Goal: Transaction & Acquisition: Purchase product/service

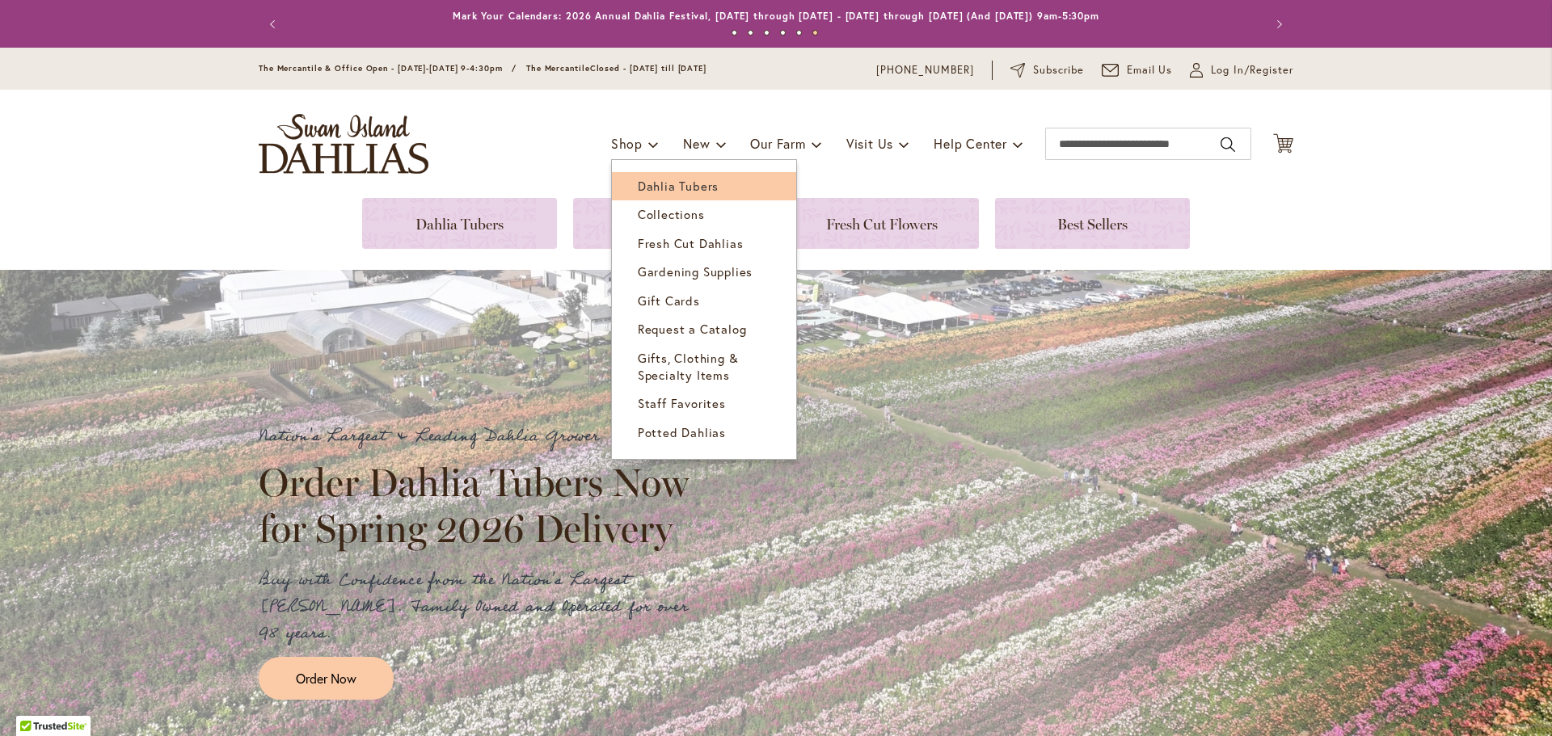
click at [638, 187] on span "Dahlia Tubers" at bounding box center [678, 186] width 81 height 16
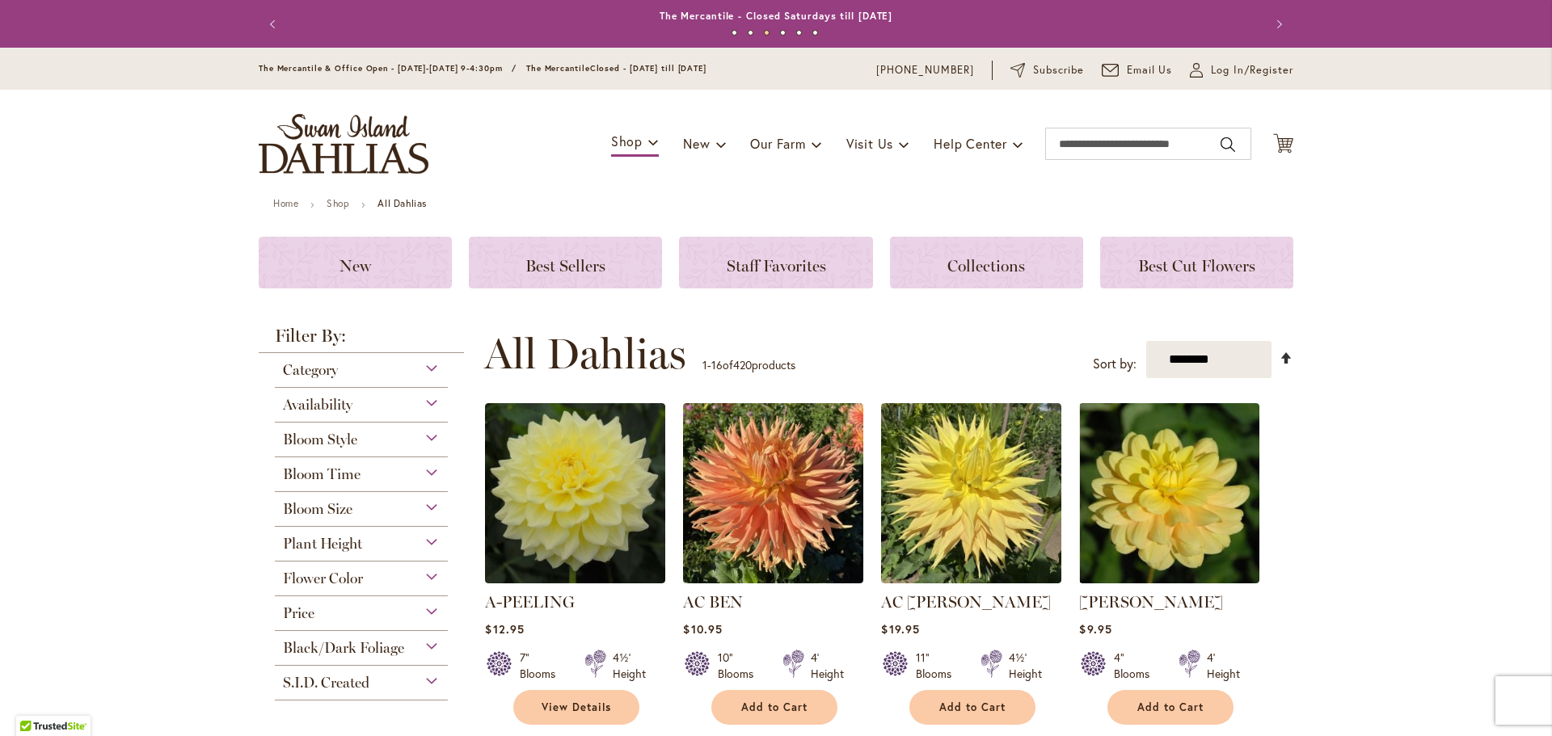
click at [1279, 354] on link "Set Descending Direction" at bounding box center [1286, 357] width 14 height 19
click at [1225, 356] on select "**********" at bounding box center [1208, 360] width 125 height 38
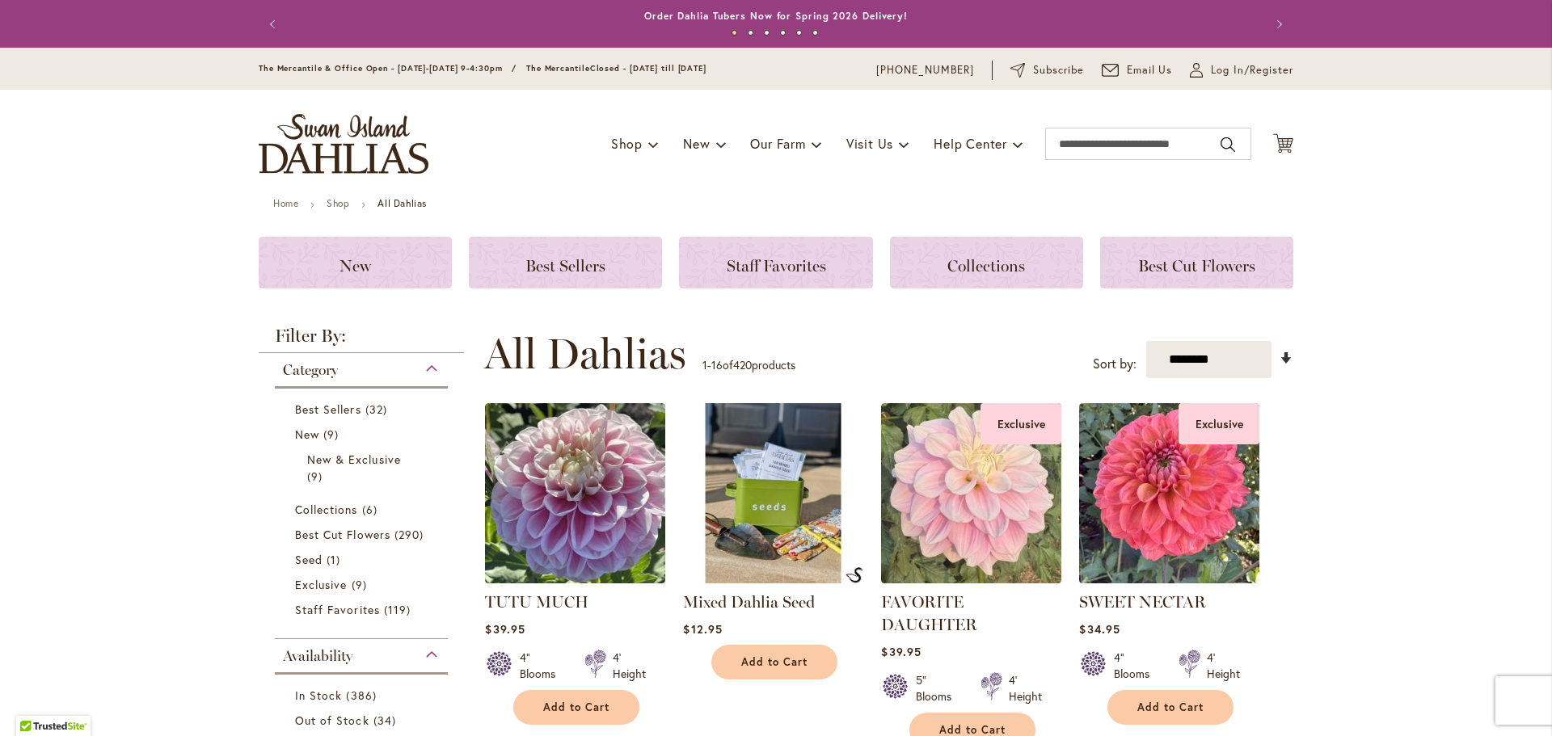
click at [1283, 359] on link "Set Ascending Direction" at bounding box center [1286, 357] width 14 height 19
click at [1235, 358] on select "**********" at bounding box center [1208, 360] width 125 height 38
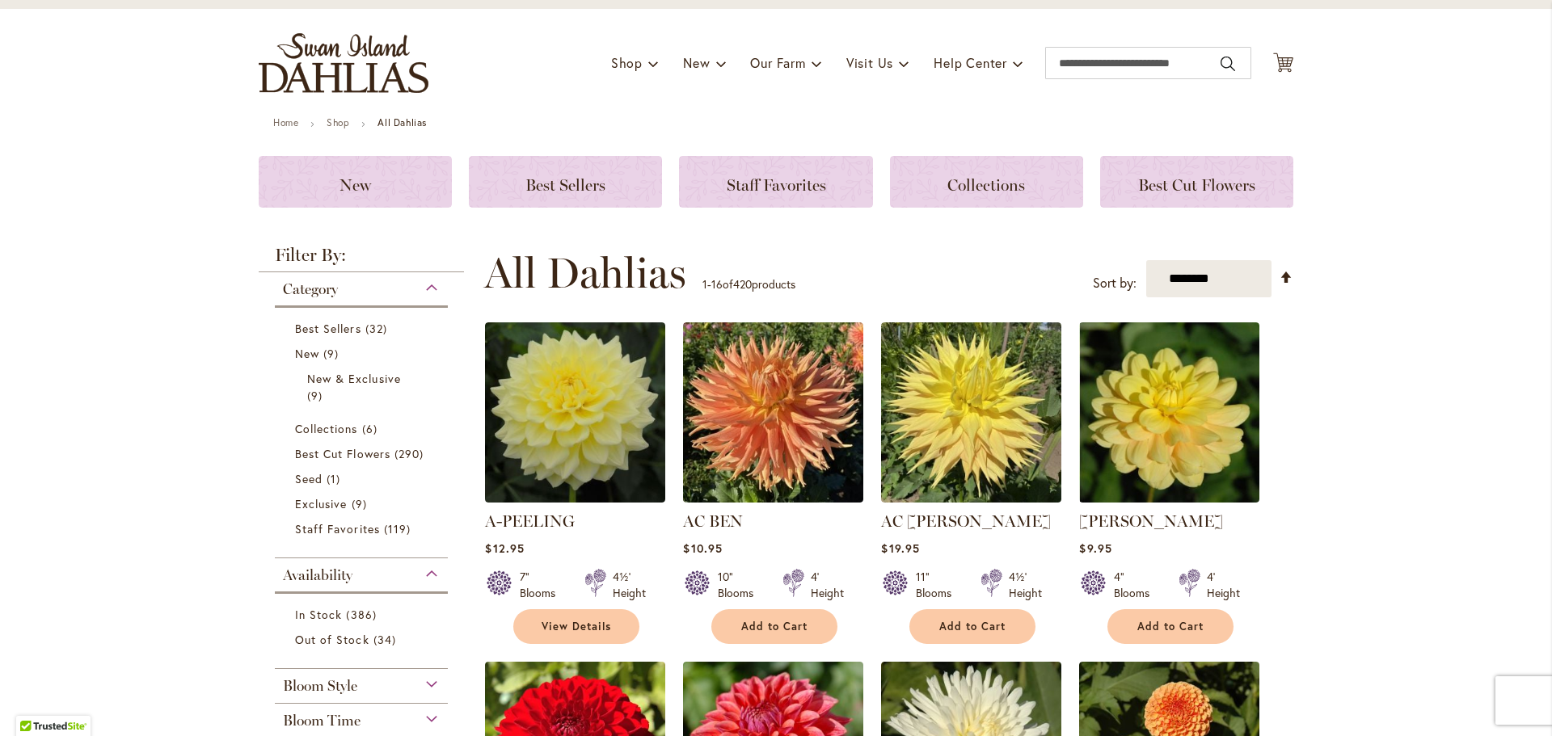
scroll to position [162, 0]
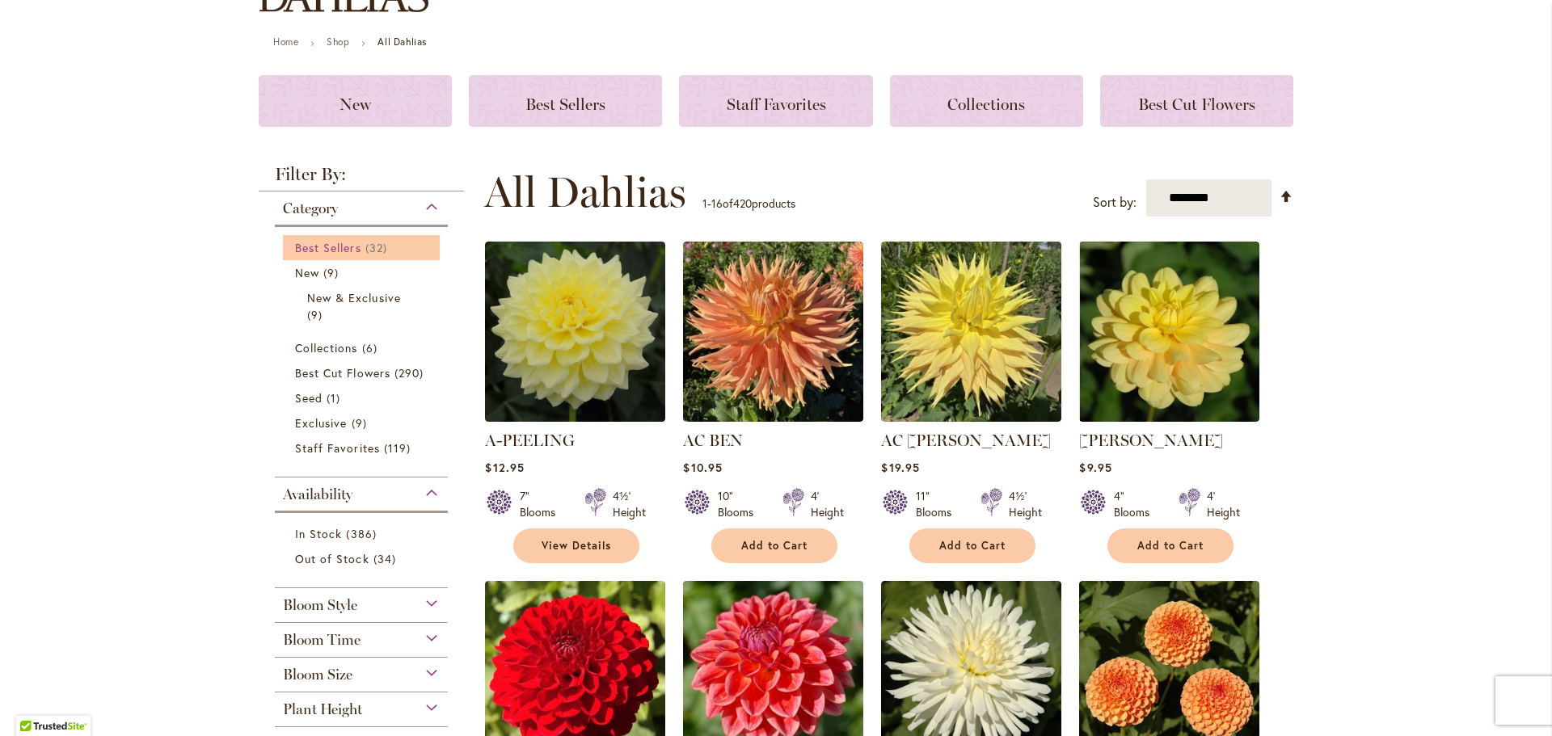
click at [318, 249] on span "Best Sellers" at bounding box center [328, 247] width 66 height 15
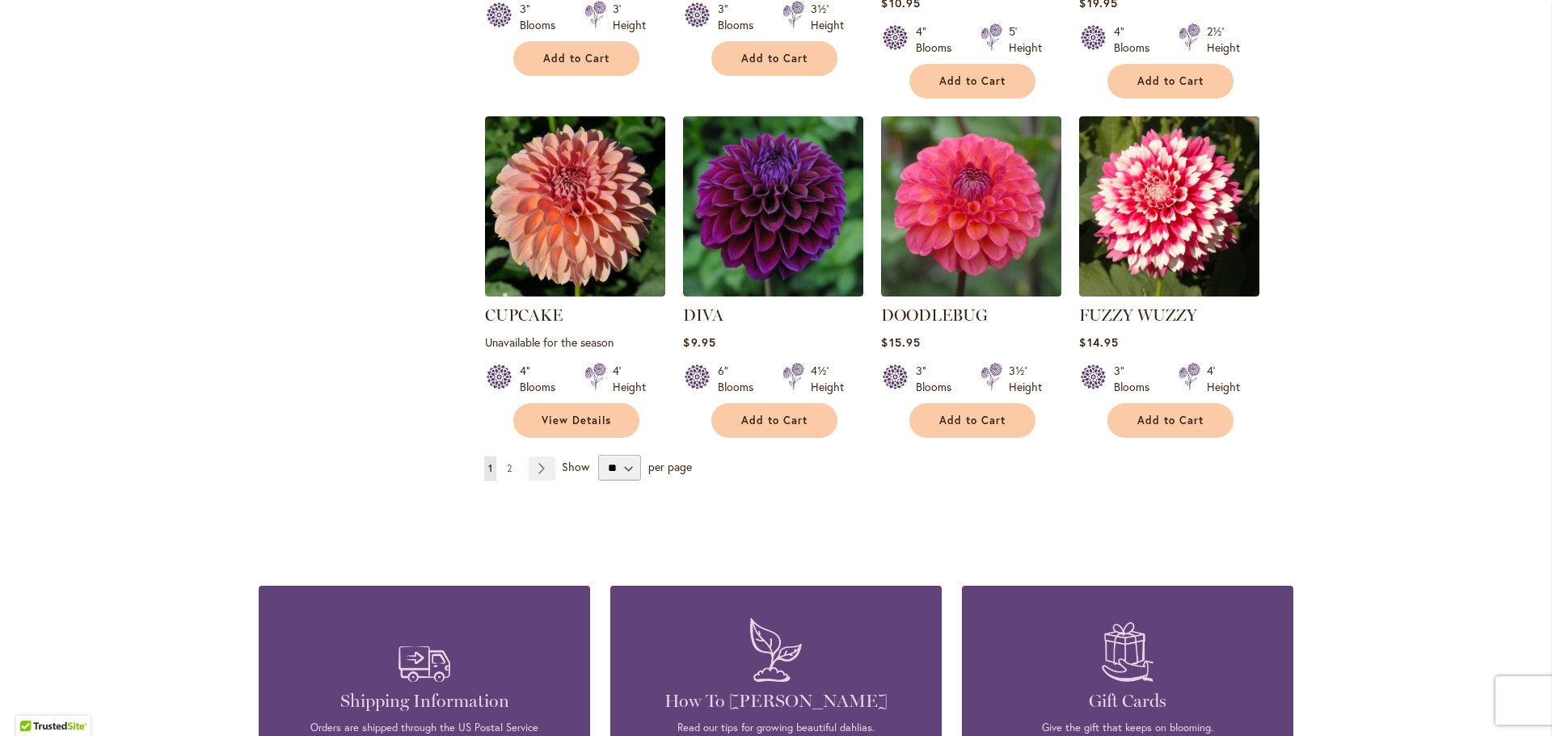
scroll to position [1300, 0]
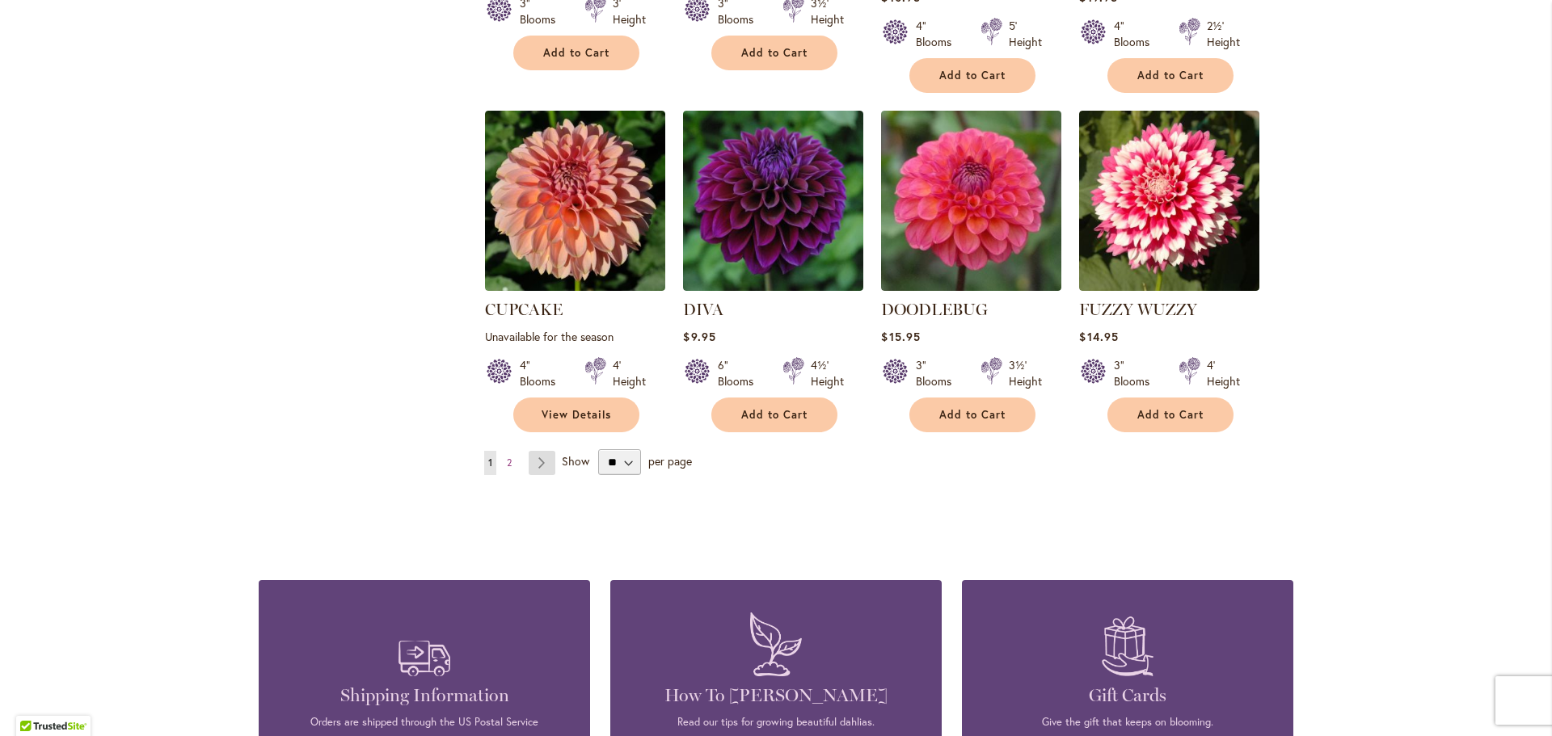
click at [539, 451] on link "Page Next" at bounding box center [542, 463] width 27 height 24
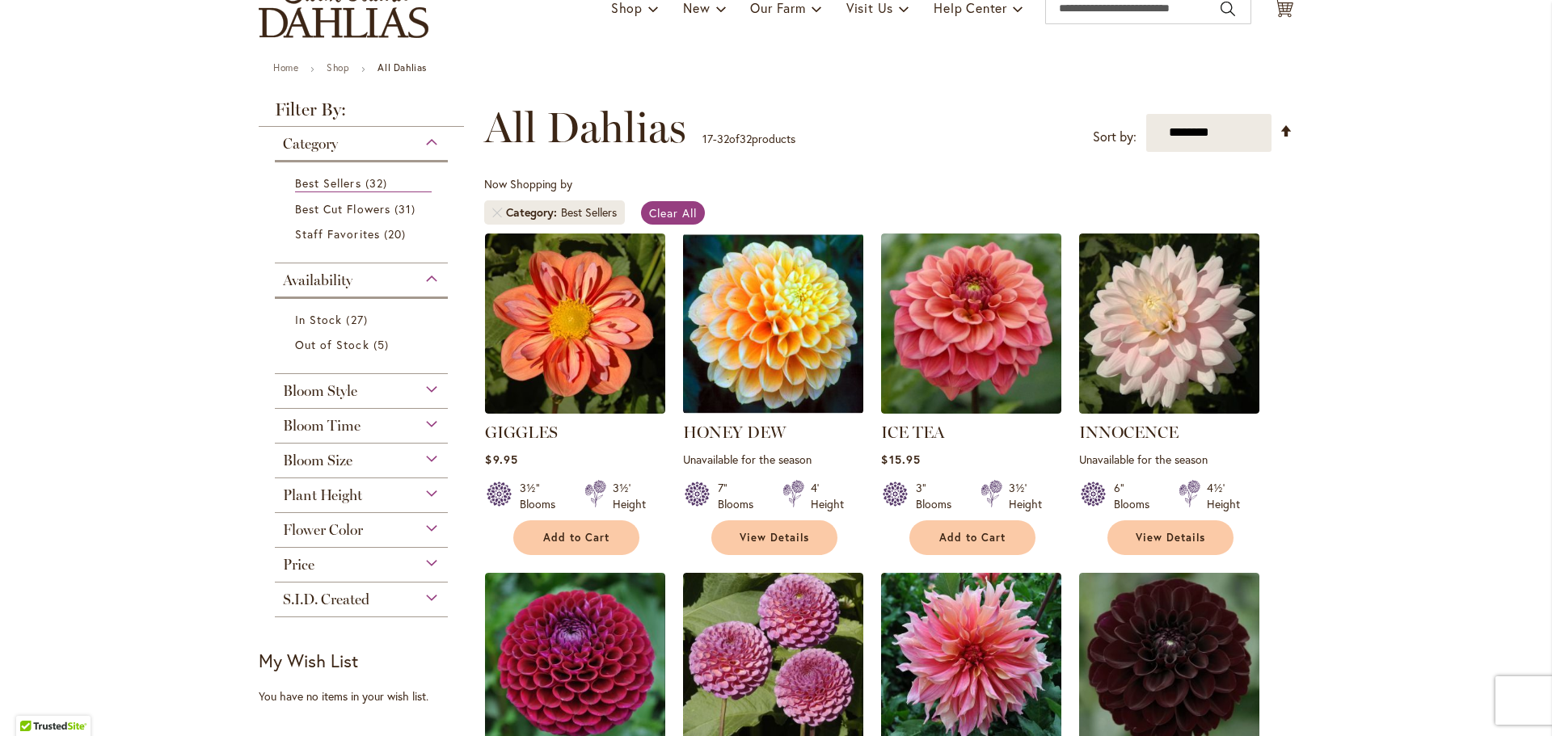
scroll to position [55, 0]
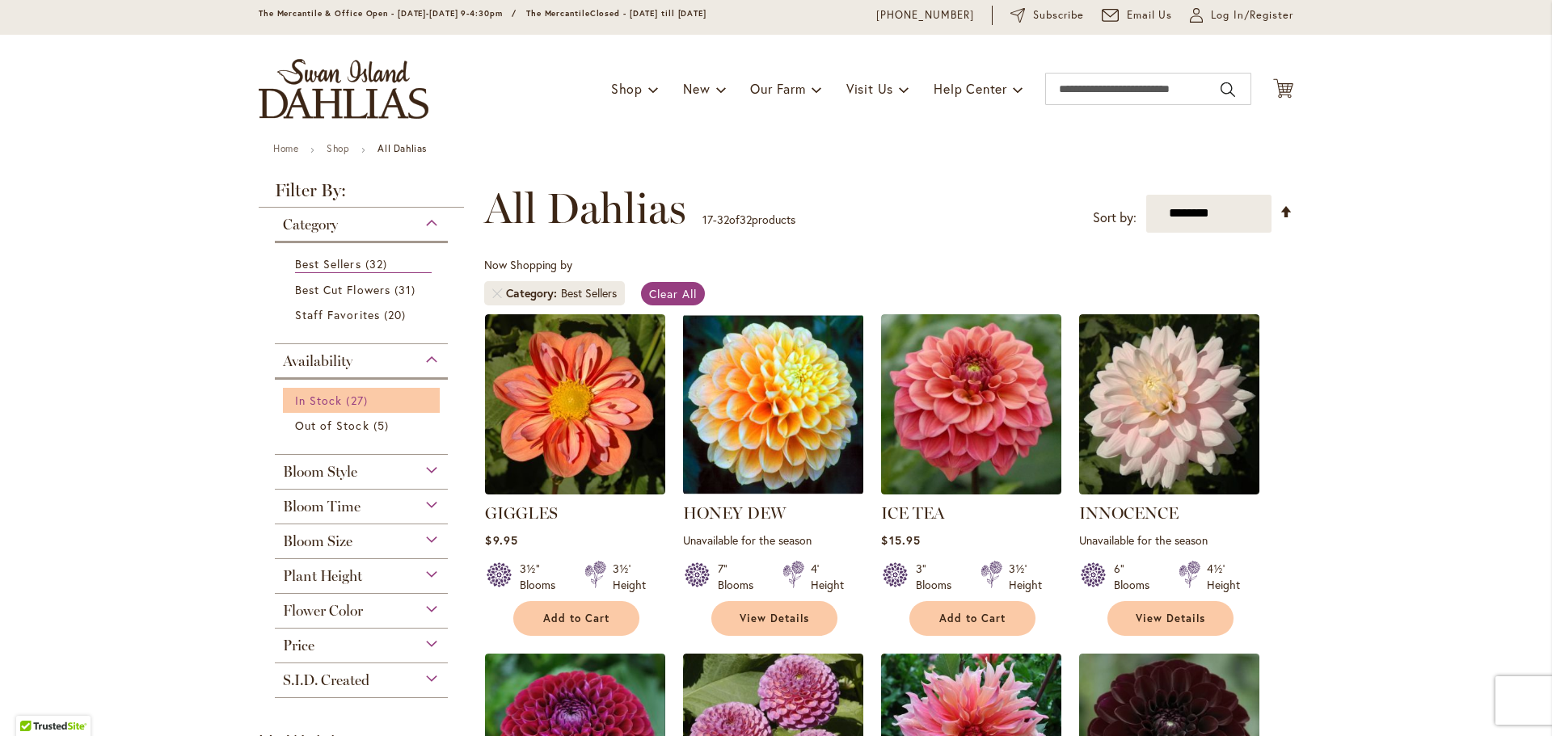
click at [322, 397] on span "In Stock" at bounding box center [318, 400] width 47 height 15
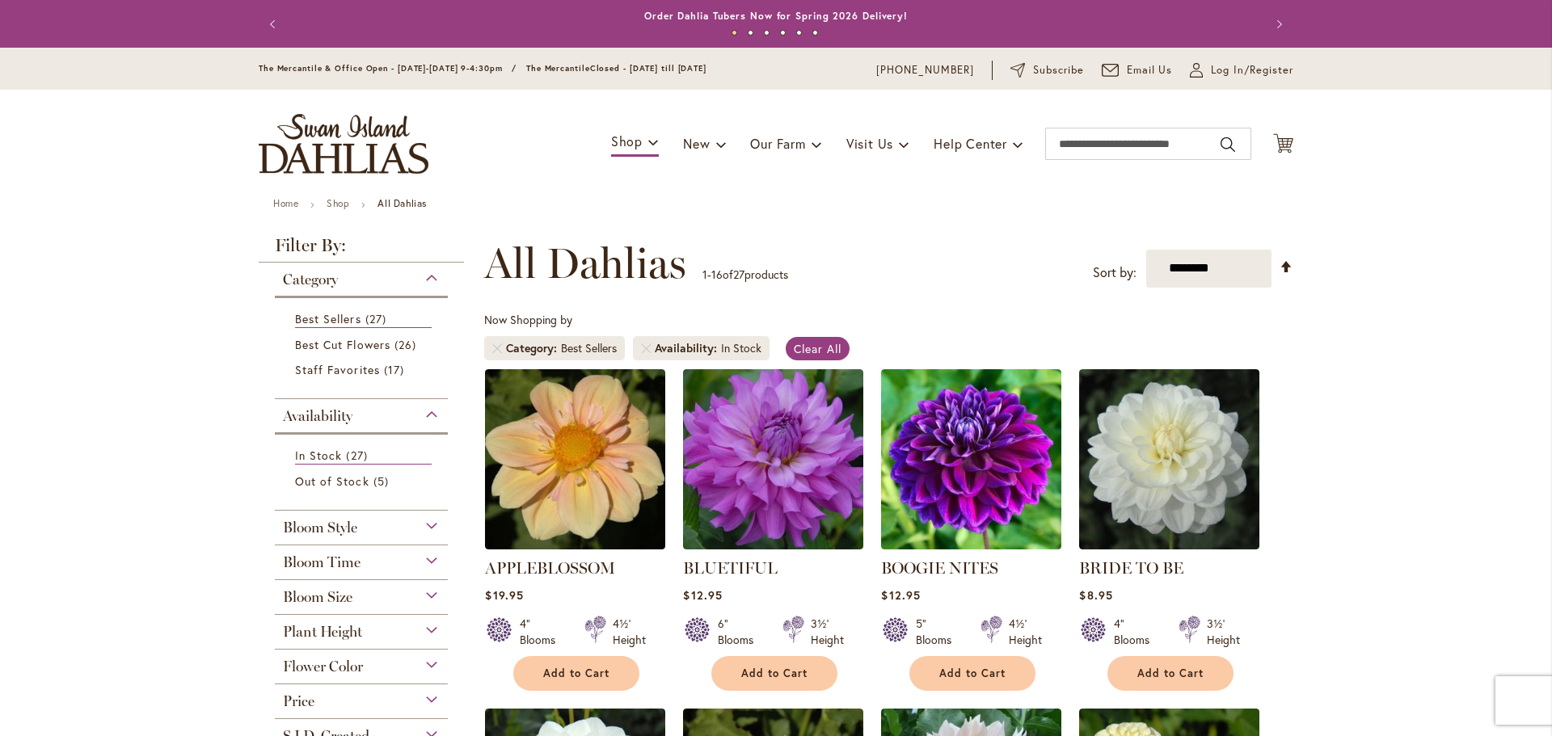
scroll to position [251, 0]
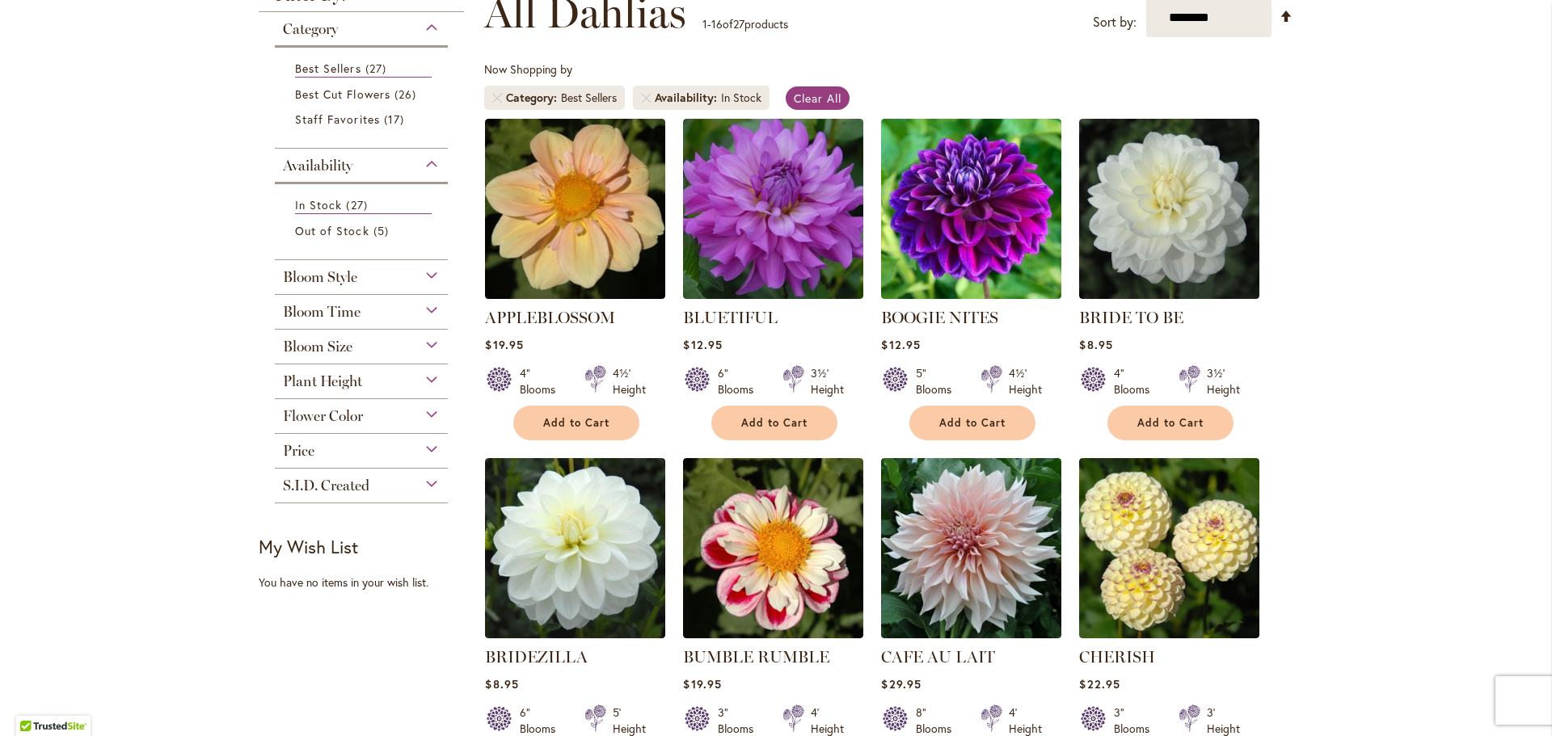
click at [423, 414] on div "Flower Color" at bounding box center [361, 412] width 173 height 26
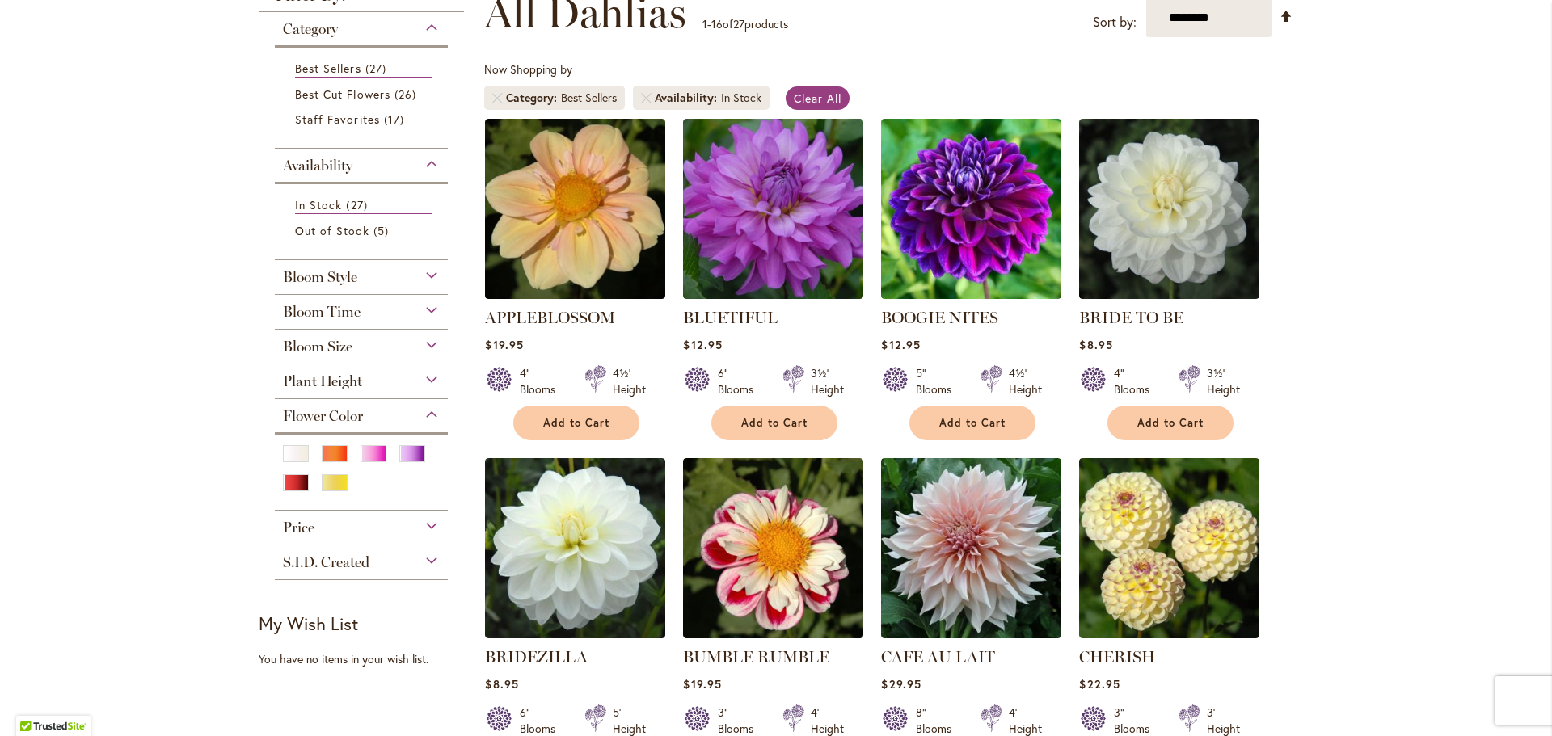
click at [427, 375] on div "Plant Height" at bounding box center [361, 378] width 173 height 26
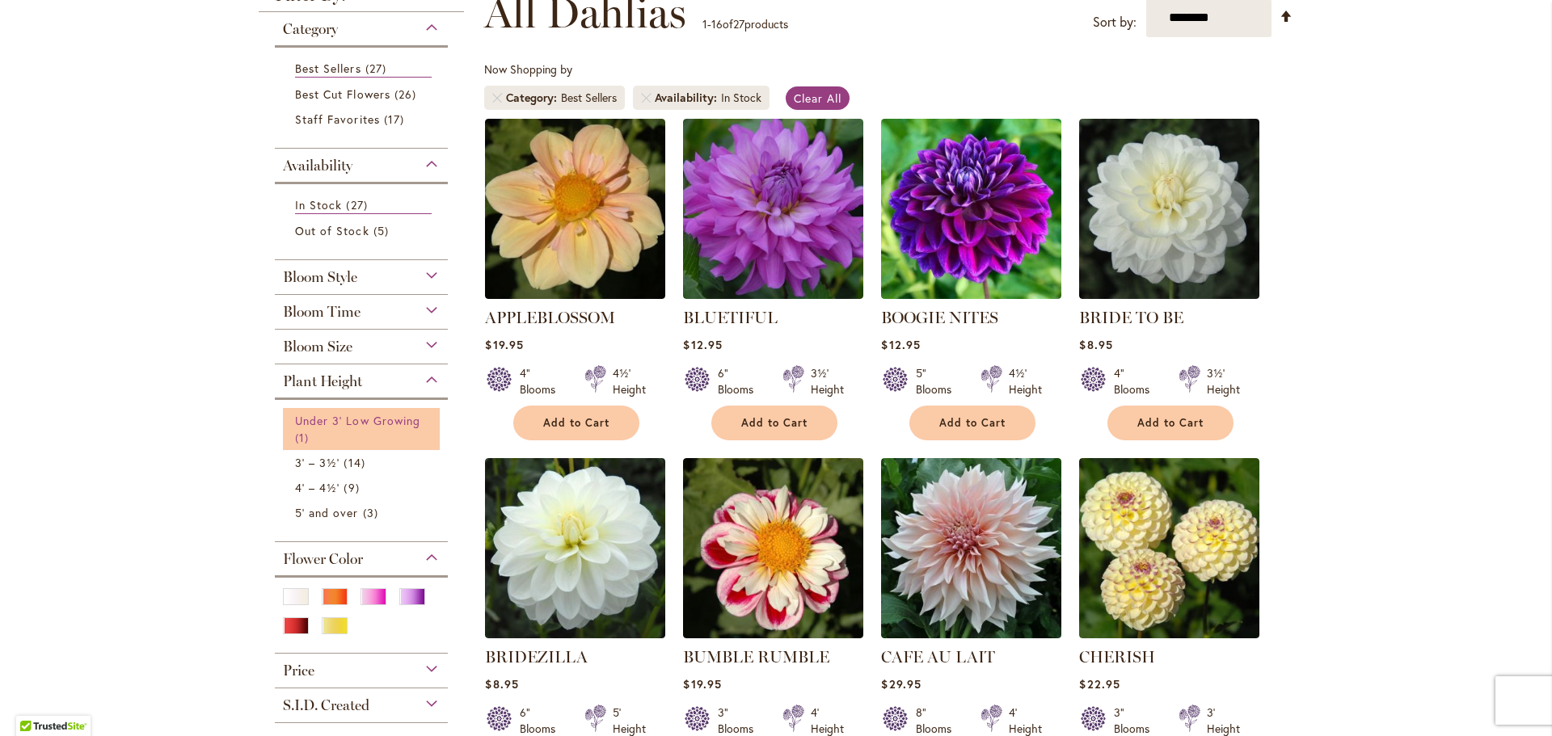
click at [340, 419] on span "Under 3' Low Growing" at bounding box center [357, 420] width 125 height 15
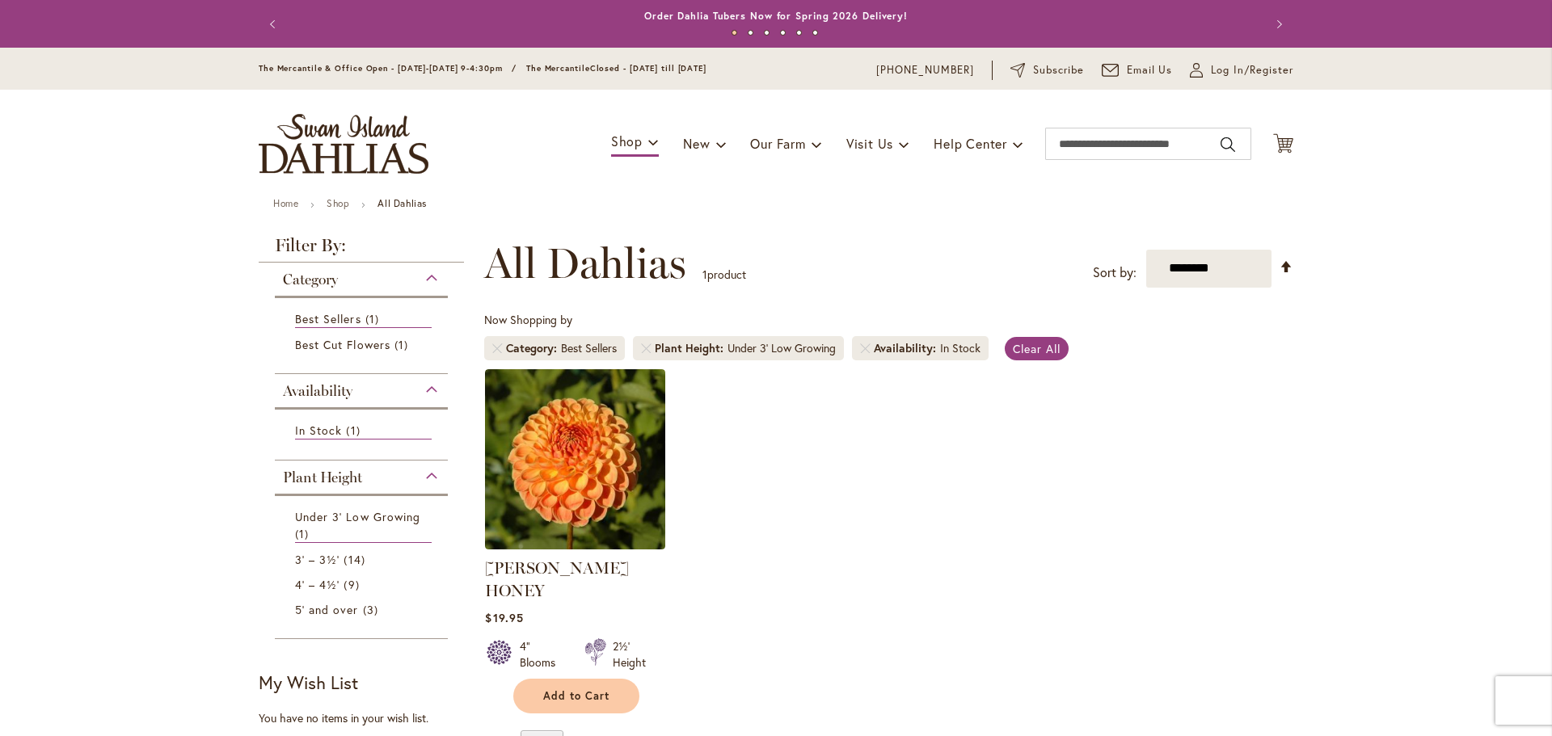
scroll to position [251, 0]
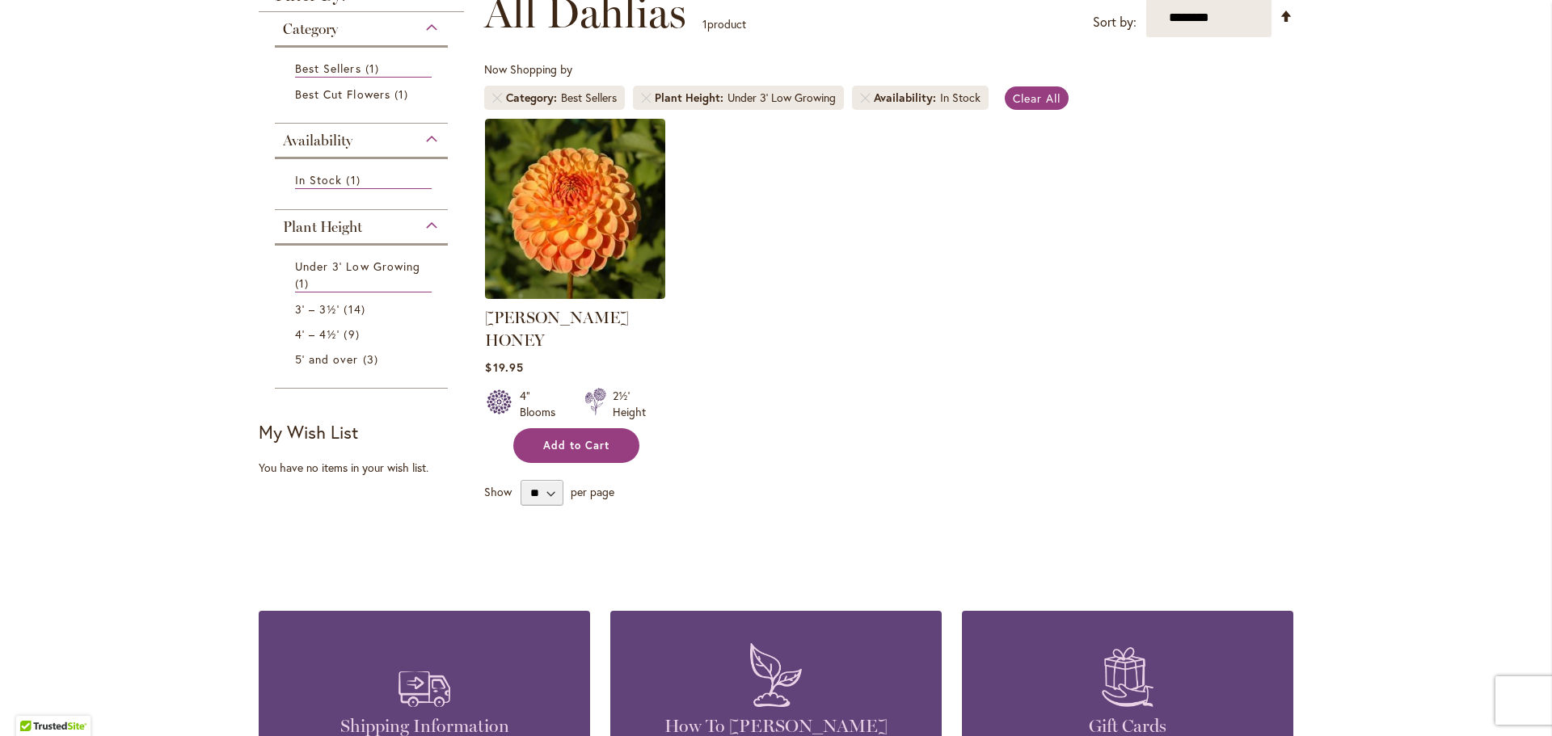
click at [568, 439] on span "Add to Cart" at bounding box center [576, 446] width 66 height 14
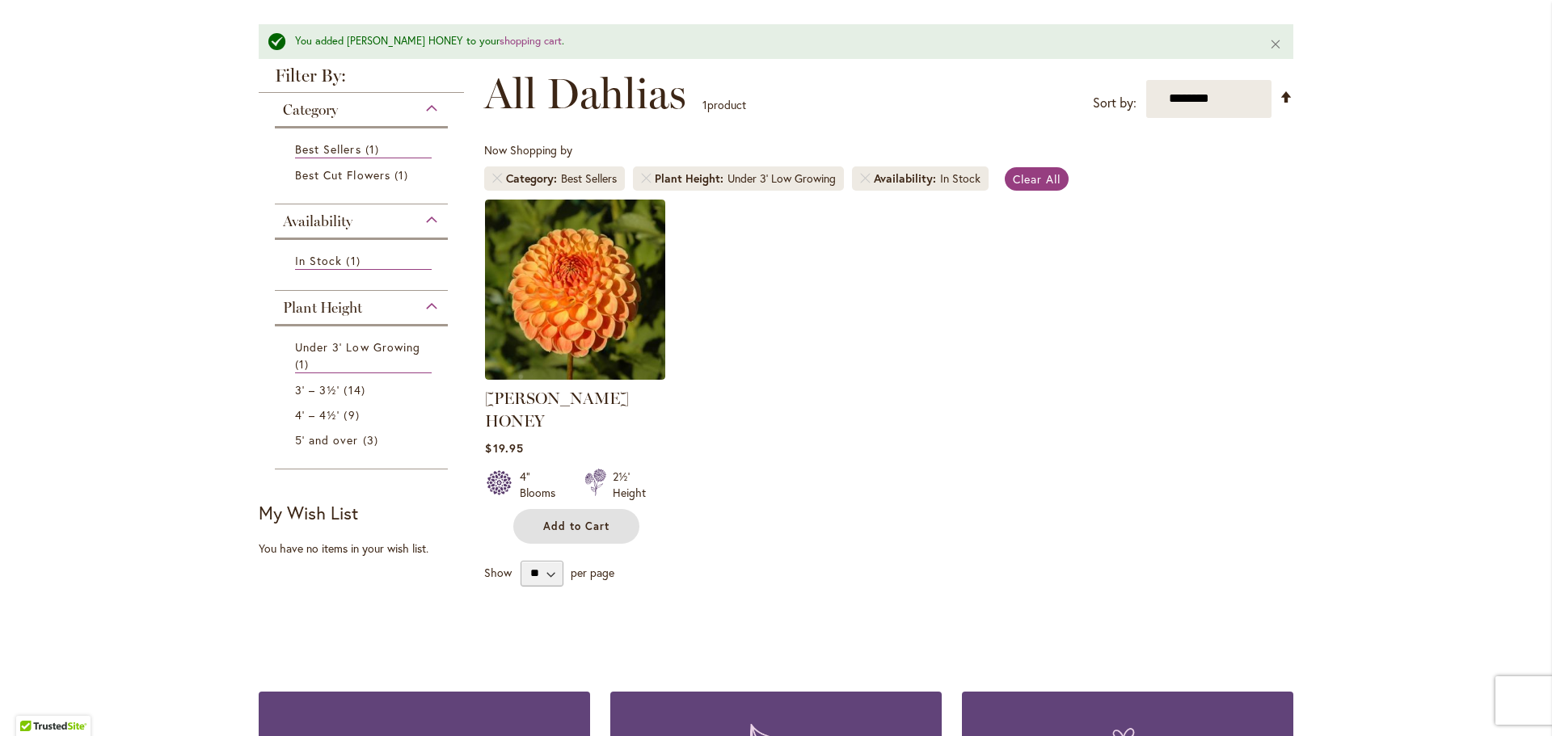
scroll to position [132, 0]
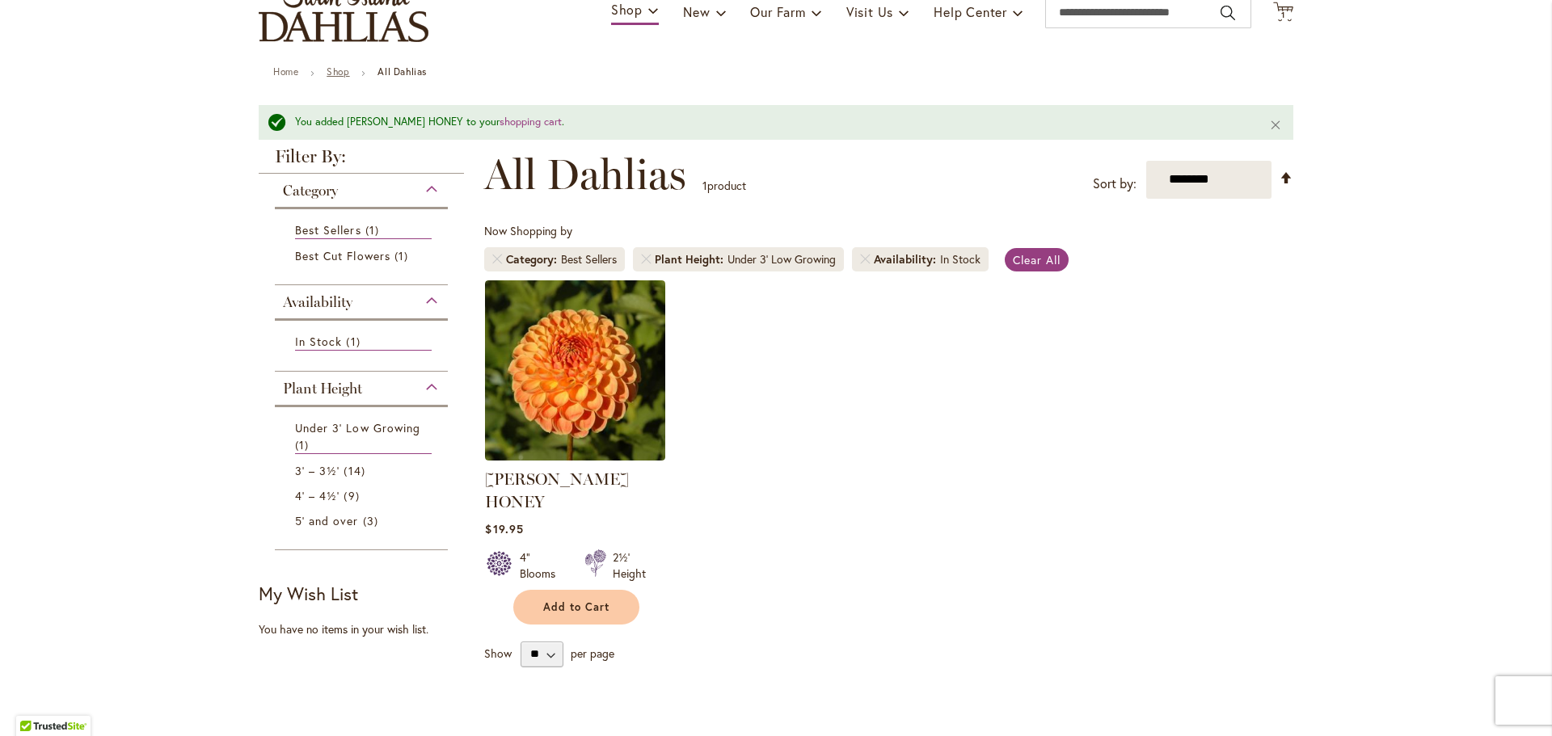
click at [331, 67] on link "Shop" at bounding box center [338, 71] width 23 height 12
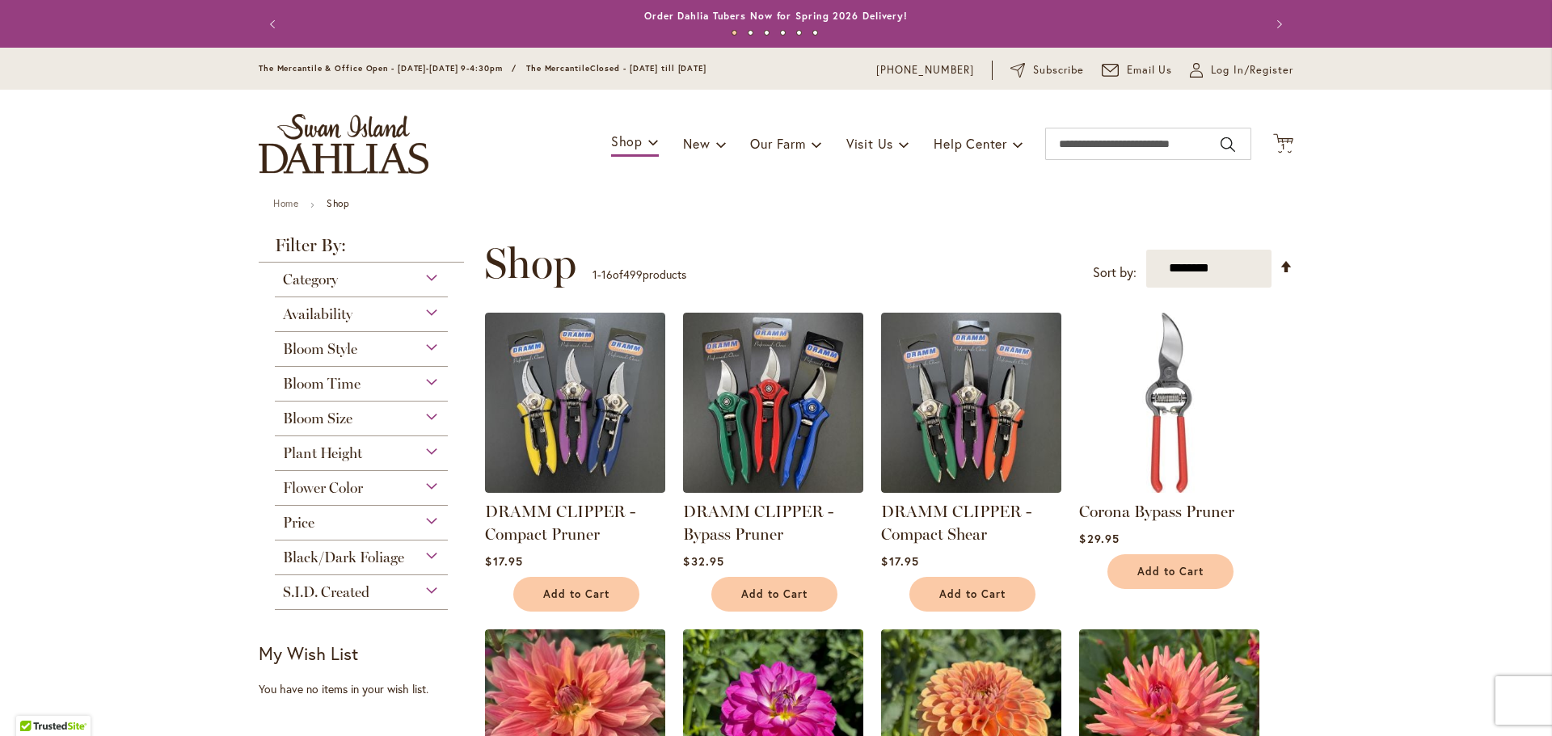
click at [425, 483] on div "Flower Color" at bounding box center [361, 484] width 173 height 26
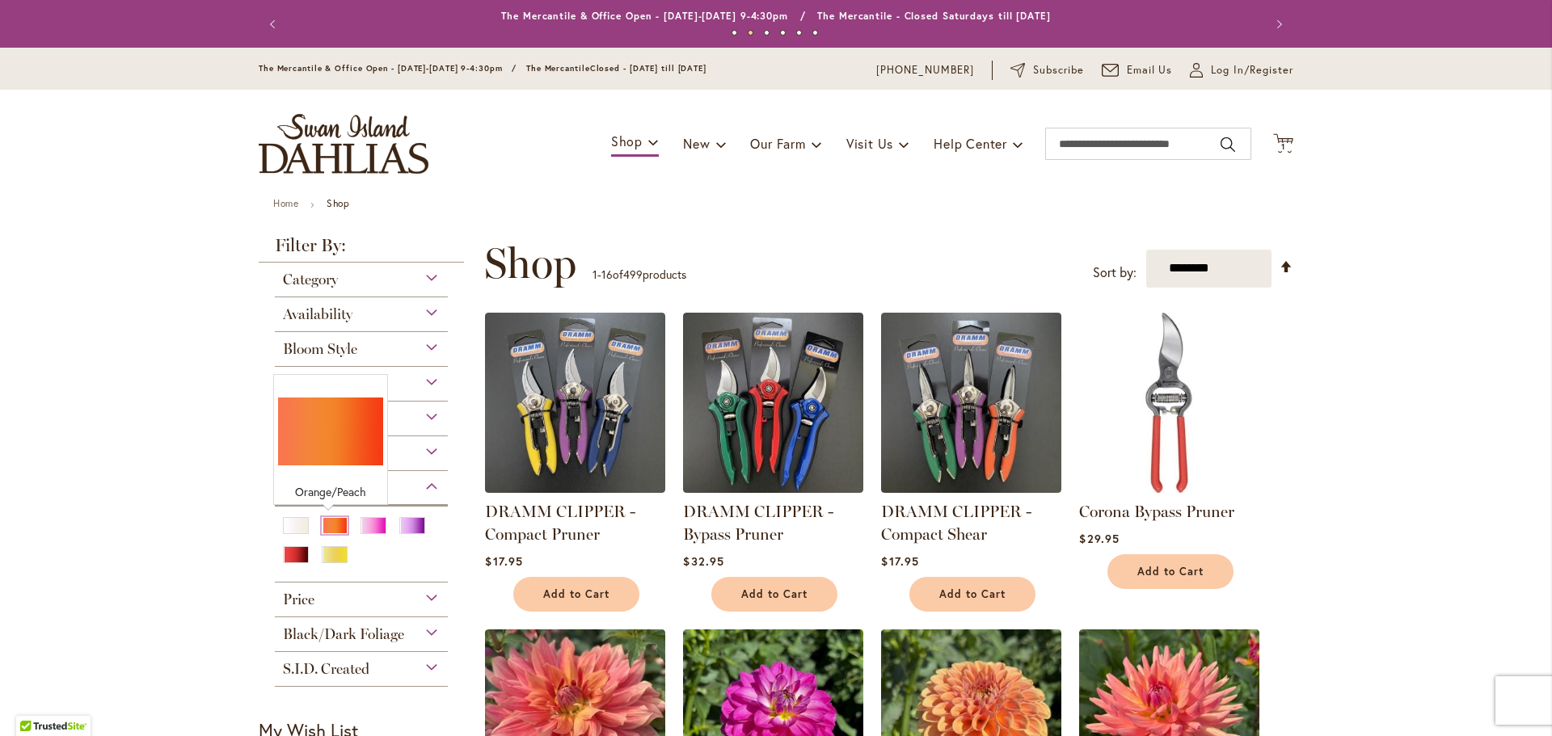
click at [325, 527] on div "Orange/Peach" at bounding box center [335, 525] width 26 height 17
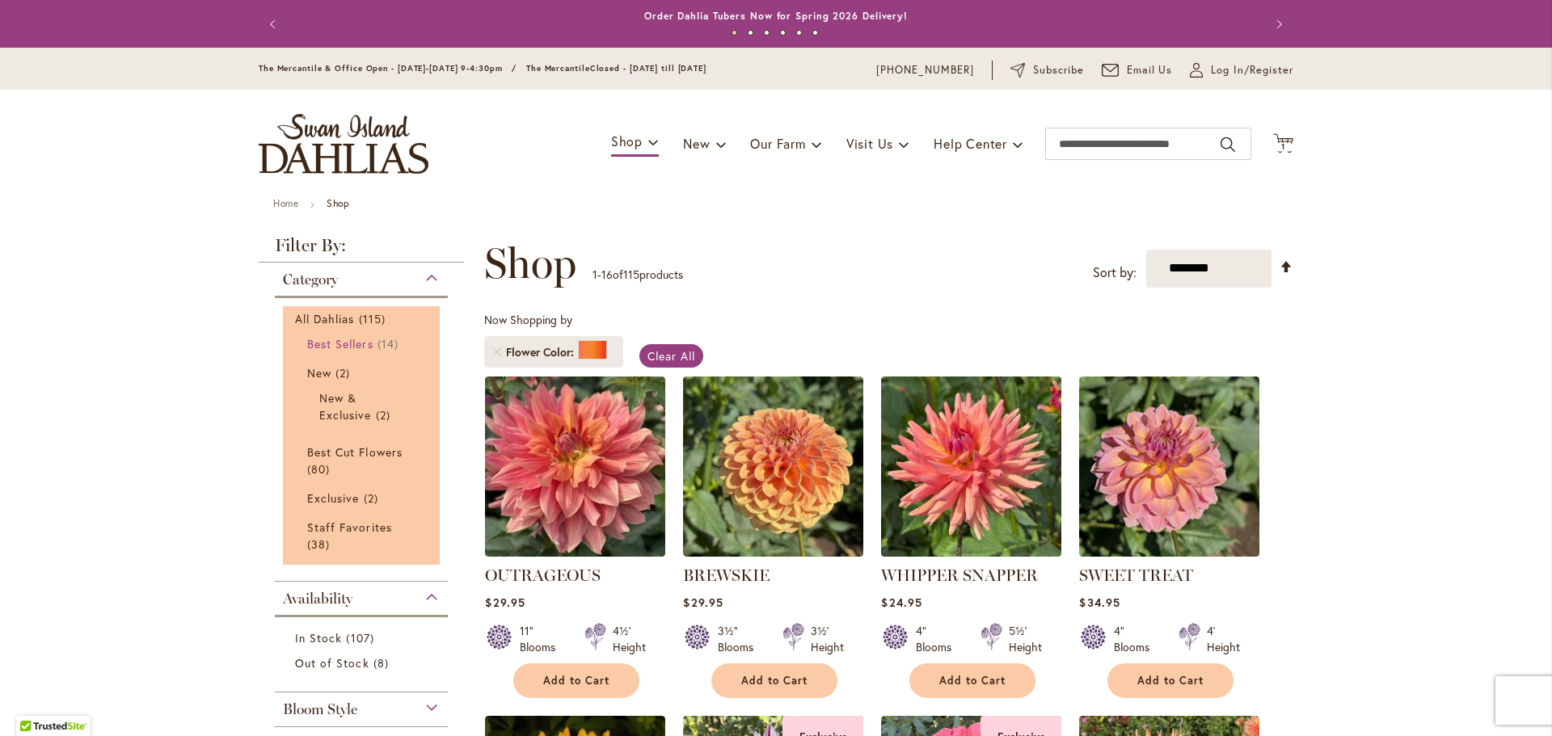
click at [362, 340] on span "Best Sellers" at bounding box center [340, 343] width 66 height 15
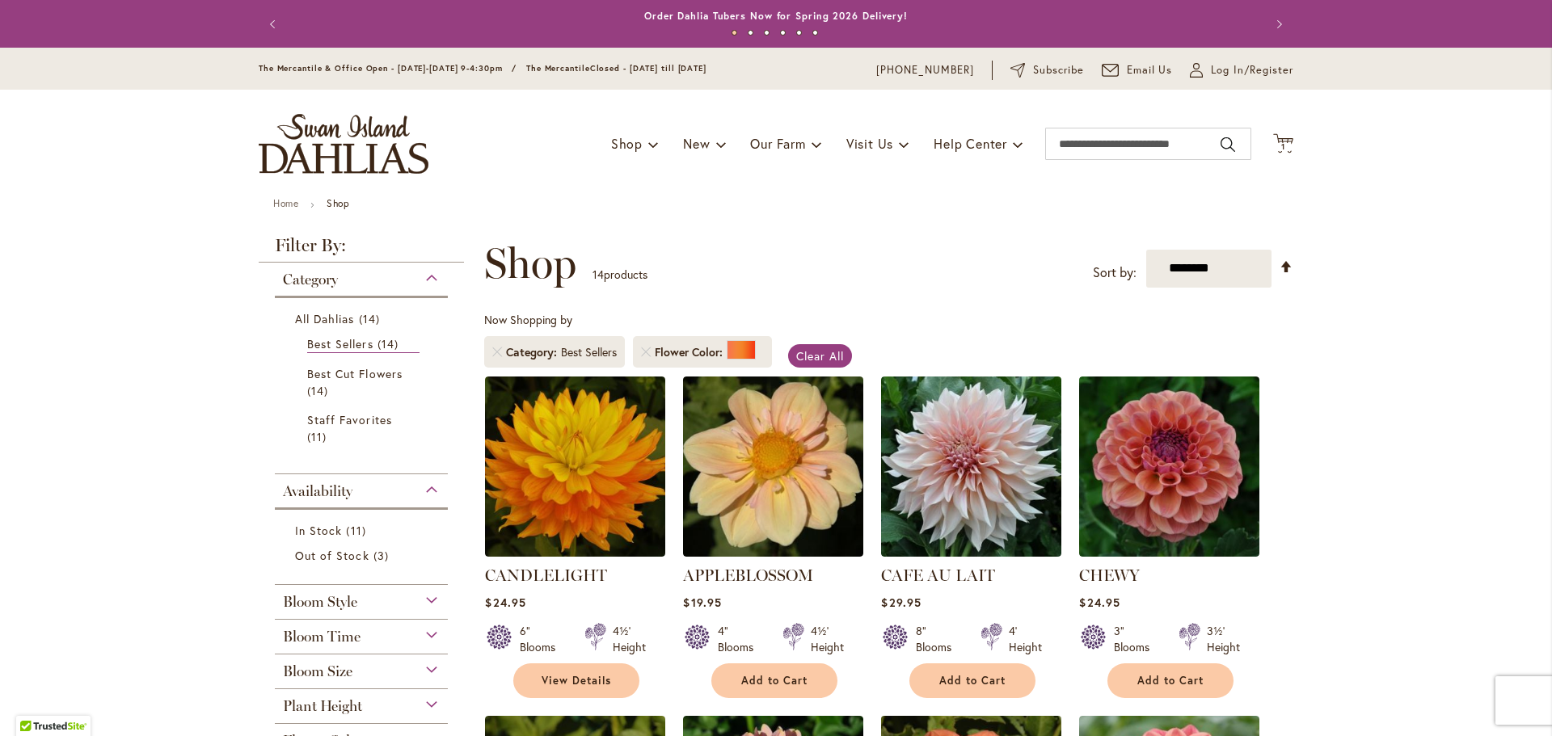
scroll to position [242, 0]
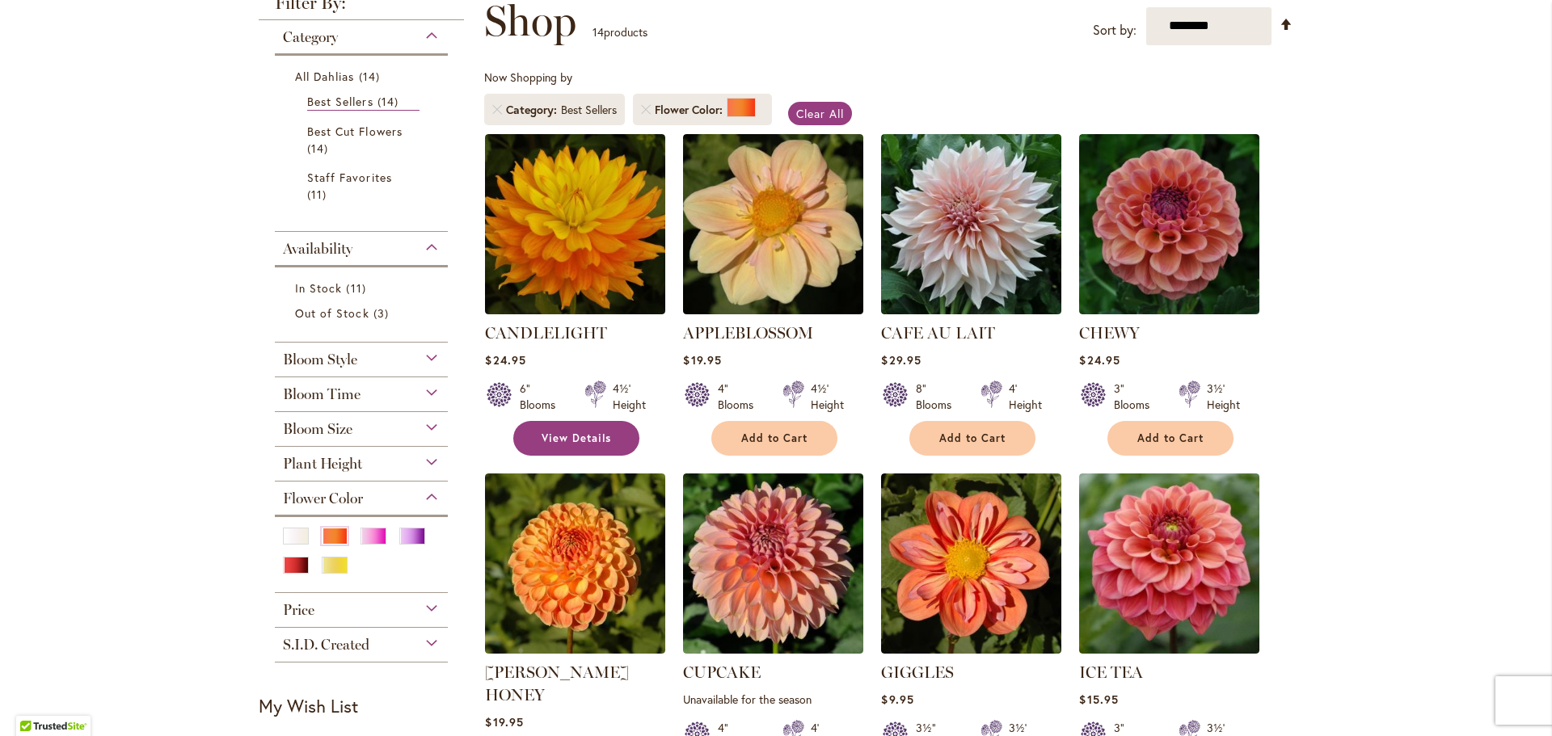
click at [565, 433] on span "View Details" at bounding box center [577, 439] width 70 height 14
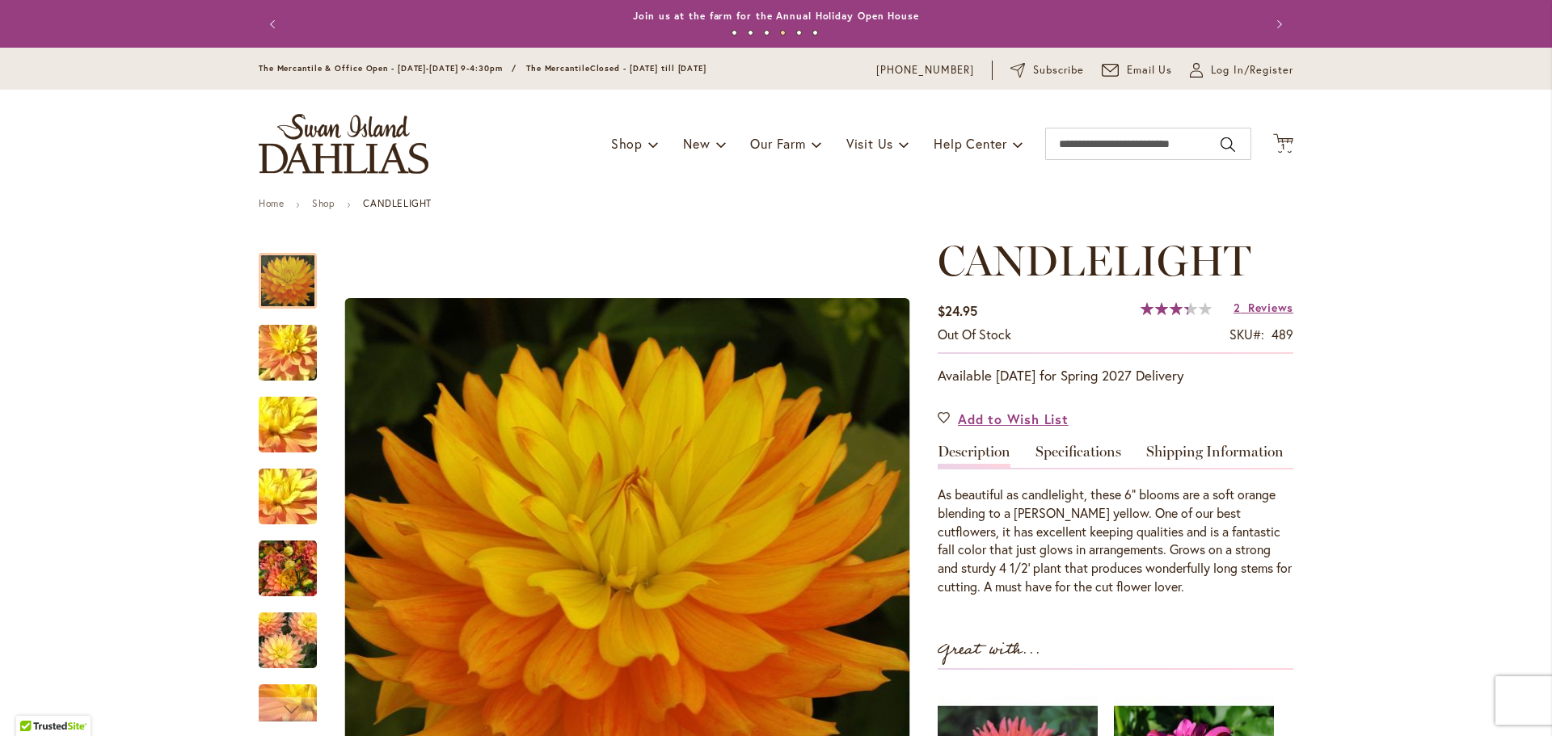
scroll to position [81, 0]
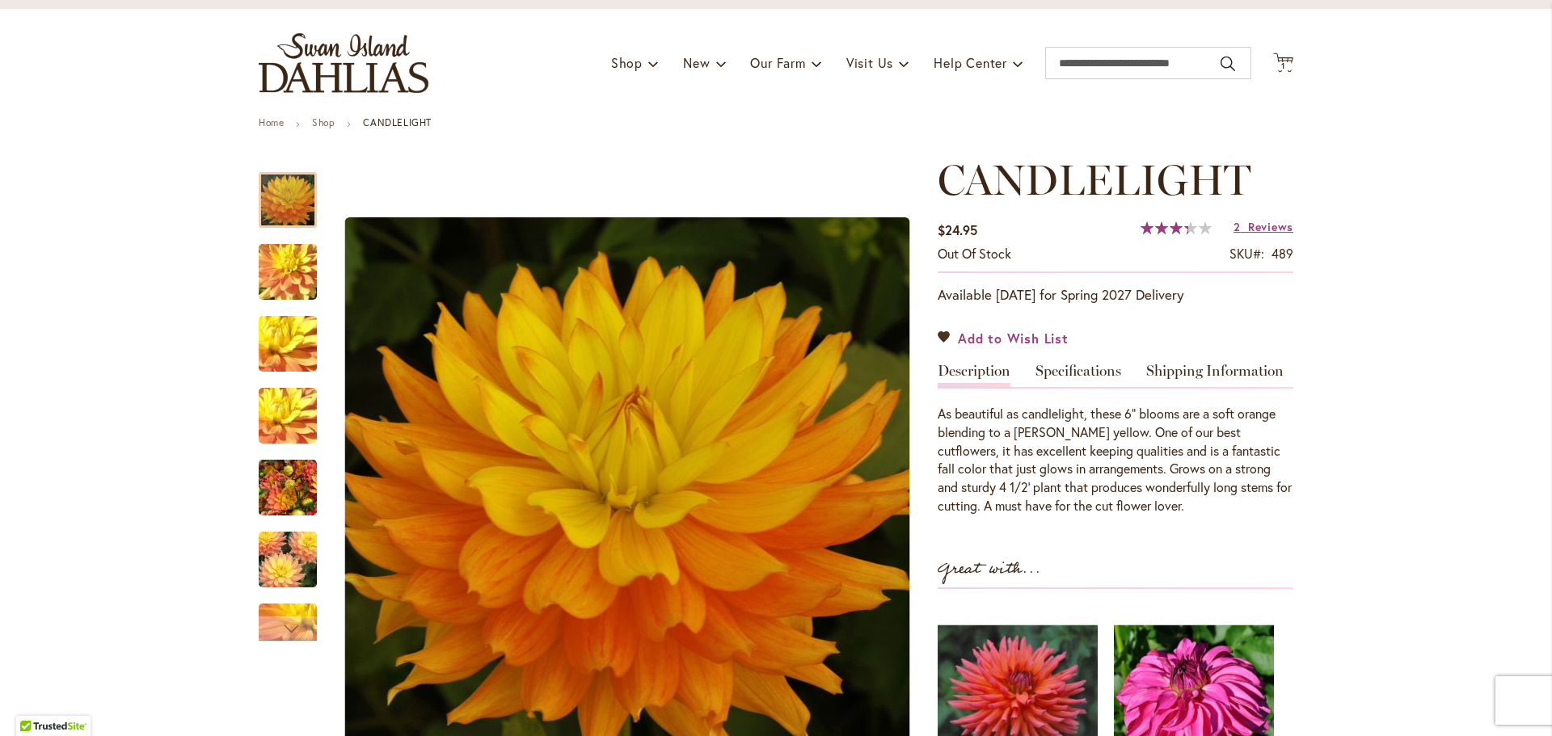
click at [996, 335] on span "Add to Wish List" at bounding box center [1013, 338] width 111 height 19
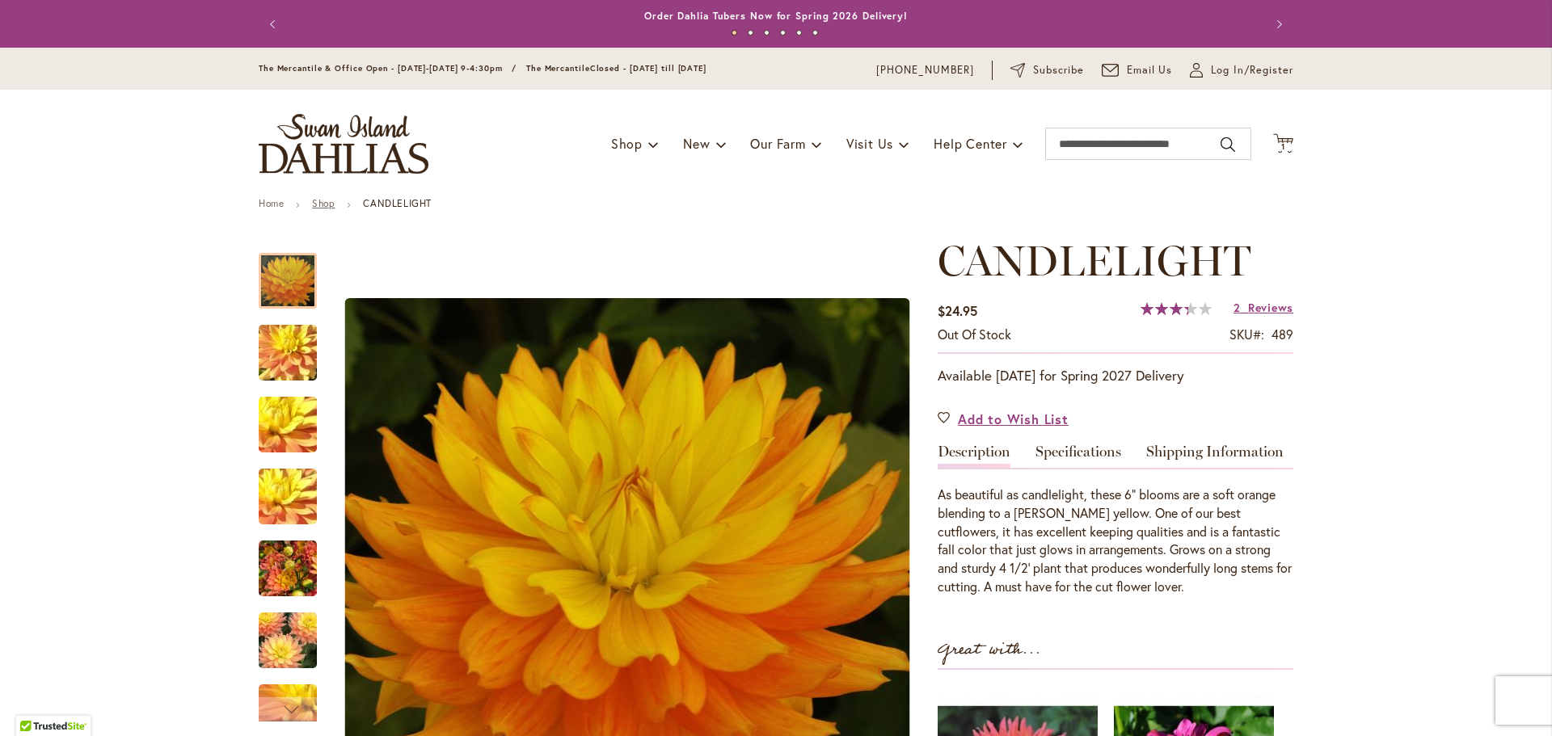
click at [319, 200] on link "Shop" at bounding box center [323, 203] width 23 height 12
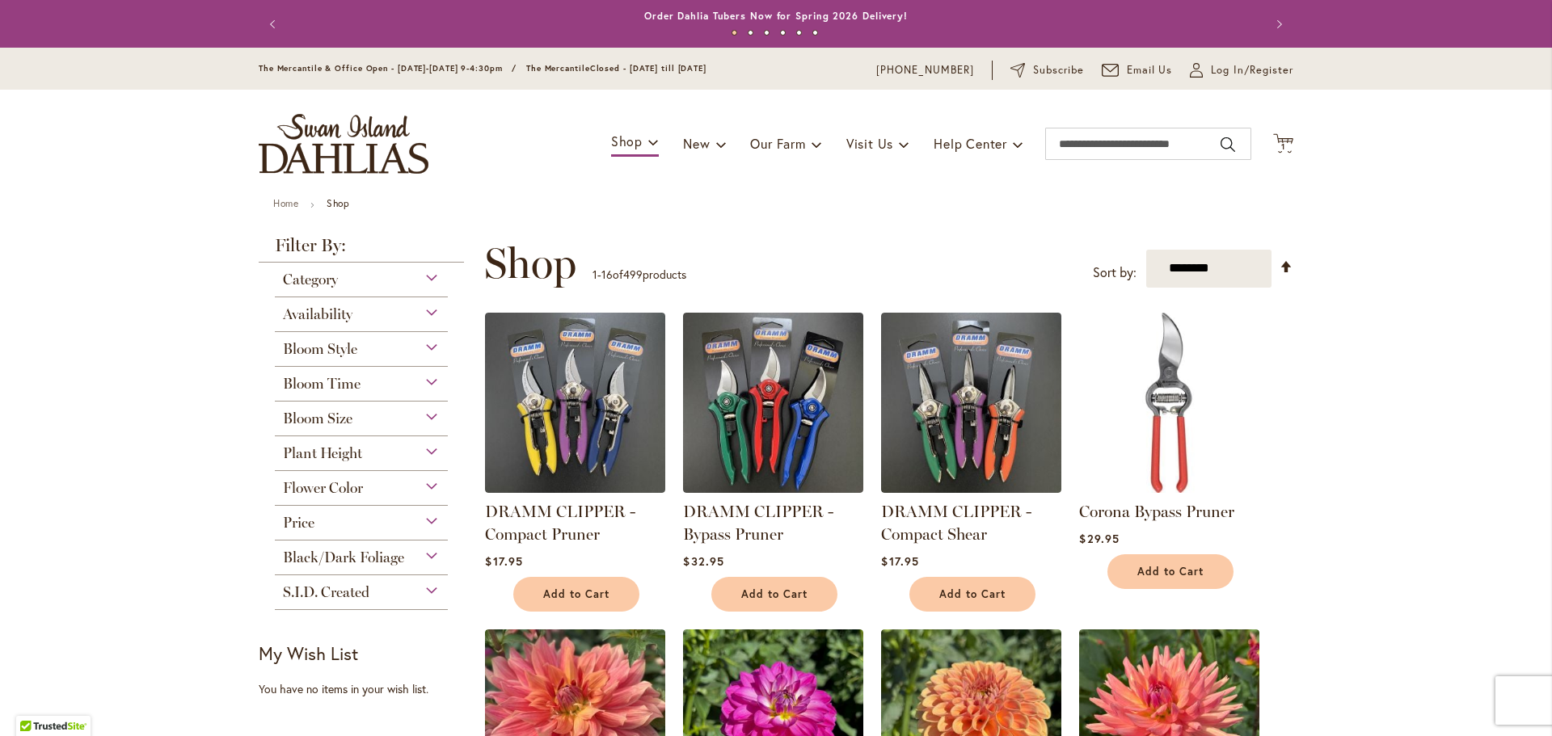
click at [335, 485] on span "Flower Color" at bounding box center [323, 488] width 80 height 18
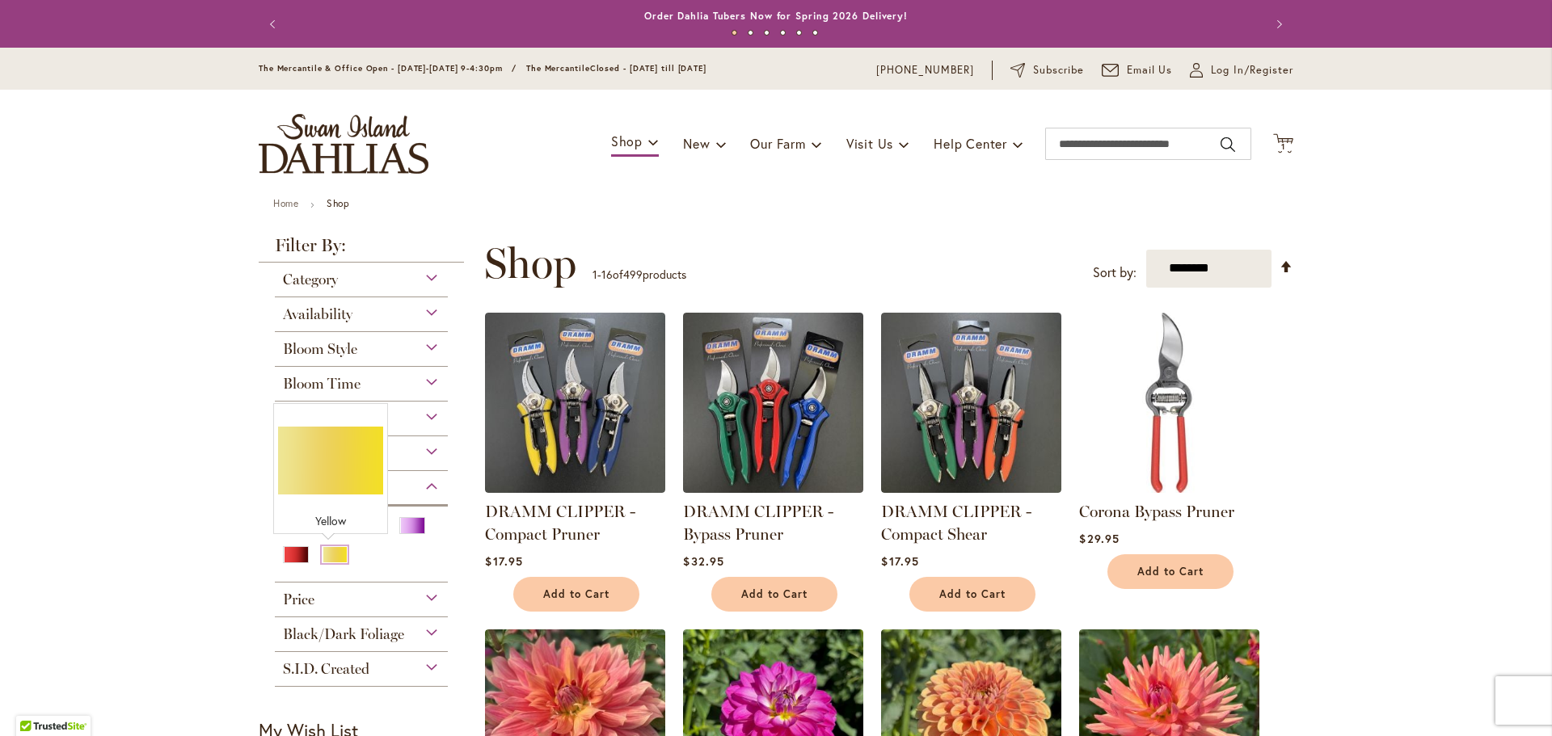
click at [322, 555] on div "Yellow" at bounding box center [335, 554] width 26 height 17
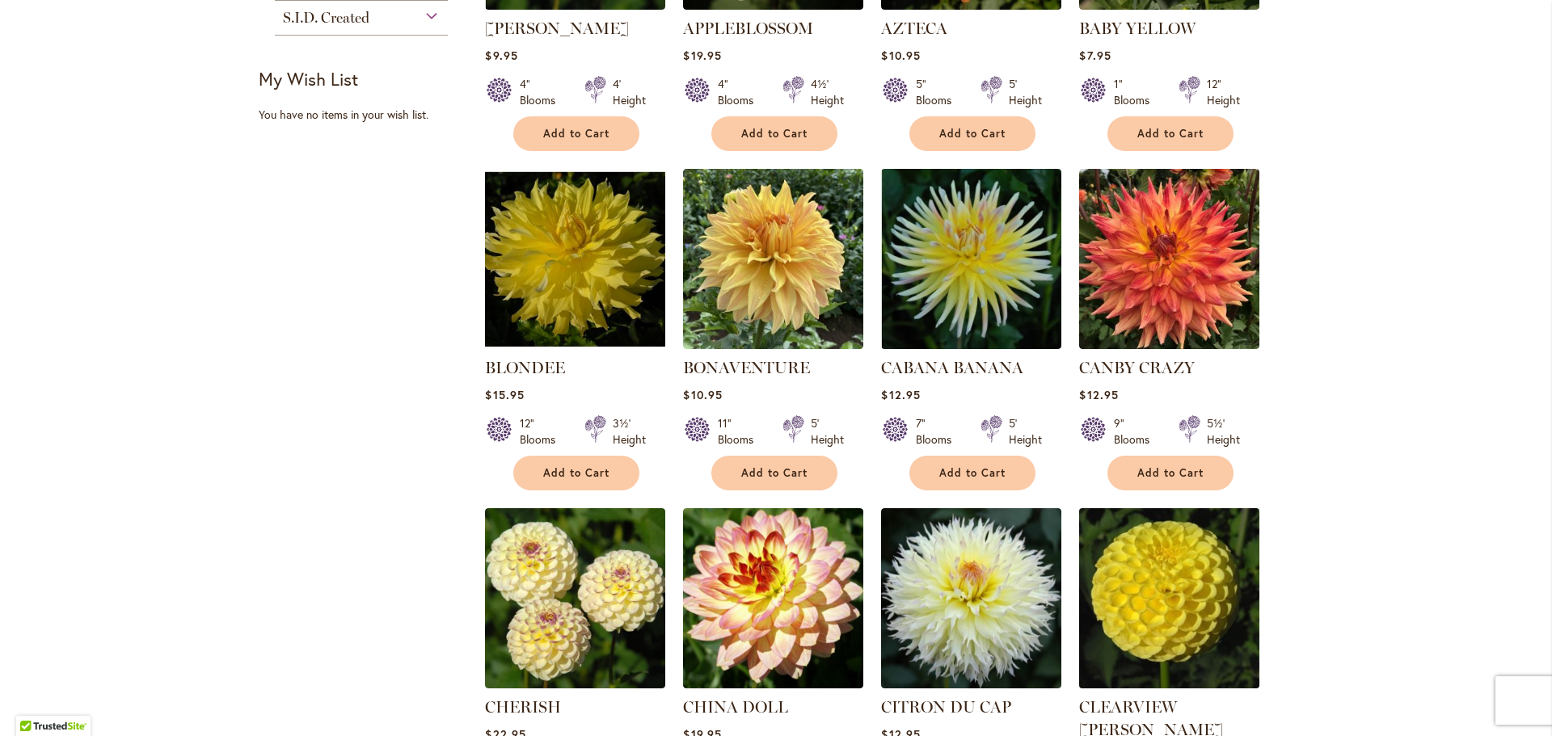
scroll to position [1048, 0]
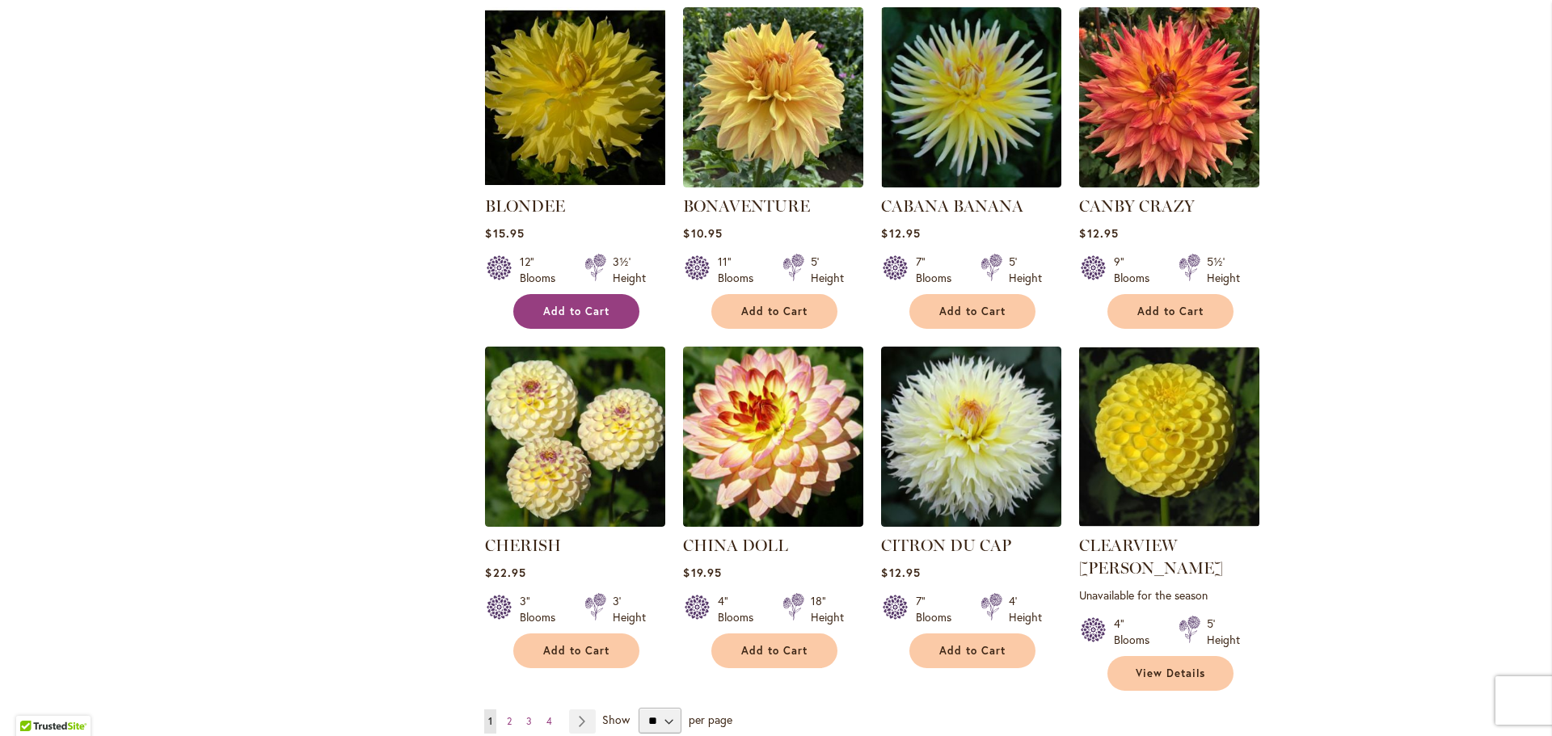
click at [590, 306] on span "Add to Cart" at bounding box center [576, 312] width 66 height 14
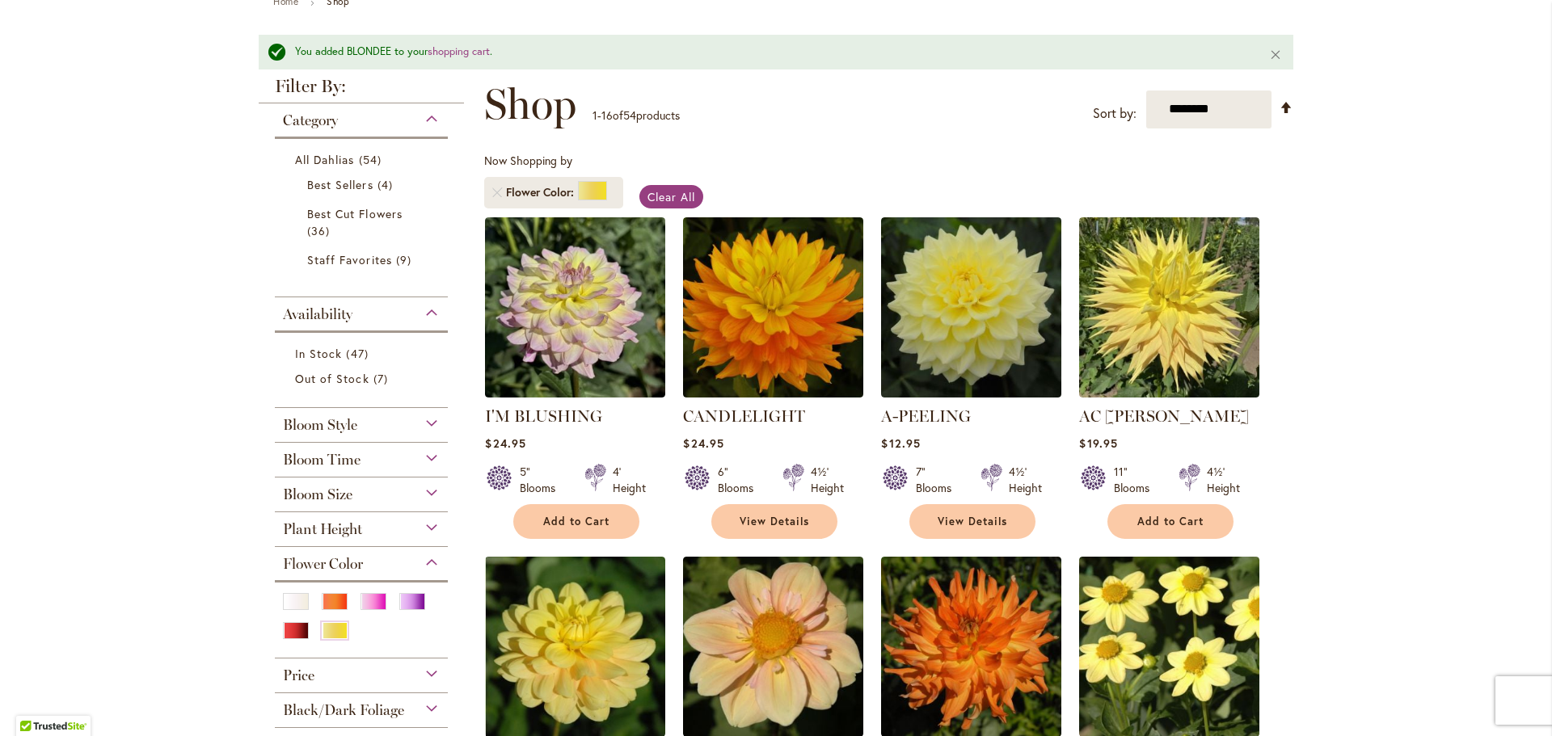
scroll to position [0, 0]
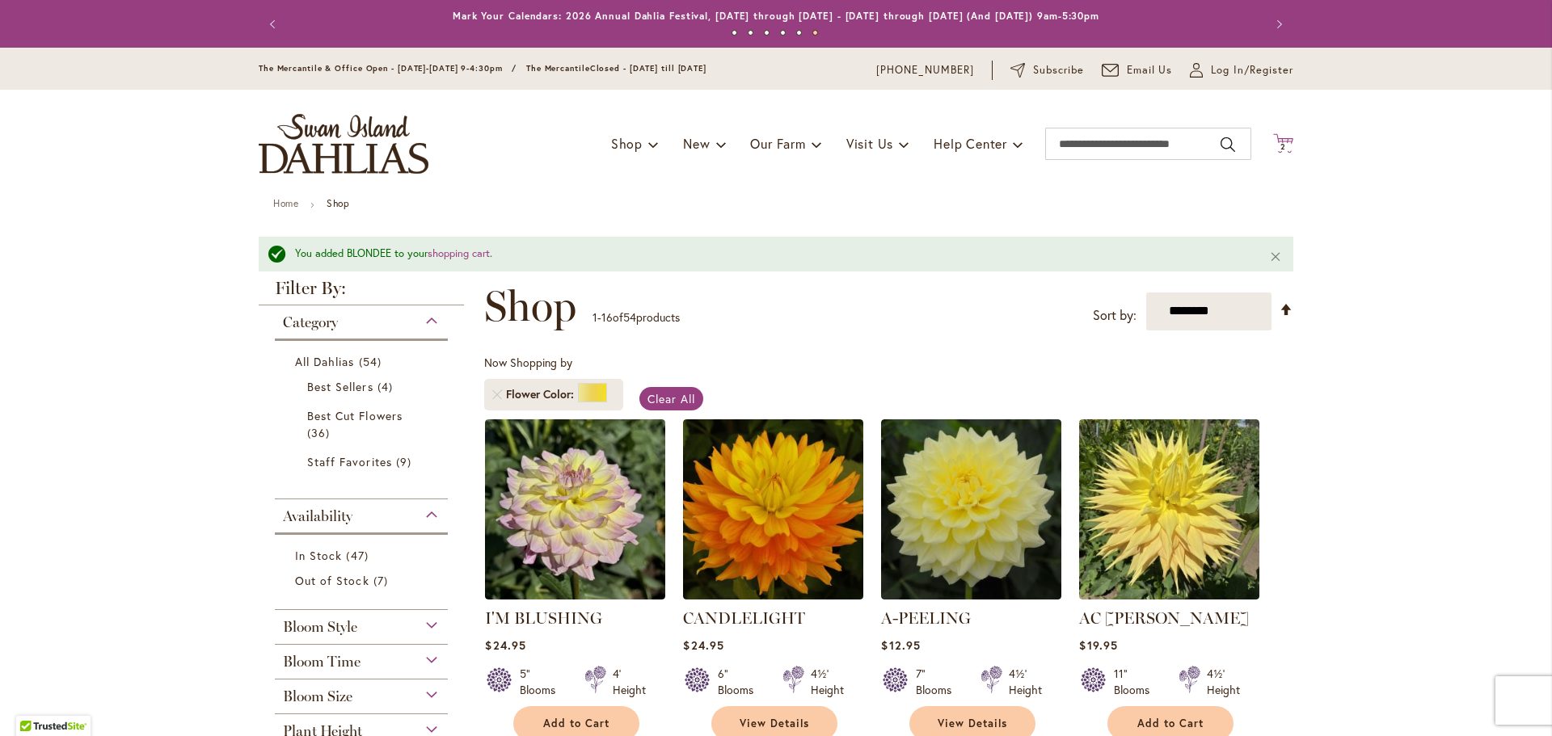
click at [1280, 145] on span "2" at bounding box center [1283, 146] width 6 height 11
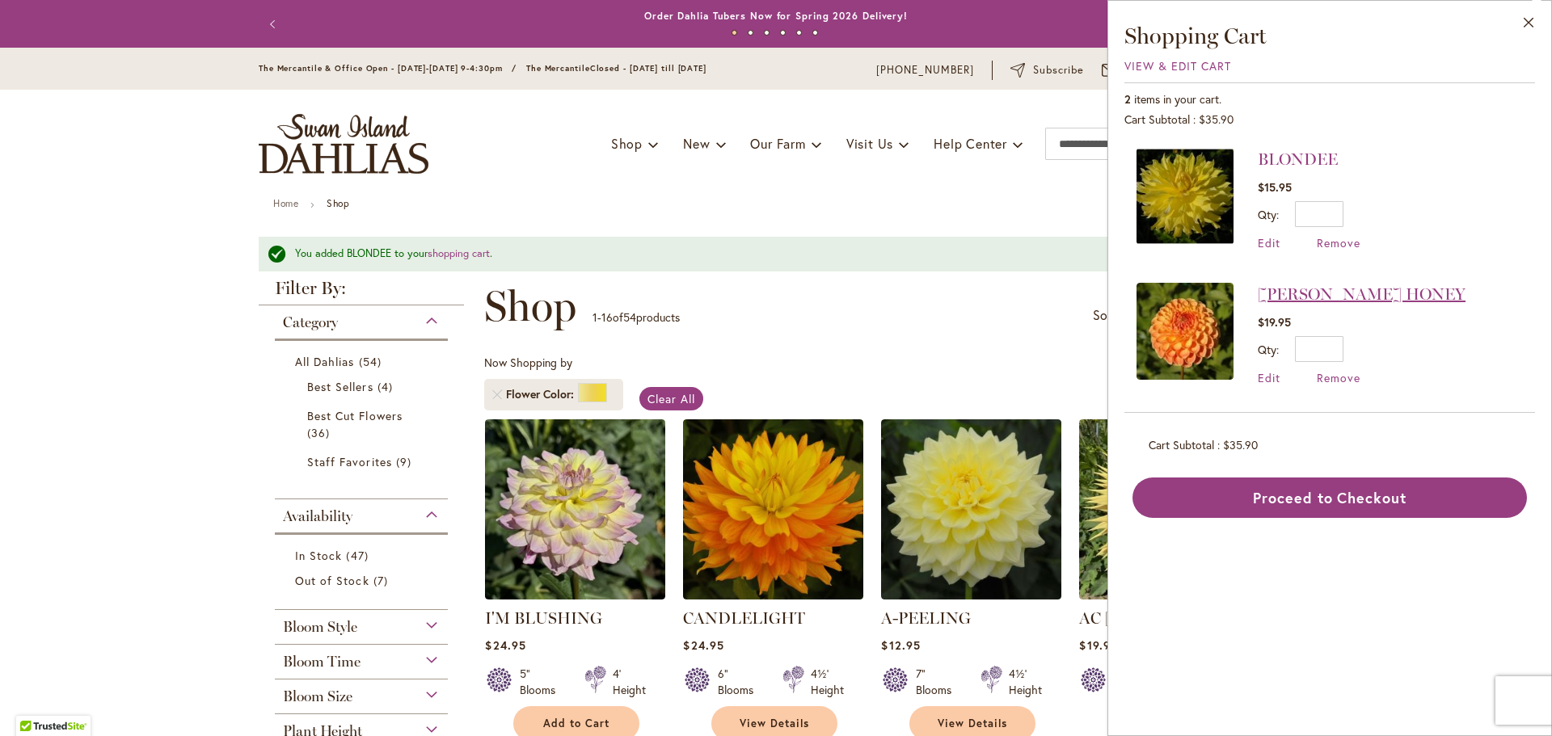
click at [1288, 289] on link "[PERSON_NAME] HONEY" at bounding box center [1362, 293] width 208 height 19
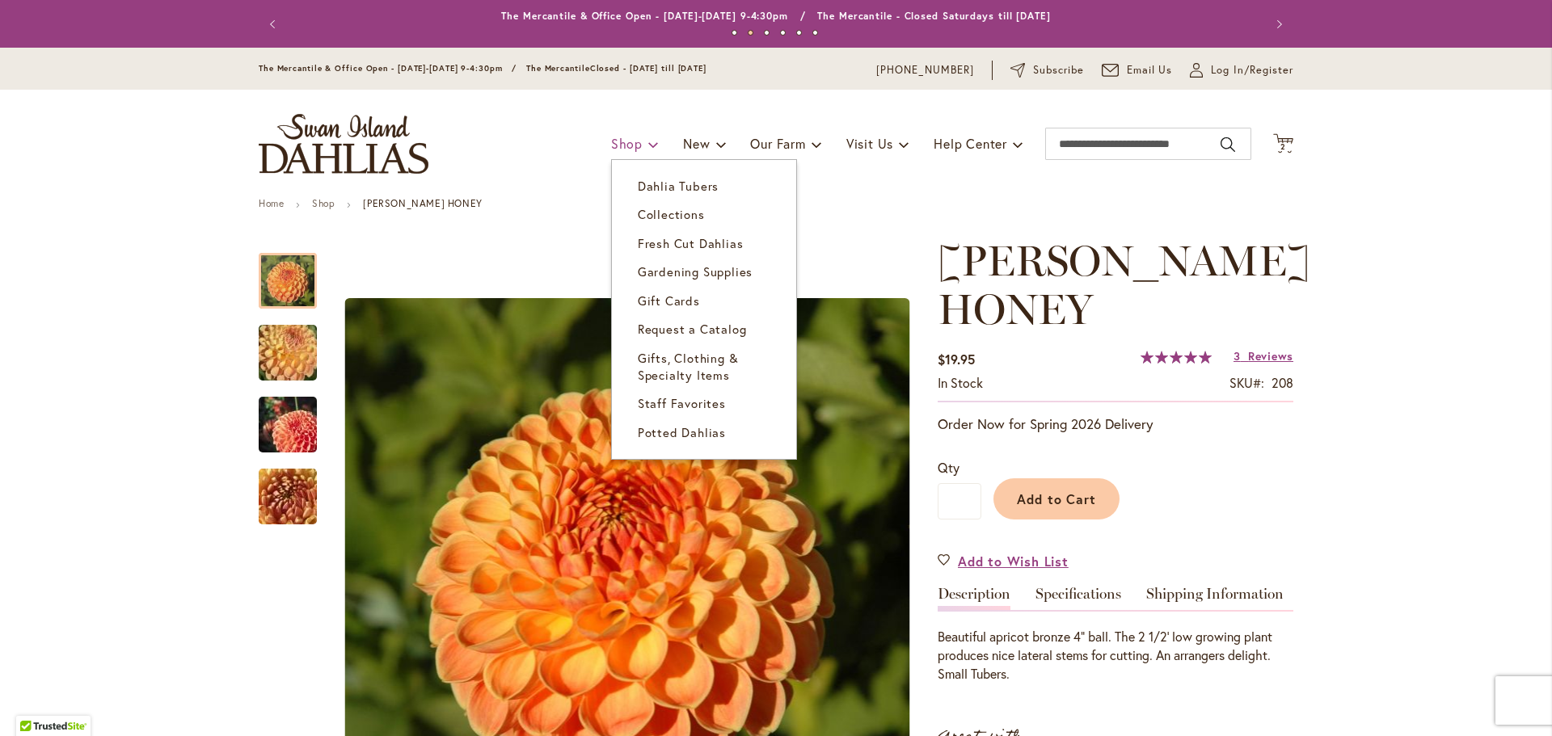
click at [626, 145] on span "Shop" at bounding box center [627, 143] width 32 height 17
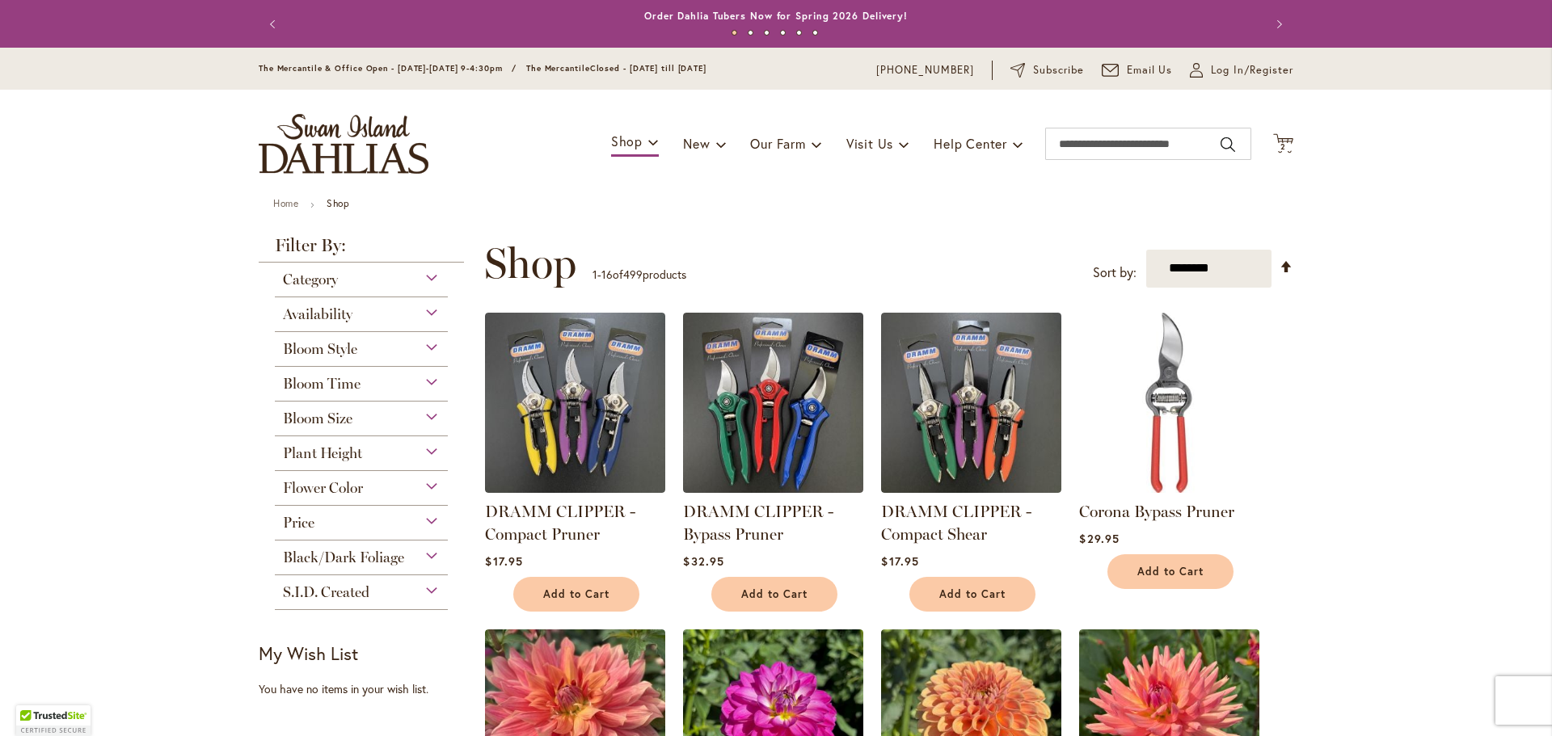
click at [432, 490] on div "Flower Color" at bounding box center [361, 484] width 173 height 26
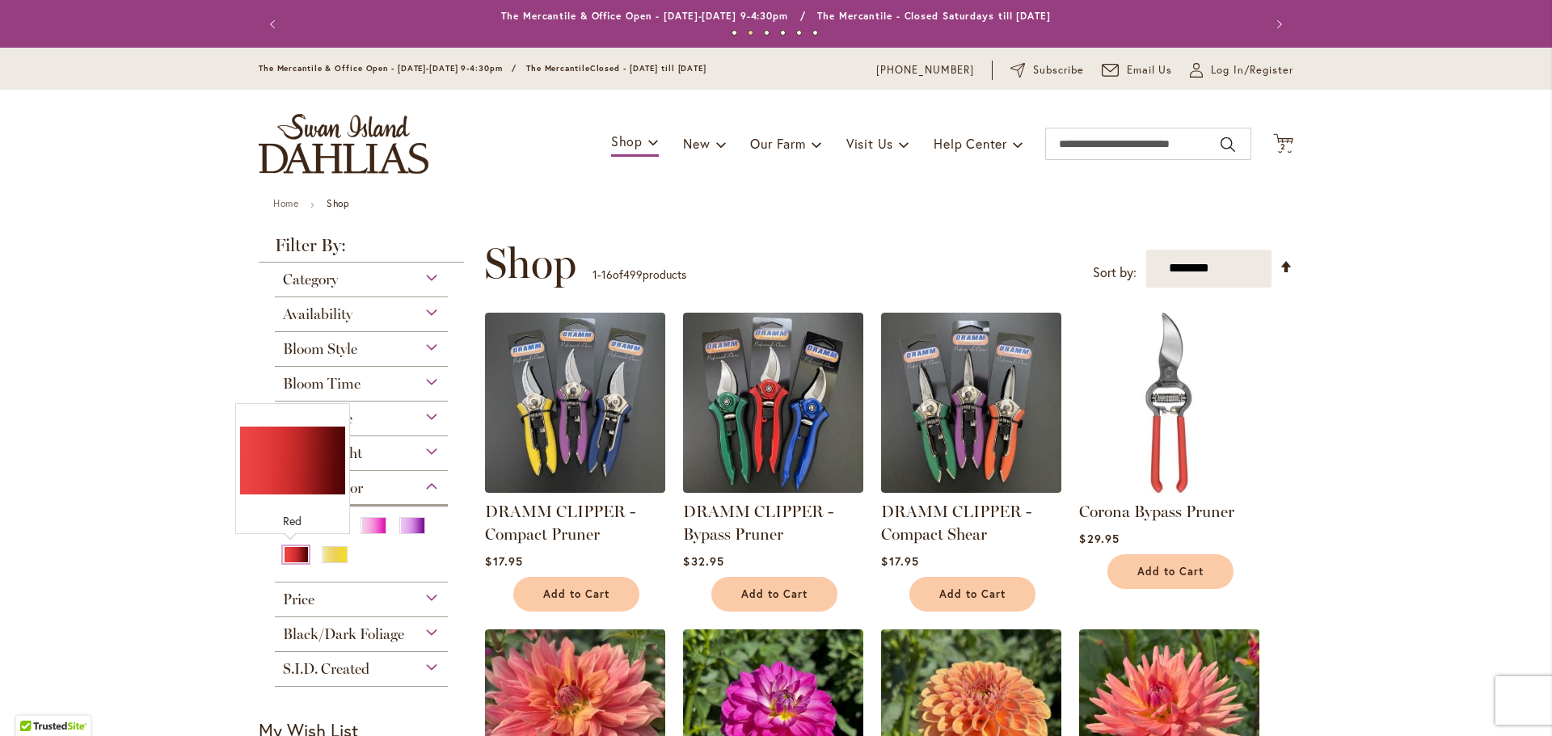
click at [294, 555] on div "Red" at bounding box center [296, 554] width 26 height 17
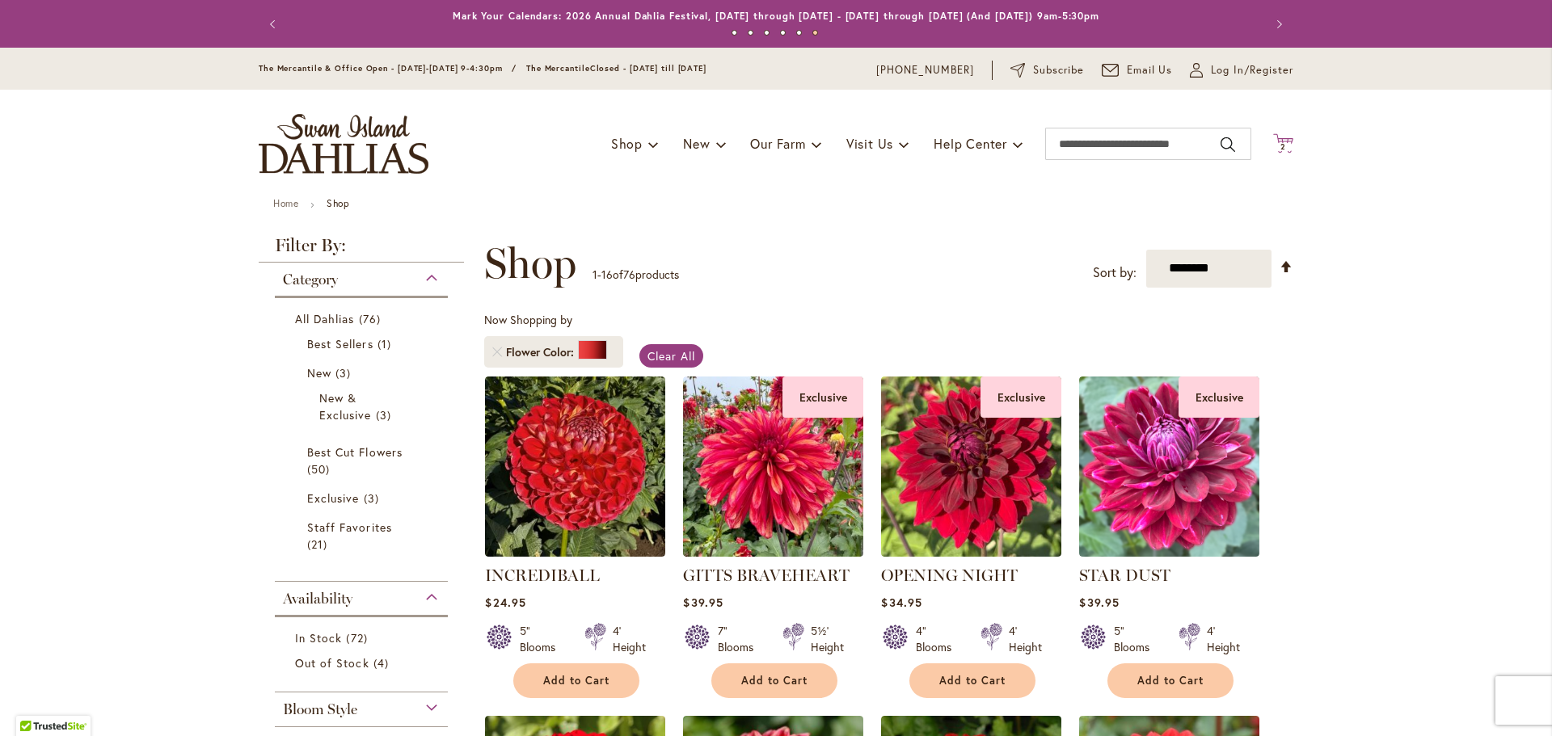
click at [1281, 146] on span "2 2 items" at bounding box center [1283, 147] width 16 height 8
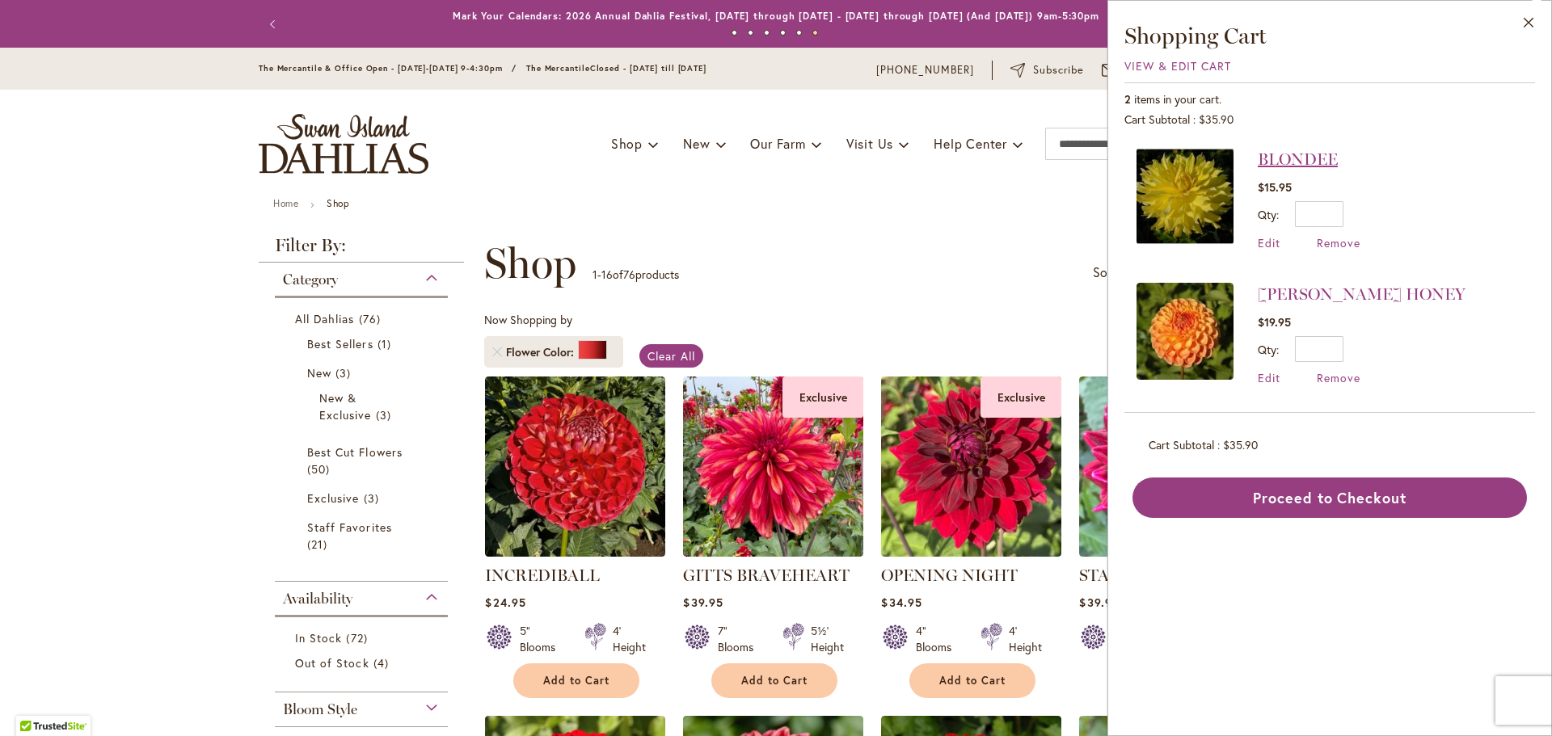
click at [1303, 158] on link "BLONDEE" at bounding box center [1298, 159] width 80 height 19
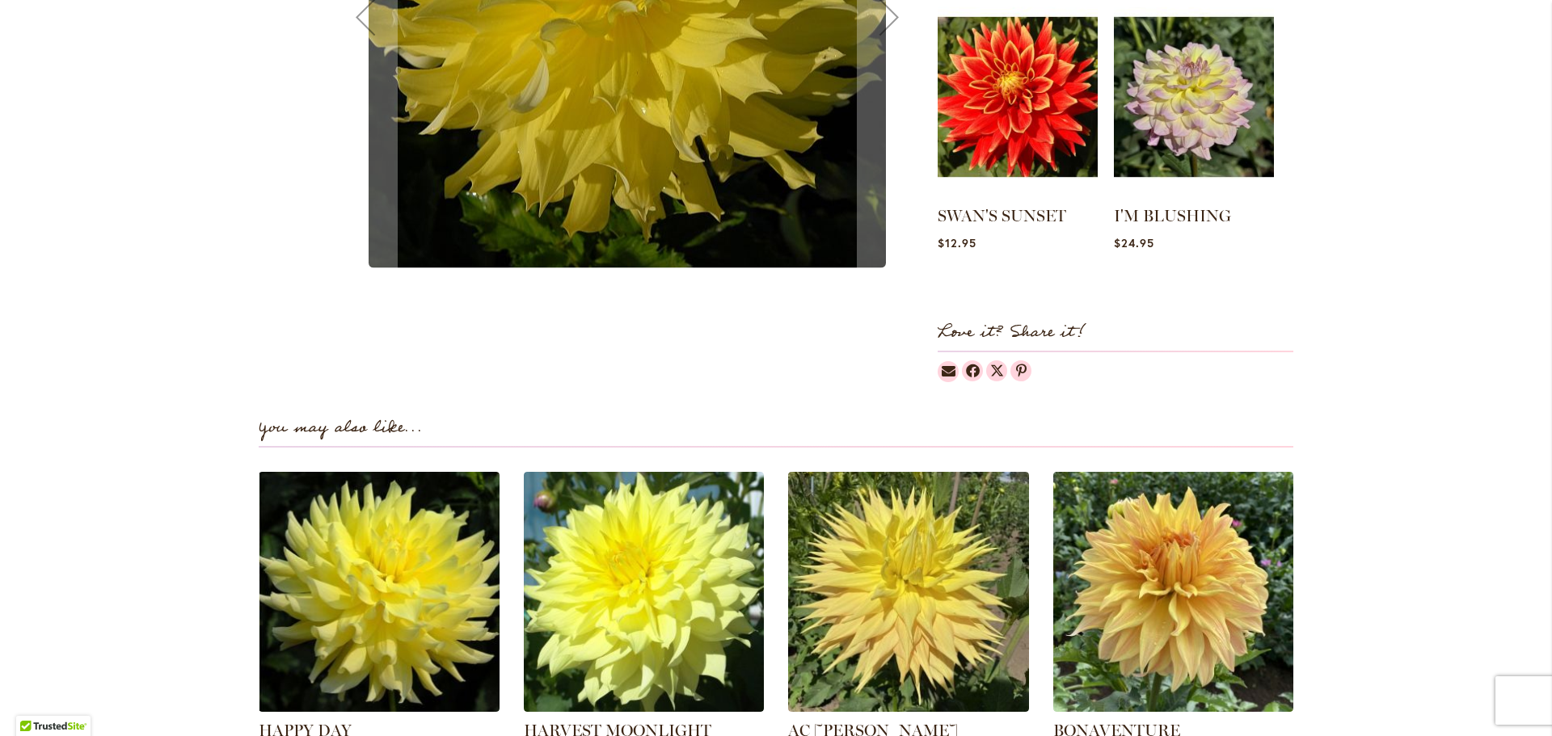
scroll to position [323, 0]
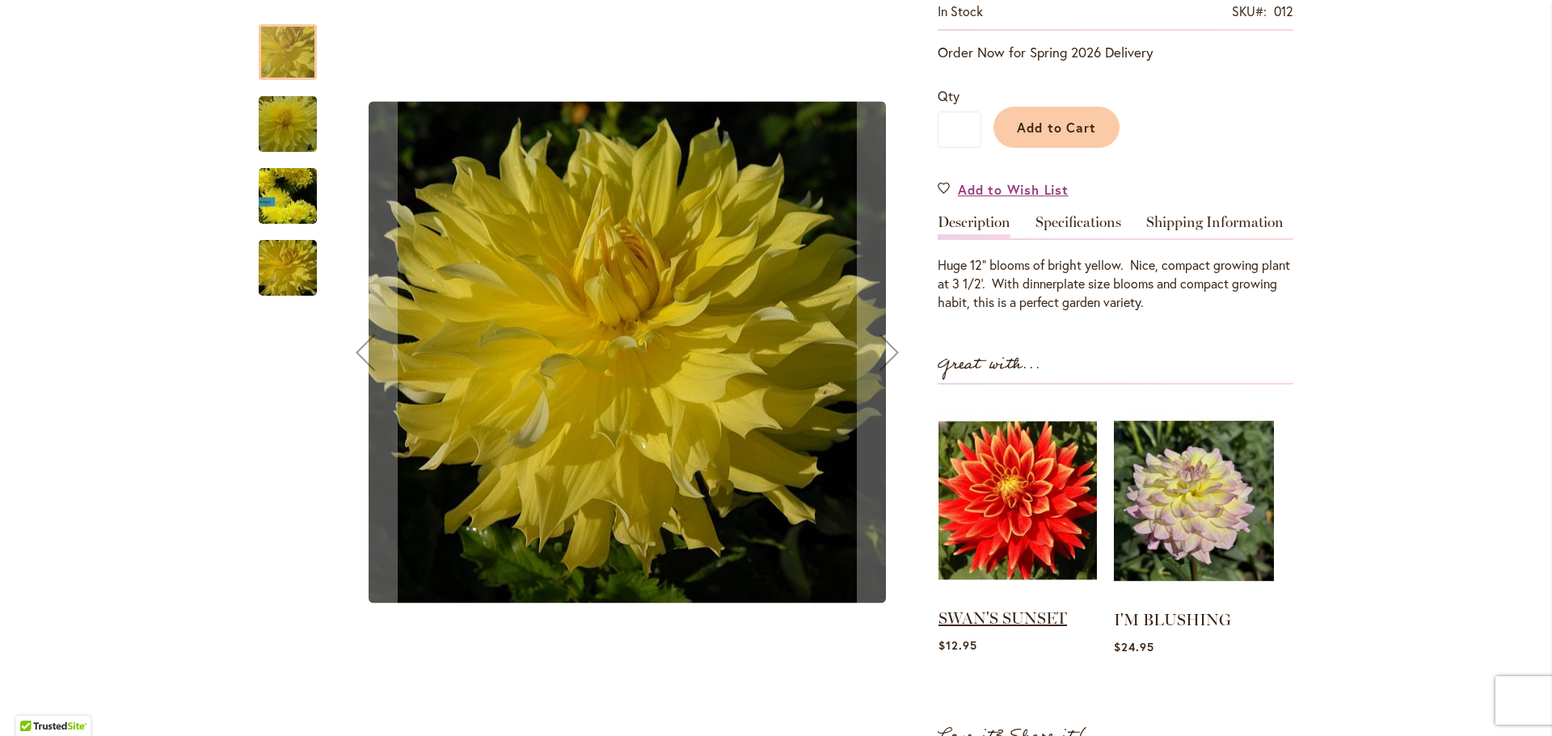
click at [1018, 614] on link "SWAN'S SUNSET" at bounding box center [1002, 618] width 129 height 19
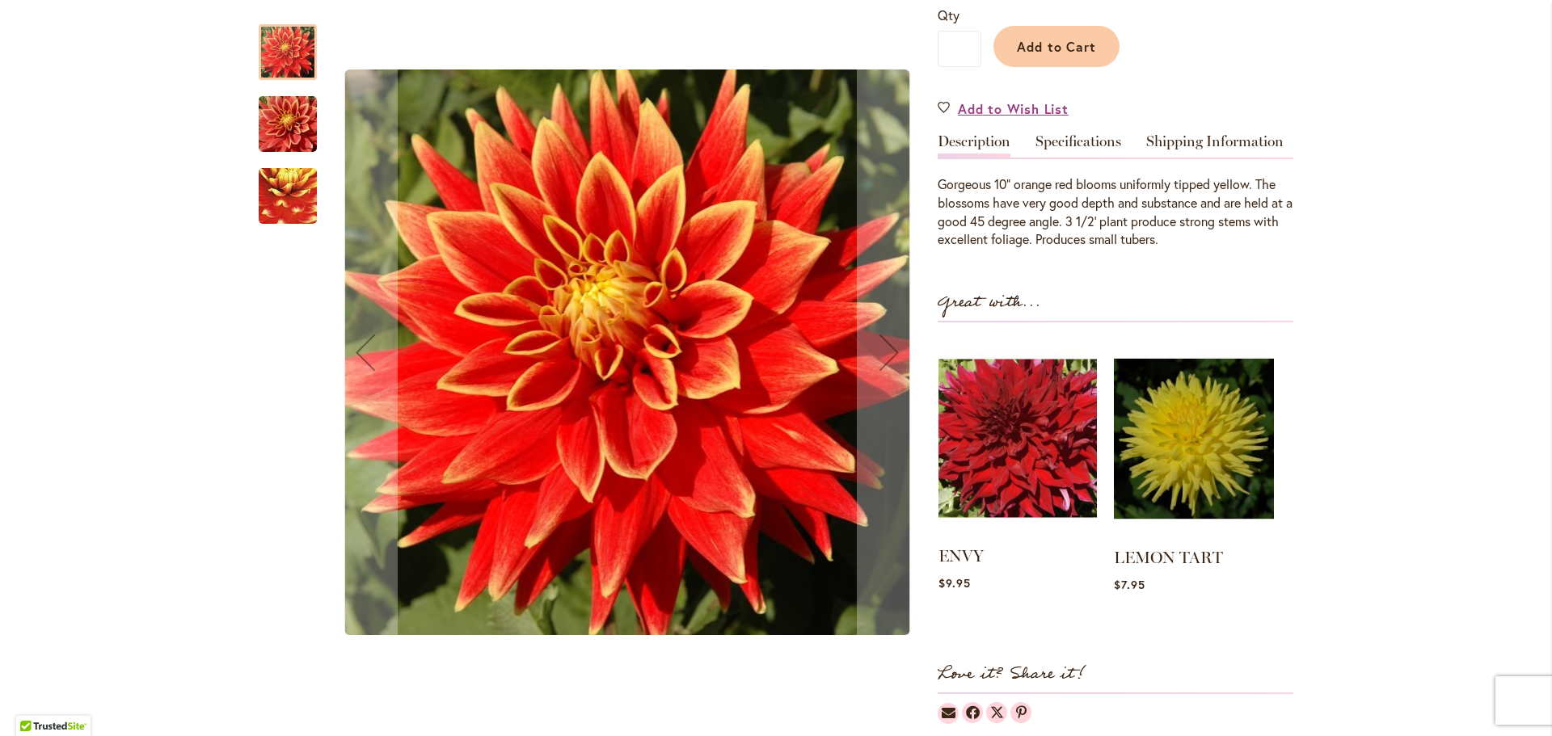
scroll to position [485, 0]
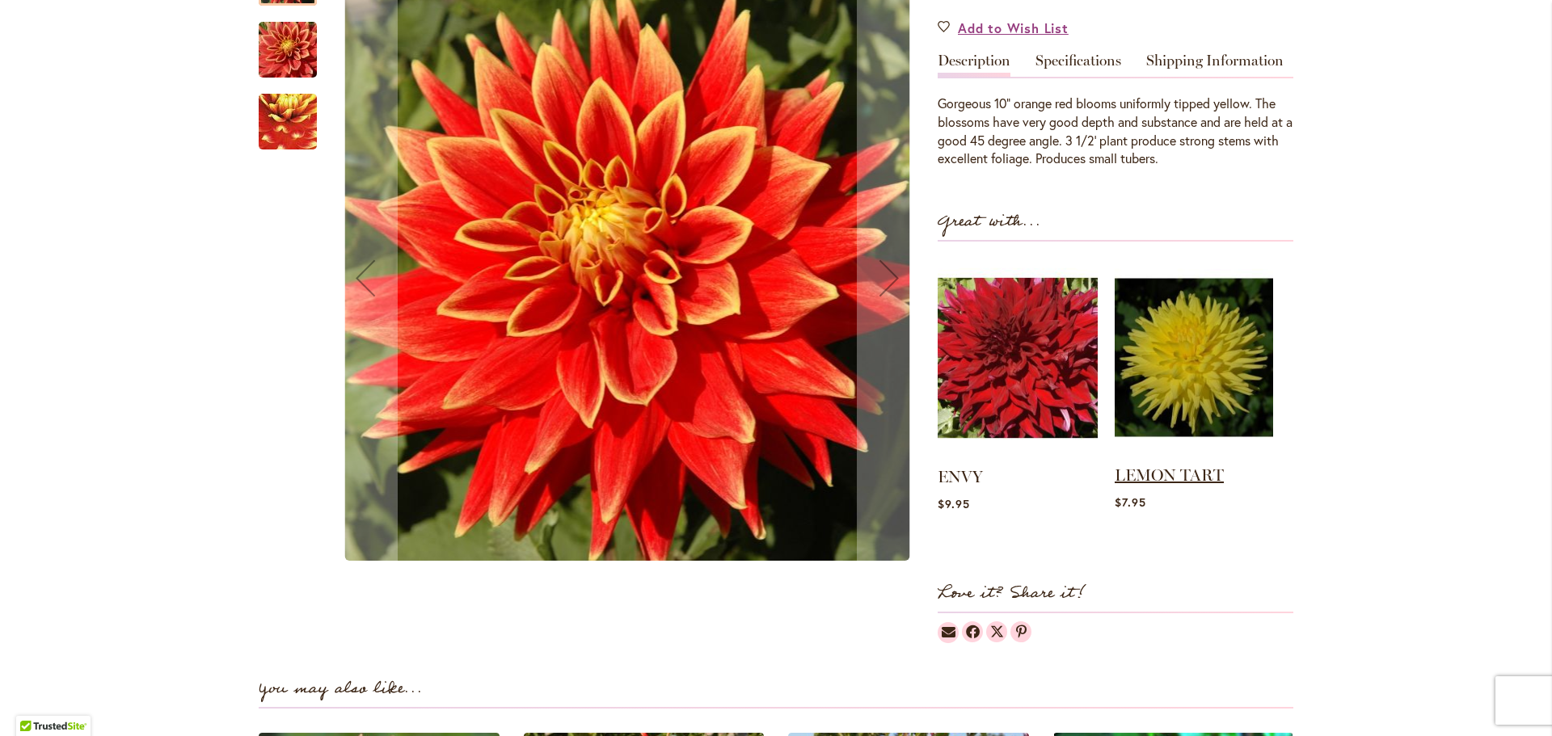
click at [1166, 476] on link "LEMON TART" at bounding box center [1169, 475] width 109 height 19
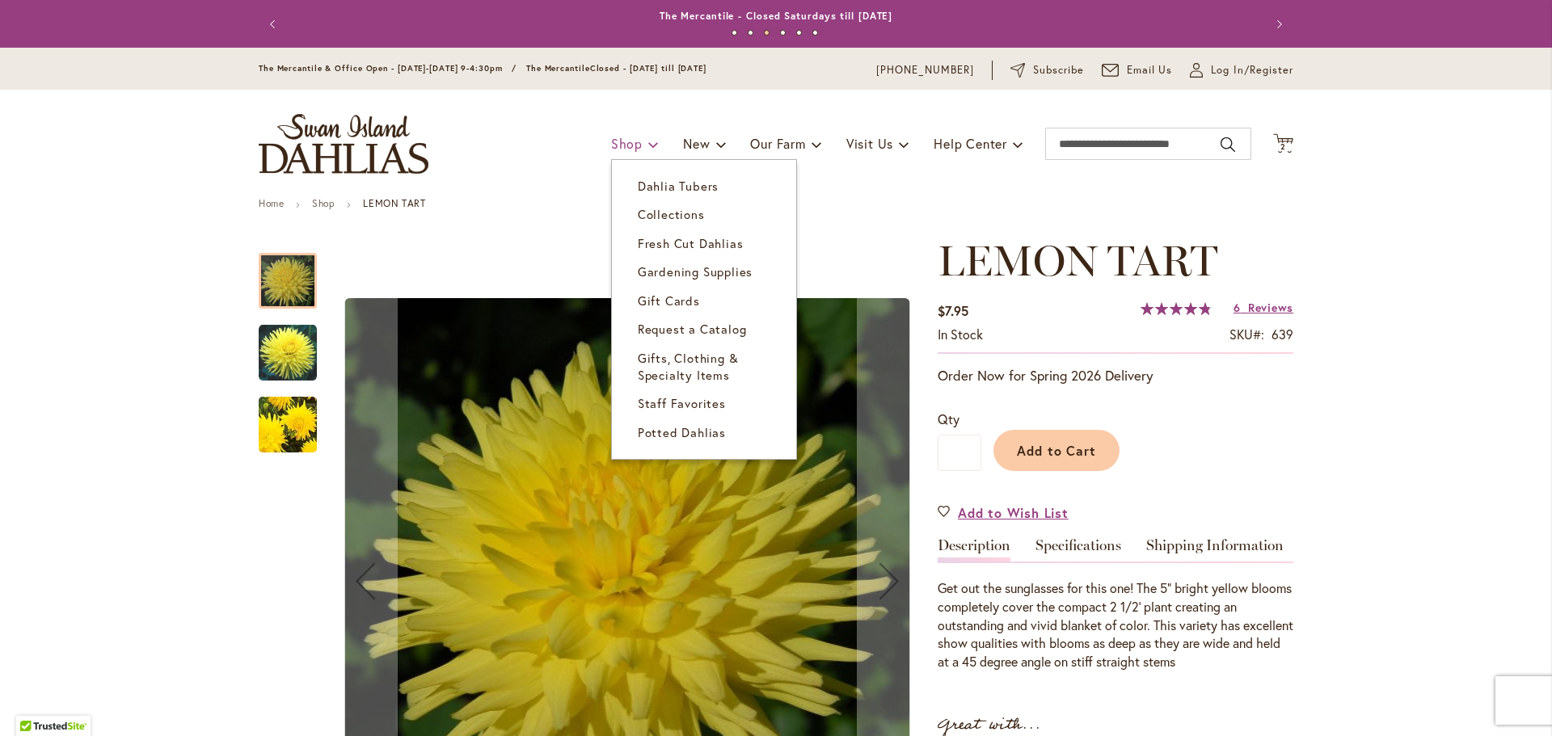
click at [630, 145] on span "Shop" at bounding box center [627, 143] width 32 height 17
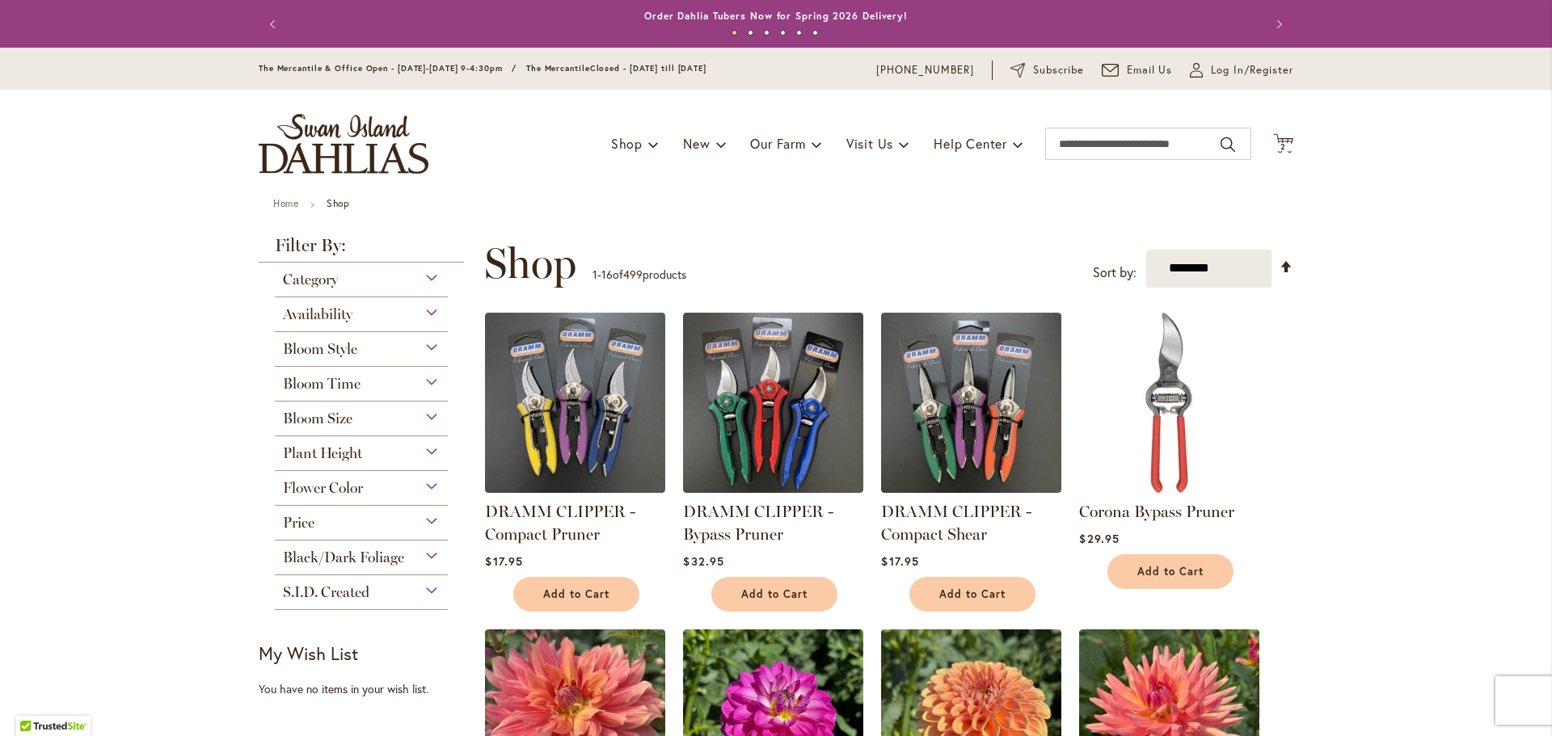
click at [428, 450] on div "Plant Height" at bounding box center [361, 449] width 173 height 26
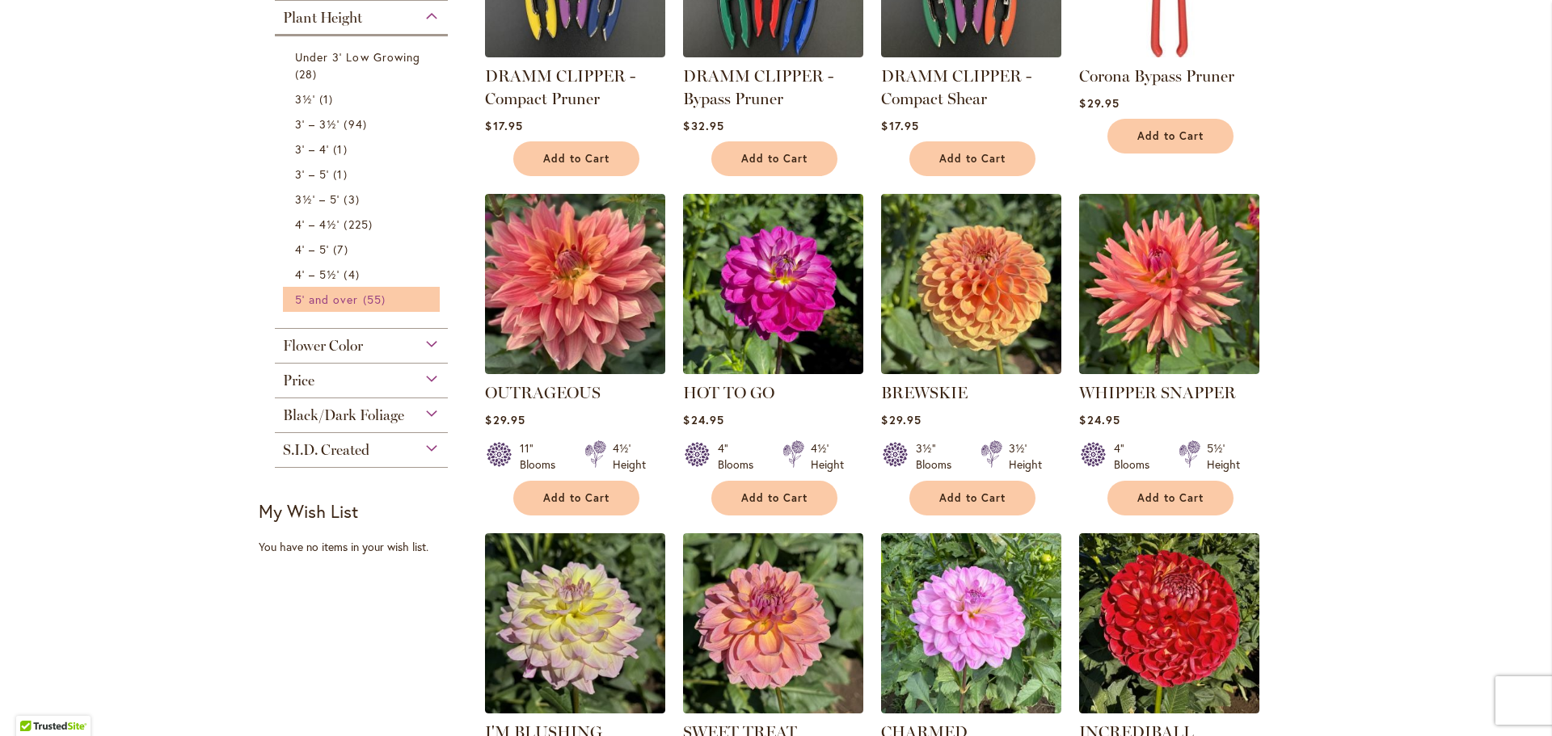
click at [332, 293] on span "5' and over" at bounding box center [327, 299] width 64 height 15
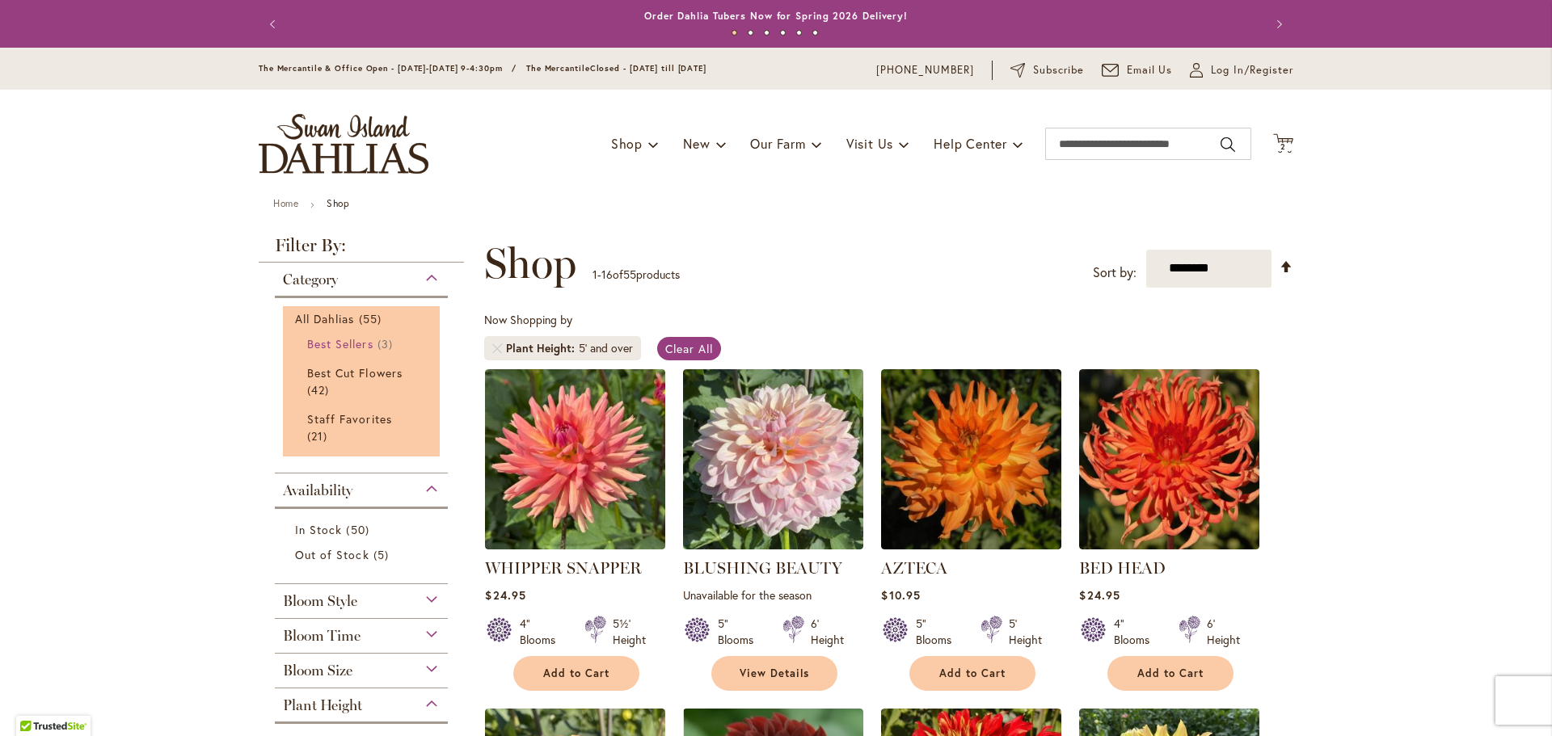
click at [344, 340] on span "Best Sellers" at bounding box center [340, 343] width 66 height 15
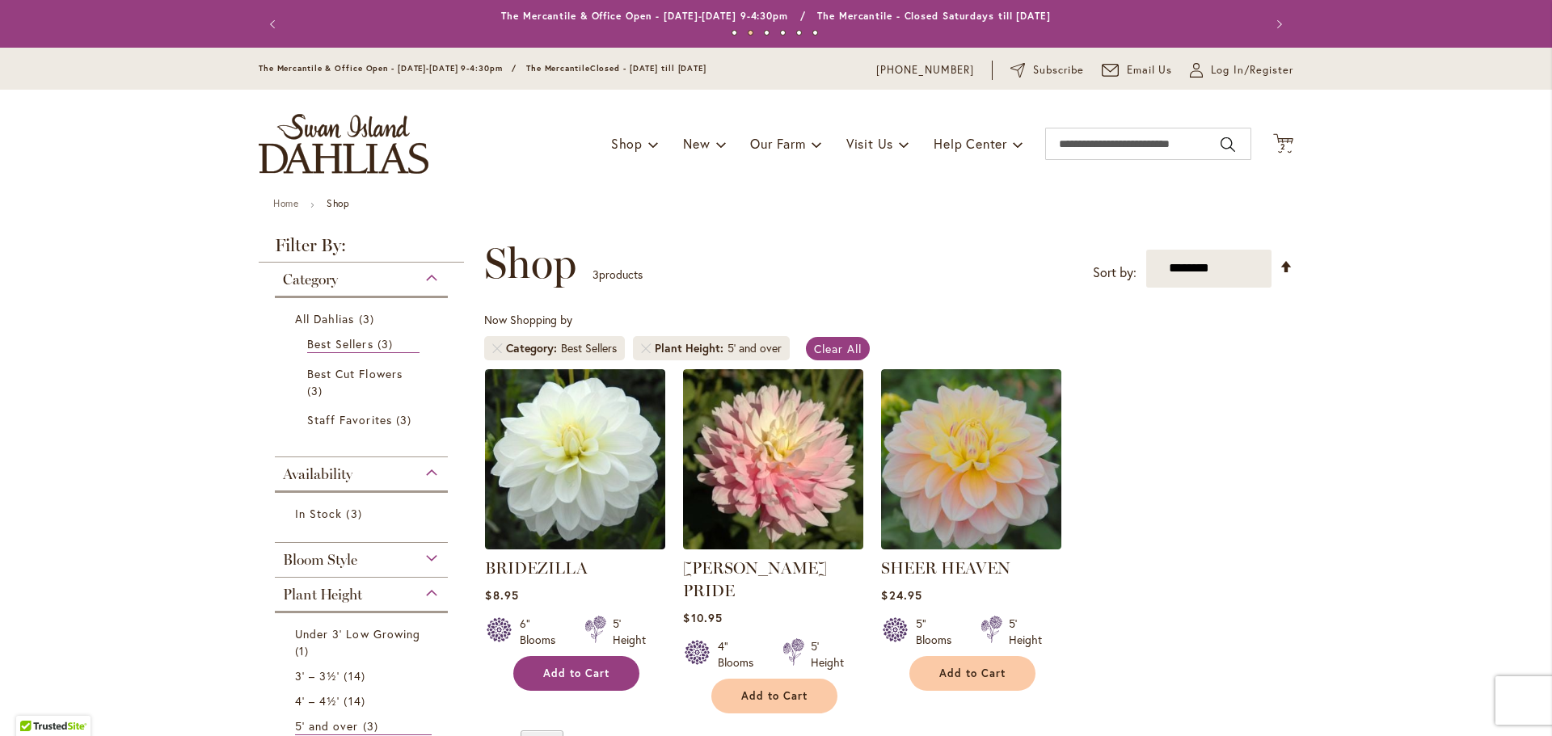
click at [552, 672] on span "Add to Cart" at bounding box center [576, 674] width 66 height 14
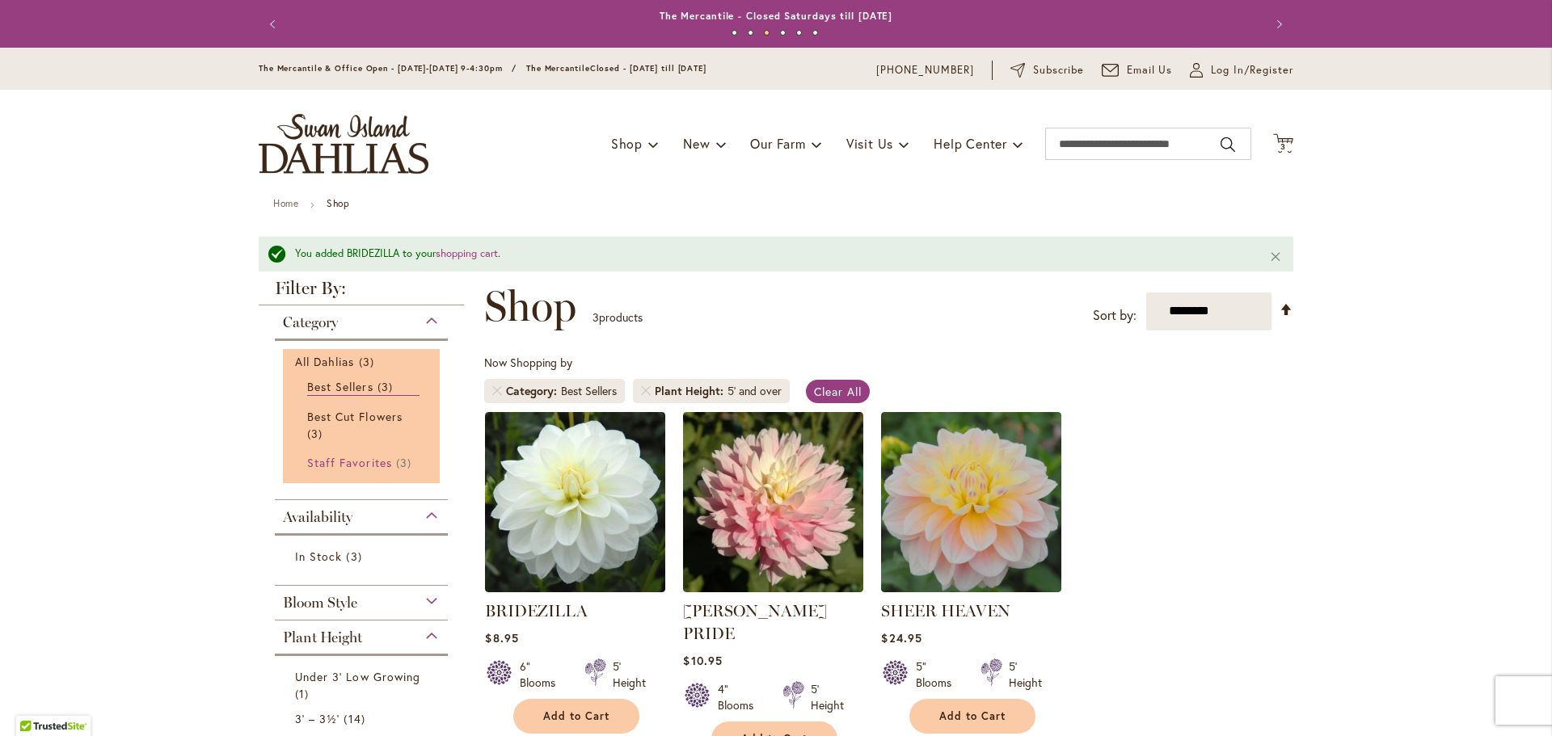
click at [356, 462] on span "Staff Favorites" at bounding box center [349, 462] width 85 height 15
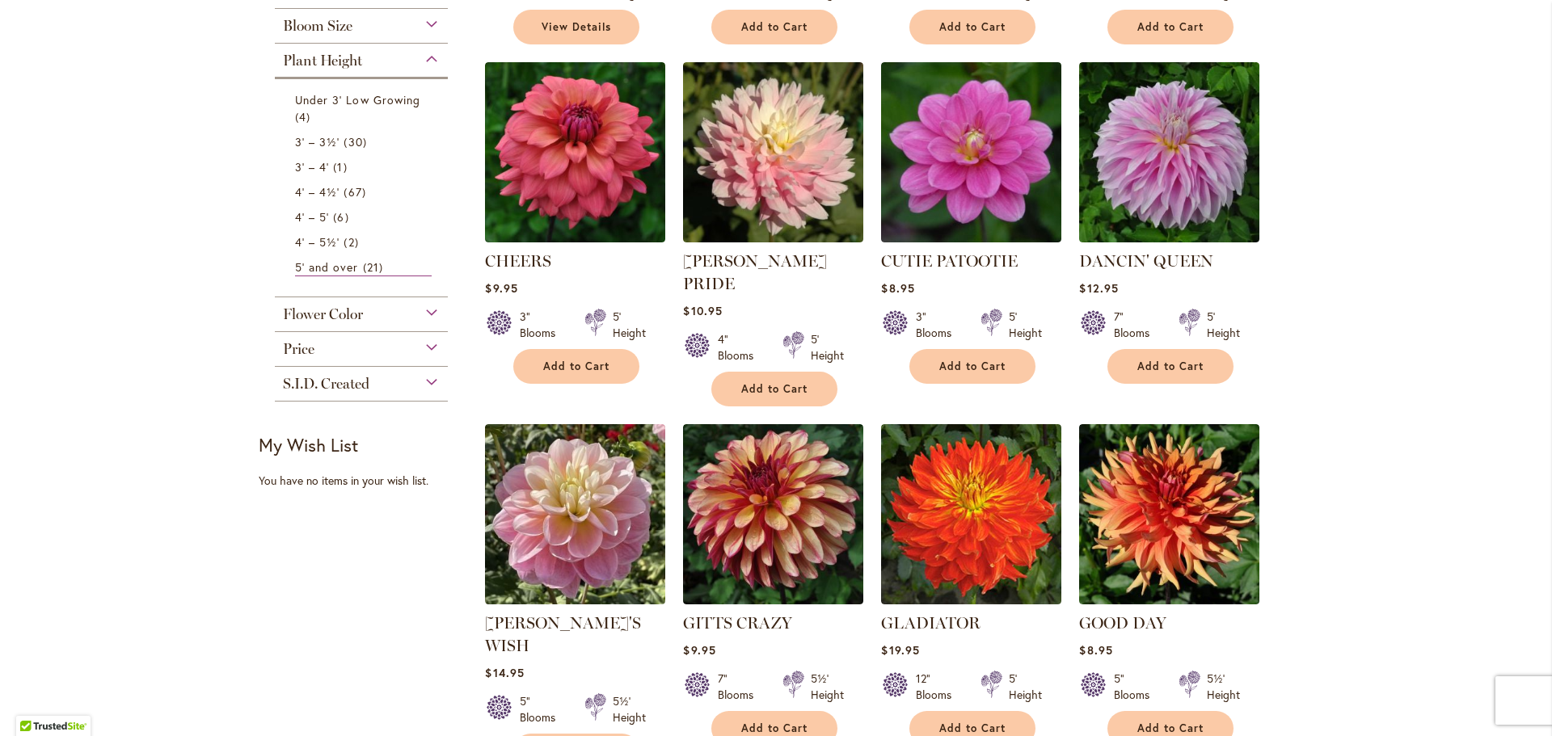
scroll to position [727, 0]
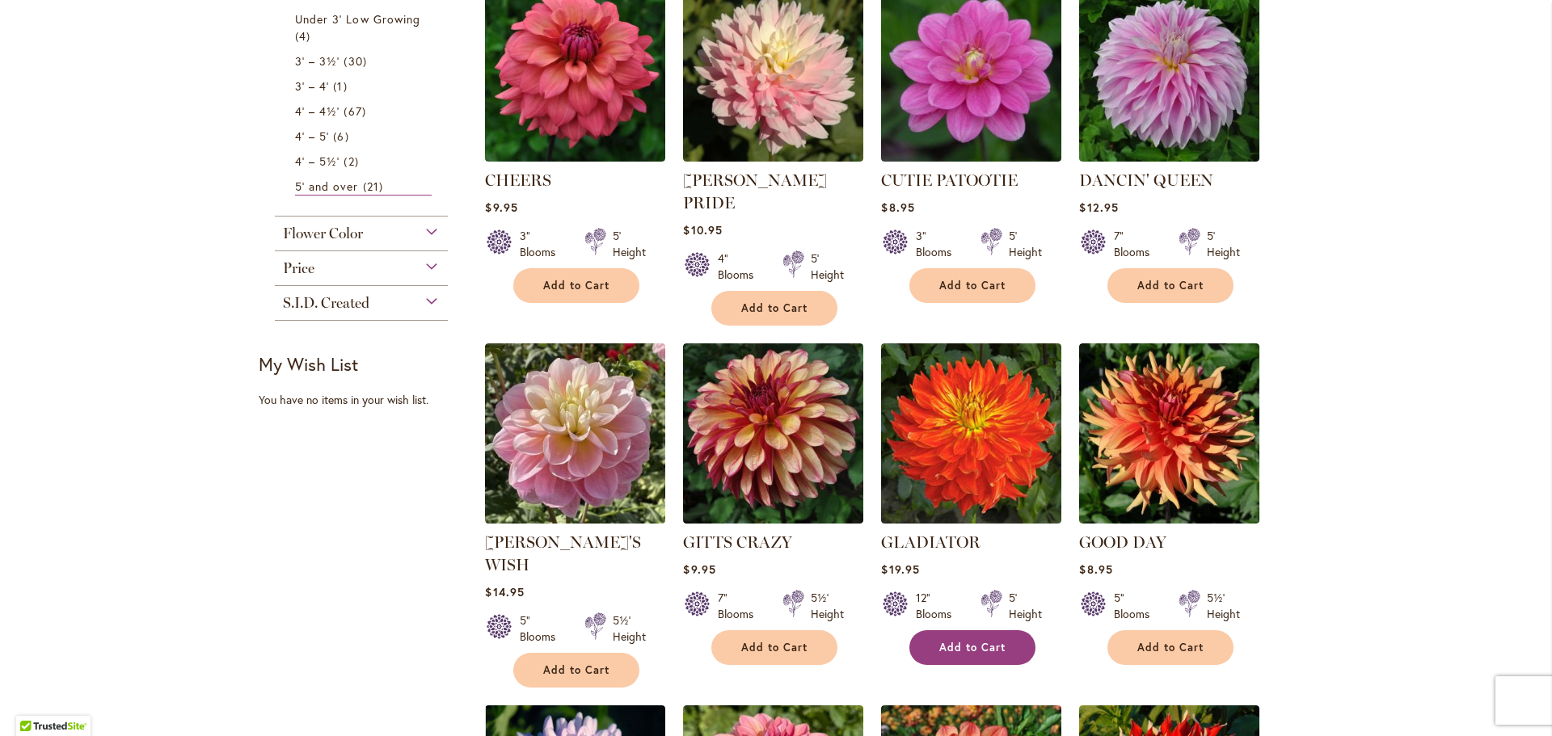
click at [970, 641] on span "Add to Cart" at bounding box center [972, 648] width 66 height 14
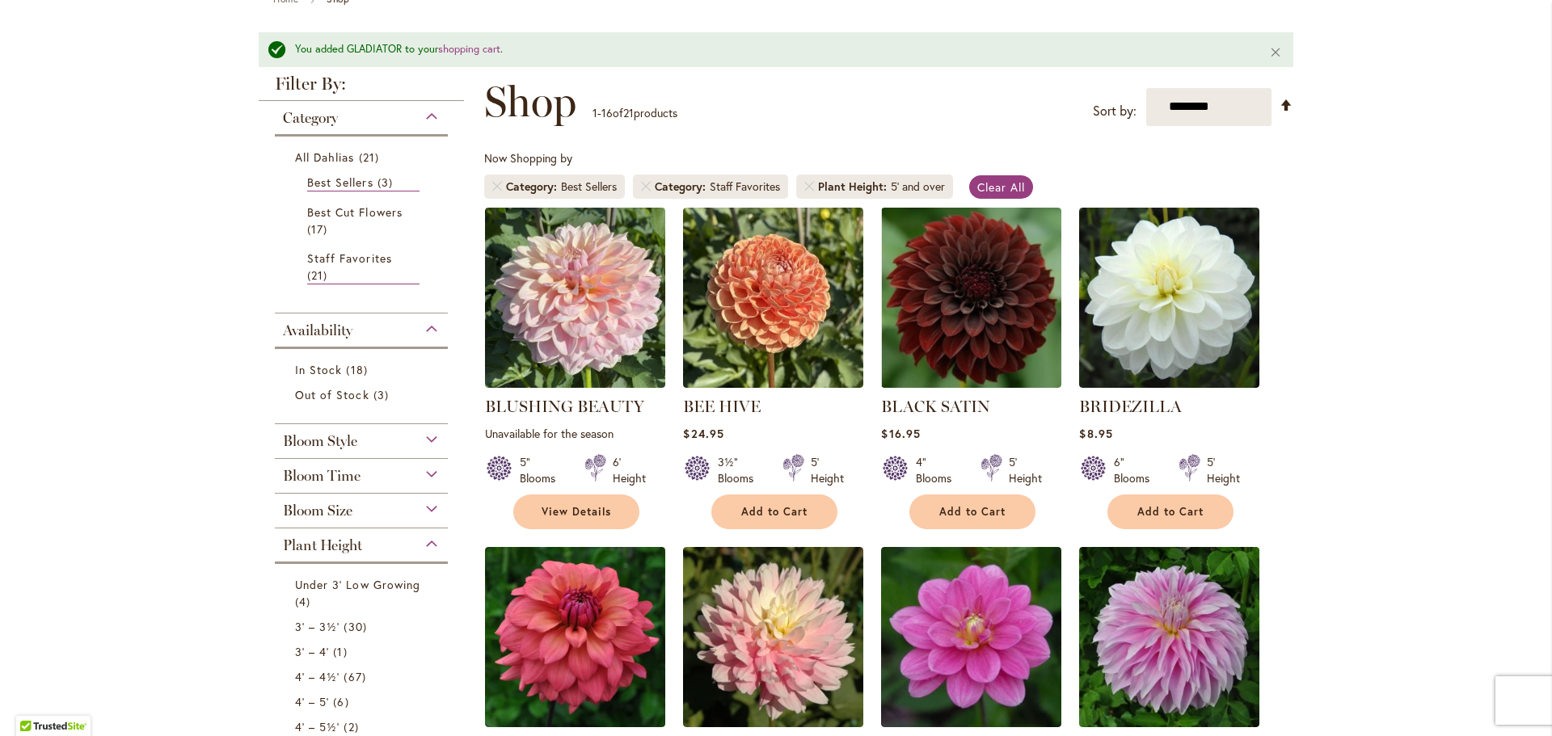
scroll to position [43, 0]
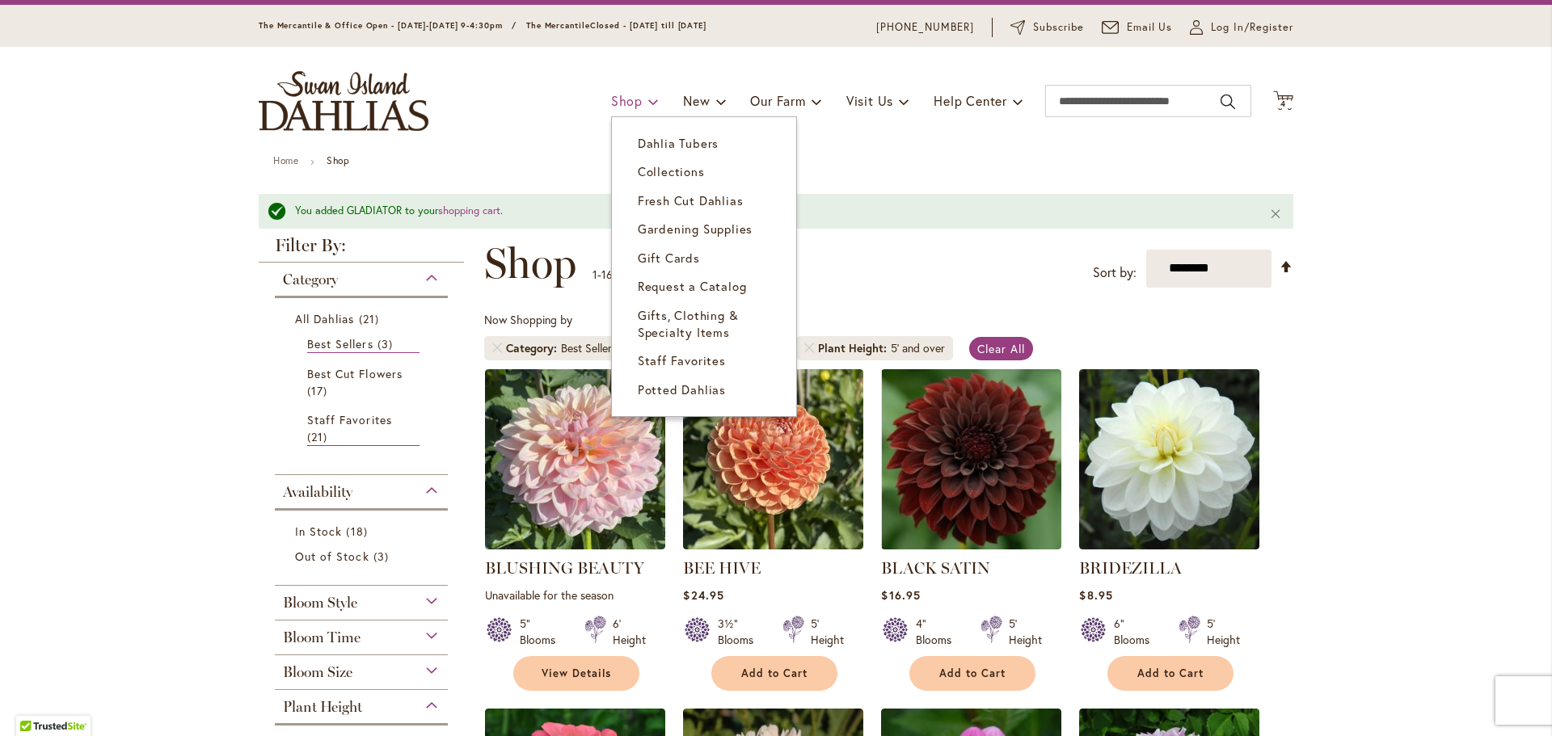
click at [617, 100] on span "Shop" at bounding box center [627, 100] width 32 height 17
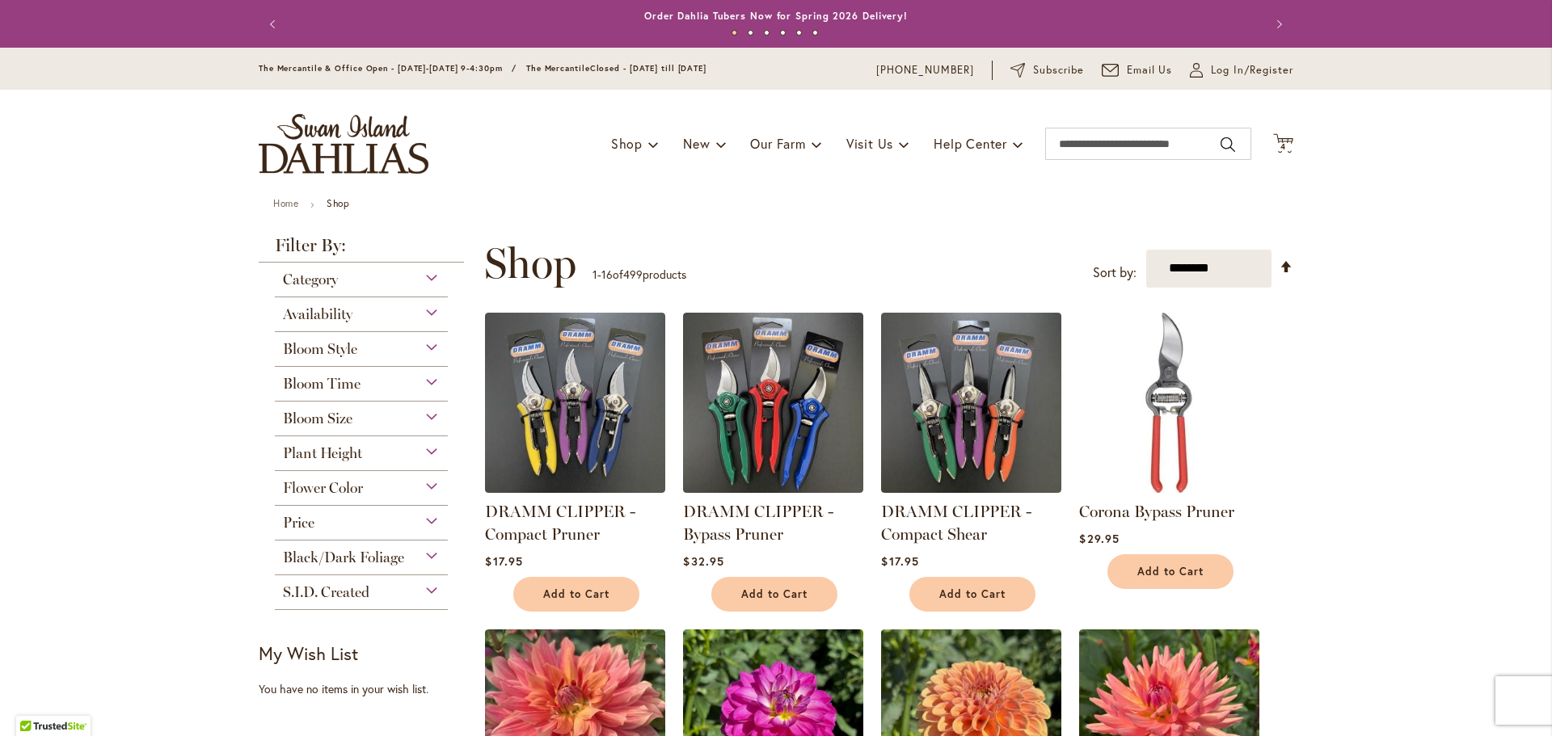
click at [426, 449] on div "Plant Height" at bounding box center [361, 449] width 173 height 26
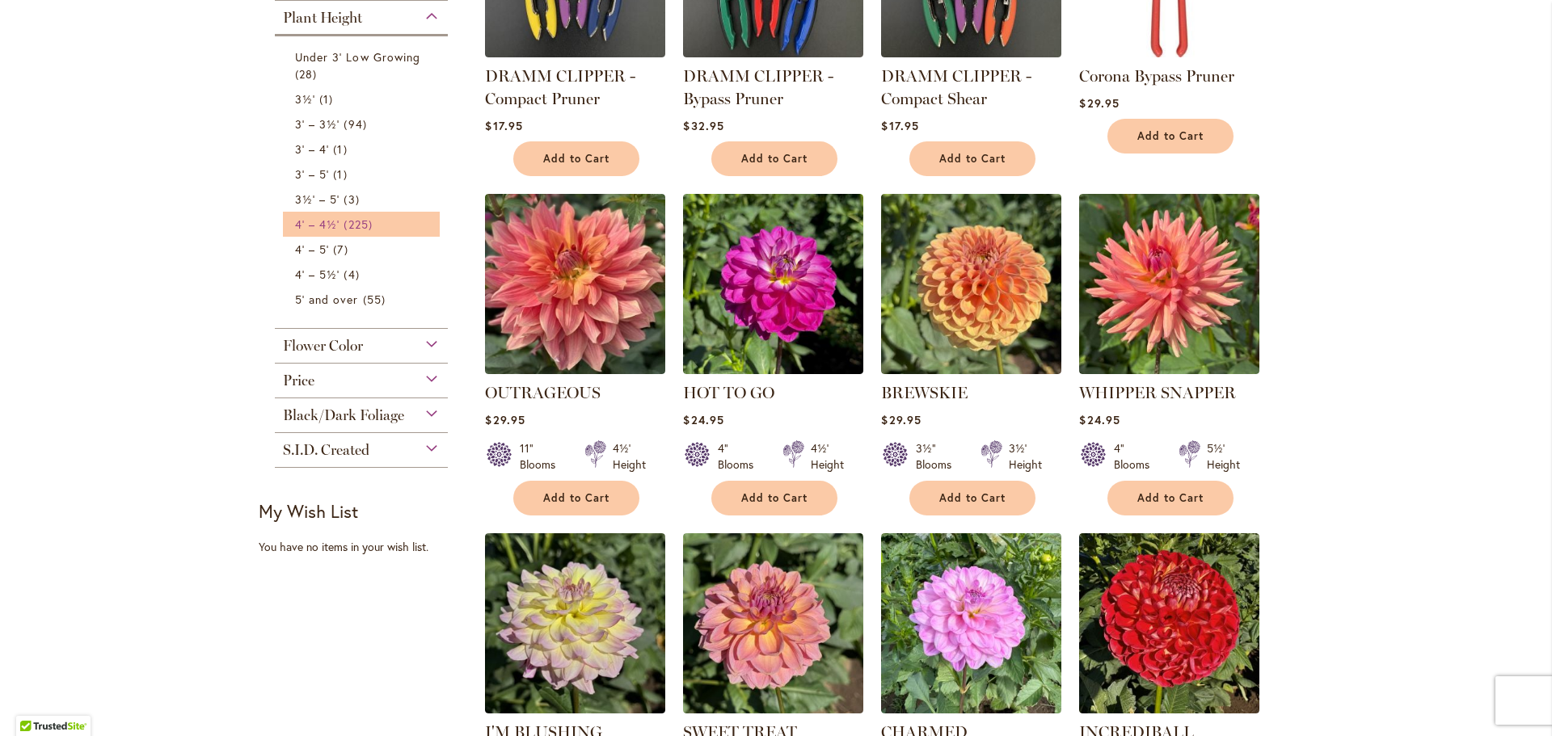
click at [355, 224] on span "225 items" at bounding box center [359, 224] width 32 height 17
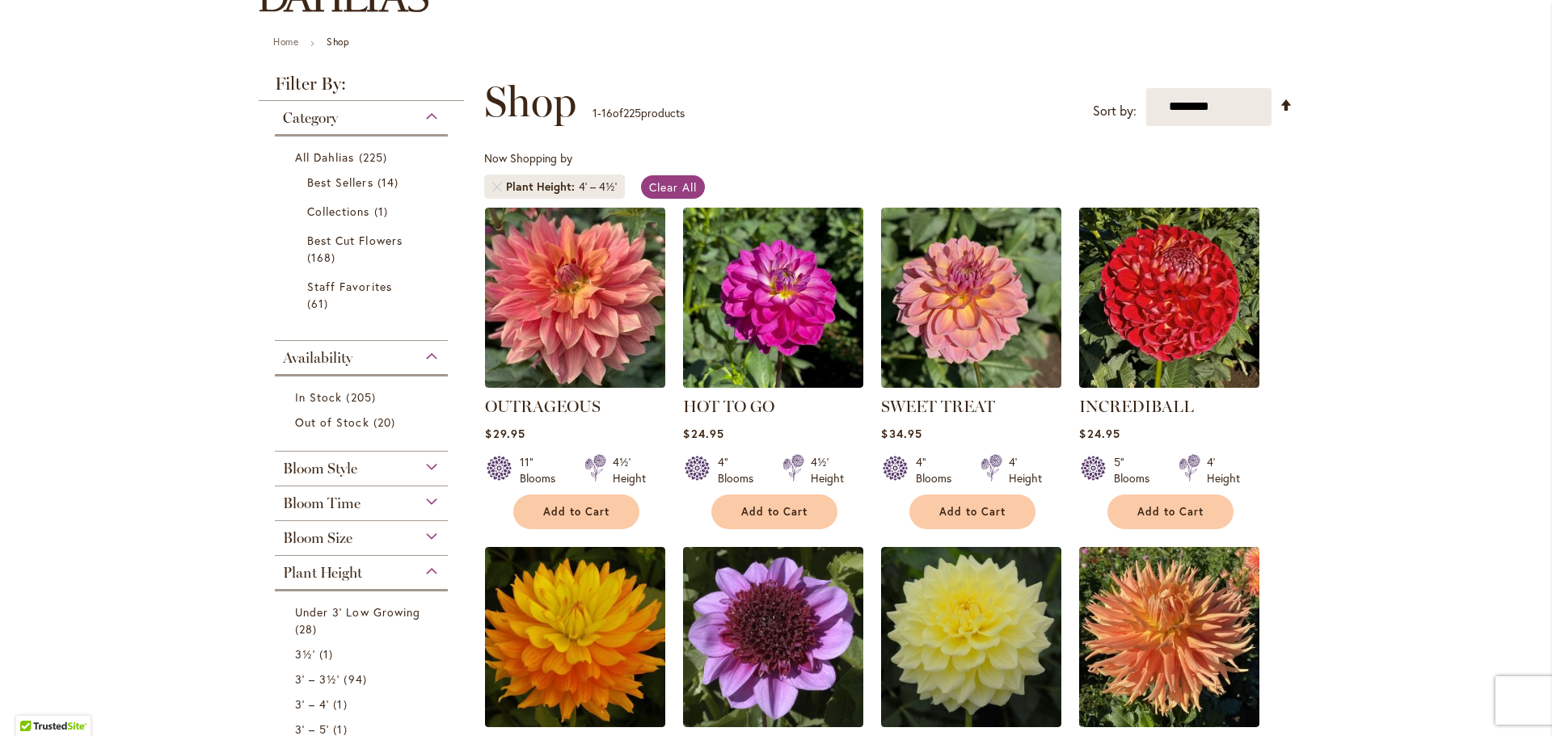
scroll to position [647, 0]
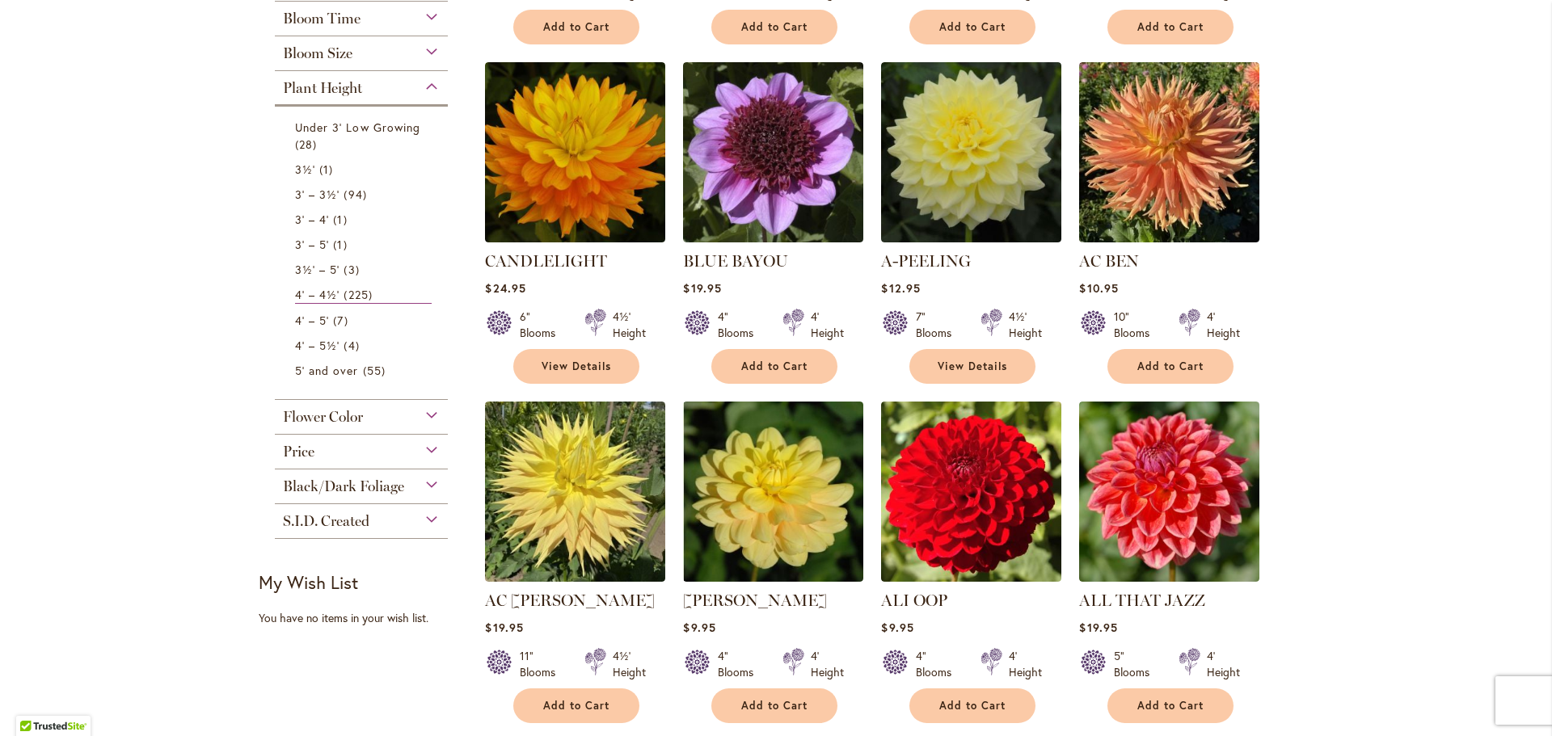
click at [428, 411] on div "Flower Color" at bounding box center [361, 413] width 173 height 26
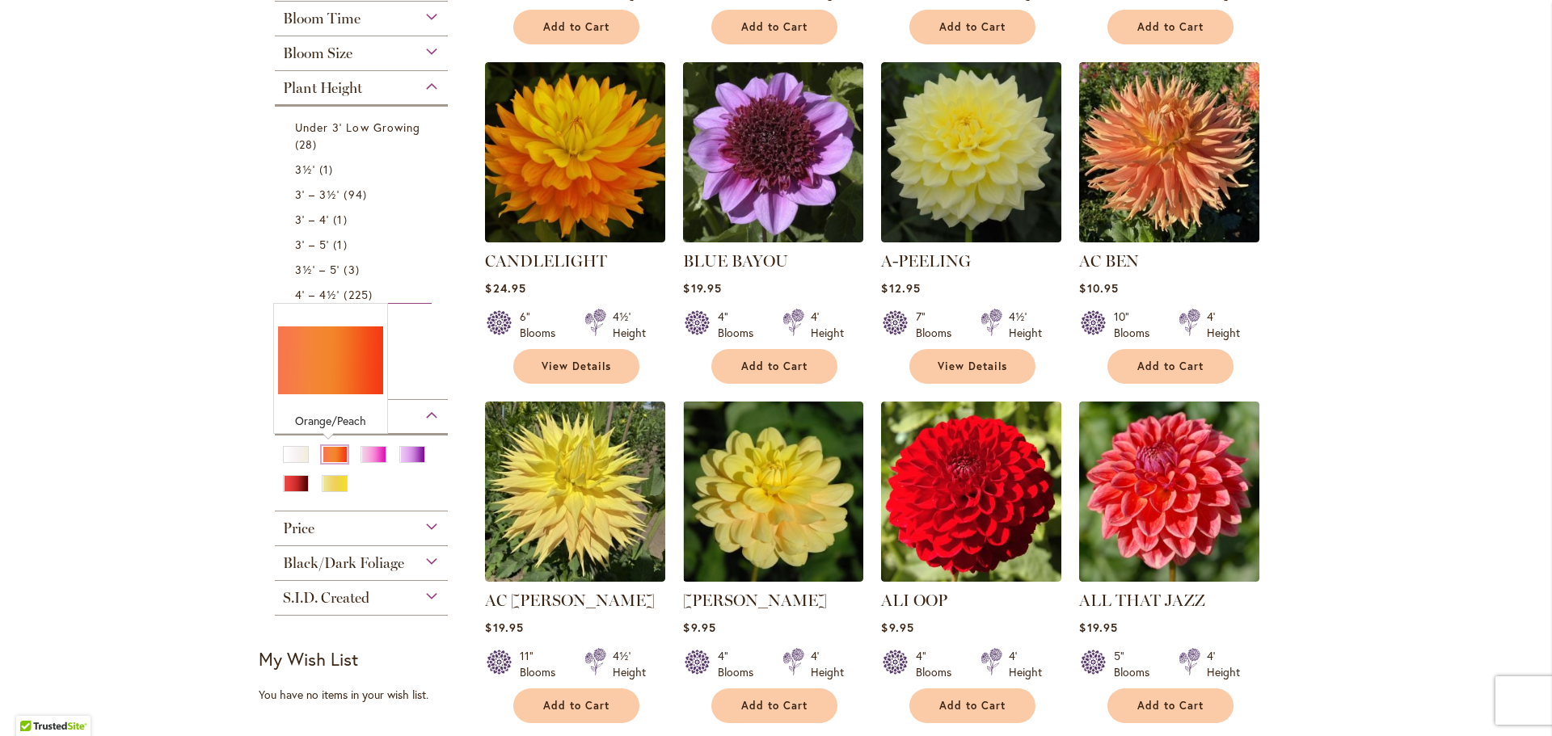
click at [329, 456] on div "Orange/Peach" at bounding box center [335, 454] width 26 height 17
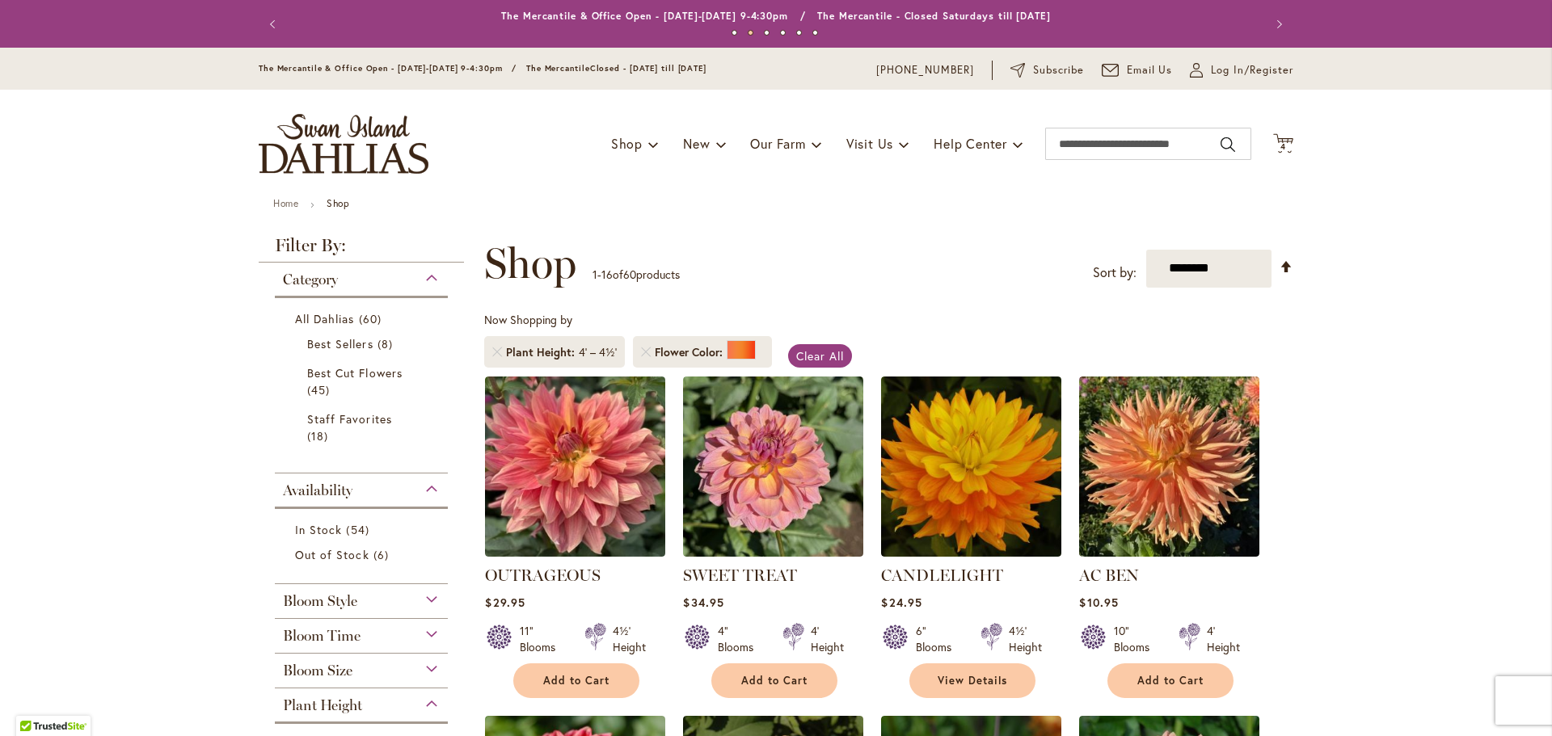
scroll to position [81, 0]
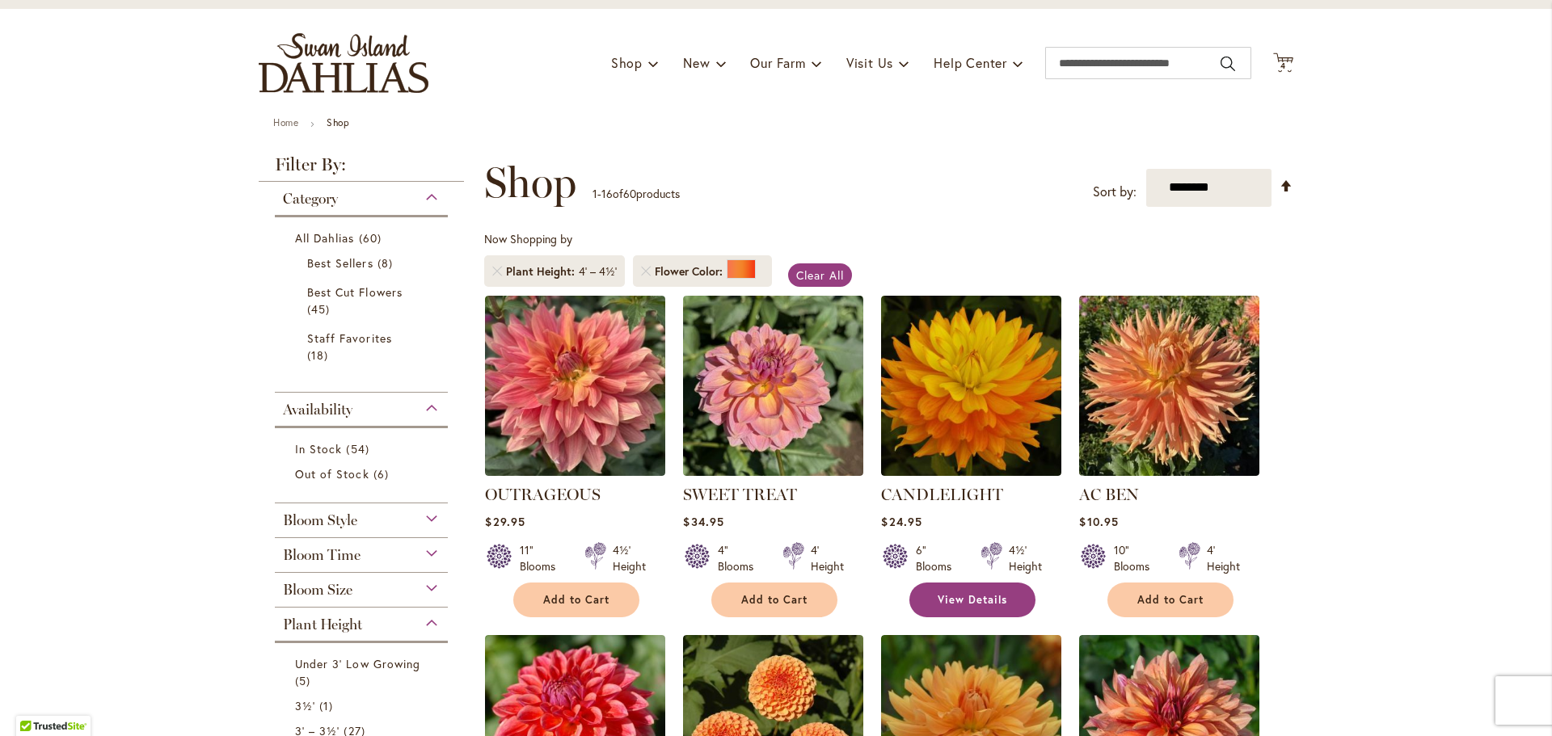
click at [968, 600] on span "View Details" at bounding box center [973, 600] width 70 height 14
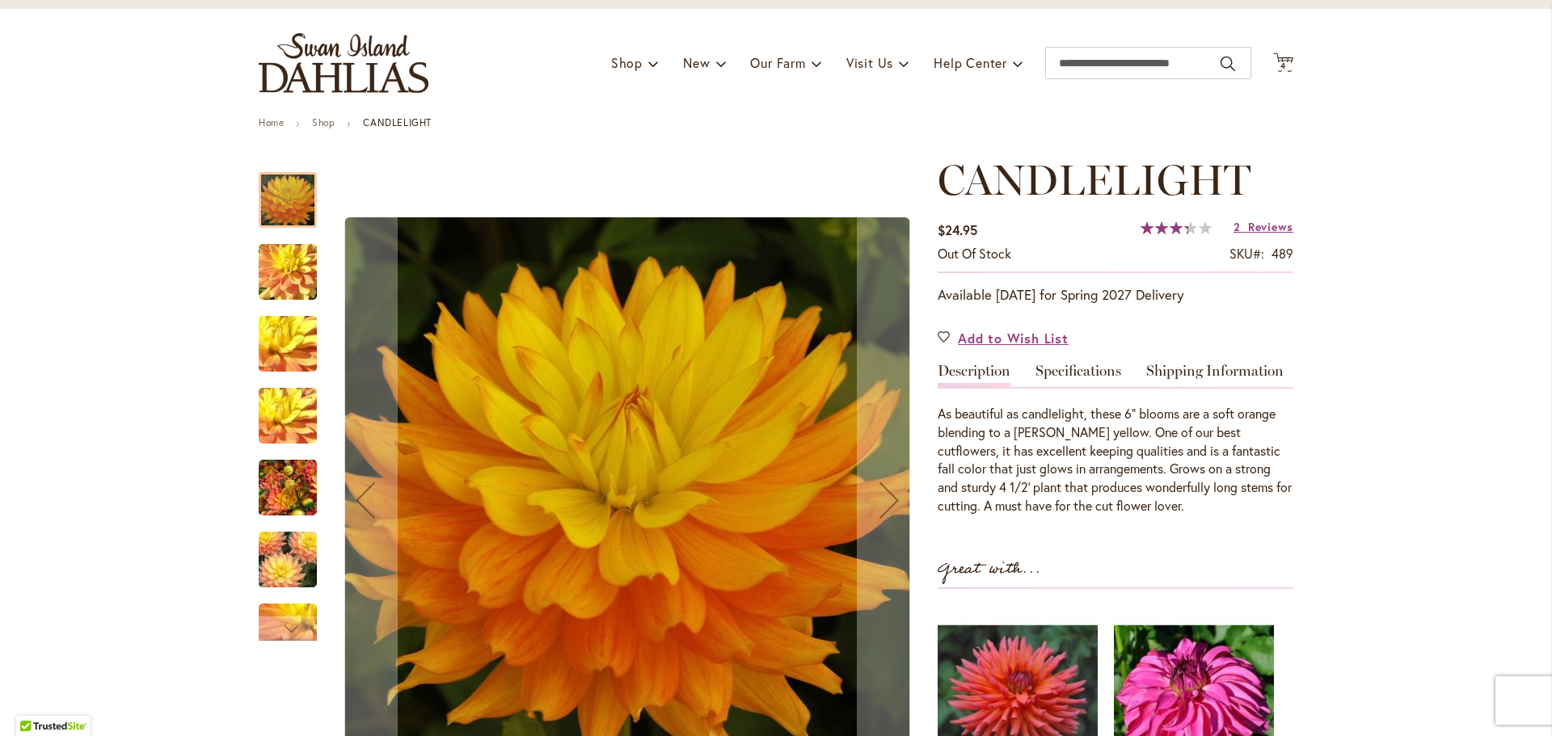
scroll to position [162, 0]
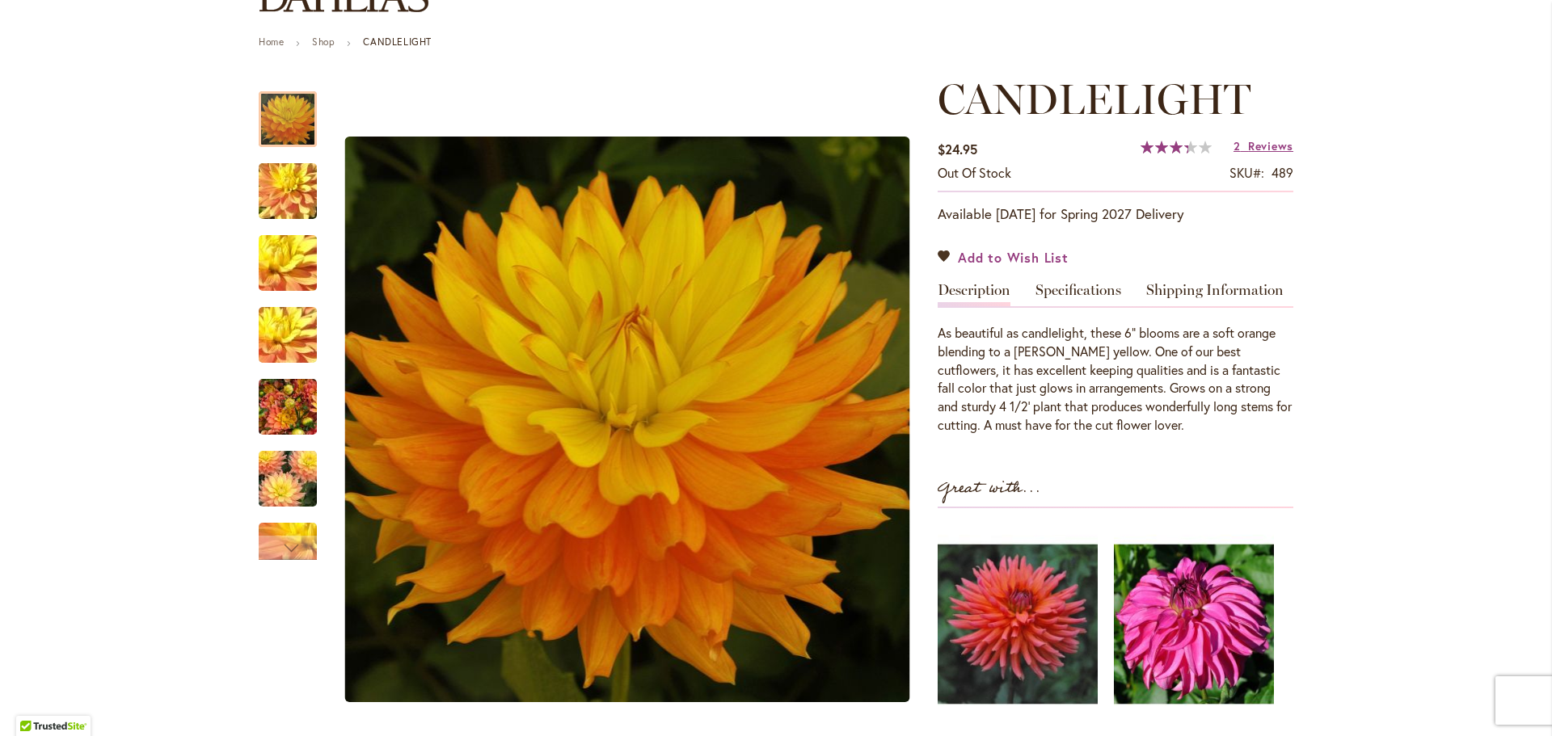
click at [1024, 255] on span "Add to Wish List" at bounding box center [1013, 257] width 111 height 19
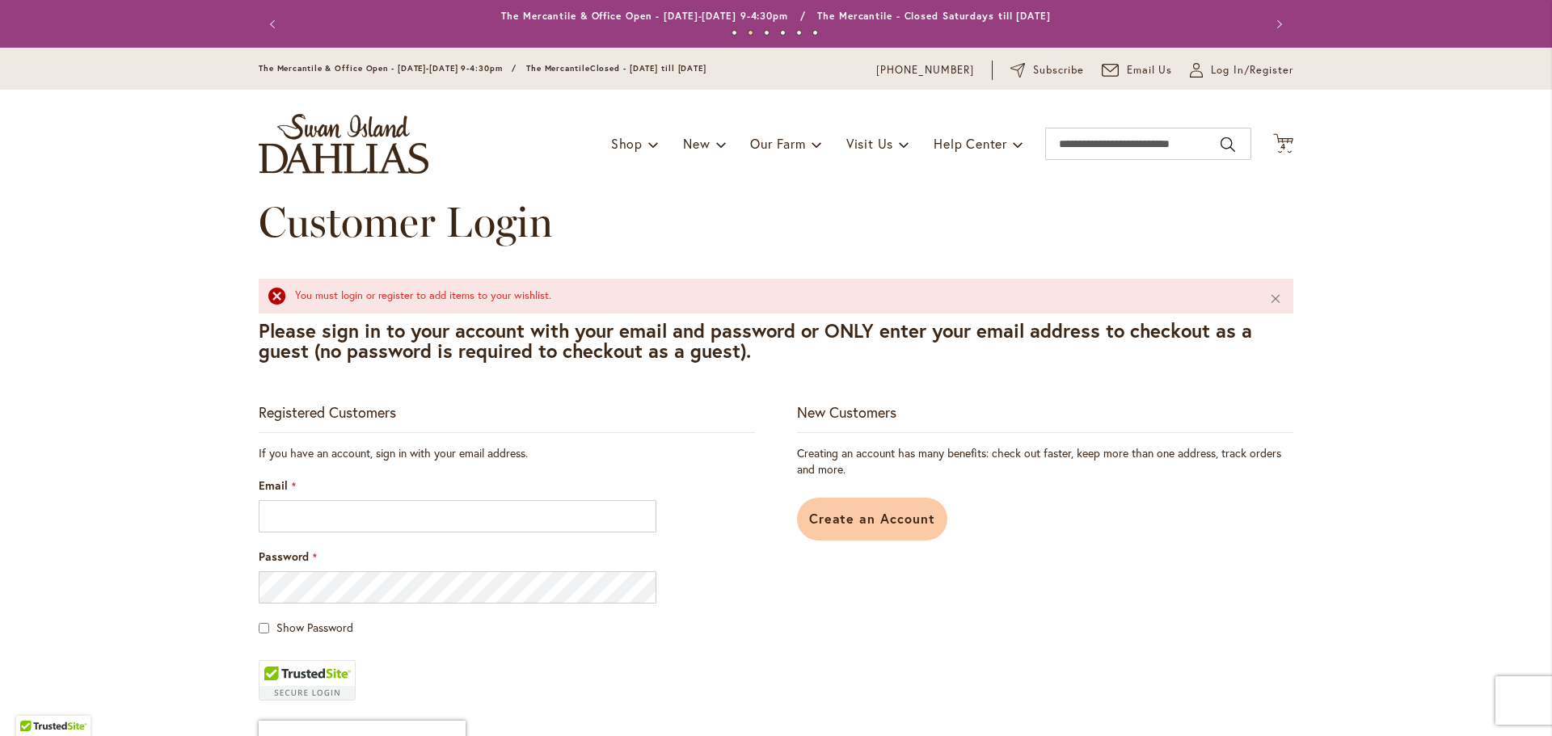
click at [855, 519] on span "Create an Account" at bounding box center [872, 518] width 127 height 17
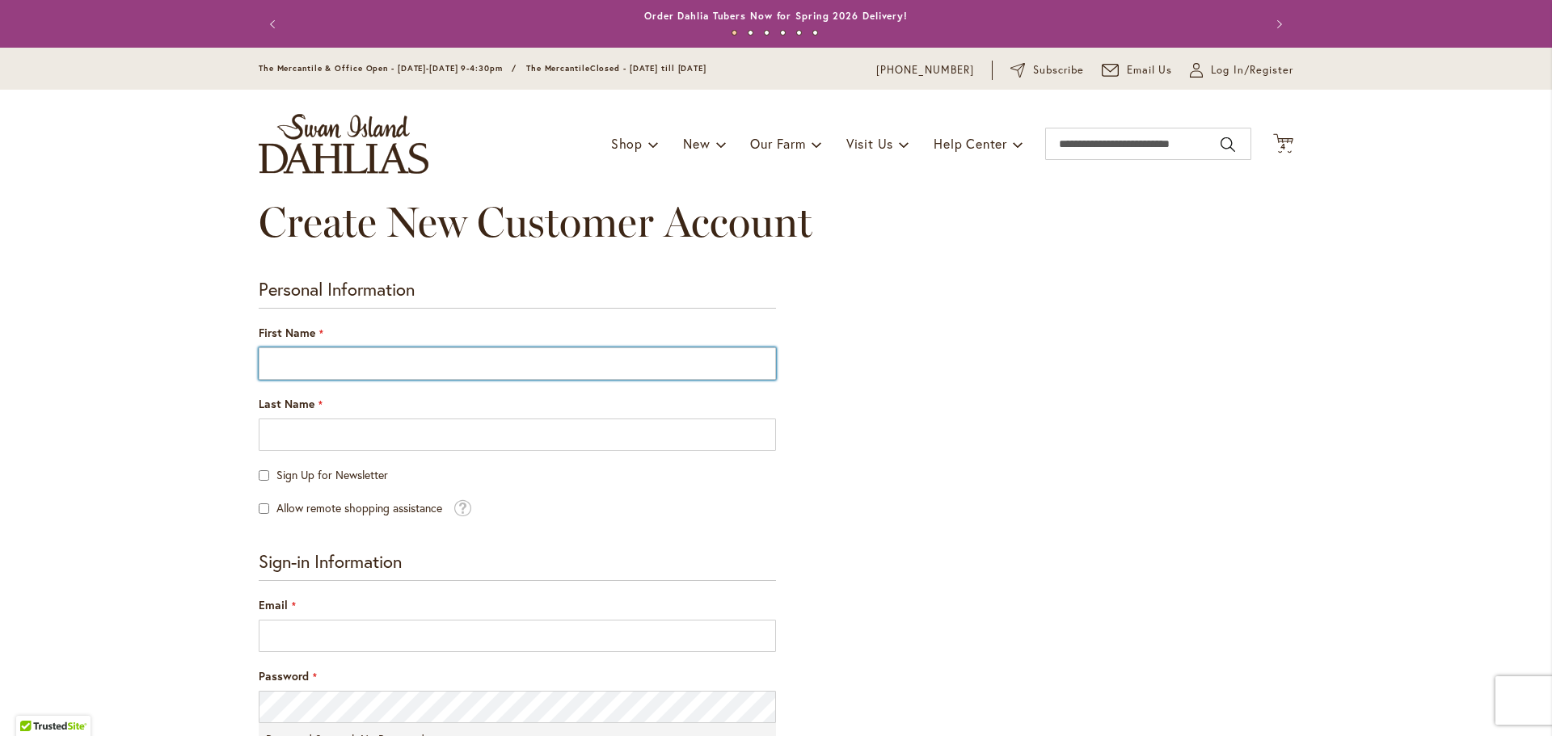
click at [285, 356] on input "First Name" at bounding box center [517, 364] width 517 height 32
type input "****"
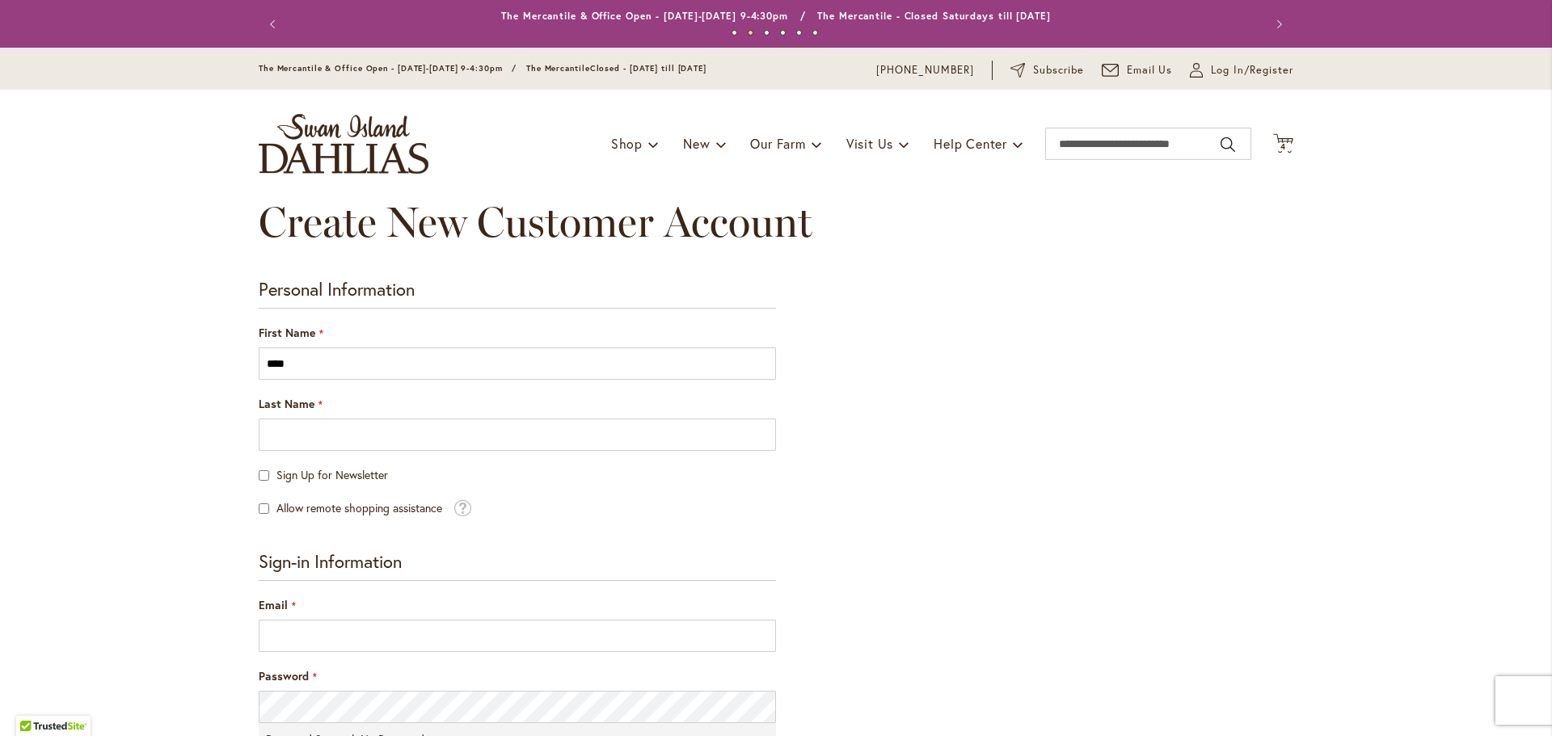
type input "*****"
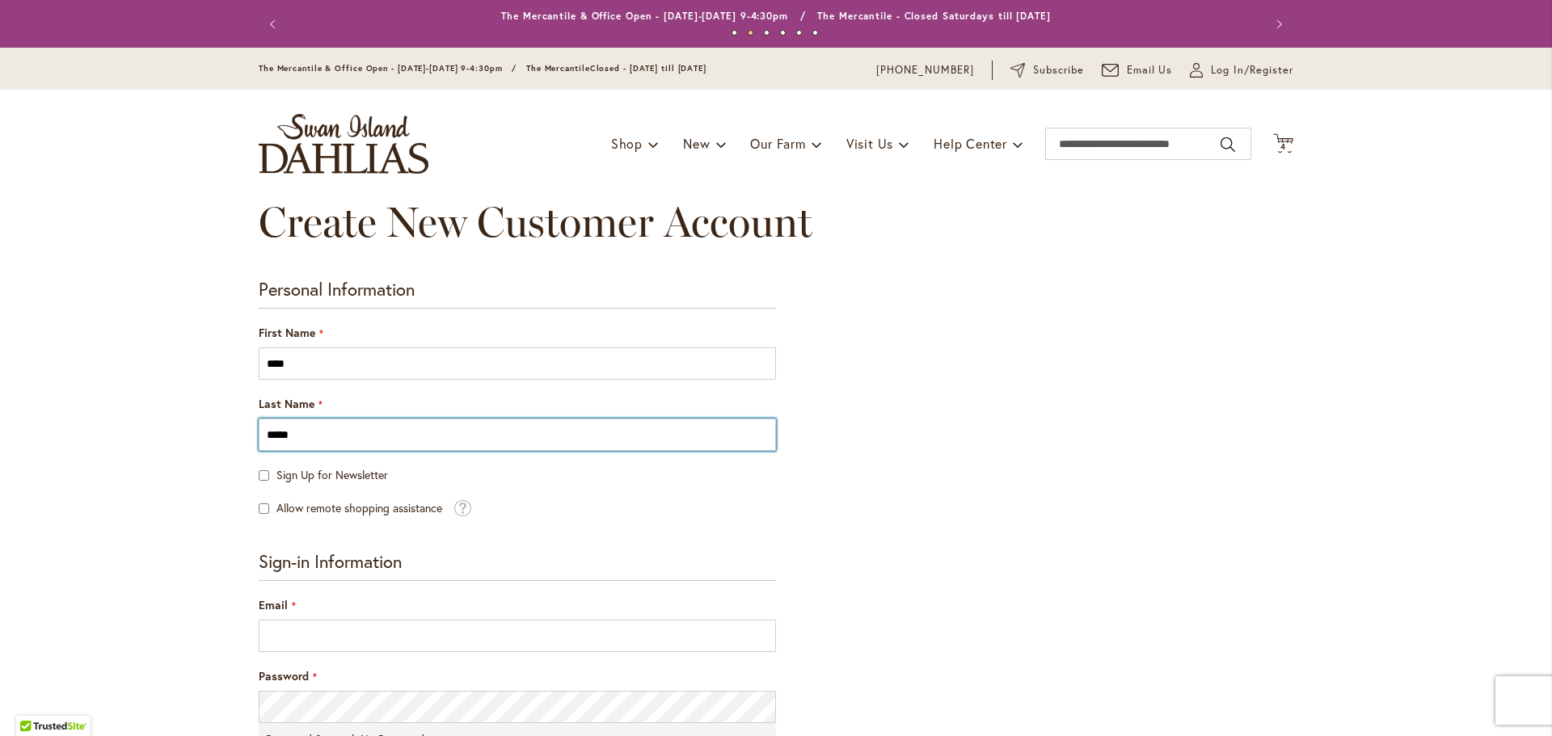
type input "**********"
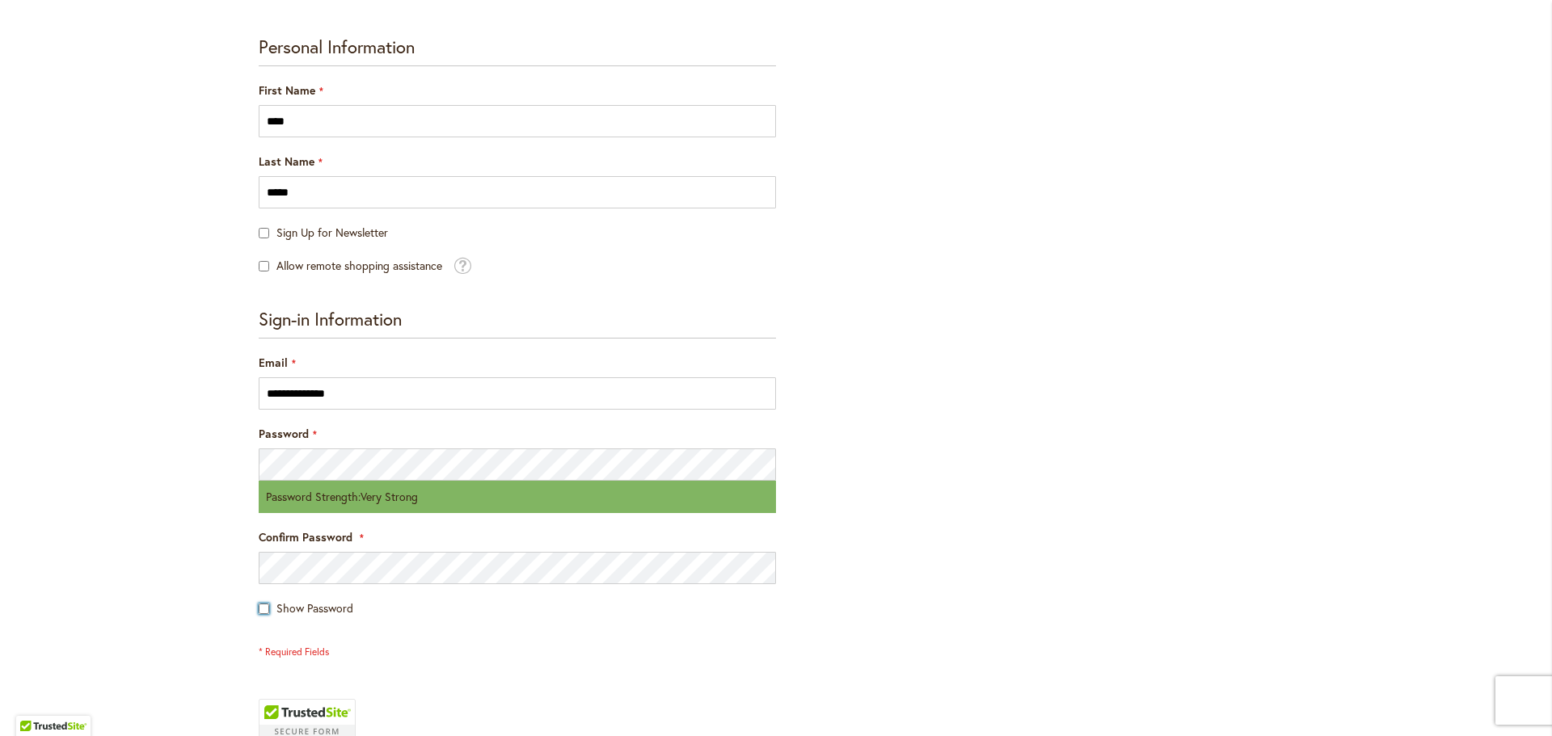
scroll to position [404, 0]
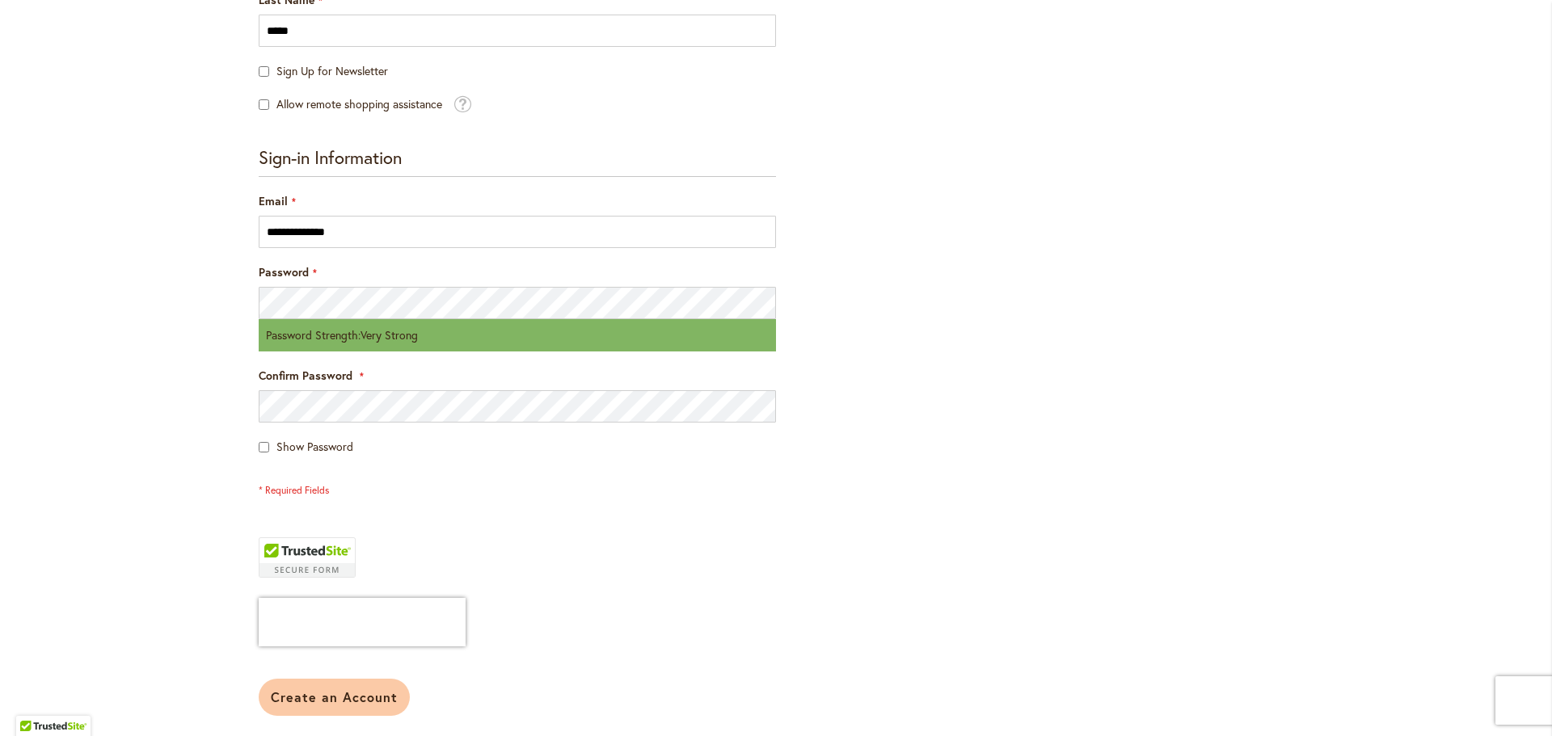
click at [359, 707] on button "Create an Account" at bounding box center [334, 697] width 151 height 37
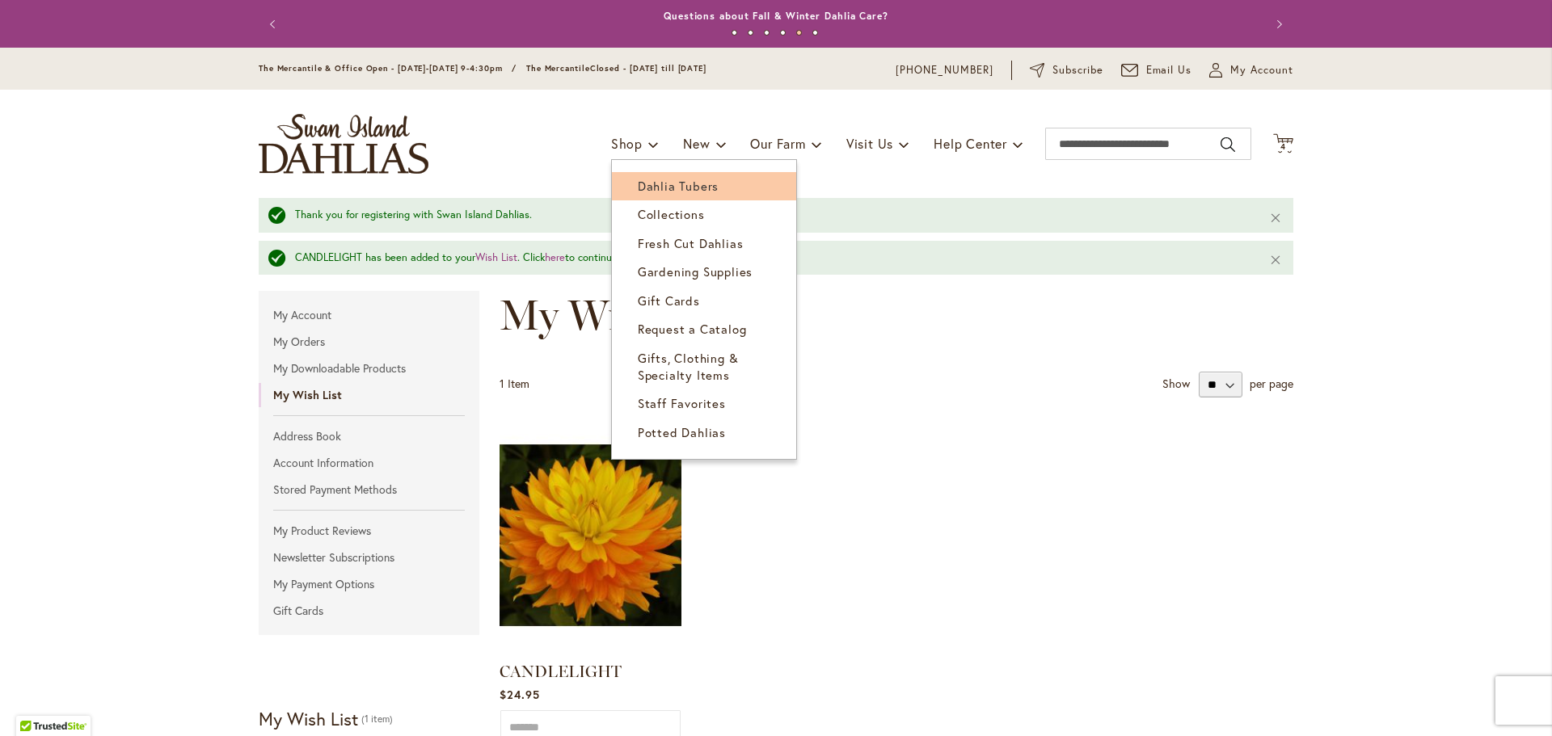
type input "**********"
click at [641, 185] on span "Dahlia Tubers" at bounding box center [678, 186] width 81 height 16
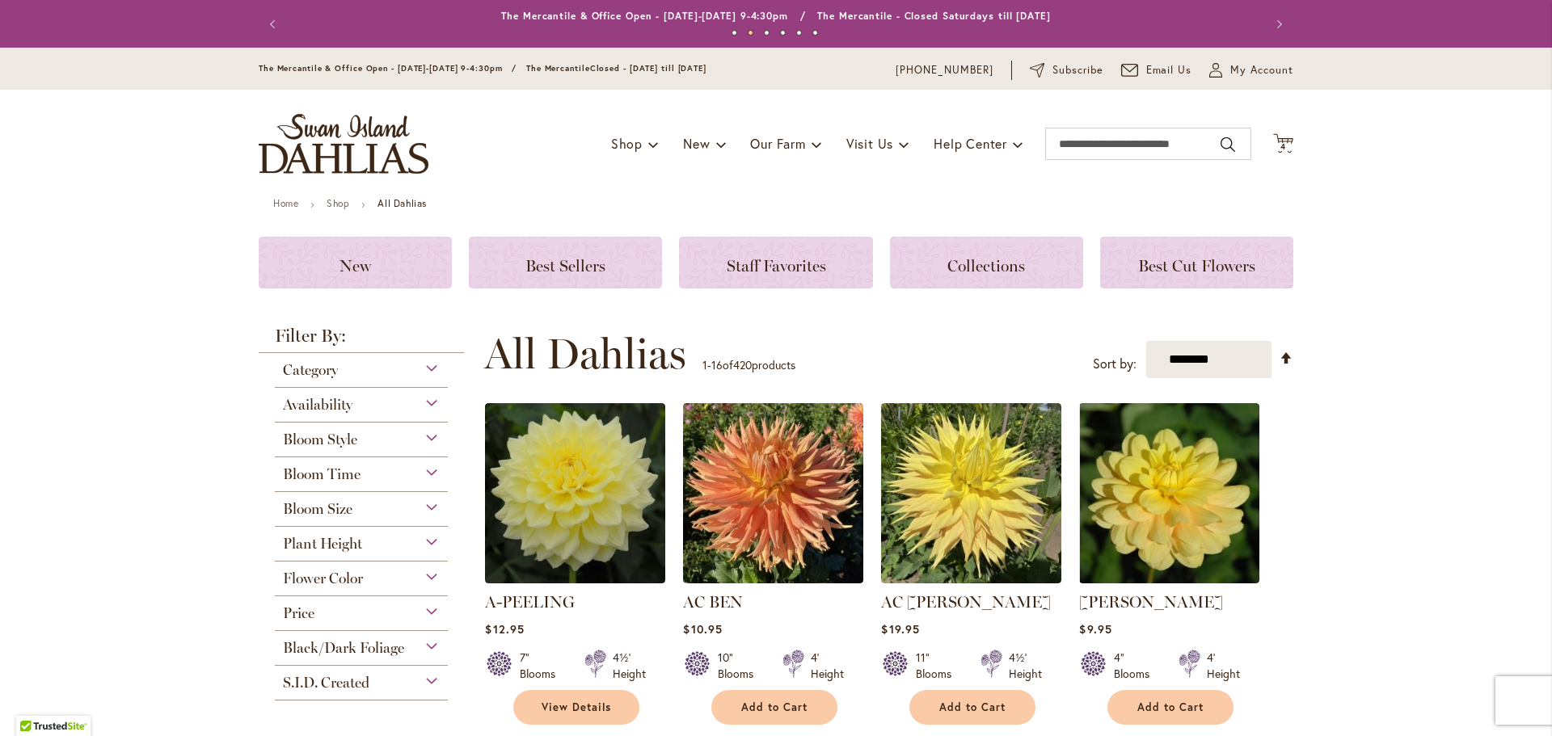
type input "**********"
click at [423, 539] on div "Plant Height" at bounding box center [361, 540] width 173 height 26
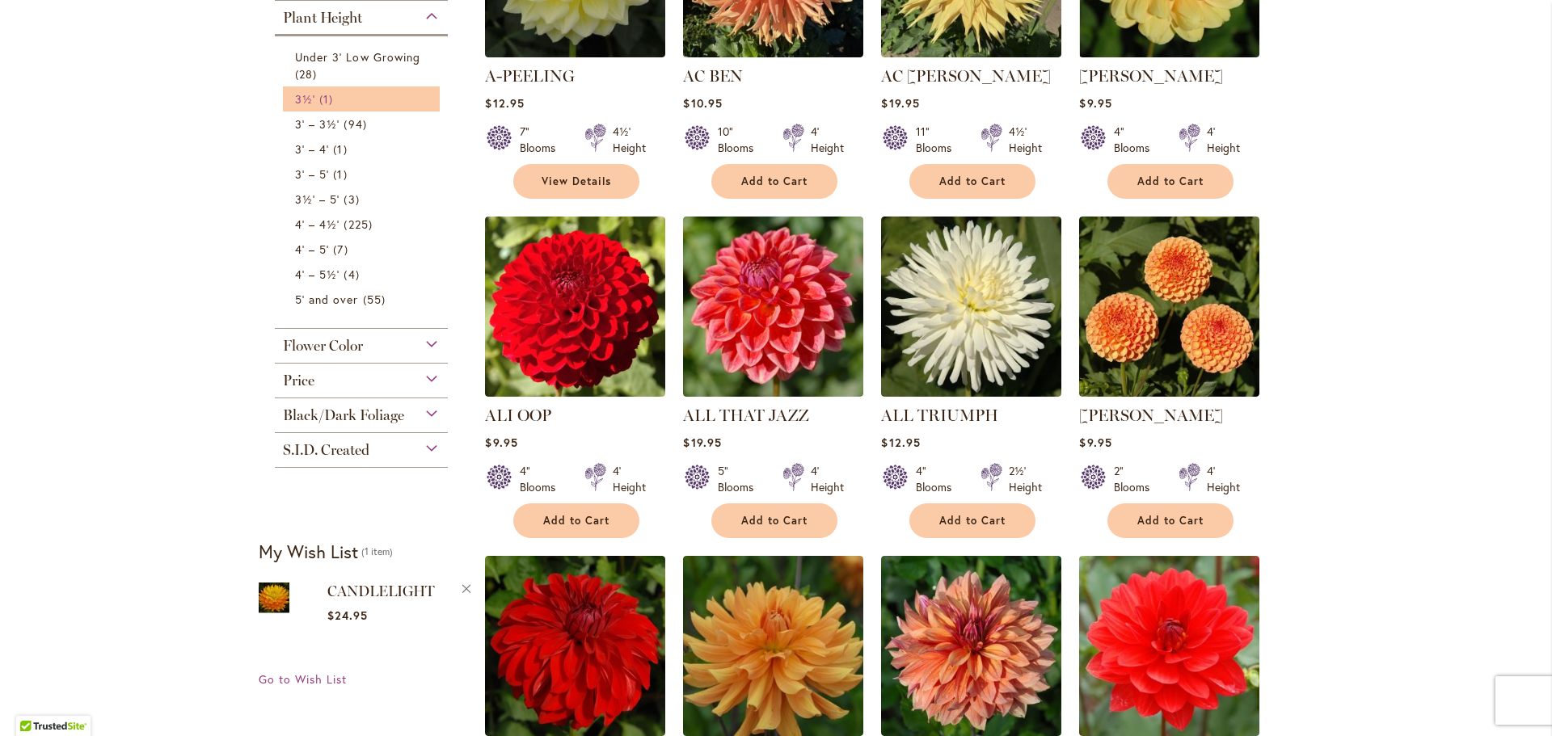
click at [332, 94] on link "3½' 1 item" at bounding box center [363, 99] width 137 height 17
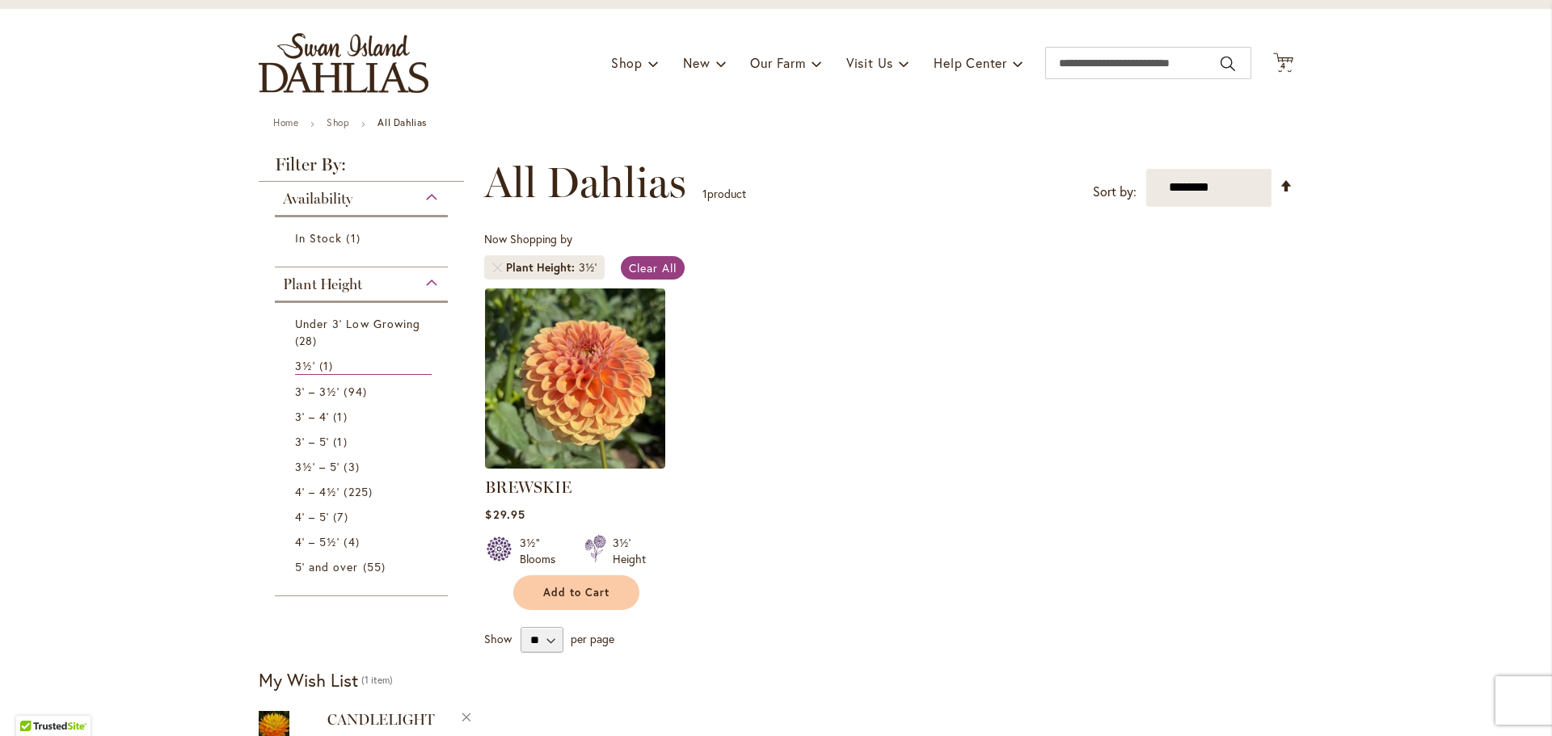
scroll to position [162, 0]
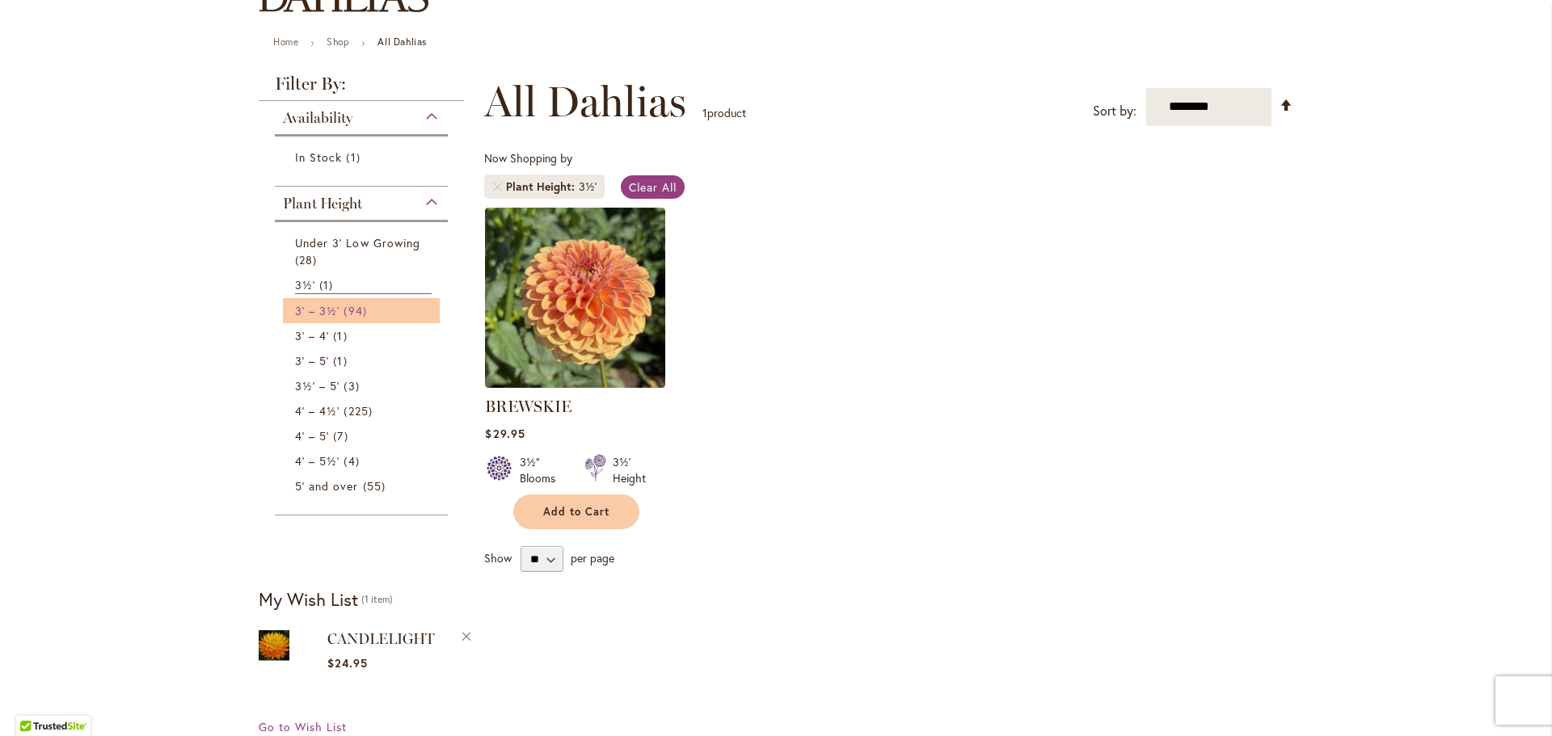
type input "**********"
click at [351, 310] on span "94 items" at bounding box center [356, 310] width 27 height 17
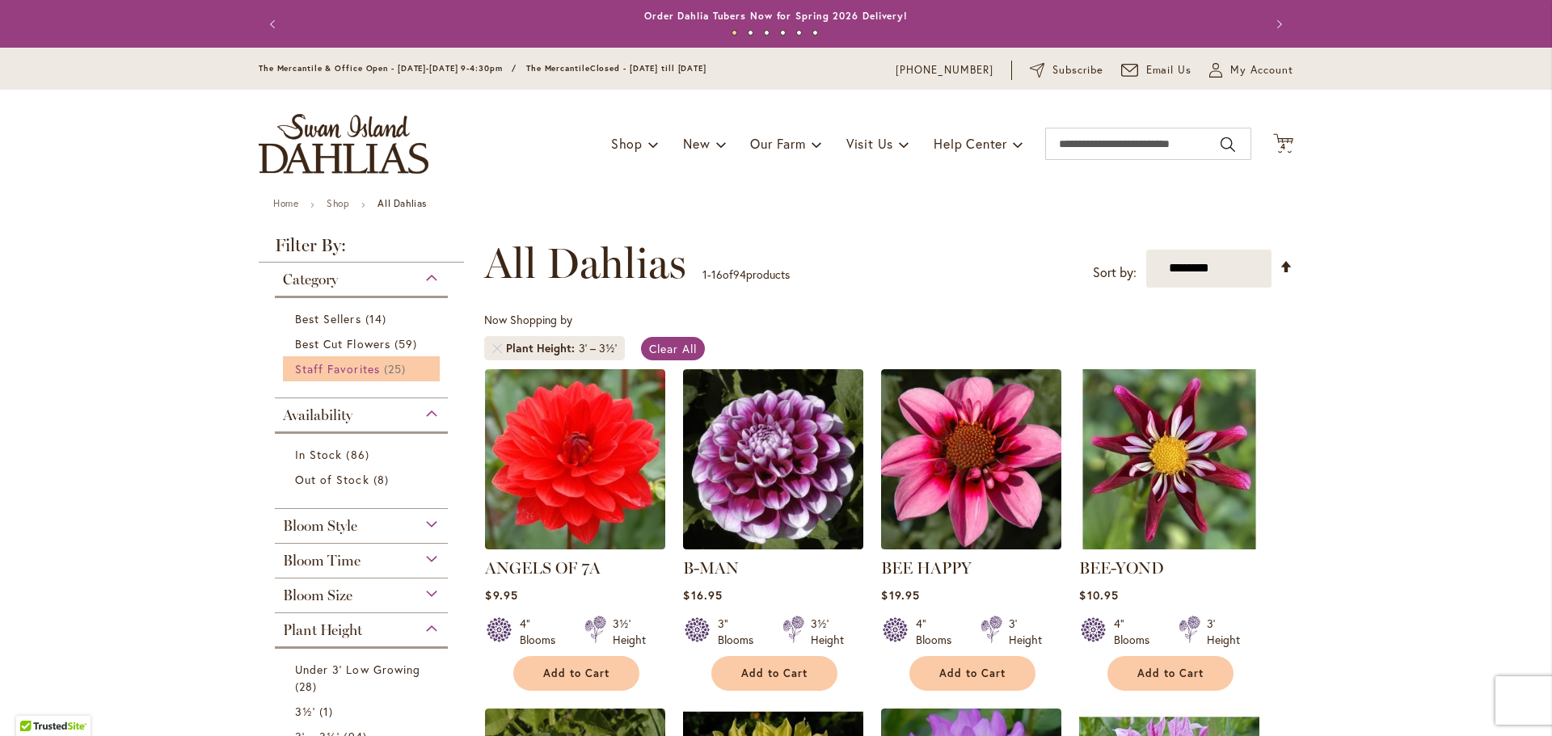
type input "**********"
click at [348, 365] on span "Staff Favorites" at bounding box center [337, 368] width 85 height 15
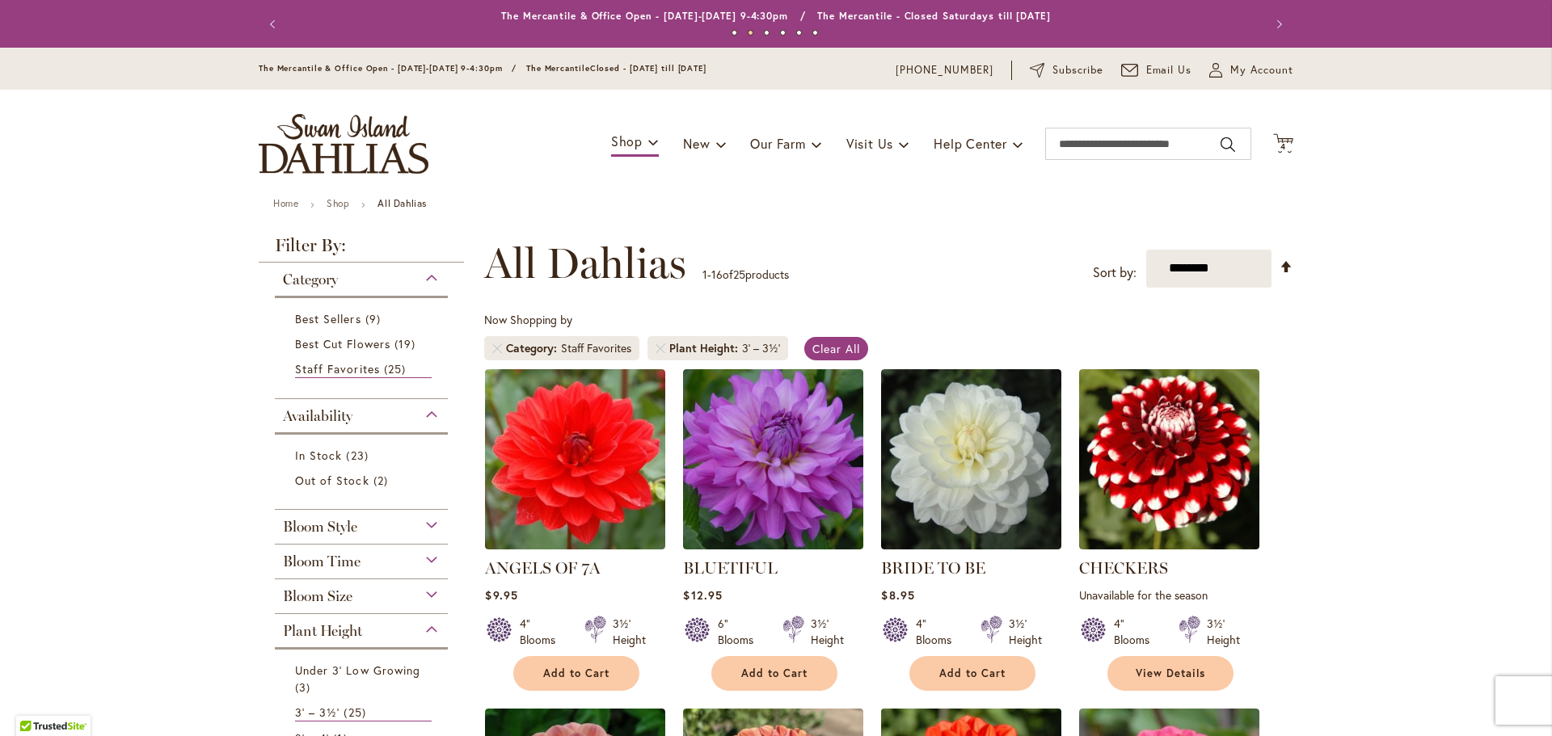
scroll to position [81, 0]
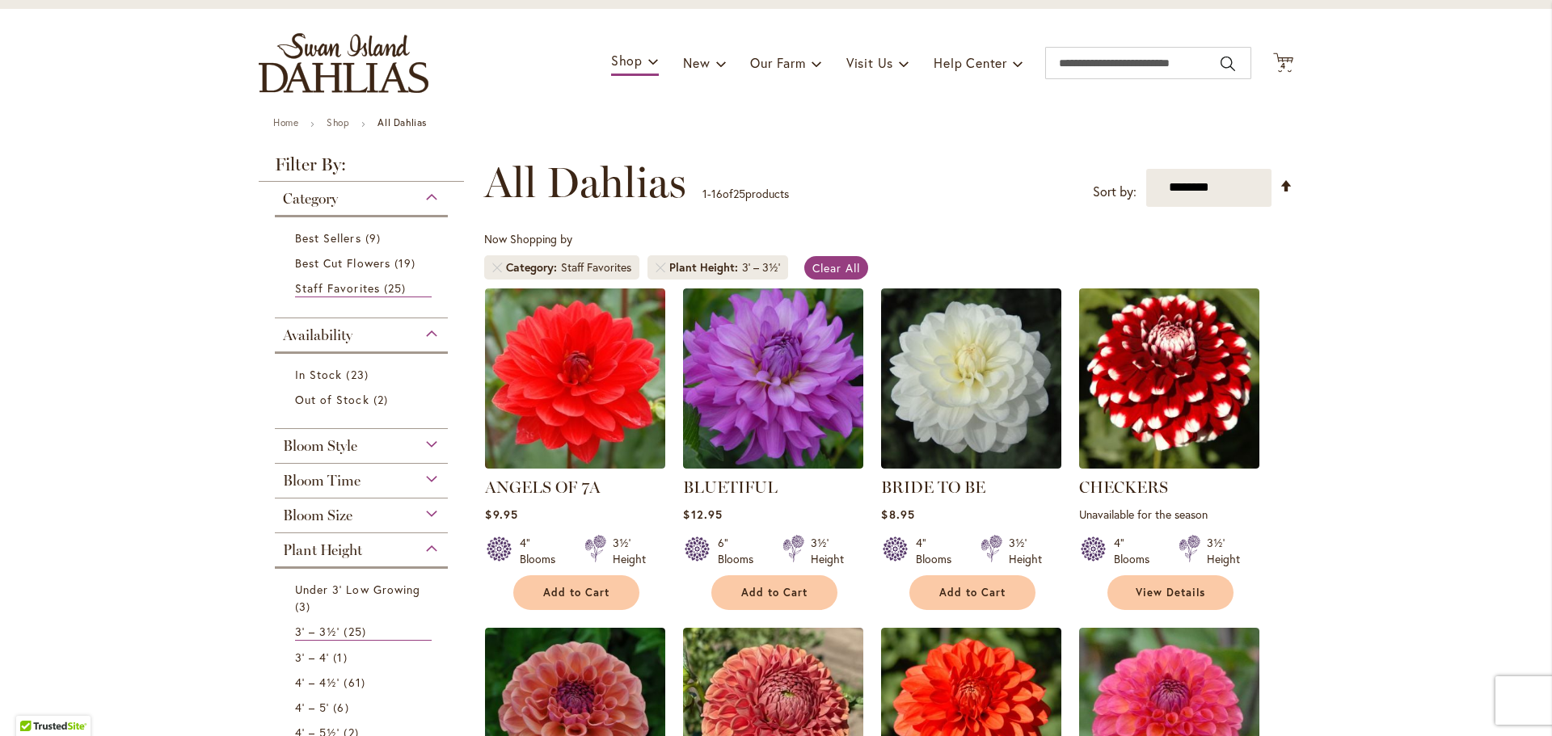
type input "**********"
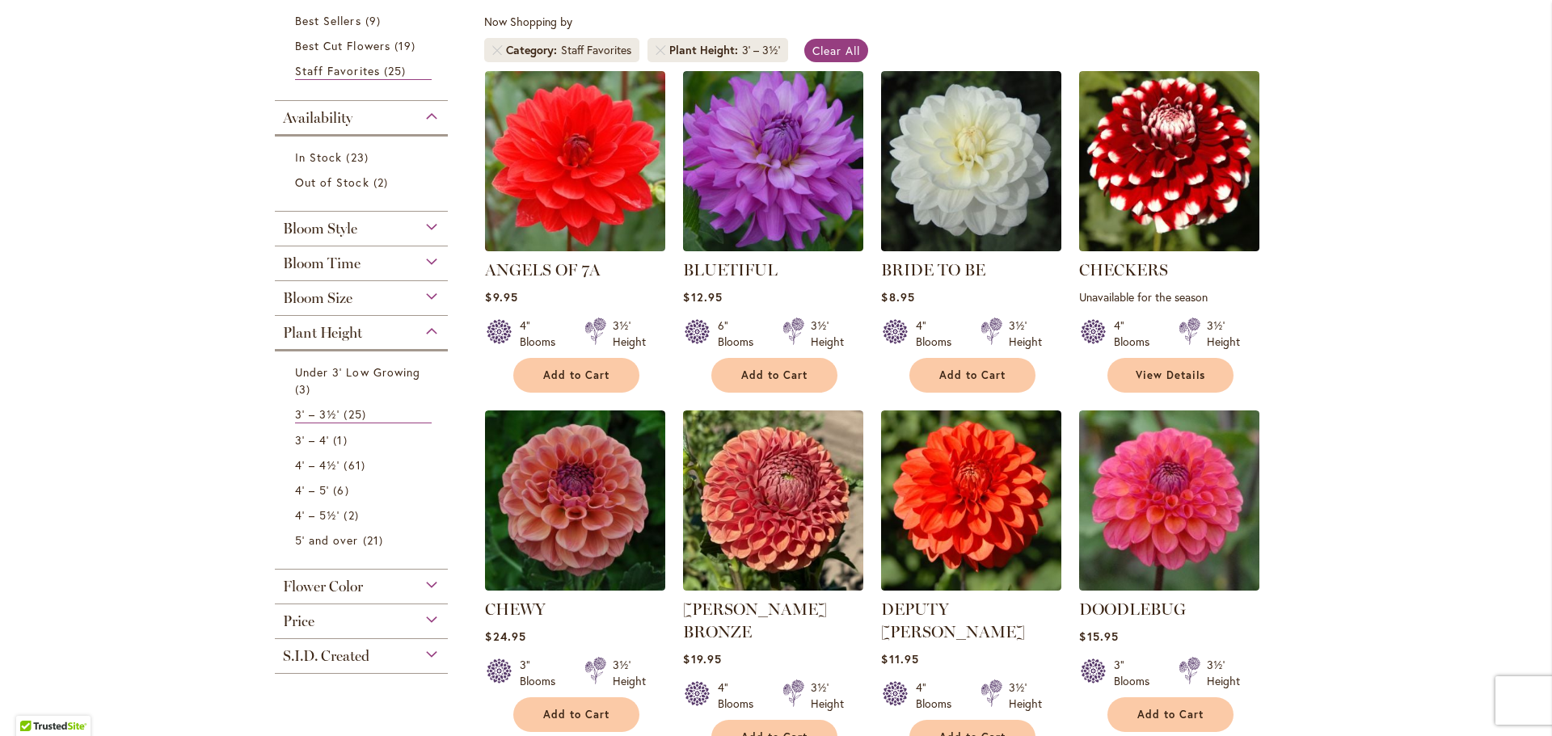
scroll to position [0, 0]
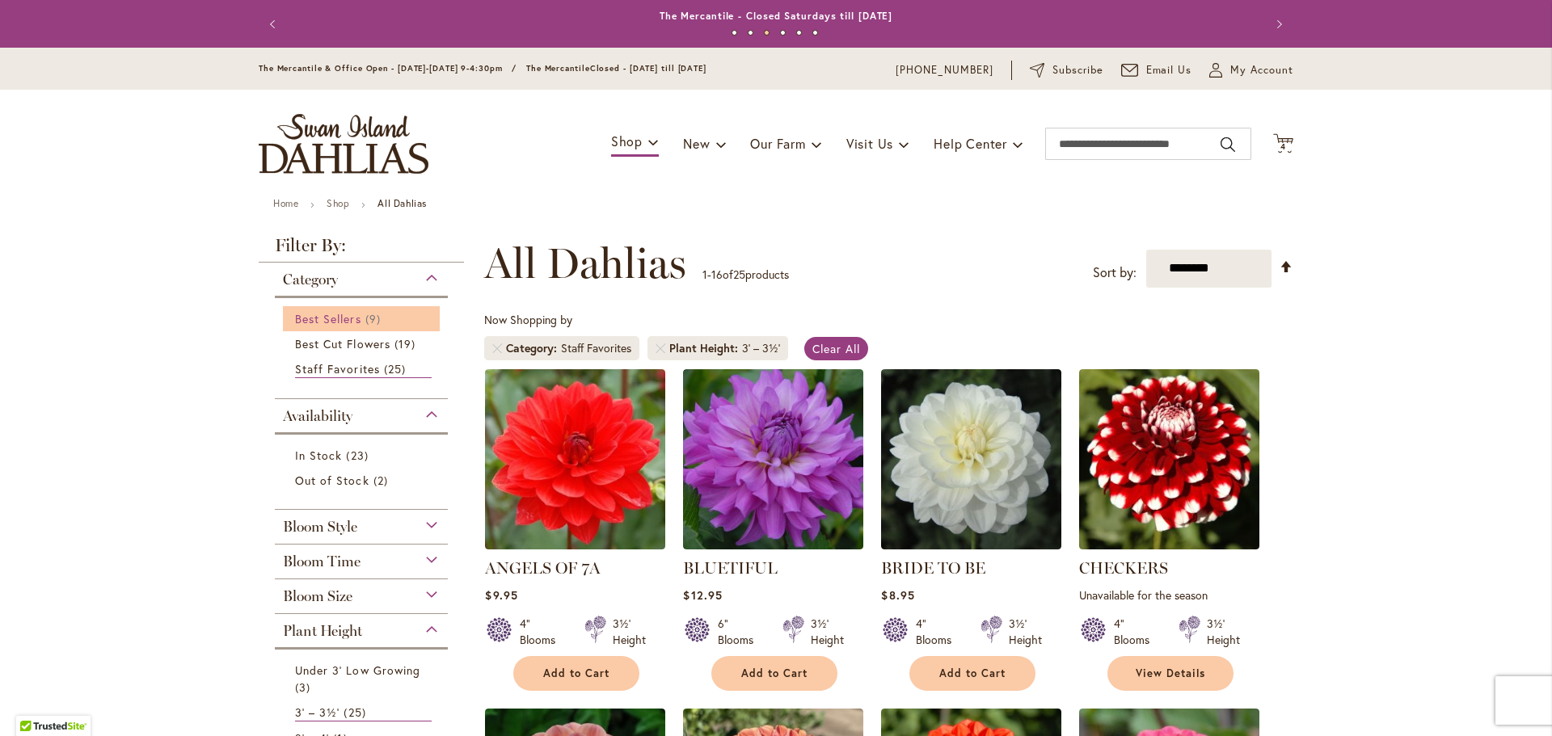
click at [335, 321] on span "Best Sellers" at bounding box center [328, 318] width 66 height 15
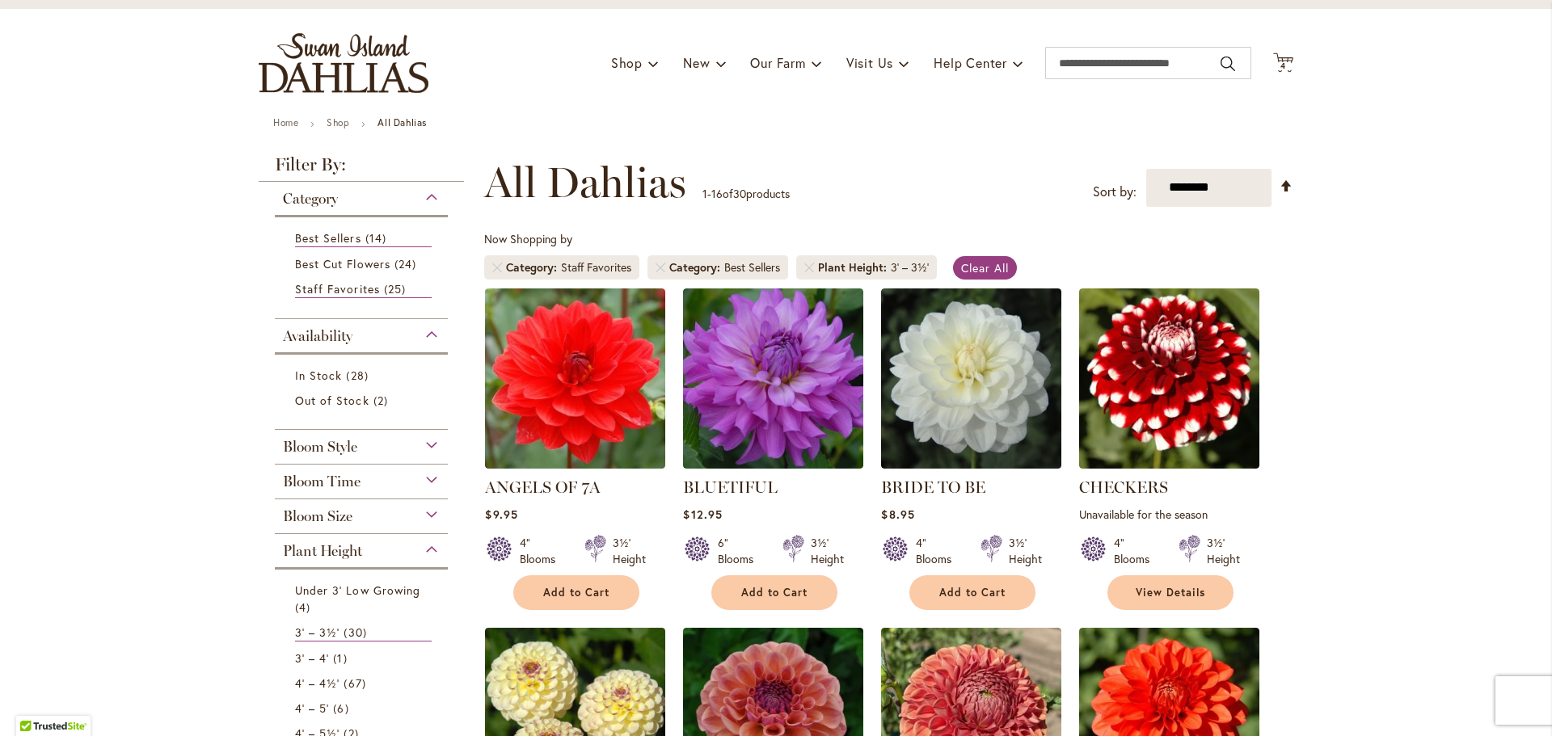
scroll to position [404, 0]
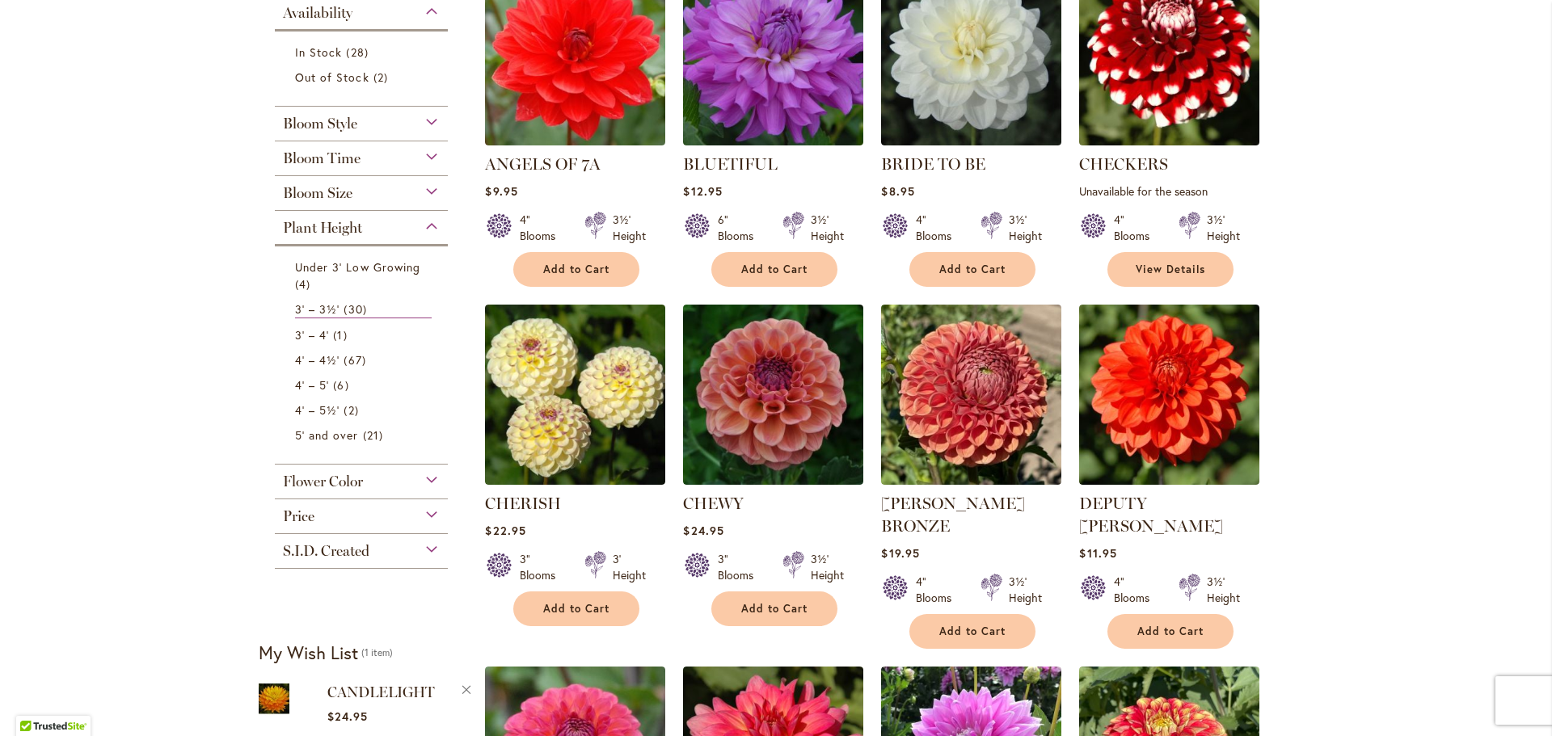
type input "**********"
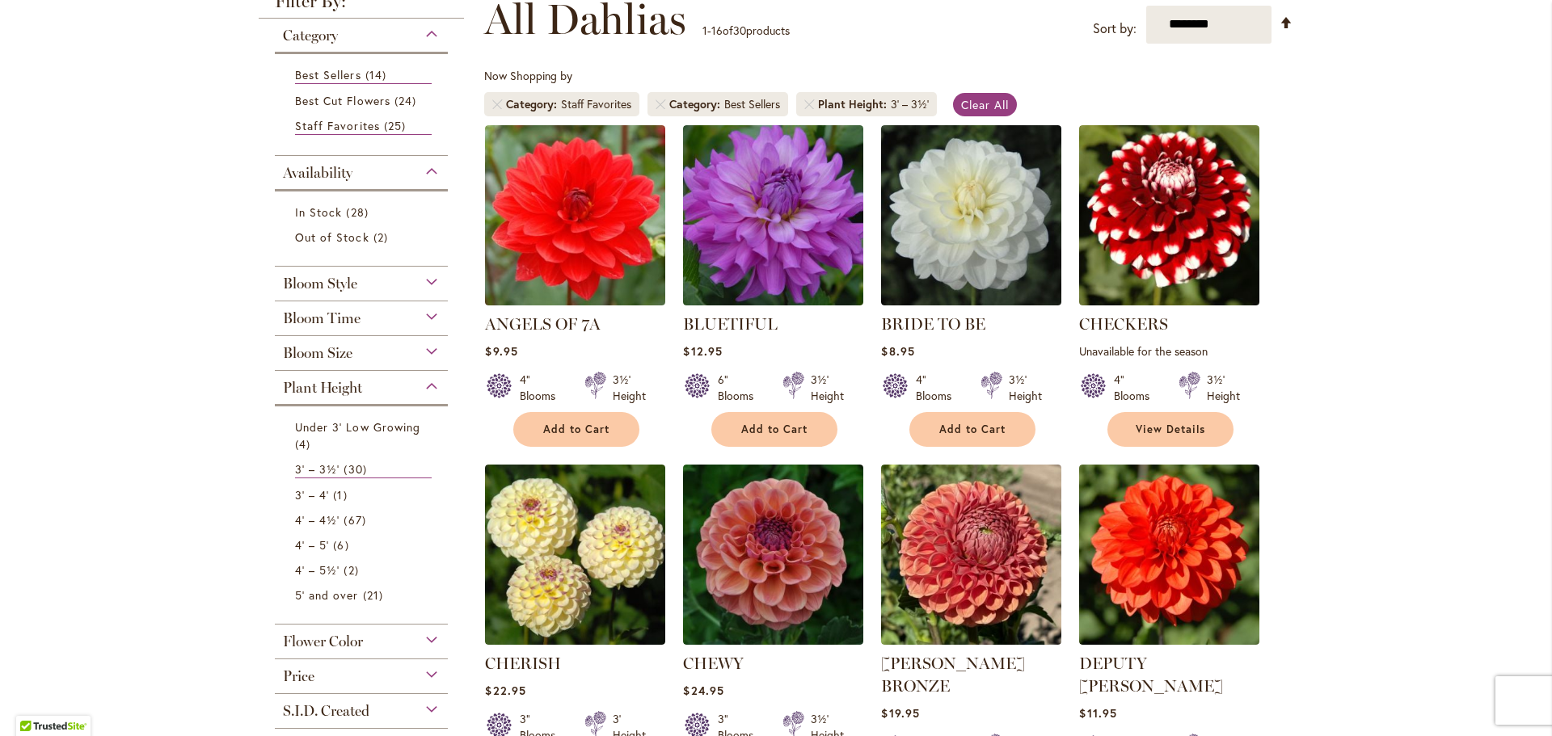
scroll to position [230, 0]
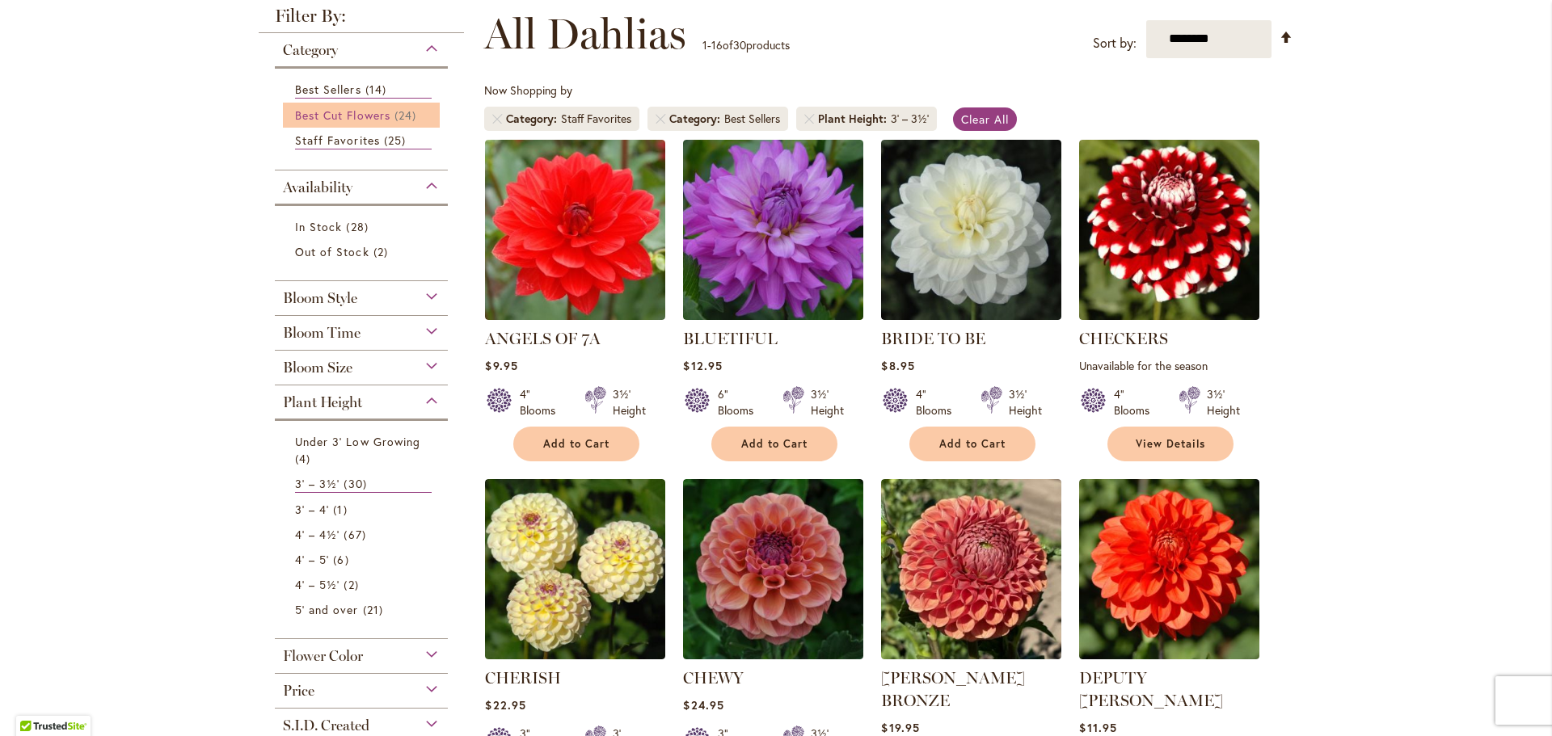
click at [339, 111] on span "Best Cut Flowers" at bounding box center [342, 114] width 95 height 15
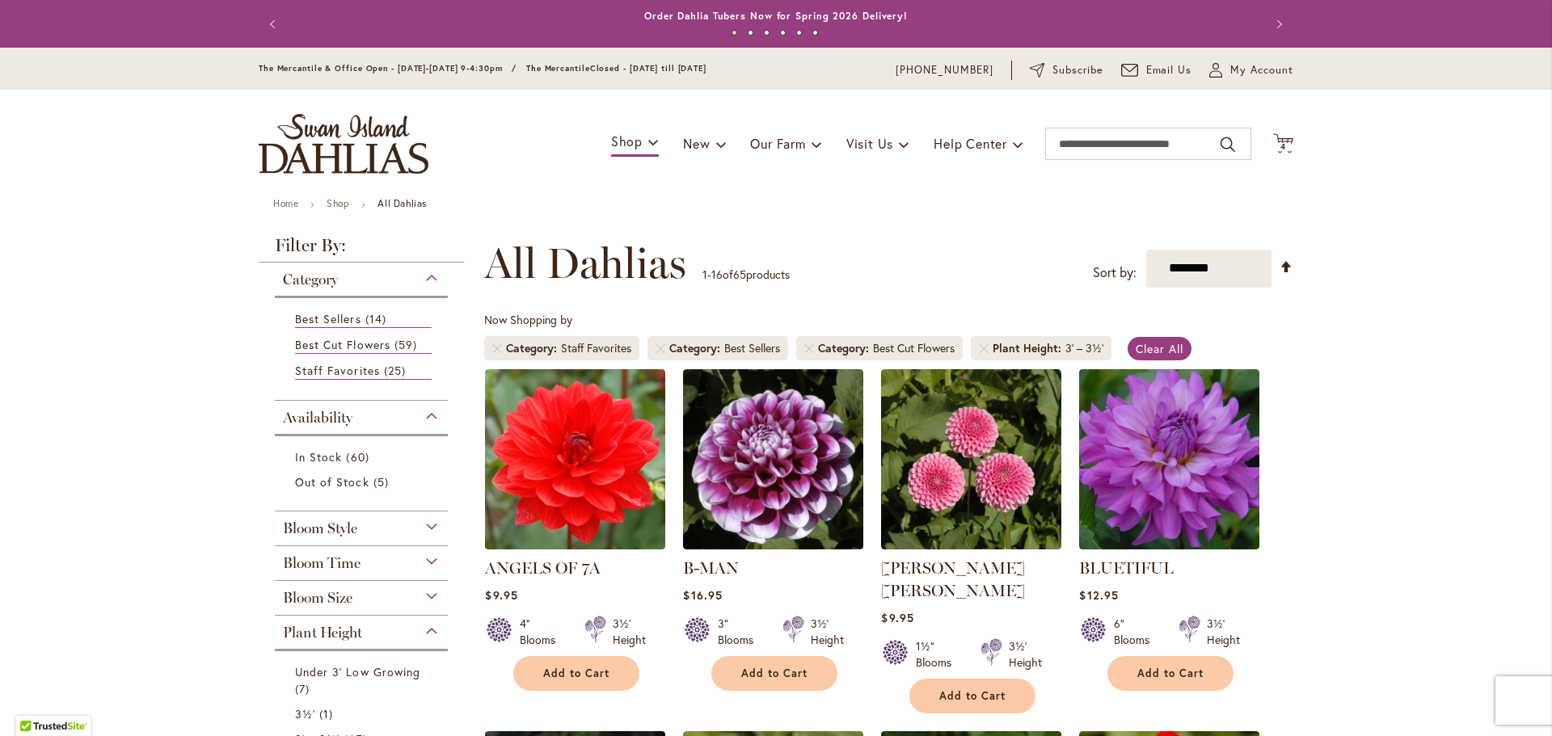
type input "**********"
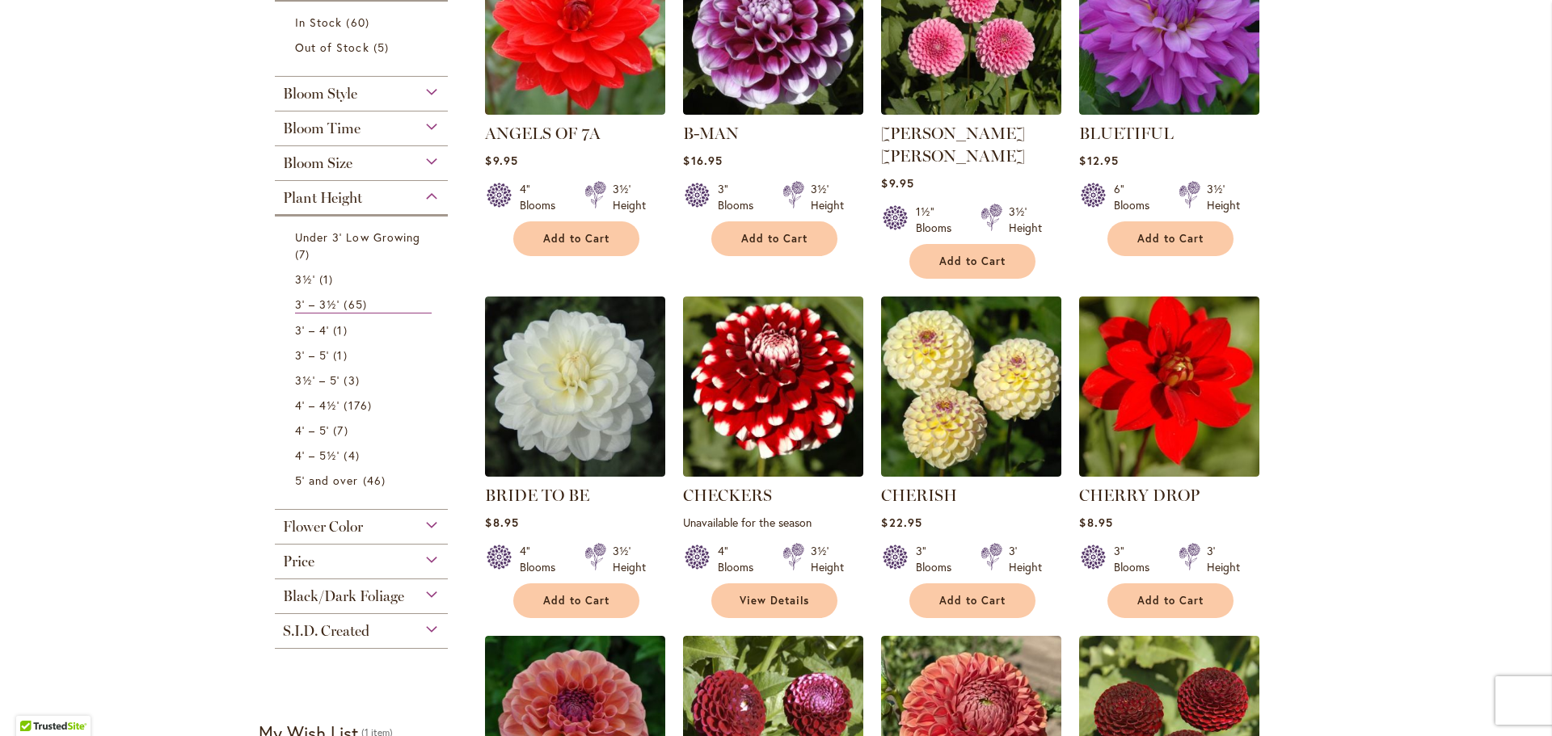
scroll to position [428, 0]
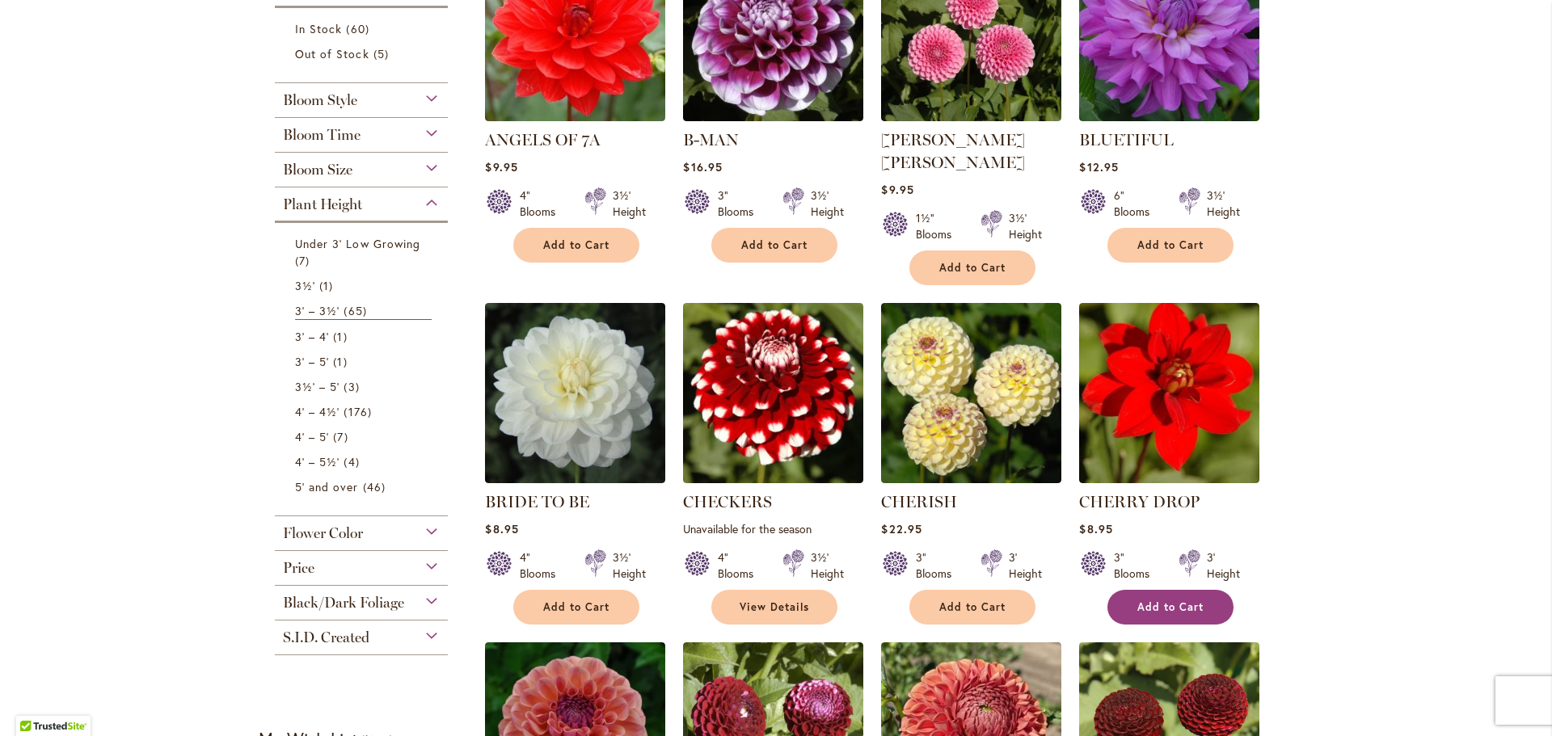
click at [1160, 601] on span "Add to Cart" at bounding box center [1170, 608] width 66 height 14
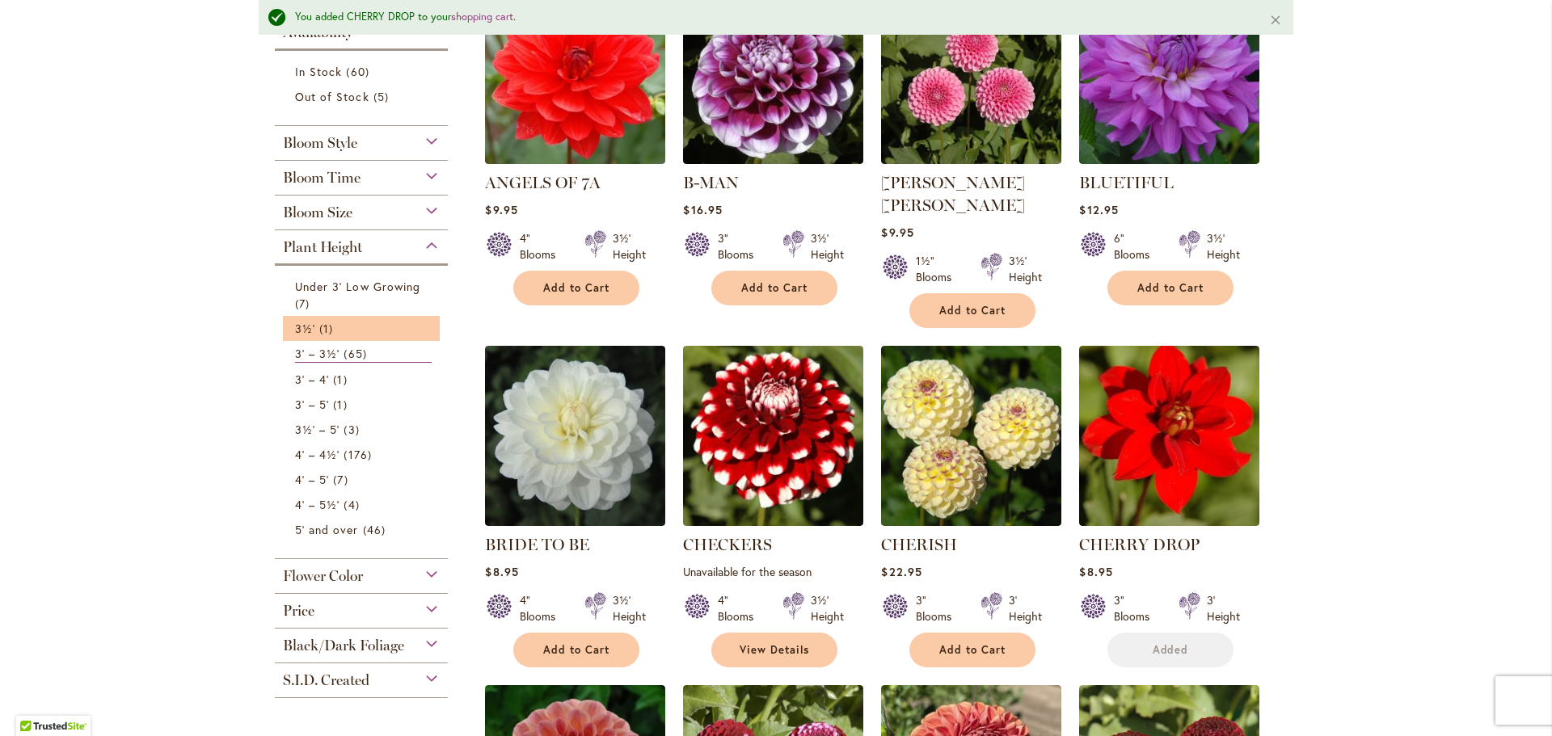
scroll to position [390, 0]
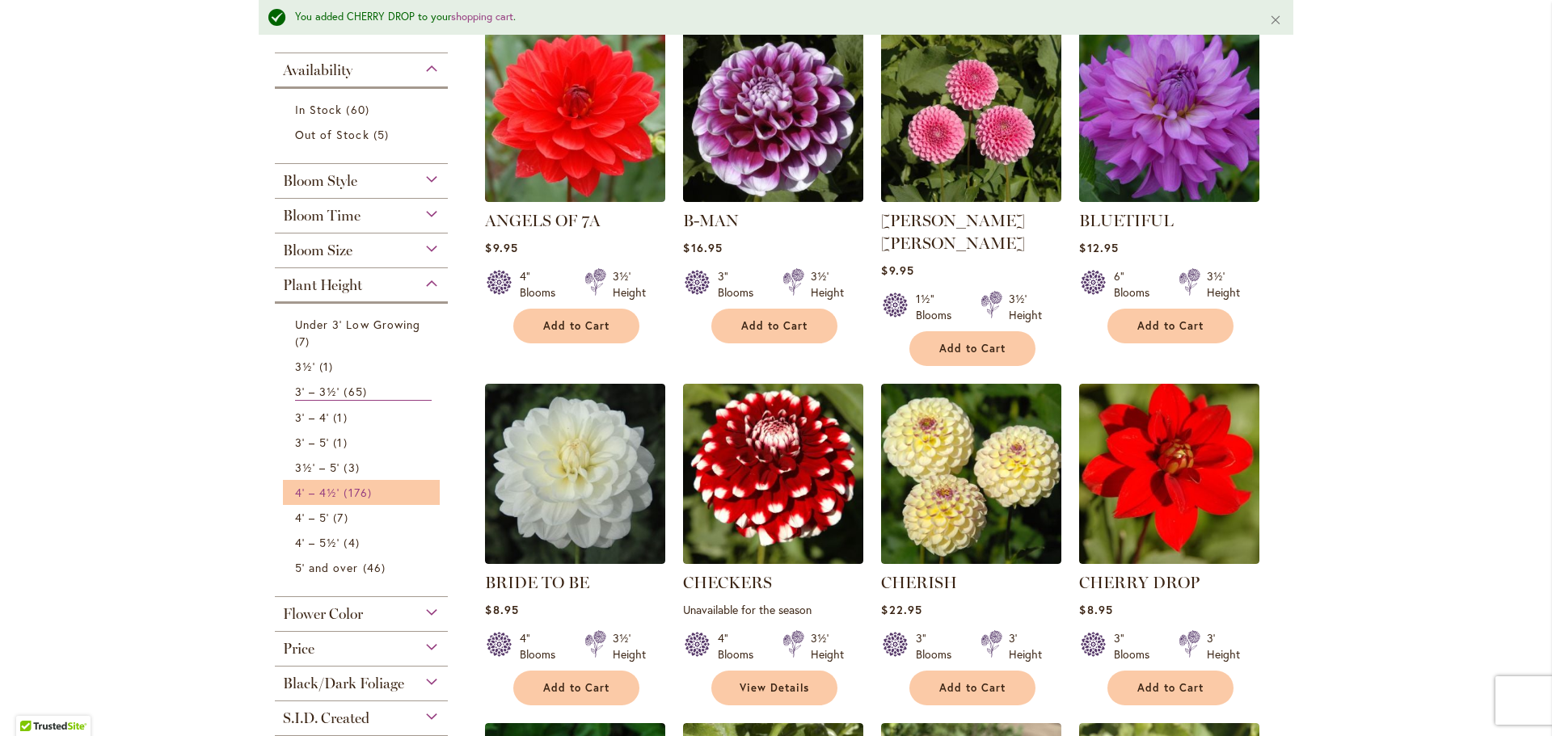
click at [374, 491] on link "4' – 4½' 176 items" at bounding box center [363, 492] width 137 height 17
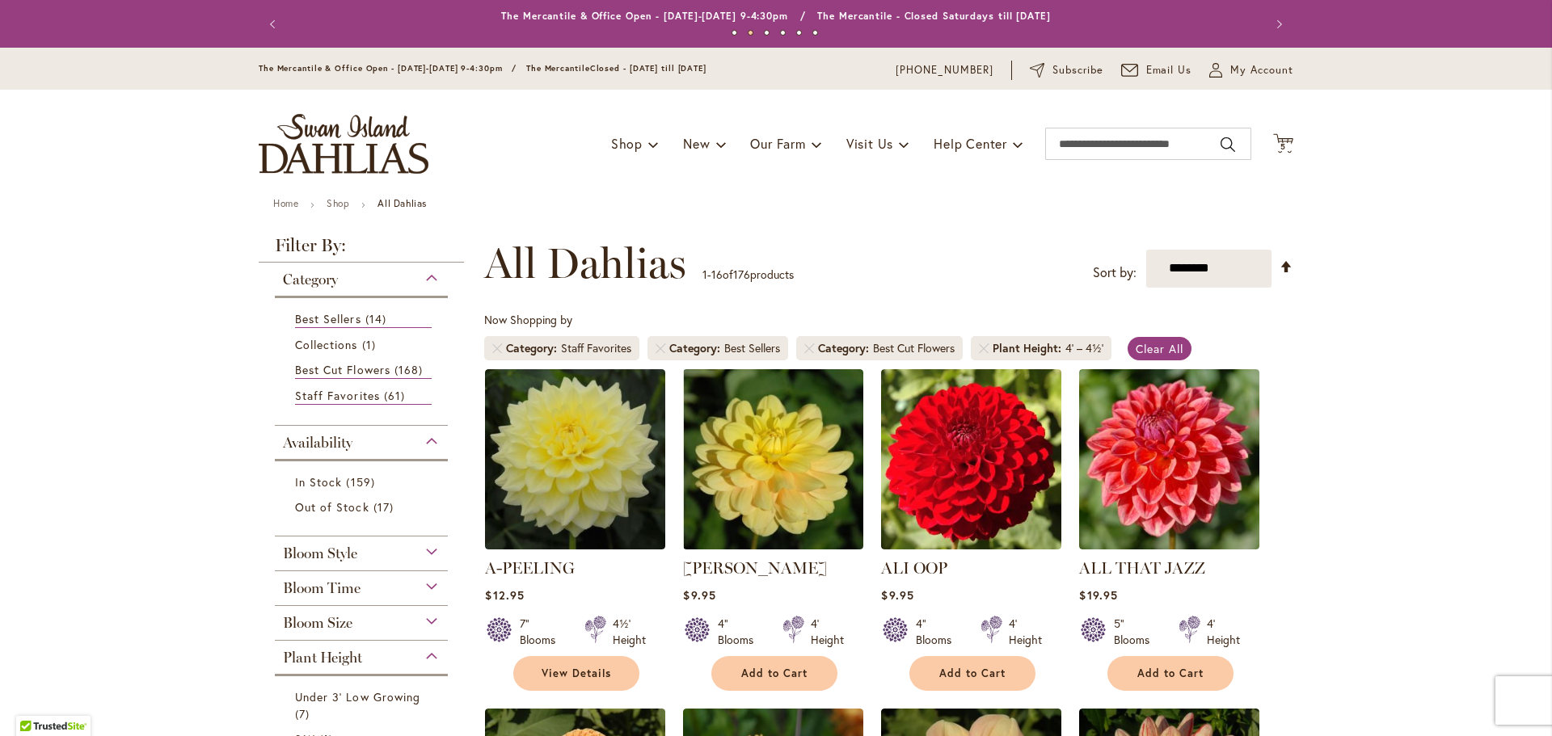
type input "**********"
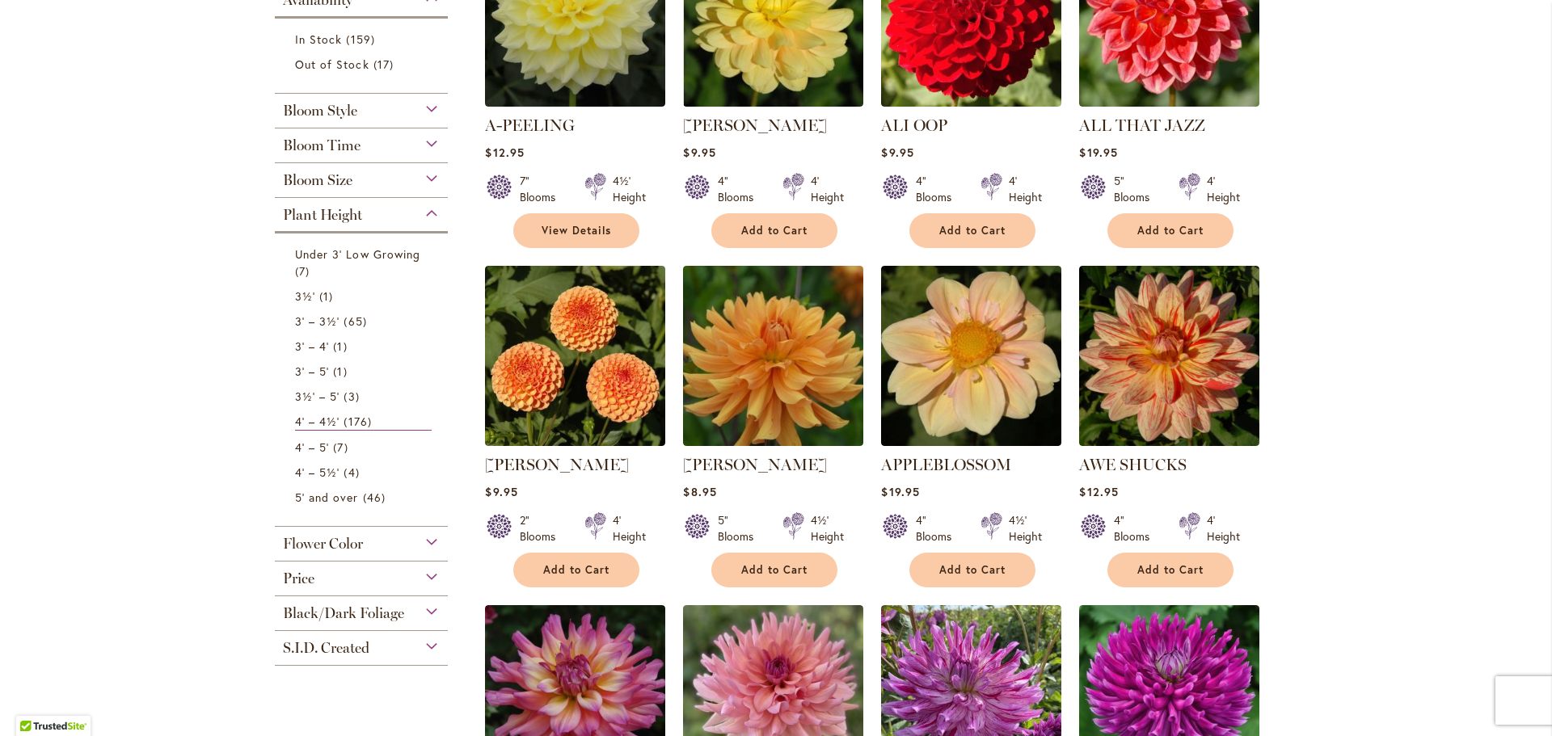
scroll to position [432, 0]
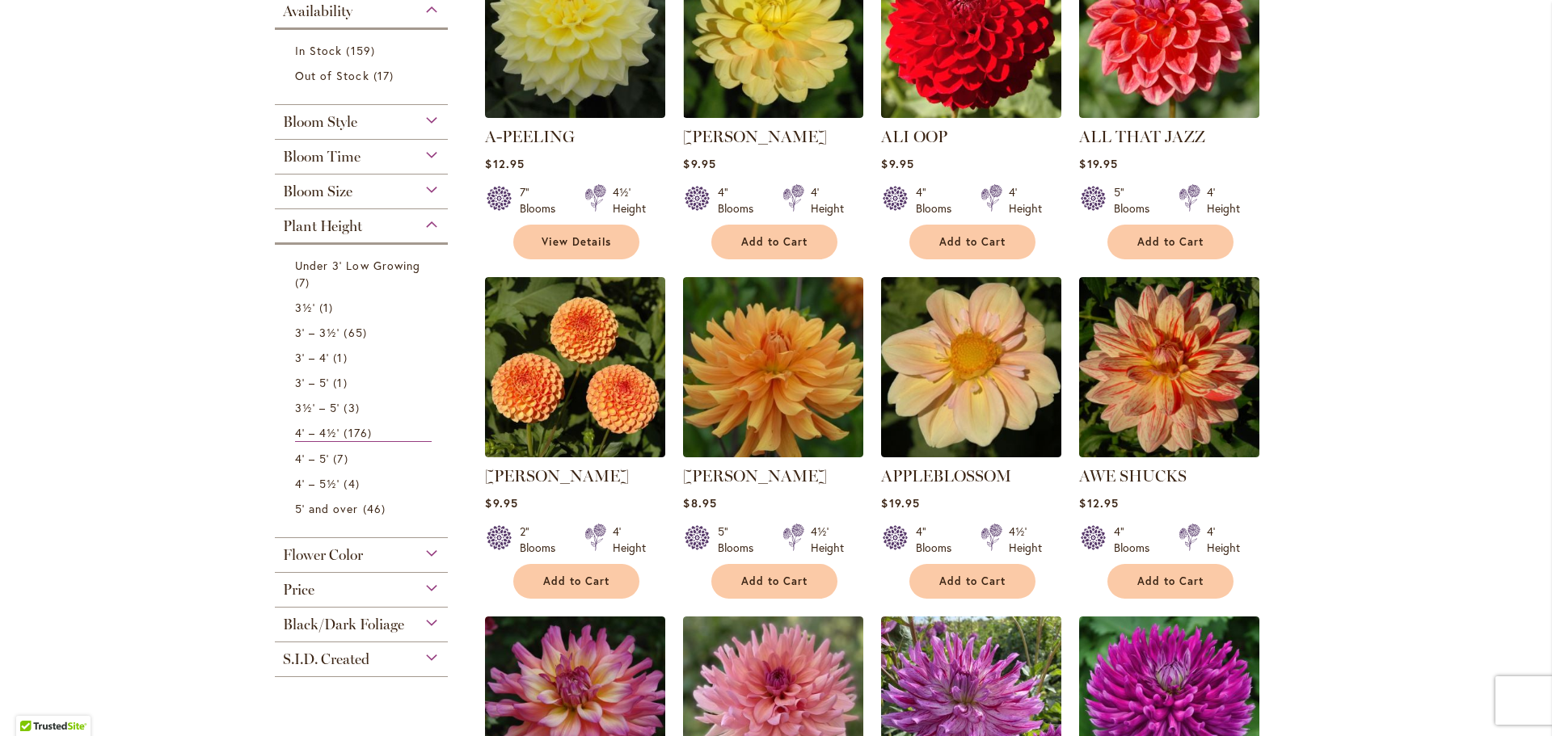
click at [427, 550] on div "Flower Color" at bounding box center [361, 551] width 173 height 26
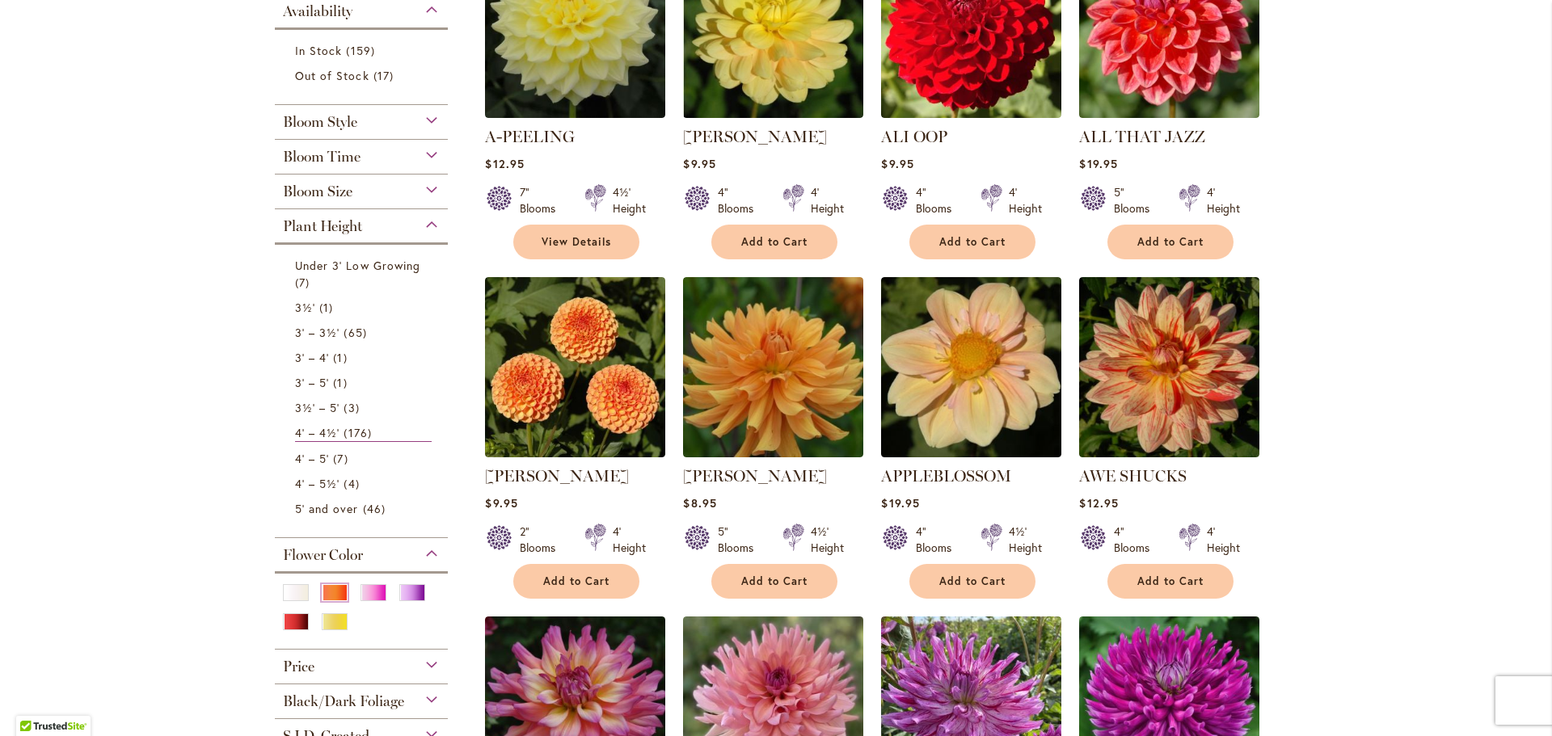
click at [335, 594] on div "Orange/Peach" at bounding box center [335, 592] width 26 height 17
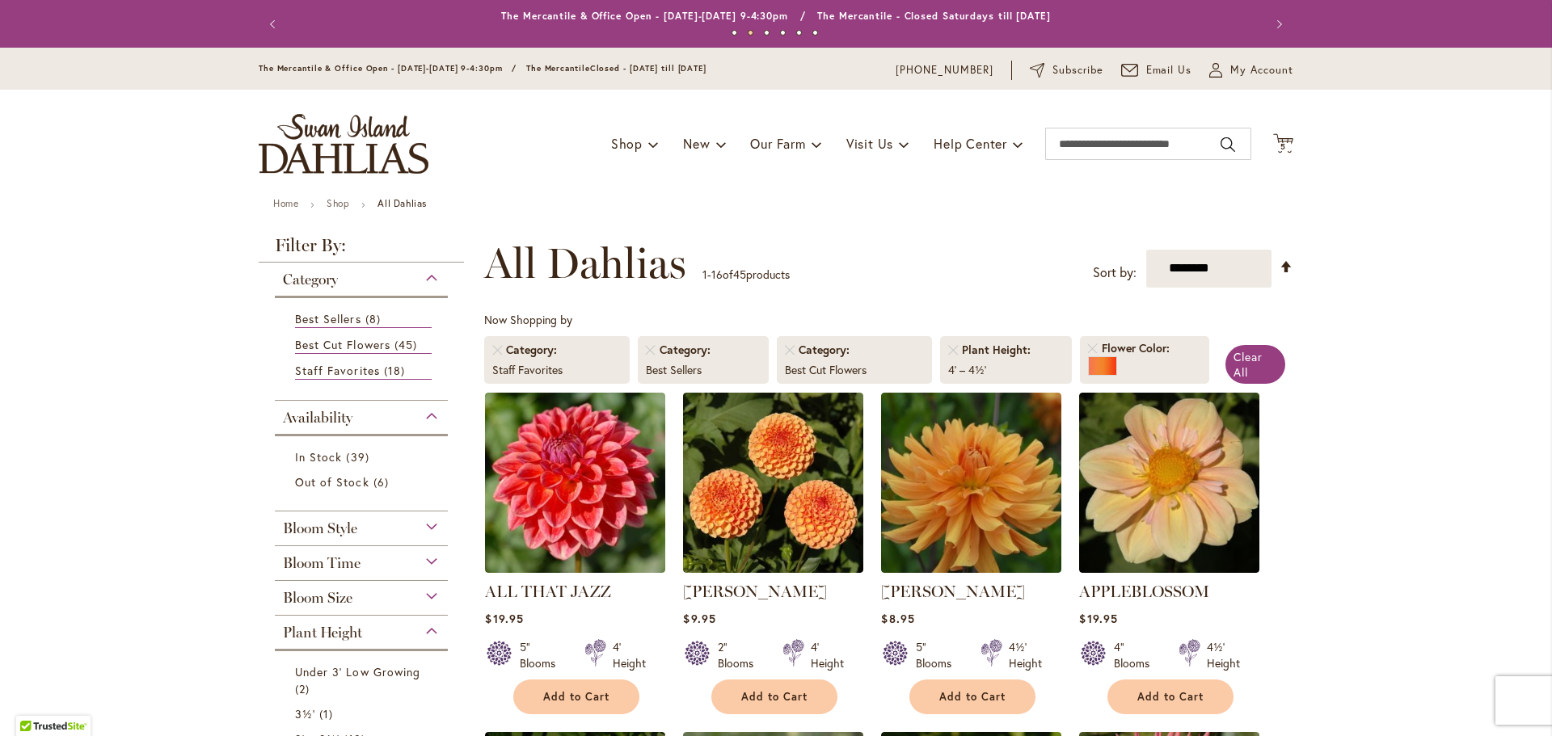
type input "**********"
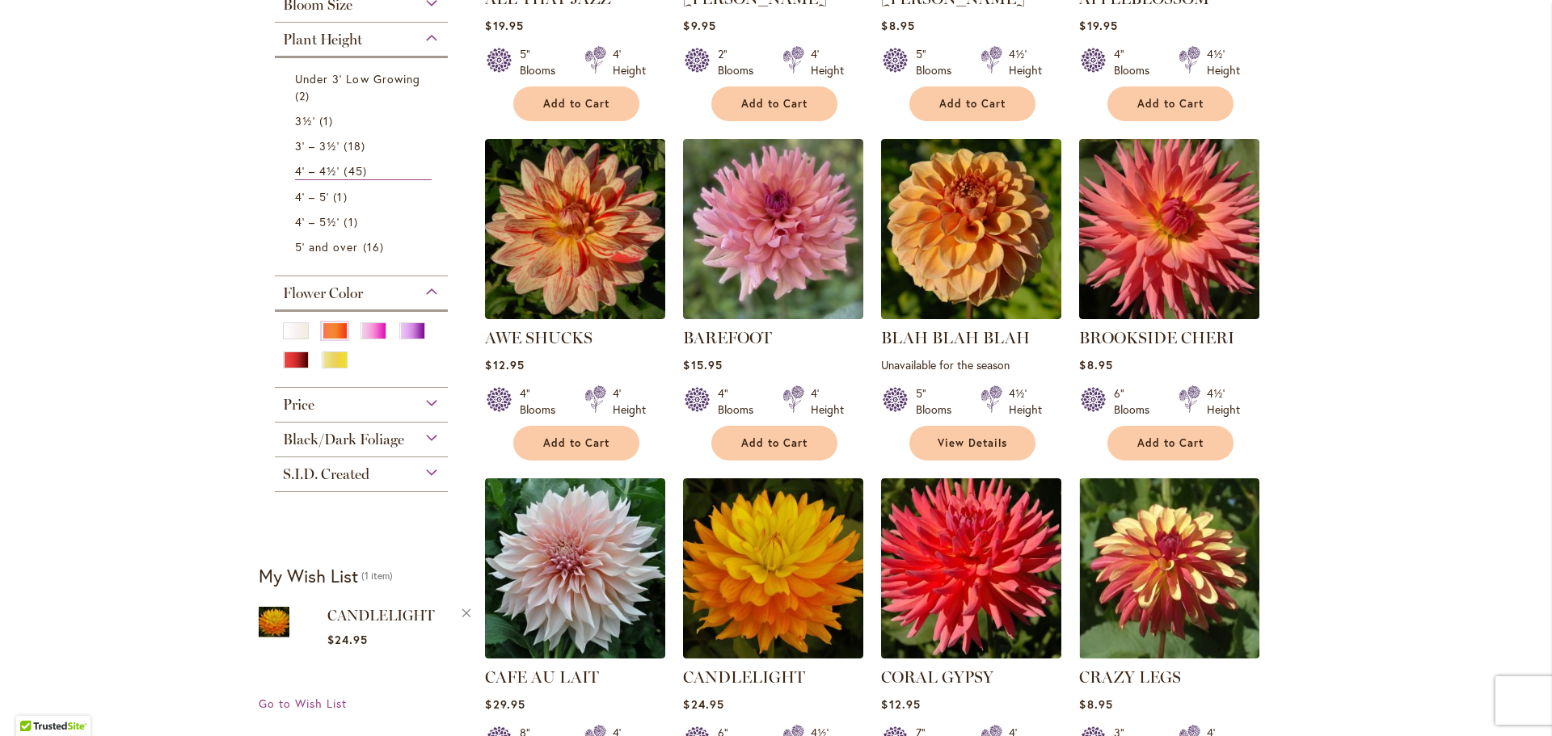
scroll to position [351, 0]
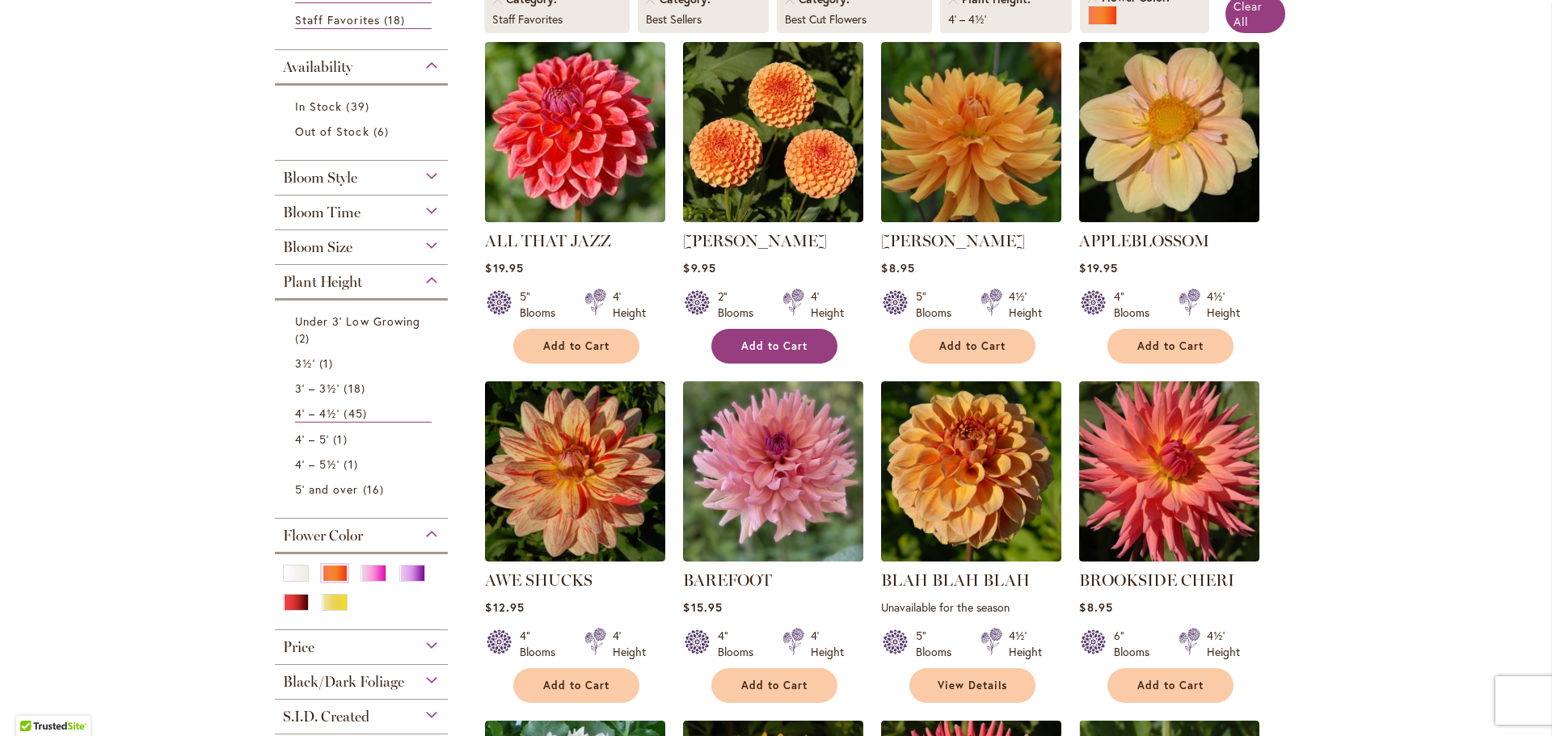
click at [794, 341] on span "Add to Cart" at bounding box center [774, 346] width 66 height 14
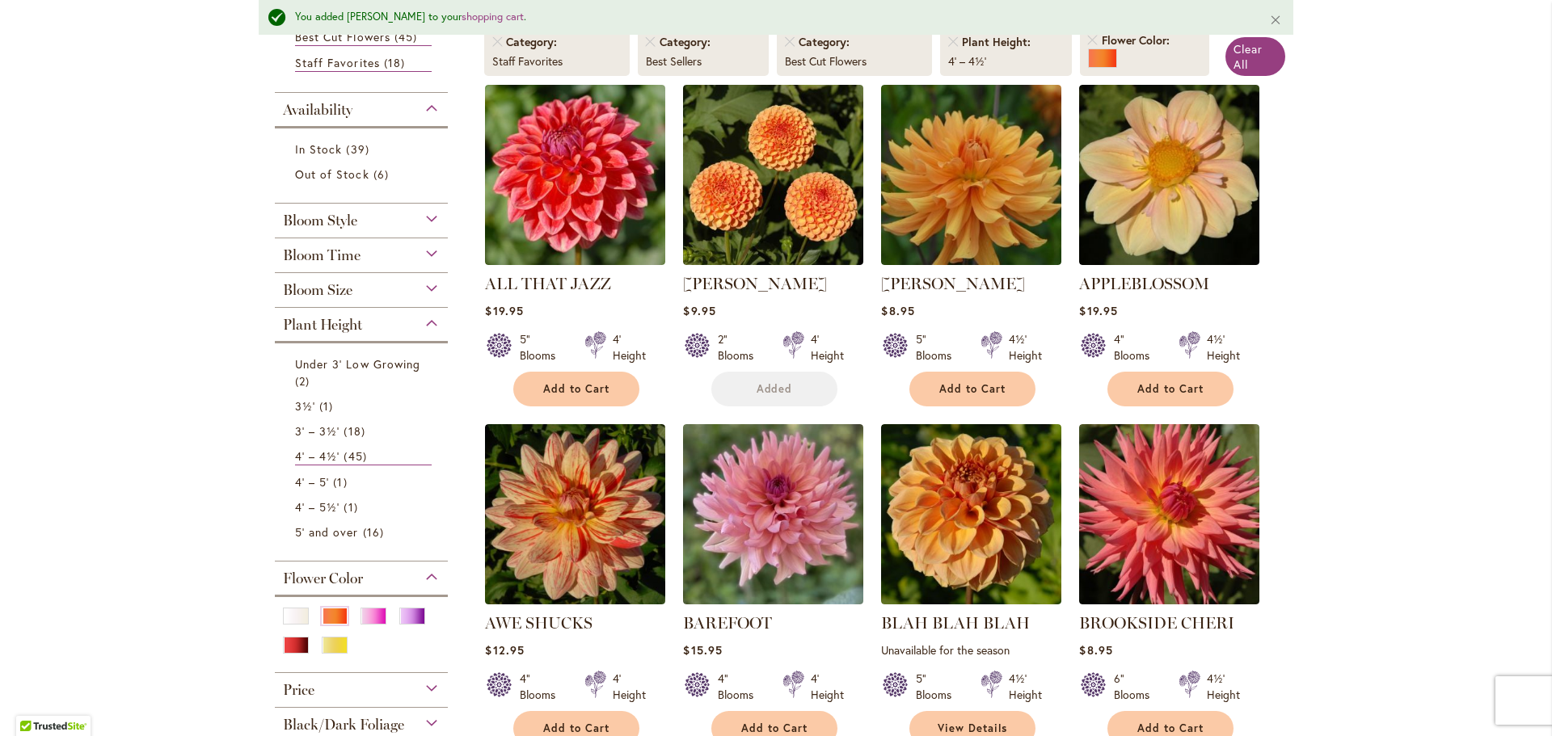
scroll to position [394, 0]
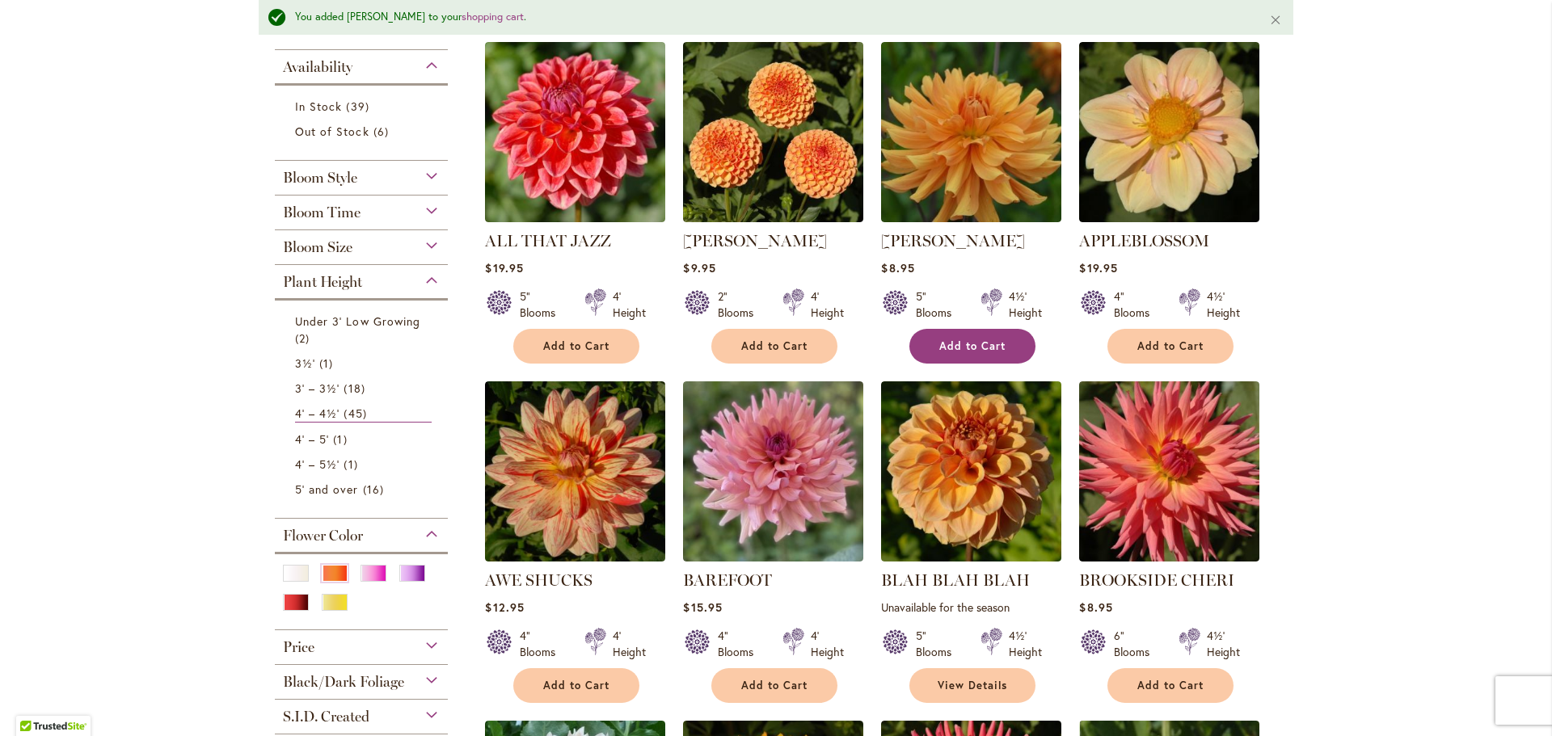
click at [968, 336] on button "Add to Cart" at bounding box center [972, 346] width 126 height 35
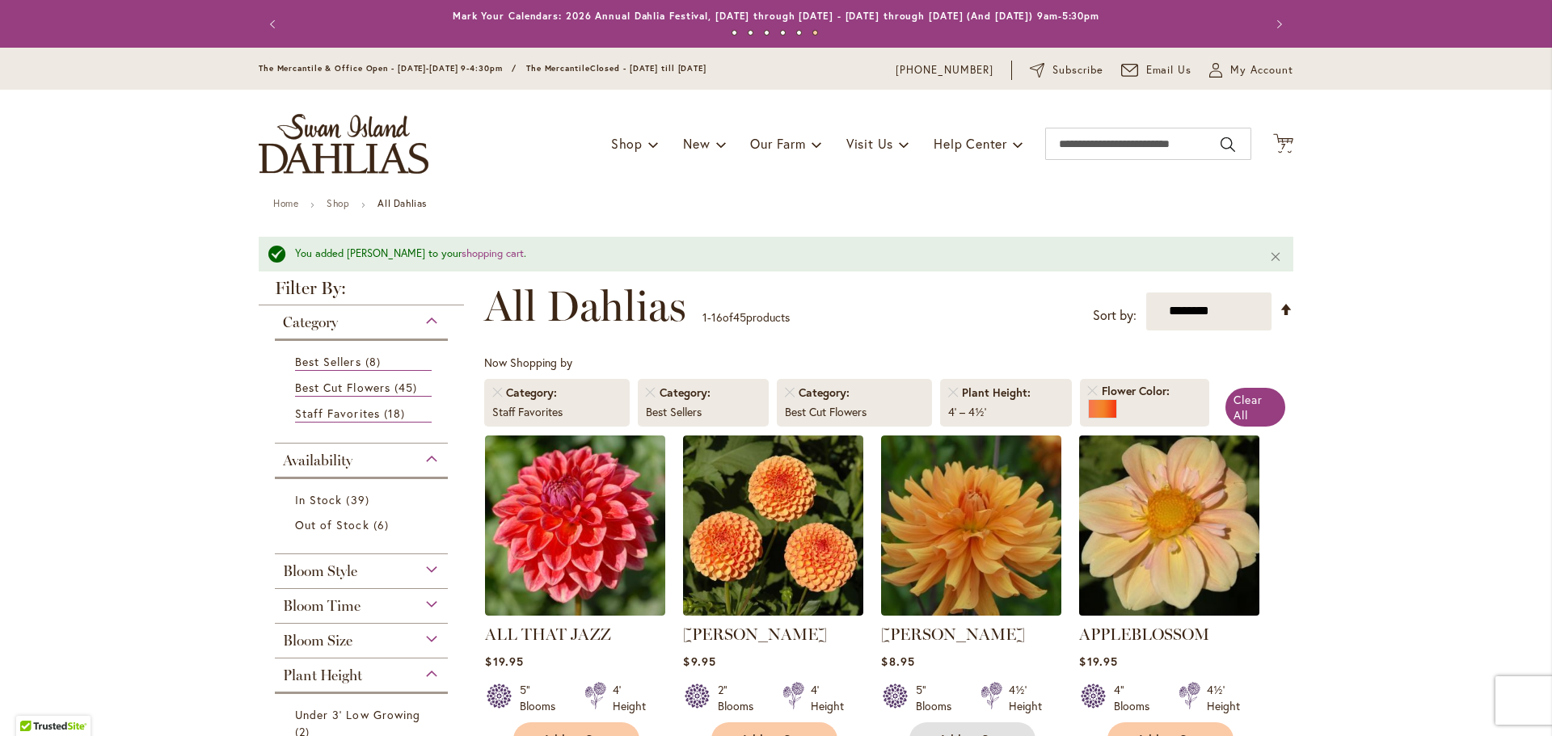
scroll to position [0, 0]
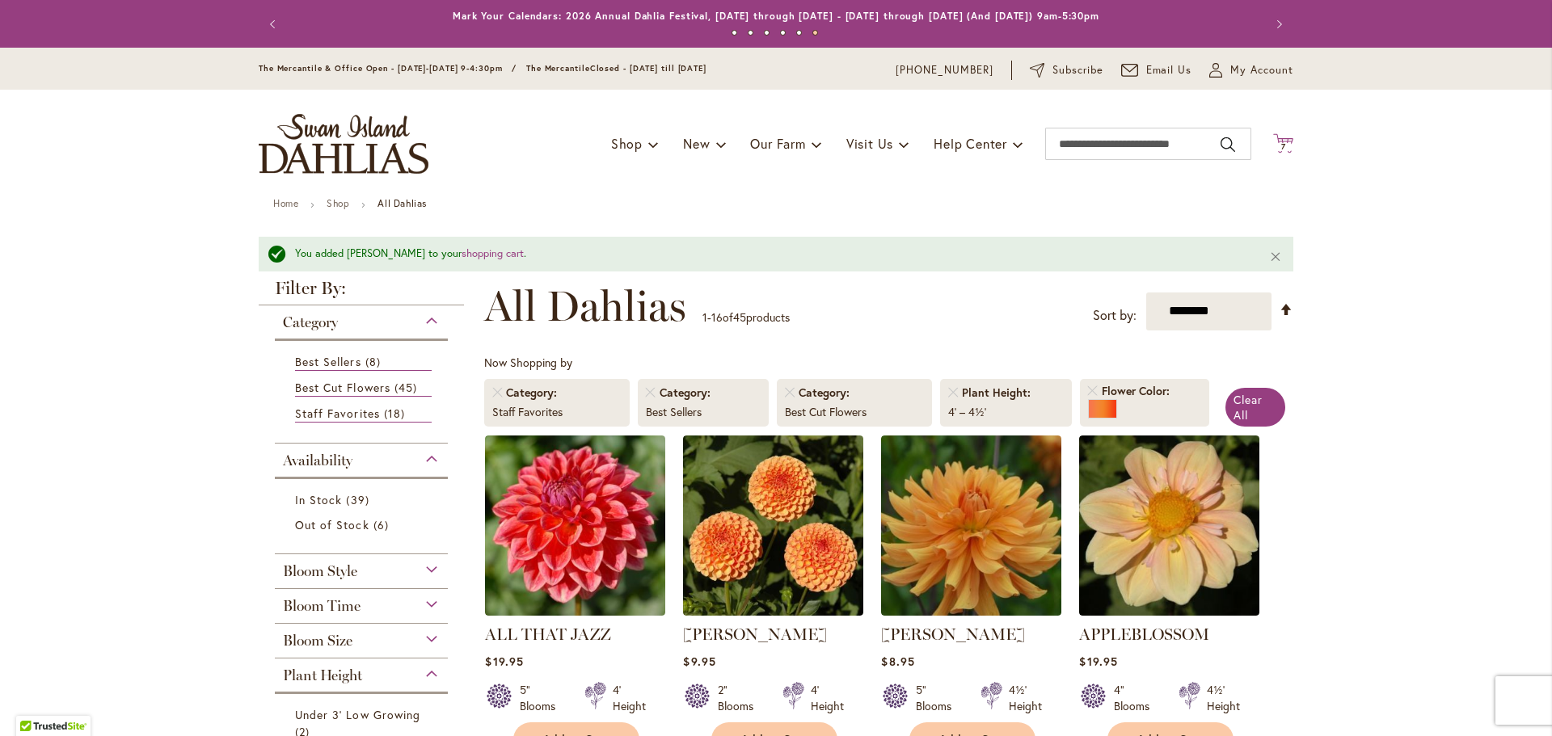
click at [1283, 144] on span "7 7 items" at bounding box center [1283, 147] width 16 height 8
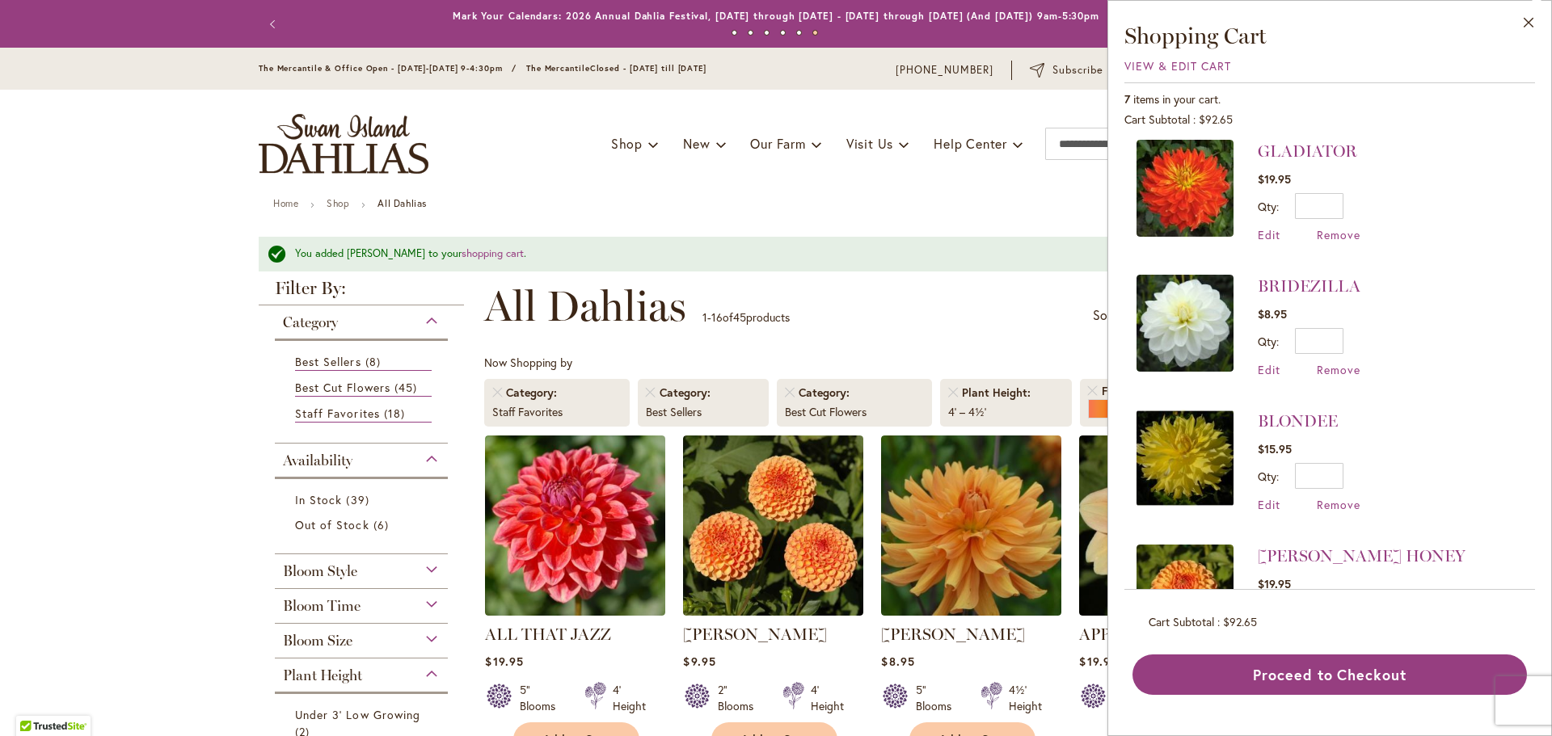
scroll to position [494, 0]
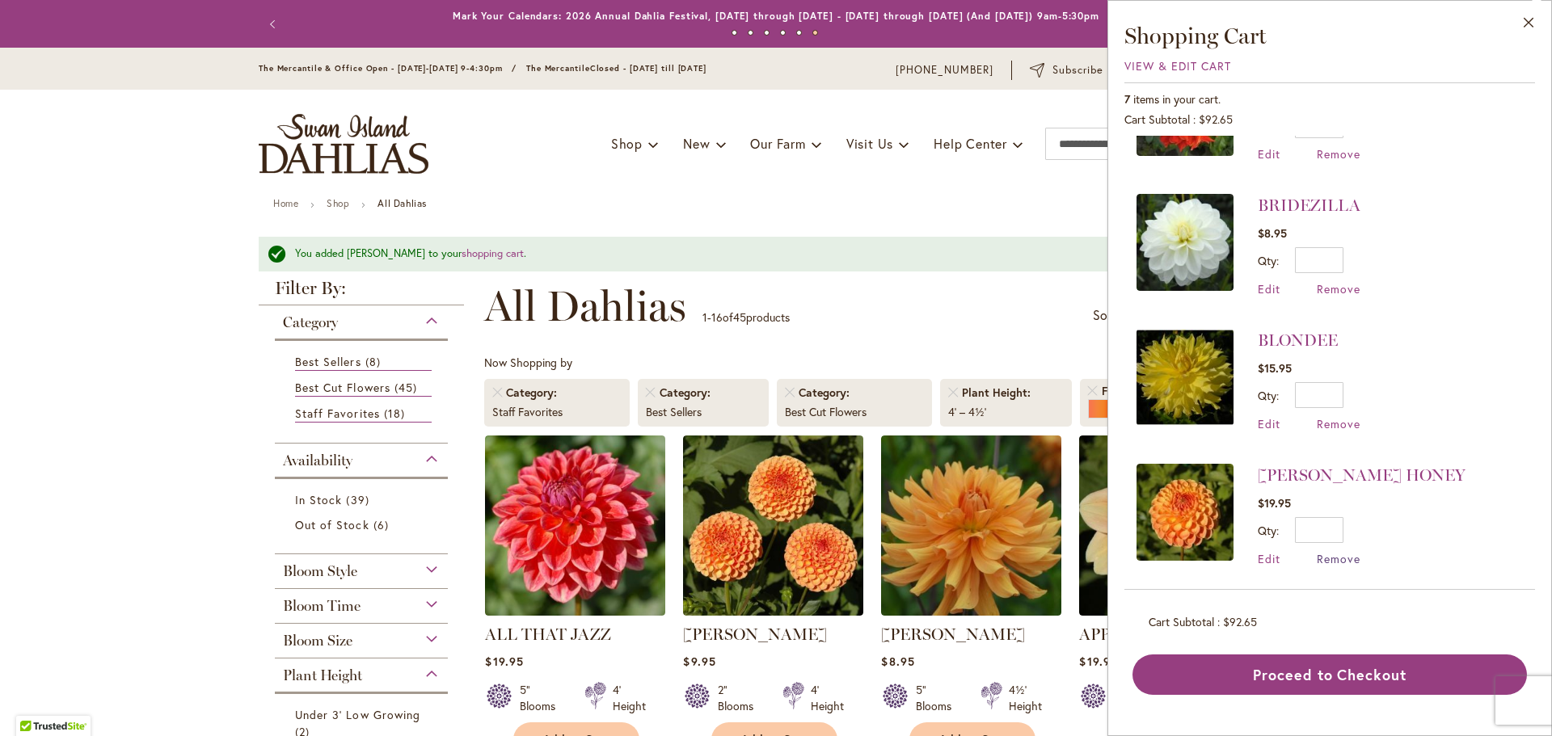
click at [1351, 551] on span "Remove" at bounding box center [1339, 558] width 44 height 15
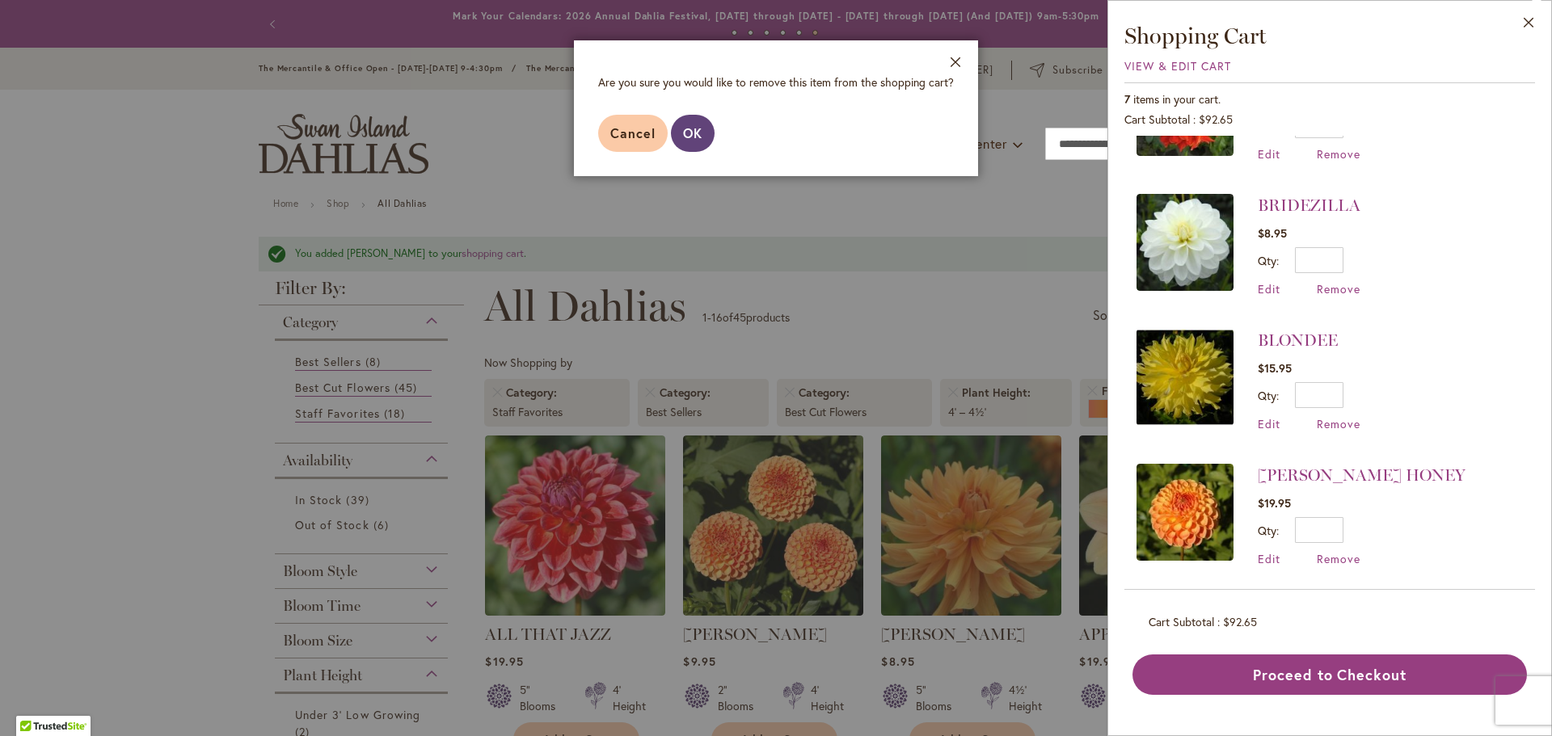
click at [689, 131] on span "OK" at bounding box center [692, 132] width 19 height 17
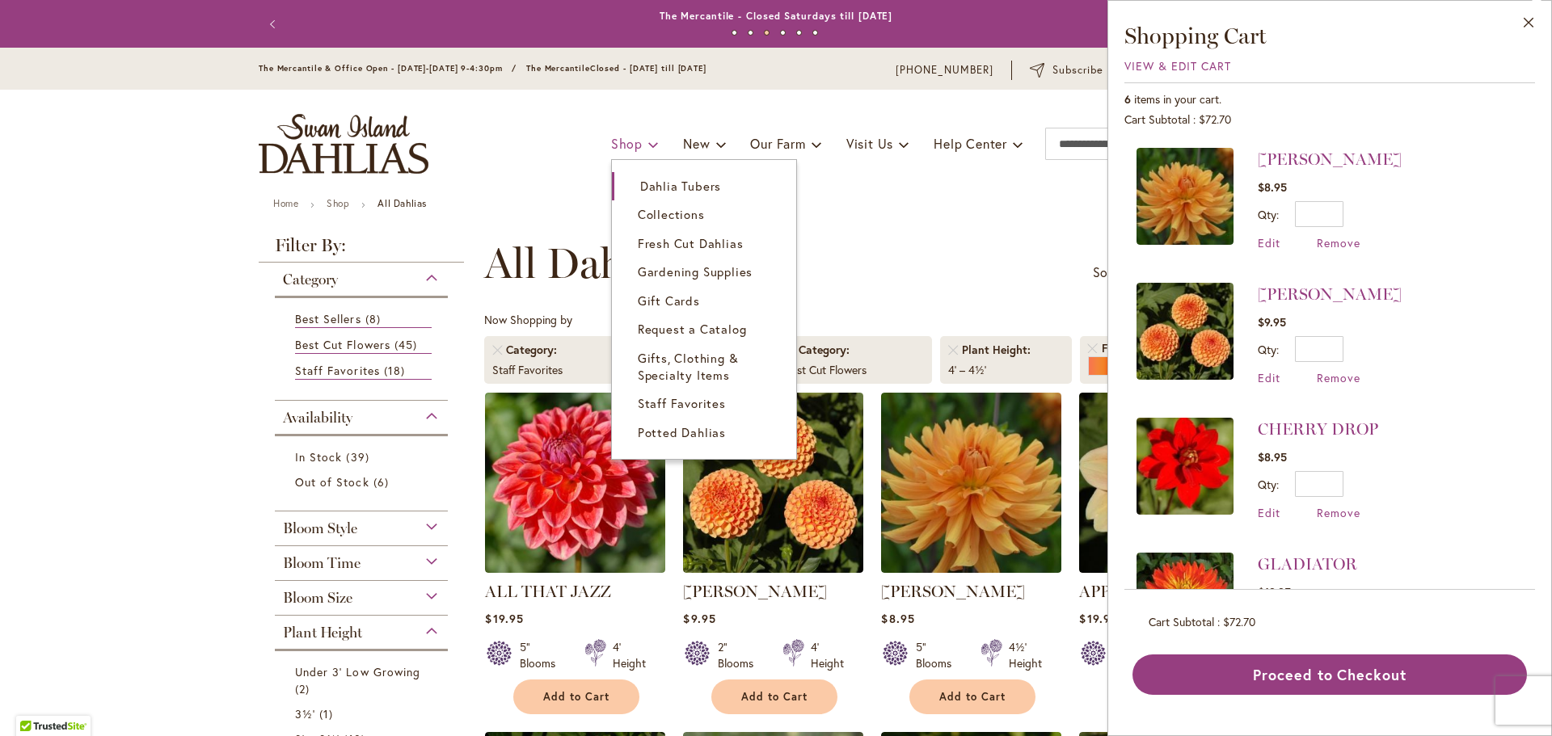
click at [616, 145] on span "Shop" at bounding box center [627, 143] width 32 height 17
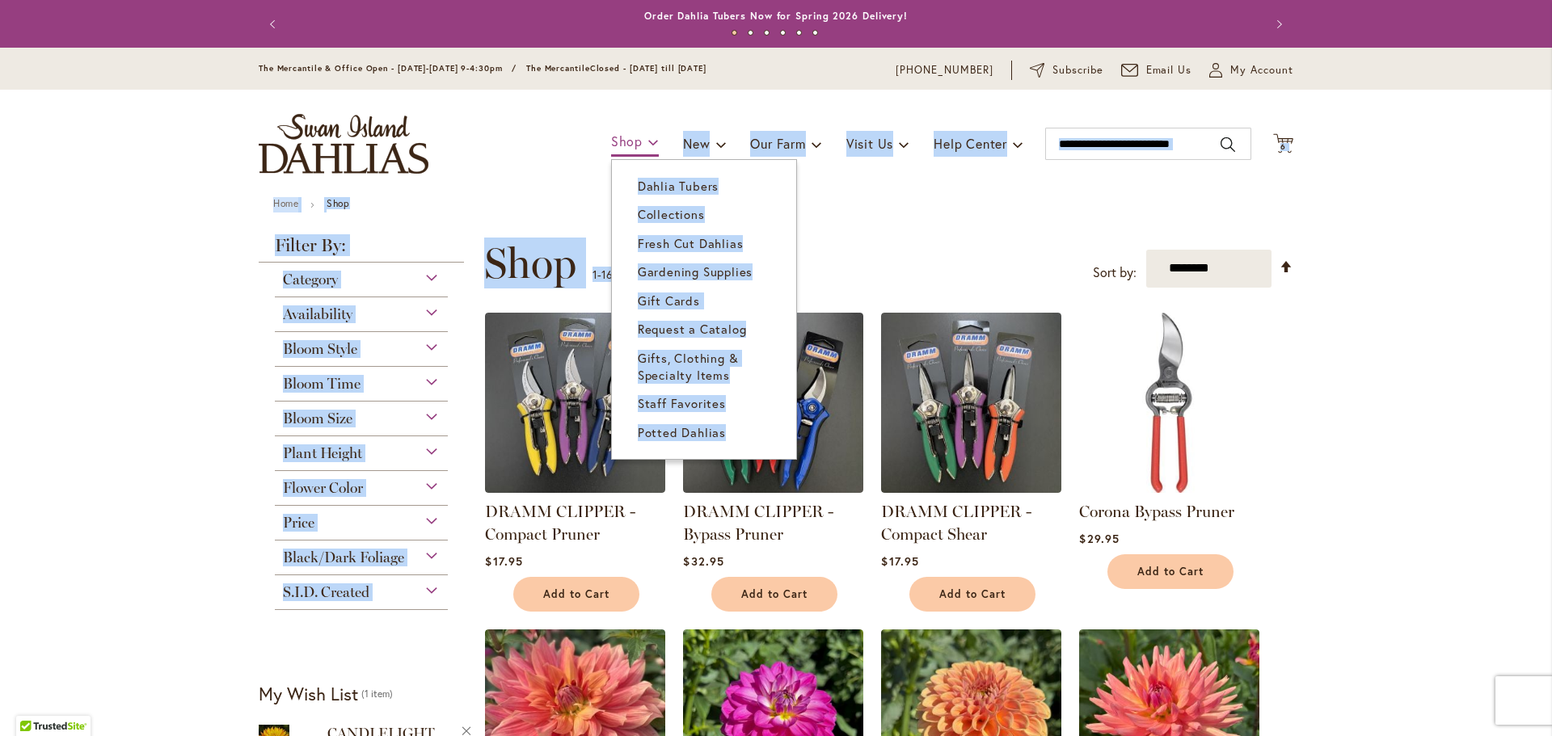
click at [626, 137] on span "Shop" at bounding box center [627, 141] width 32 height 17
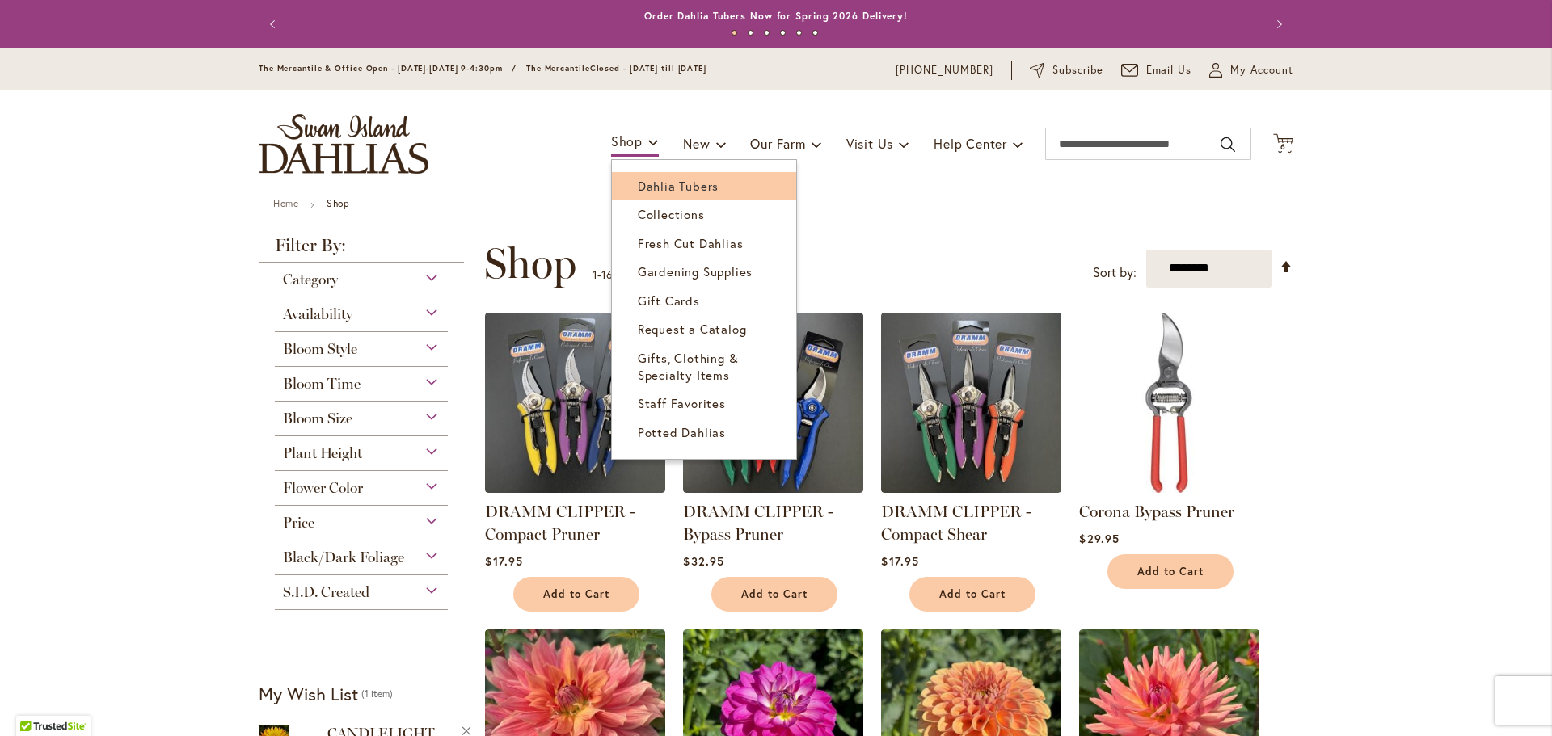
type input "**********"
click at [639, 187] on span "Dahlia Tubers" at bounding box center [678, 186] width 81 height 16
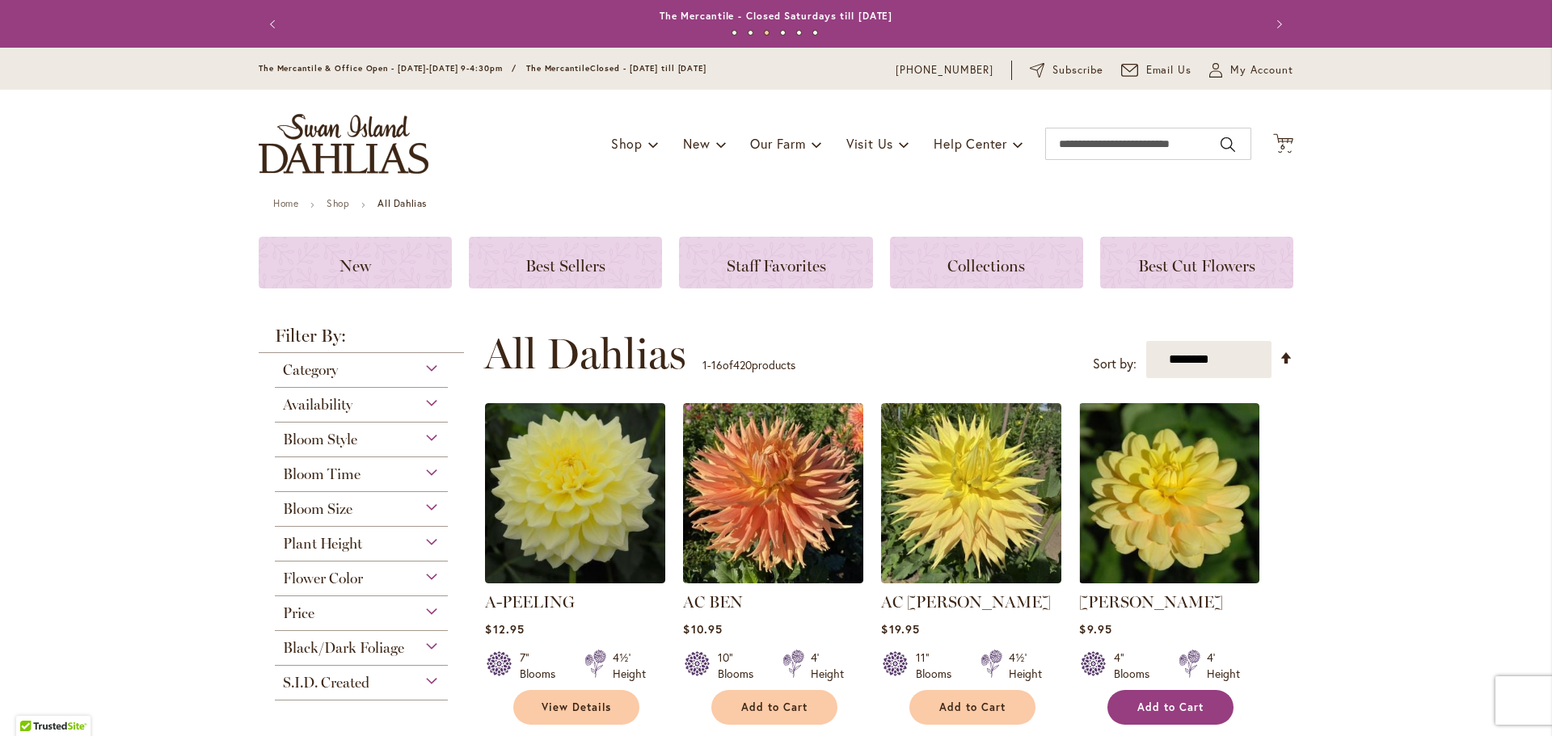
type input "**********"
click at [1177, 709] on span "Add to Cart" at bounding box center [1170, 708] width 66 height 14
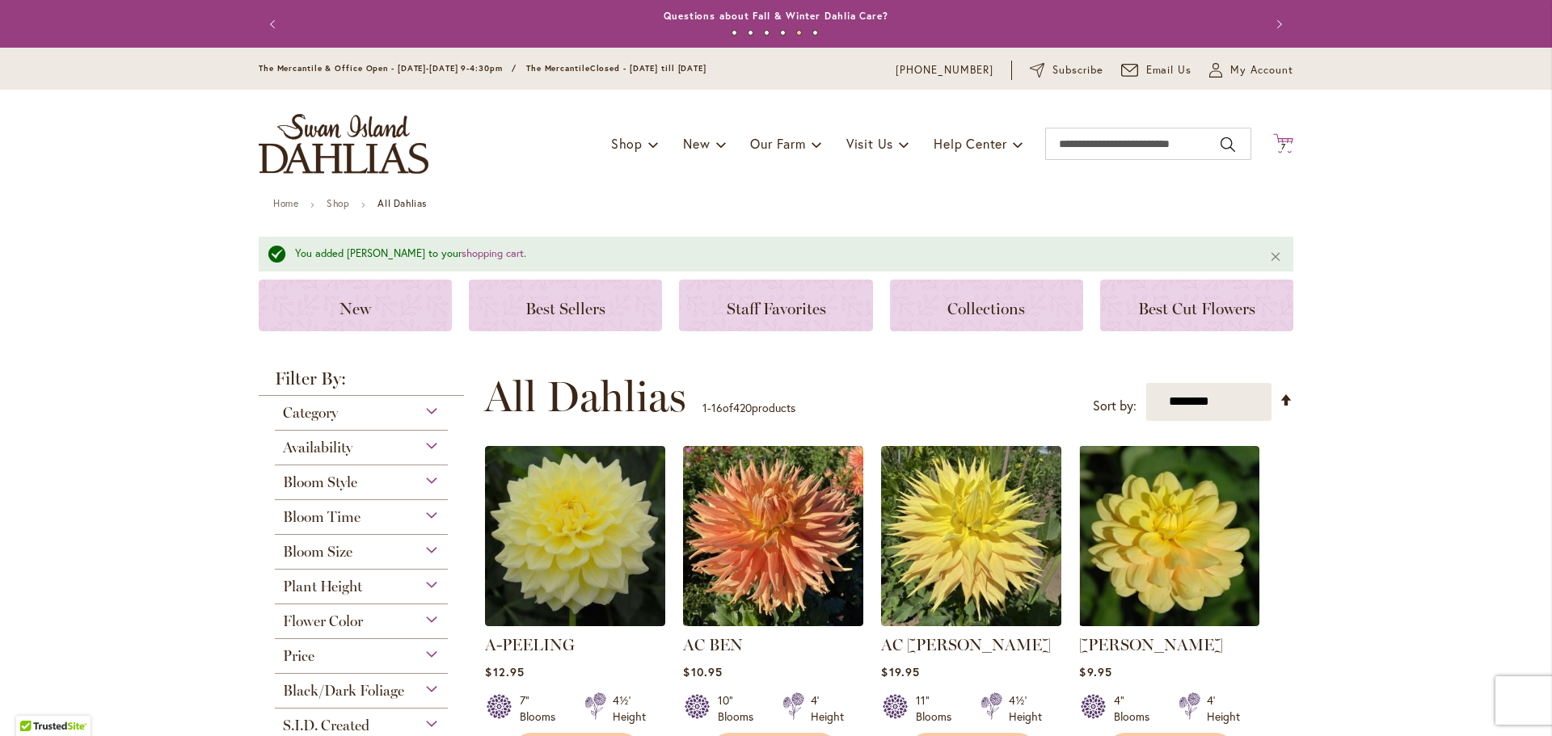
click at [1281, 145] on span "7 7 items" at bounding box center [1283, 147] width 16 height 8
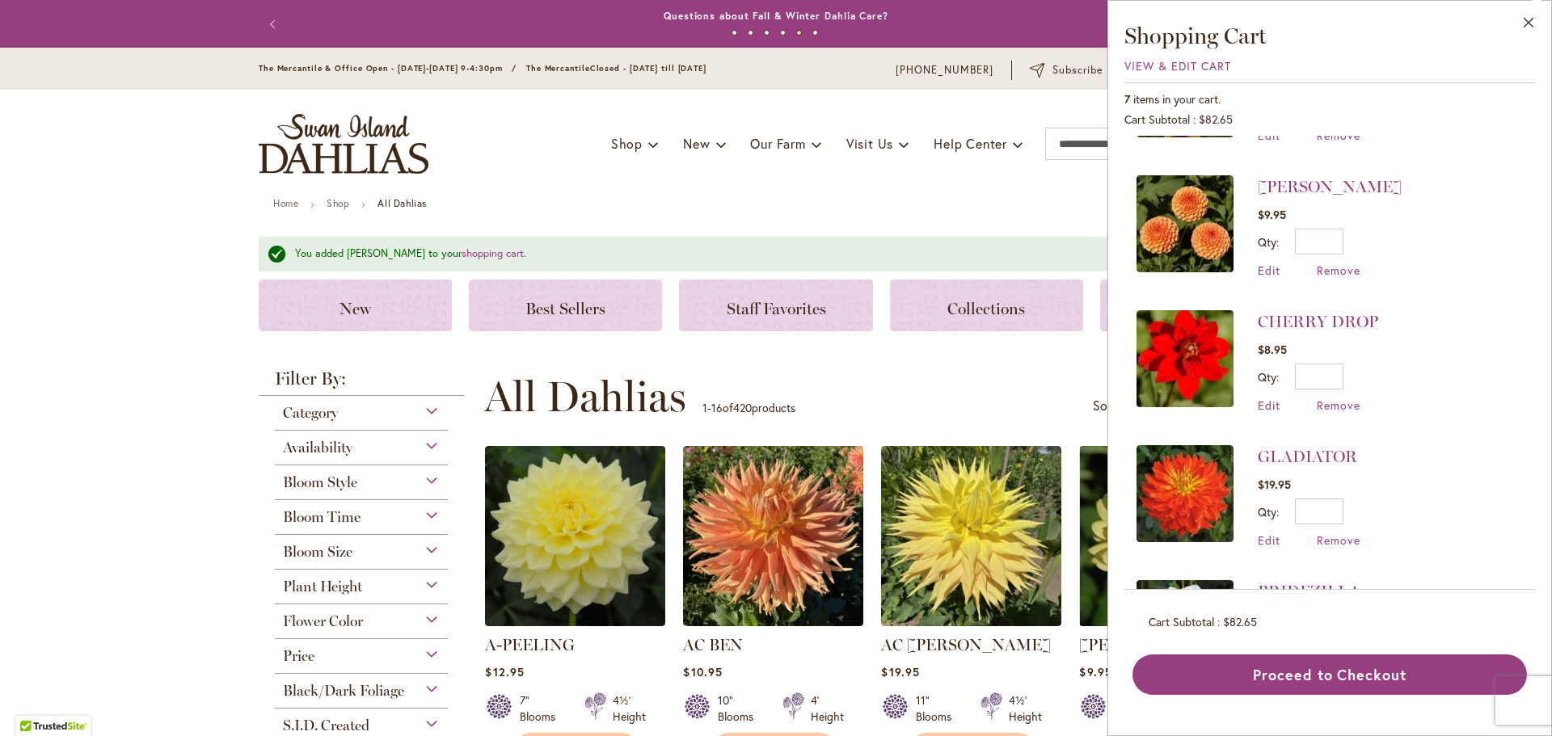
scroll to position [413, 0]
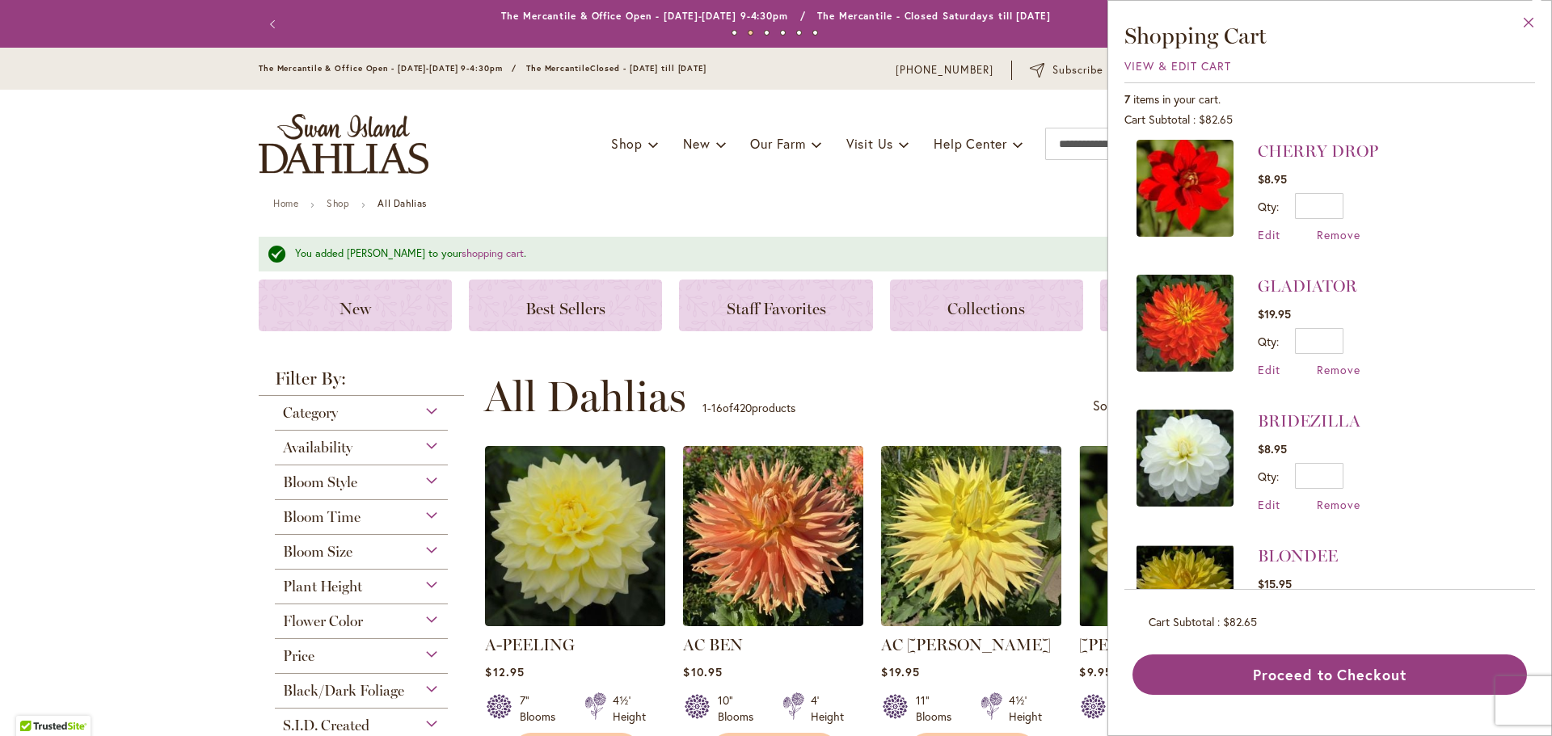
click at [1528, 19] on button "Close" at bounding box center [1529, 26] width 44 height 51
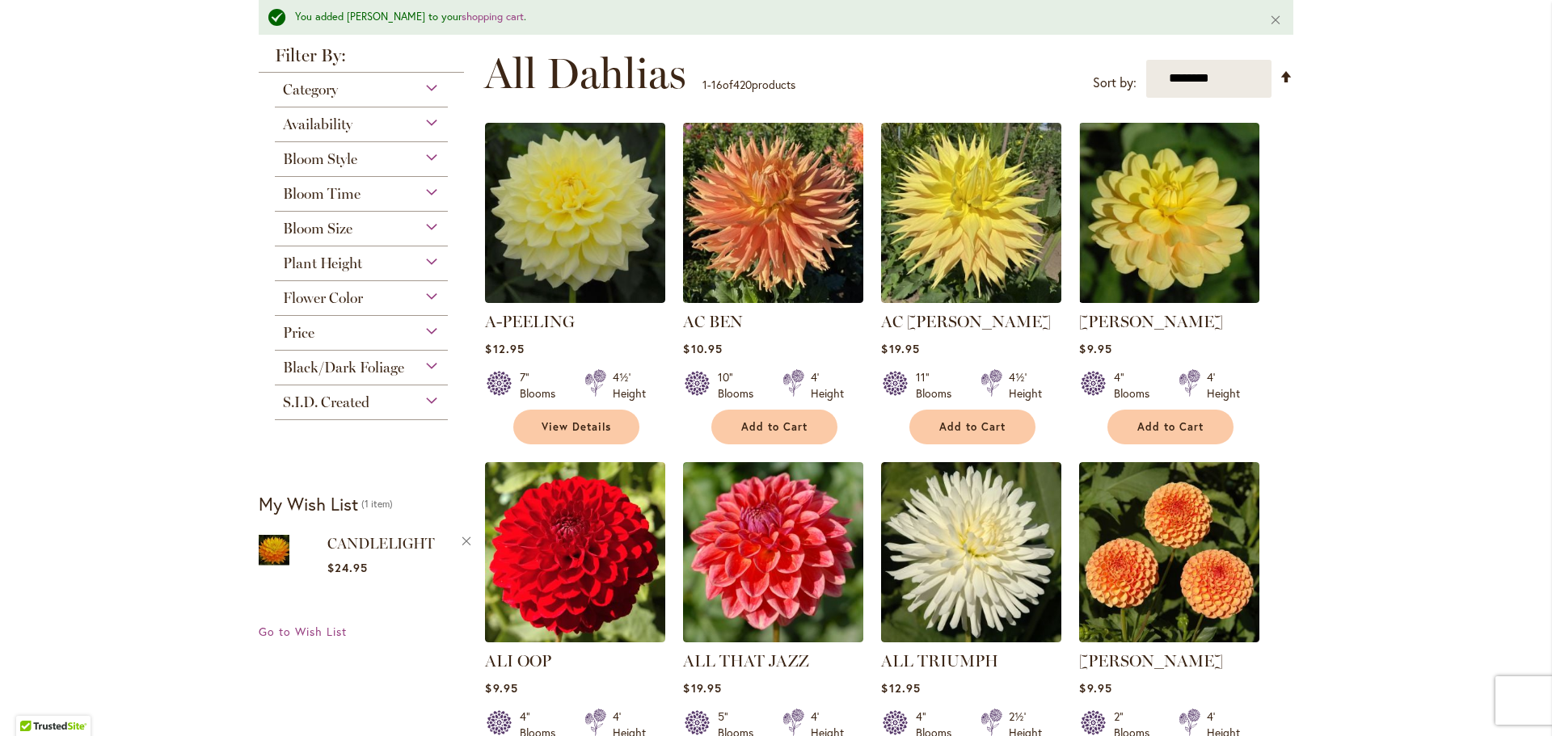
scroll to position [485, 0]
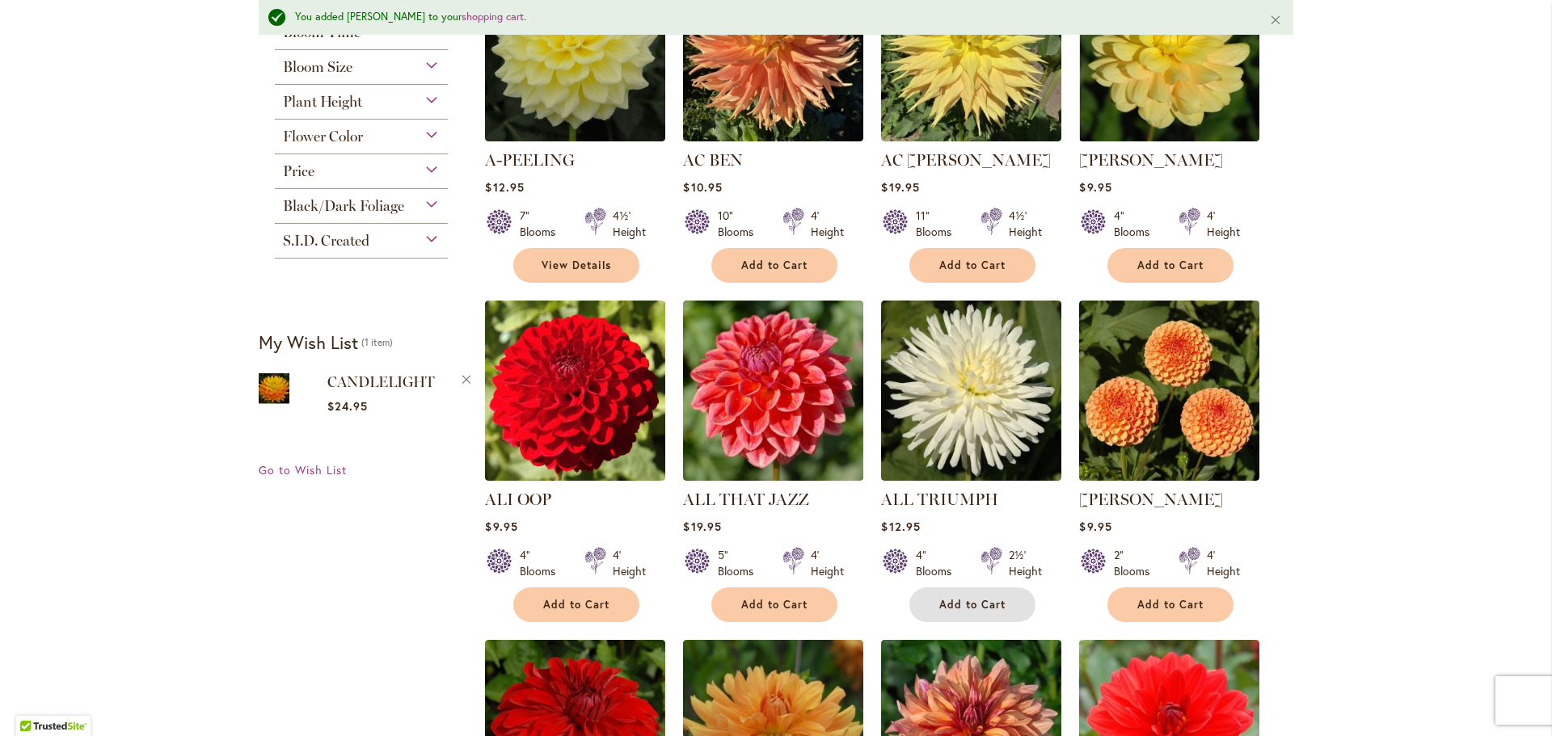
click at [954, 605] on span "Add to Cart" at bounding box center [972, 605] width 66 height 14
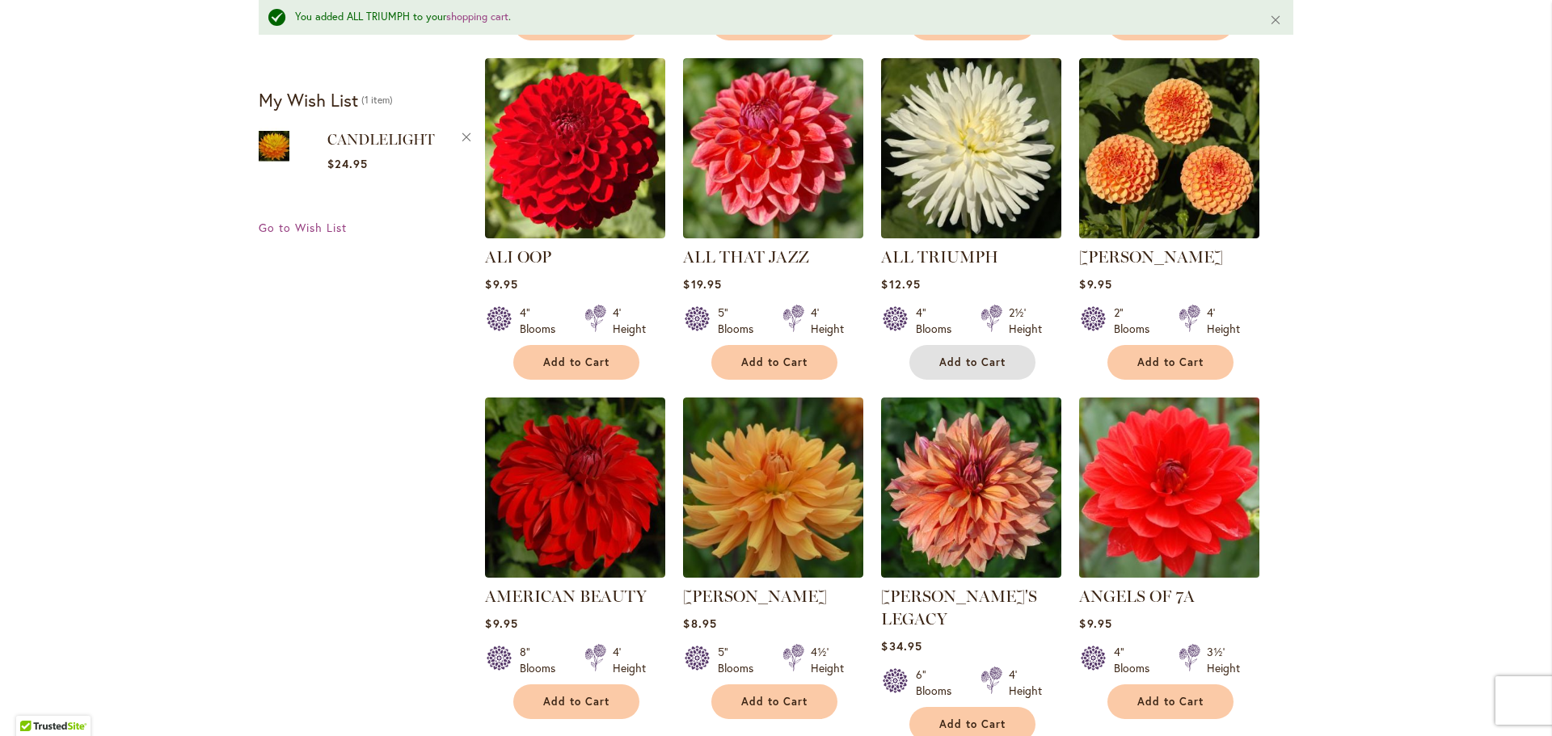
scroll to position [889, 0]
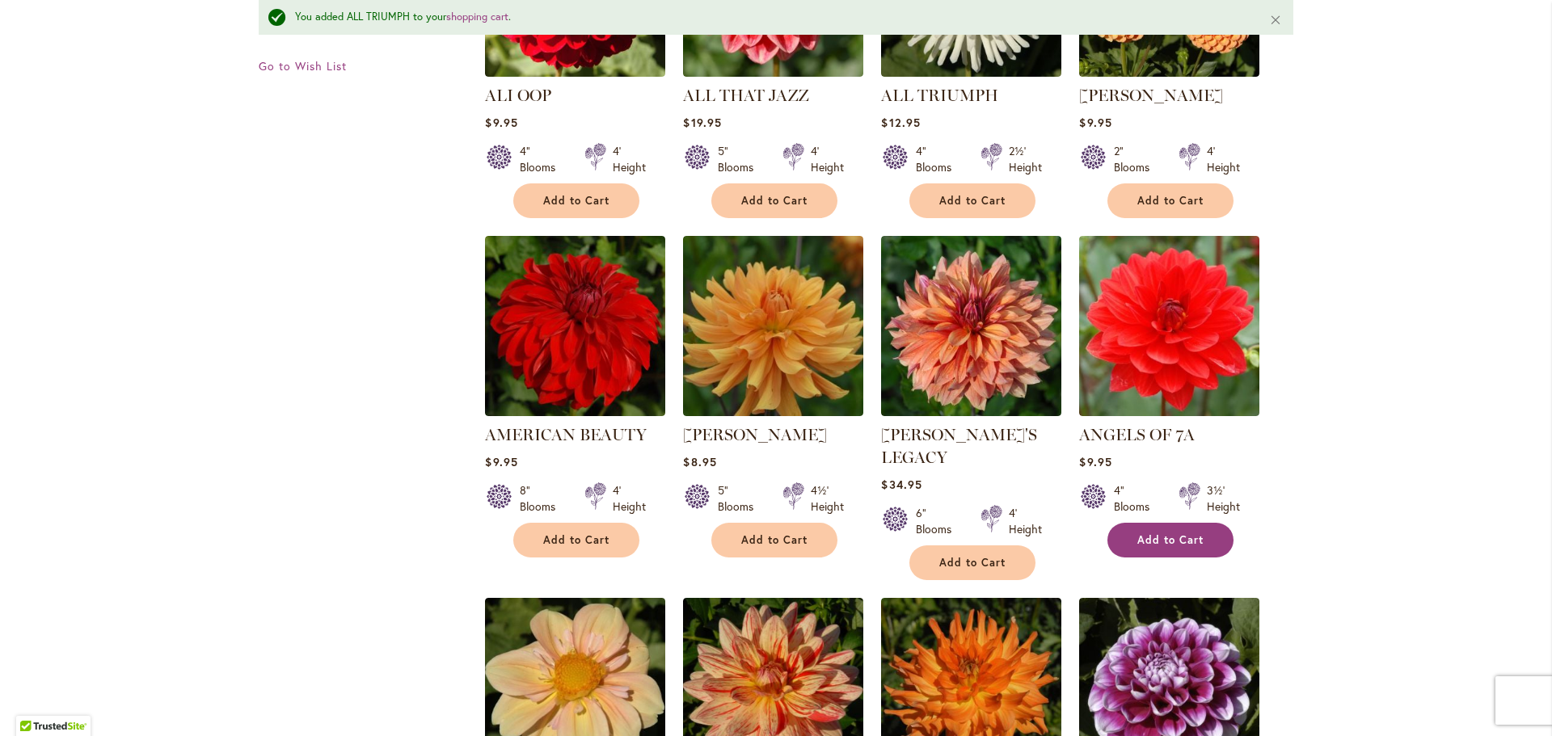
click at [1159, 537] on span "Add to Cart" at bounding box center [1170, 540] width 66 height 14
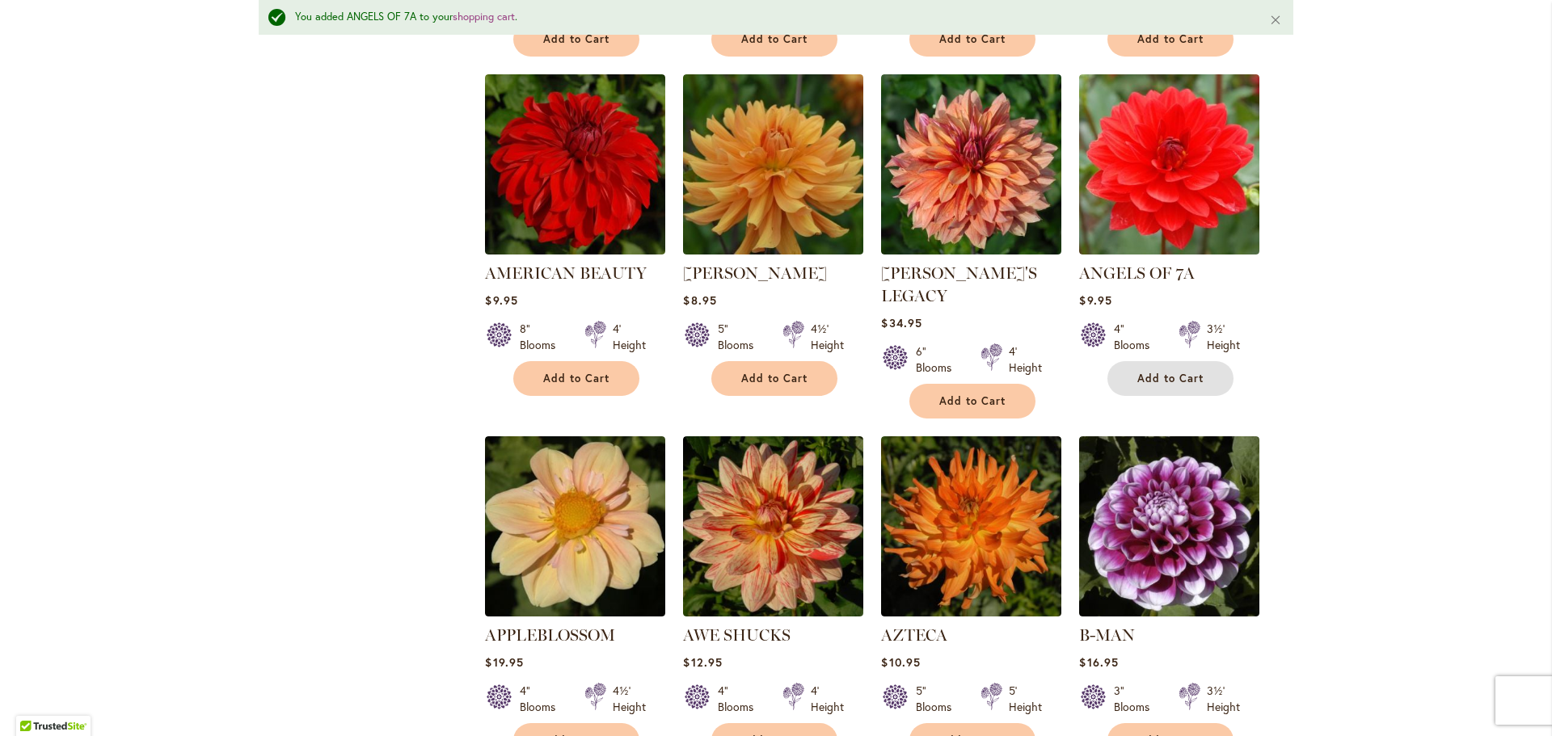
scroll to position [1212, 0]
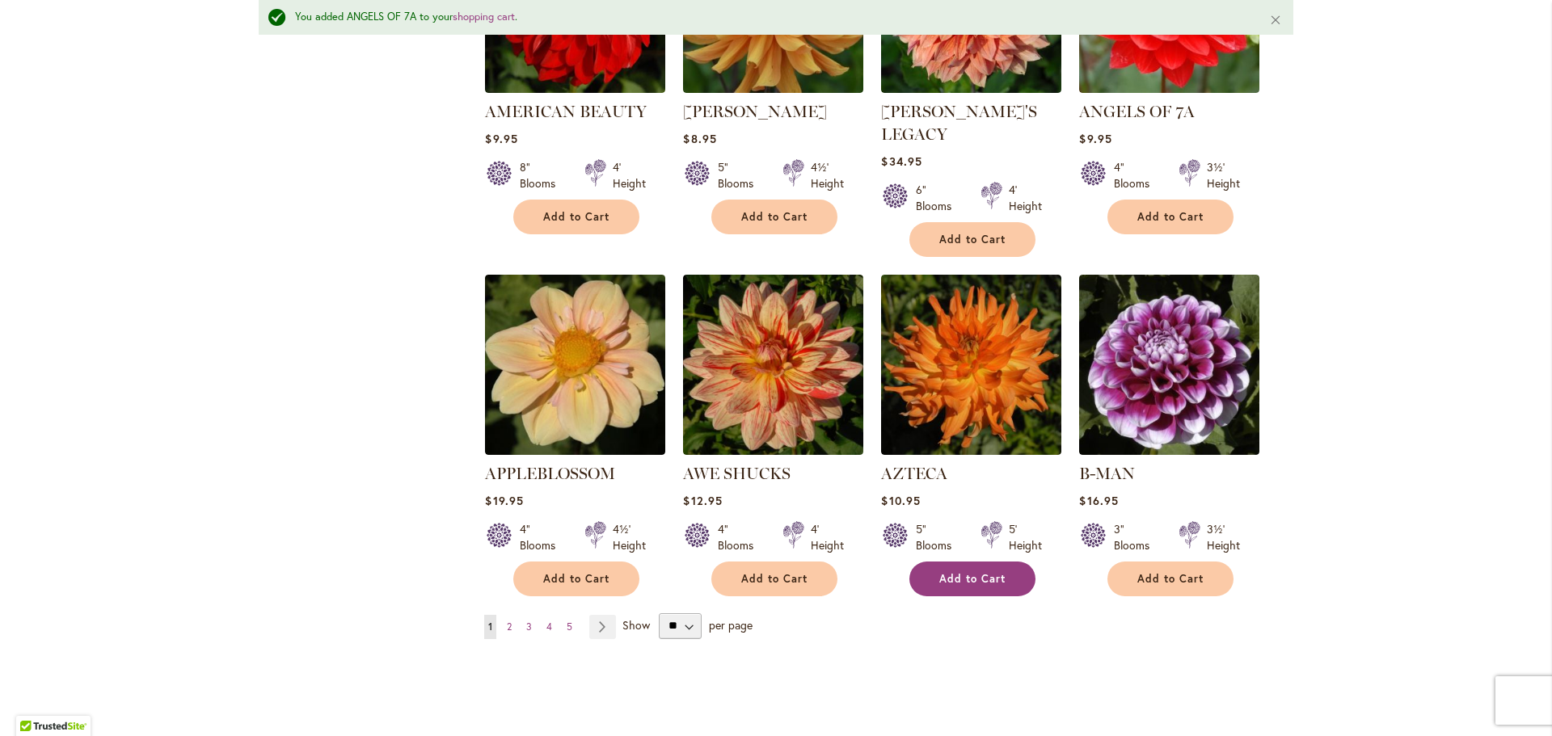
click at [964, 572] on span "Add to Cart" at bounding box center [972, 579] width 66 height 14
click at [507, 621] on span "2" at bounding box center [509, 627] width 5 height 12
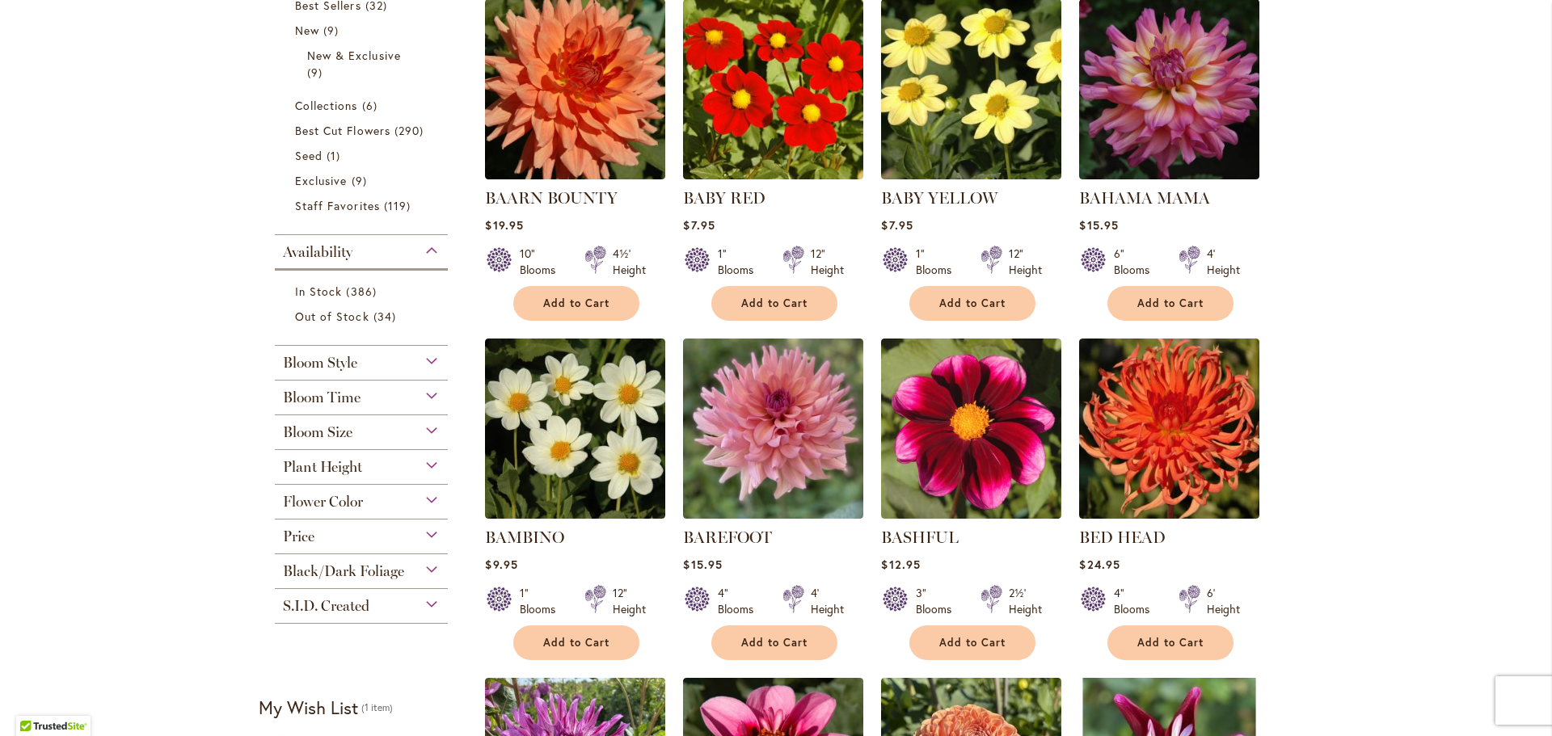
scroll to position [485, 0]
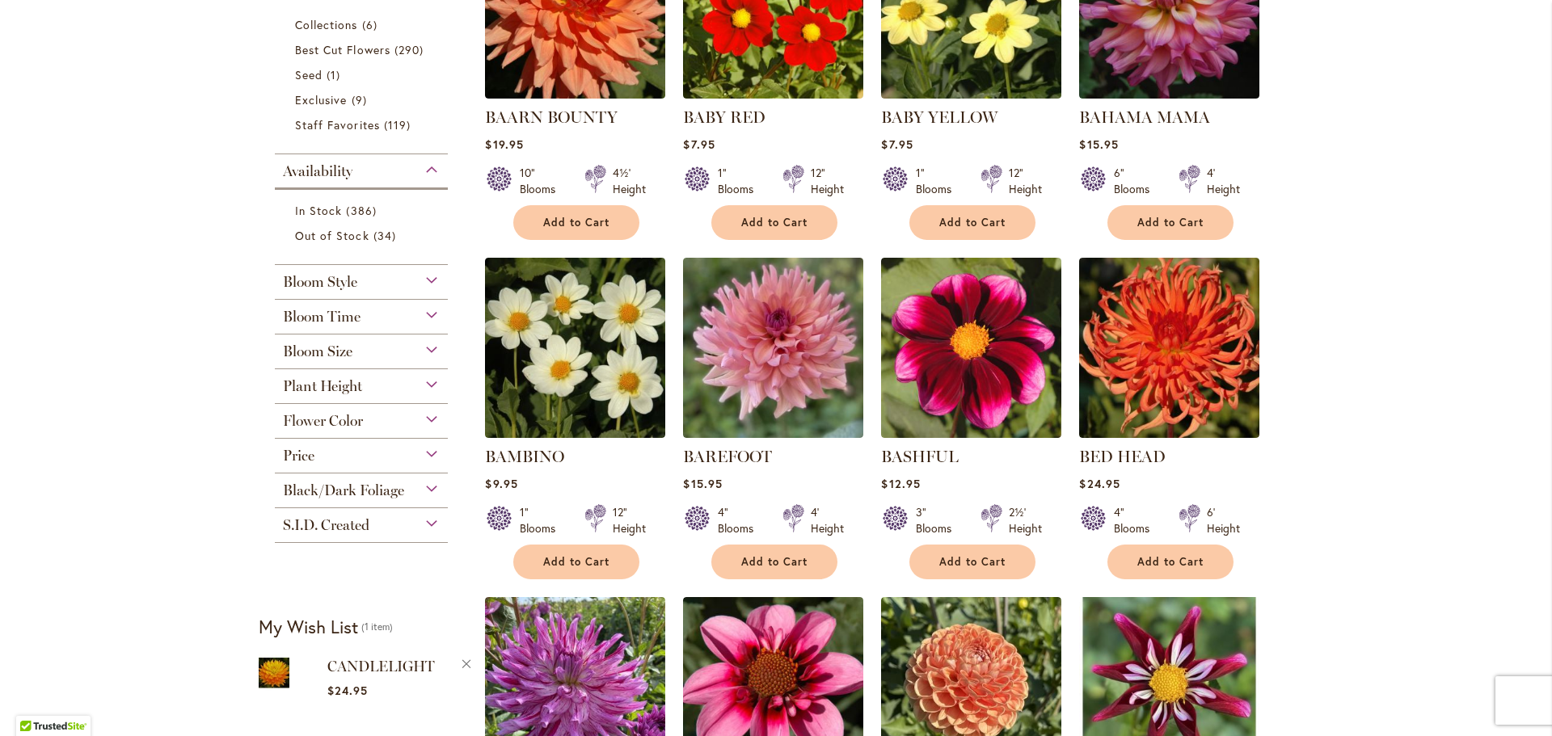
type input "**********"
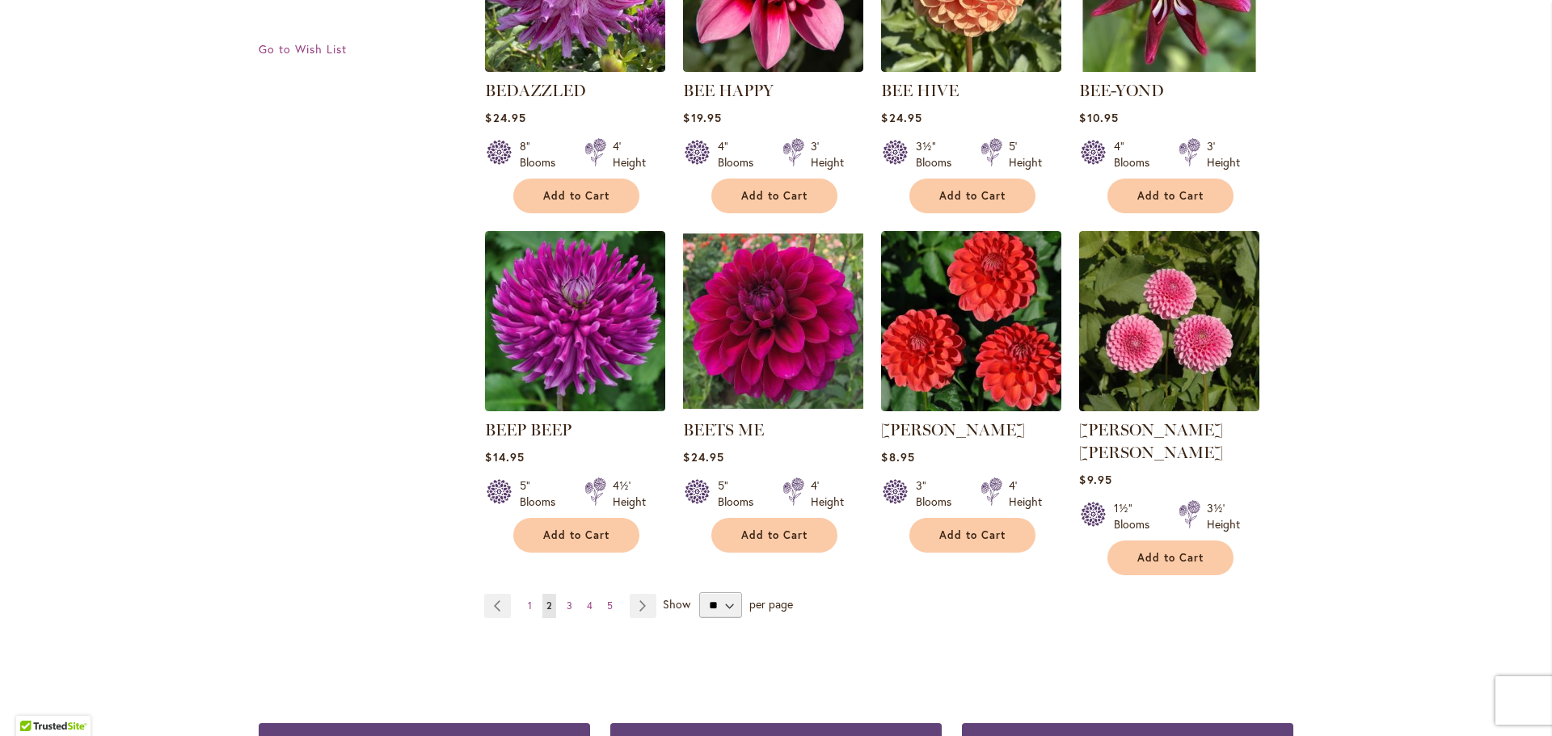
scroll to position [1223, 0]
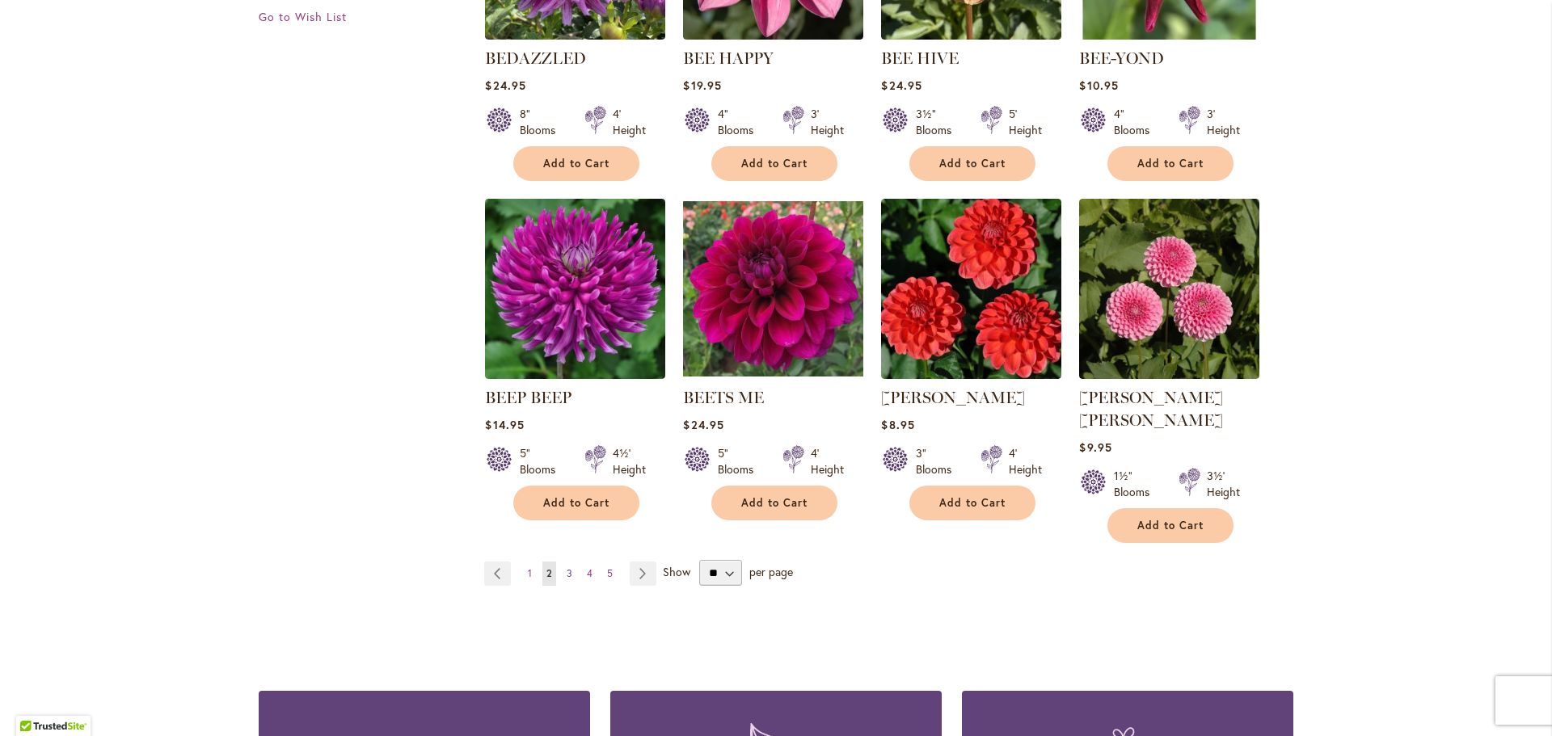
click at [567, 567] on span "3" at bounding box center [570, 573] width 6 height 12
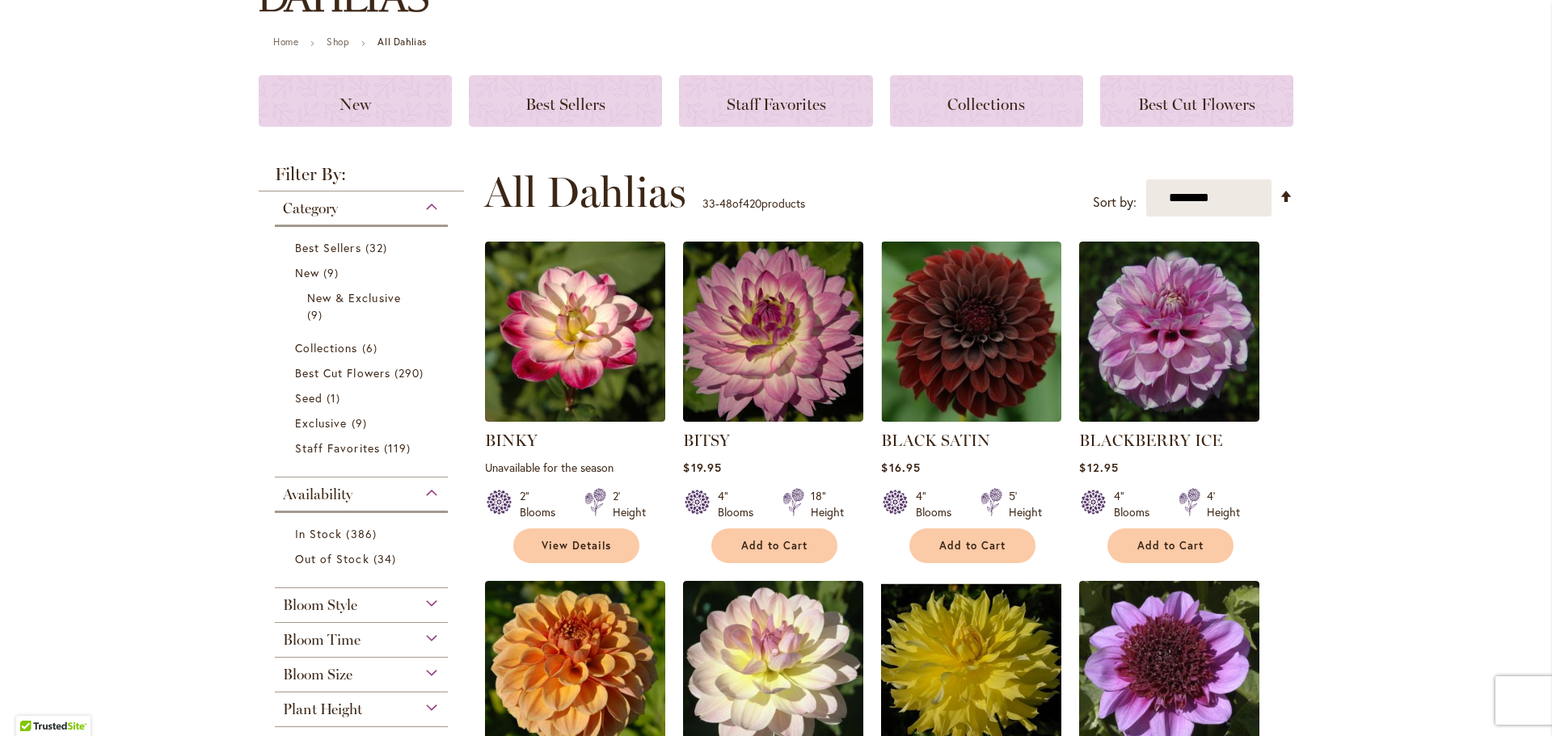
scroll to position [323, 0]
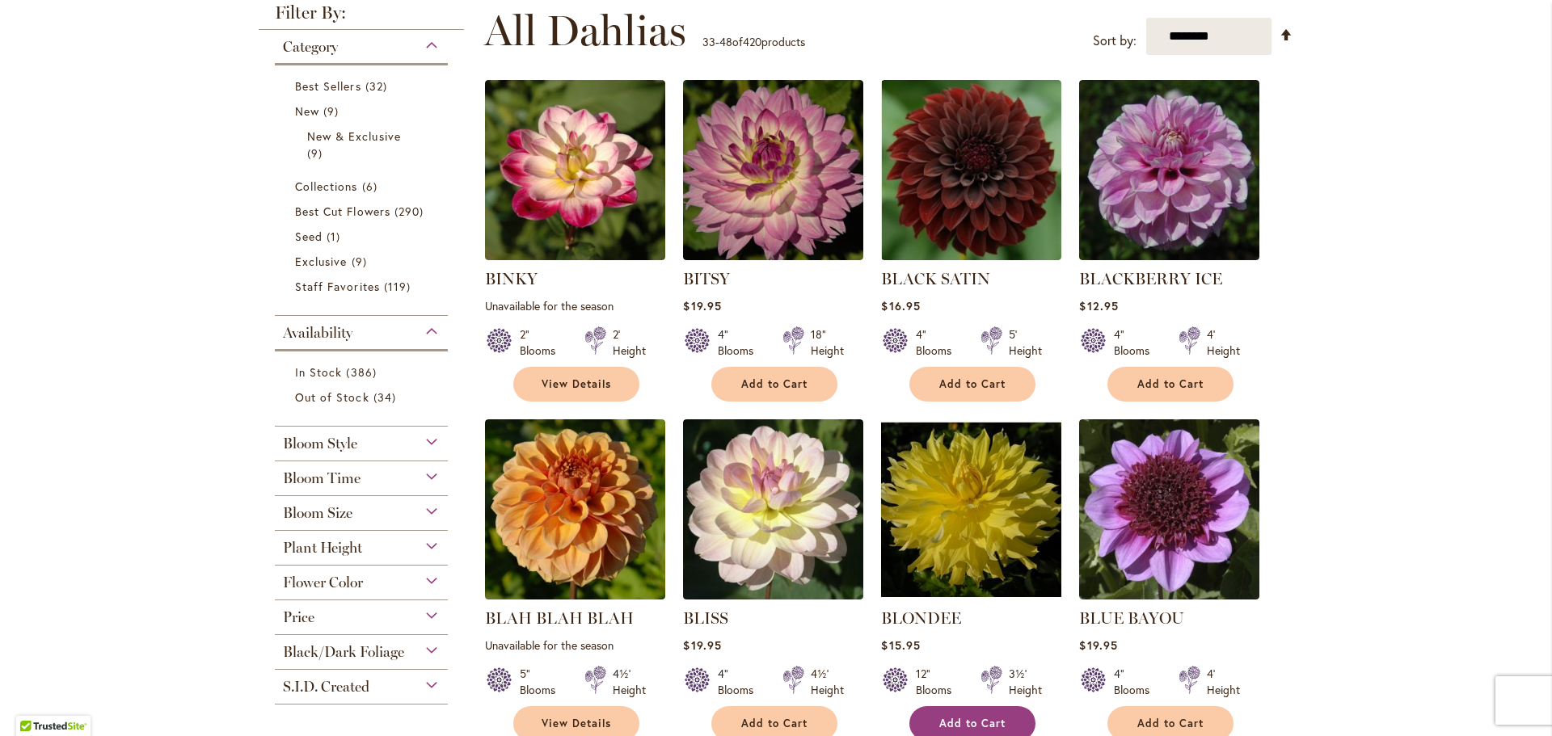
type input "**********"
click at [977, 719] on span "Add to Cart" at bounding box center [972, 724] width 66 height 14
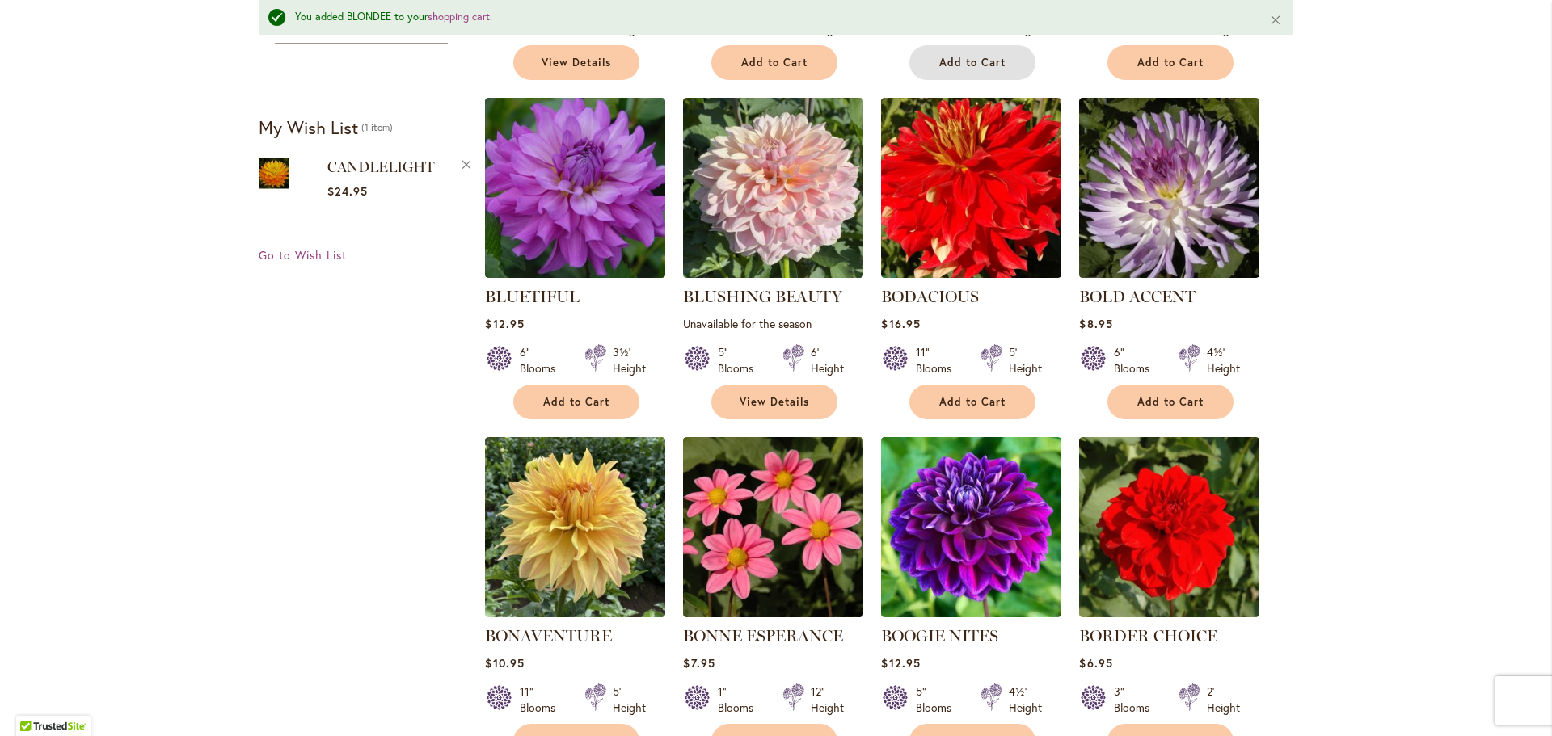
scroll to position [1018, 0]
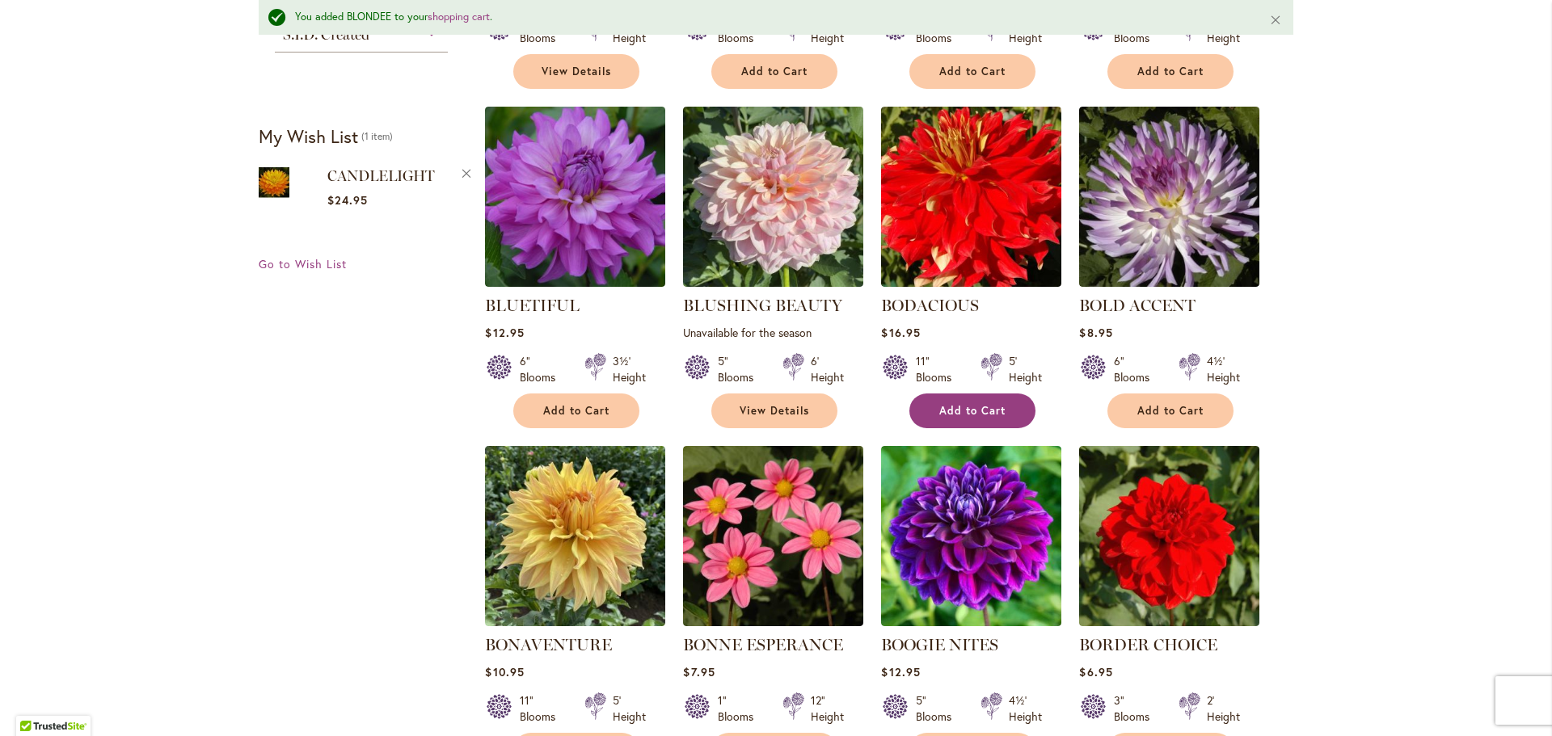
click at [948, 407] on span "Add to Cart" at bounding box center [972, 411] width 66 height 14
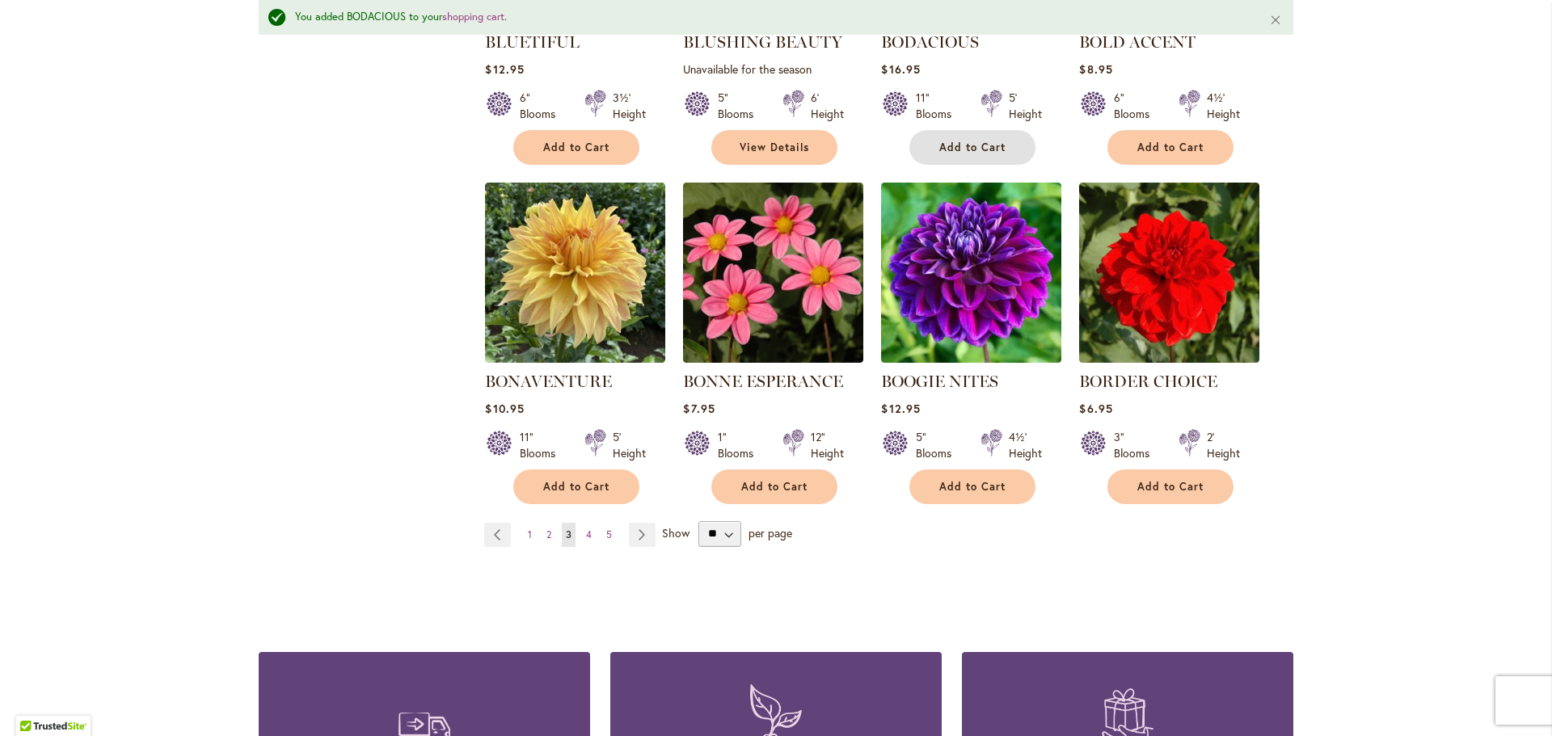
scroll to position [1288, 0]
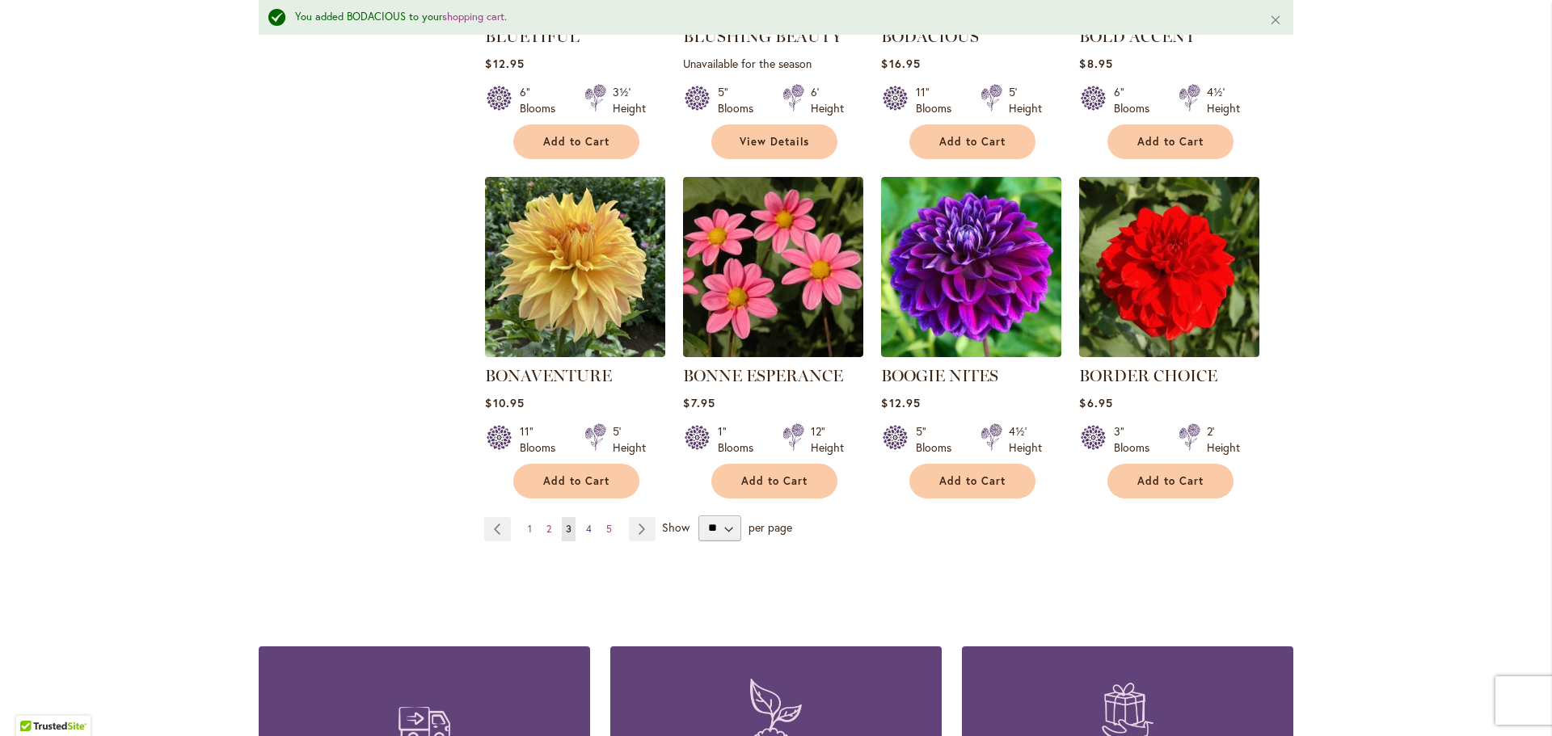
click at [586, 525] on span "4" at bounding box center [589, 529] width 6 height 12
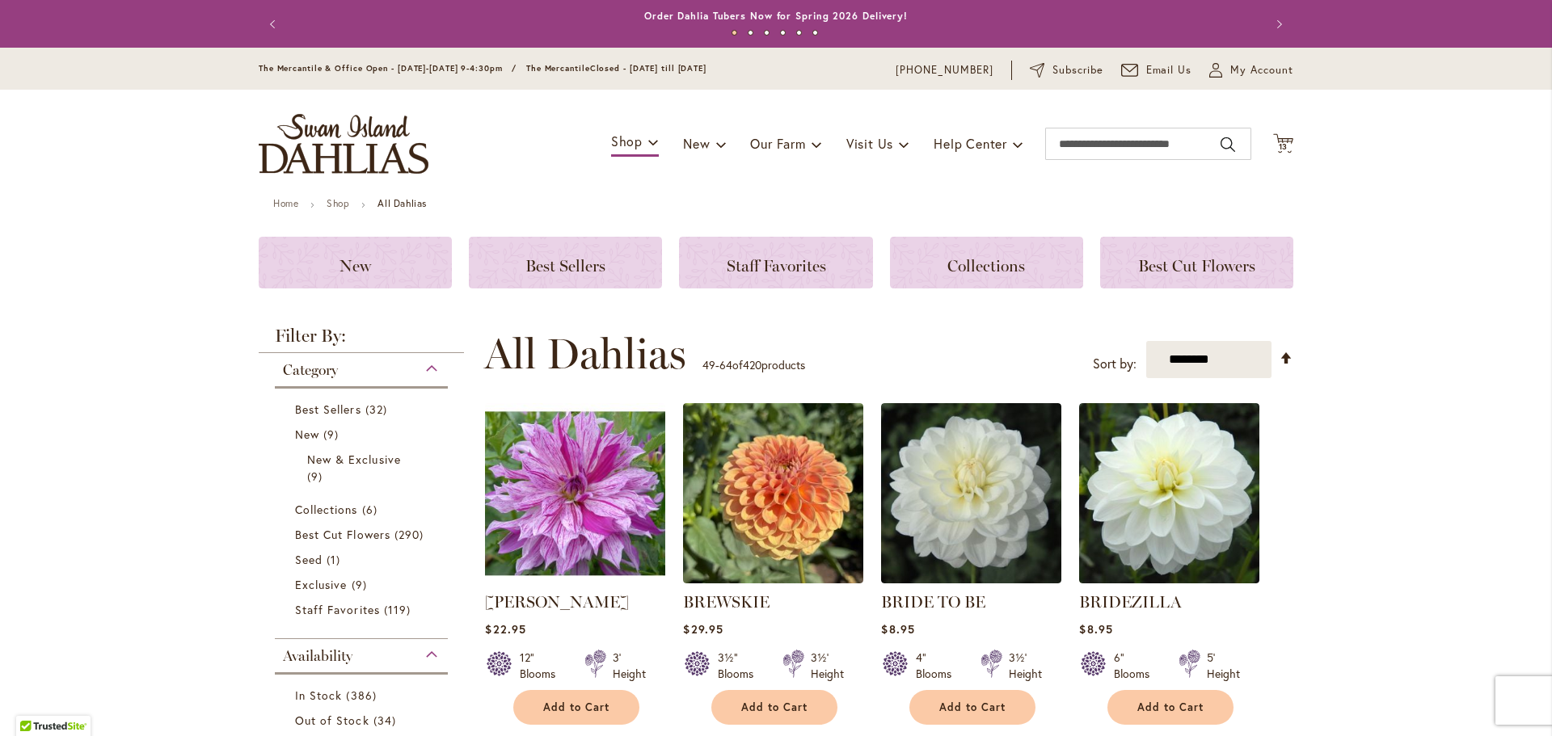
scroll to position [162, 0]
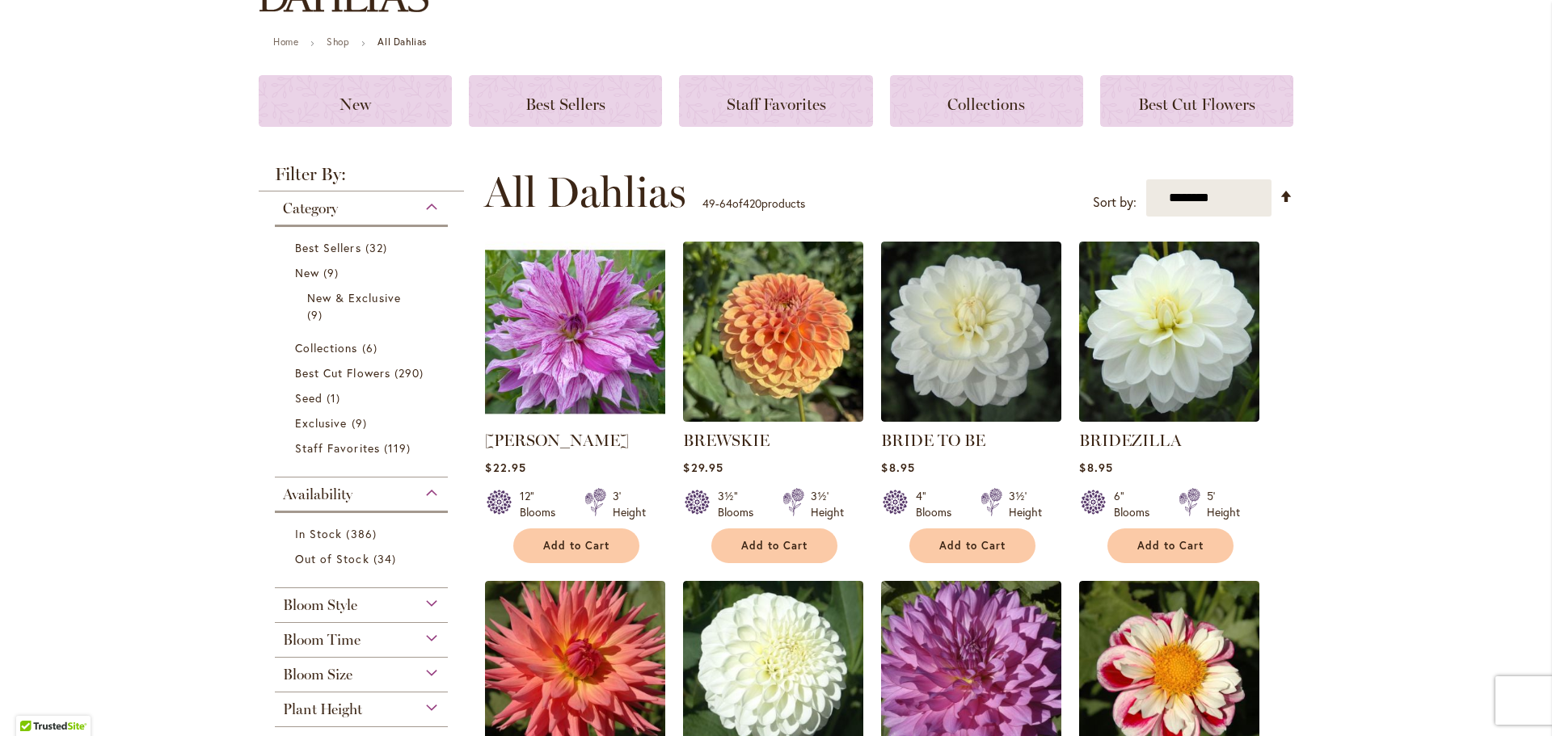
type input "**********"
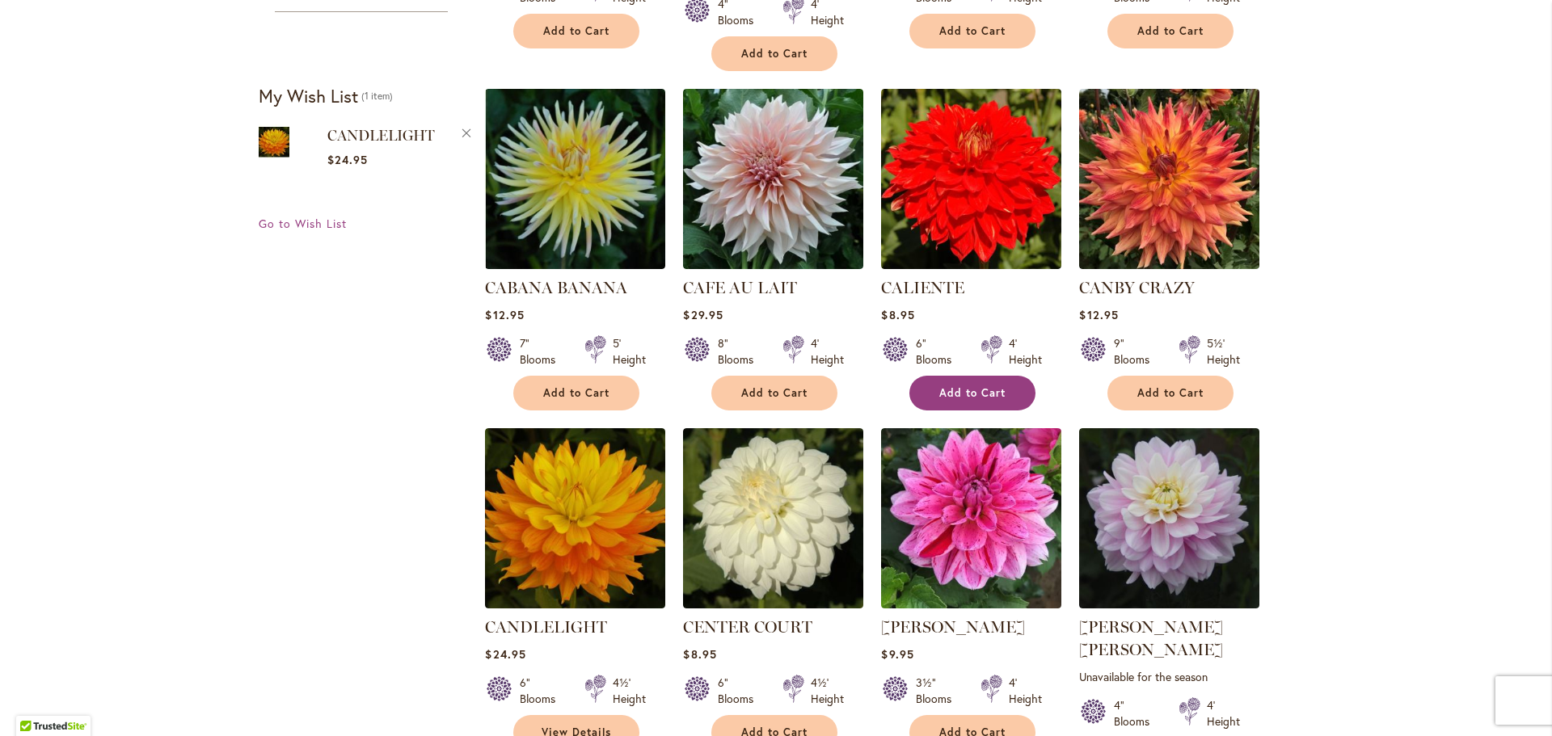
scroll to position [1097, 0]
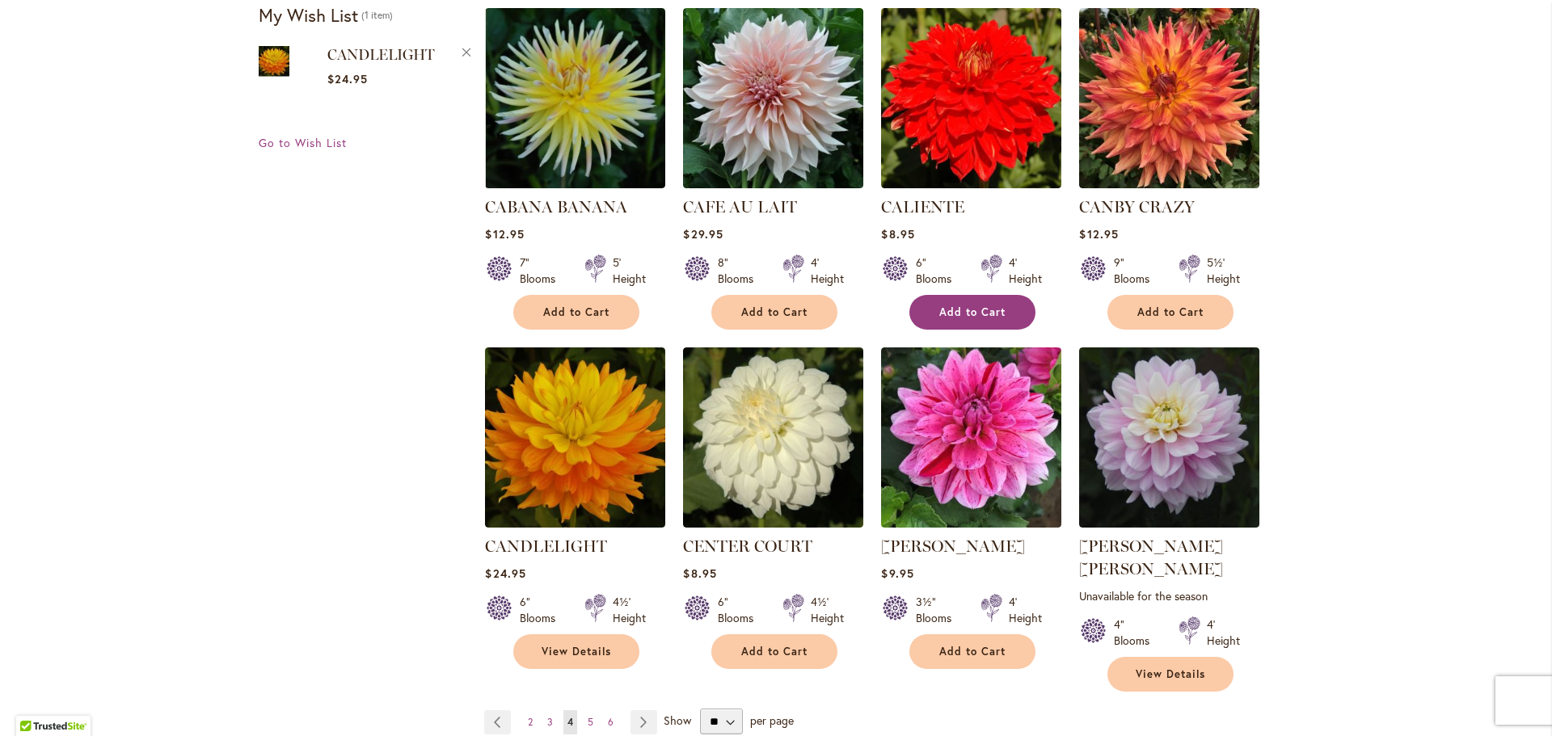
click at [967, 306] on span "Add to Cart" at bounding box center [972, 313] width 66 height 14
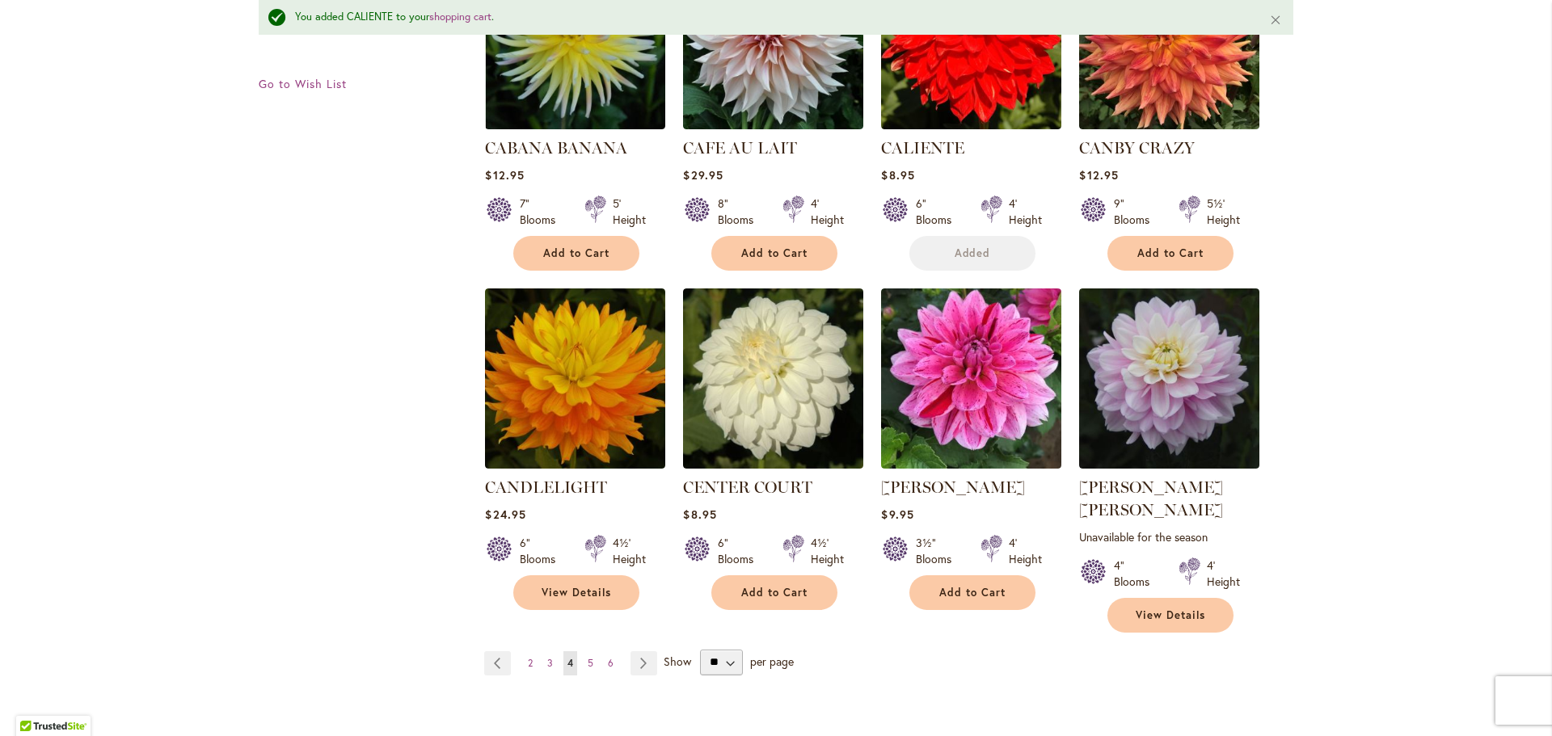
scroll to position [1334, 0]
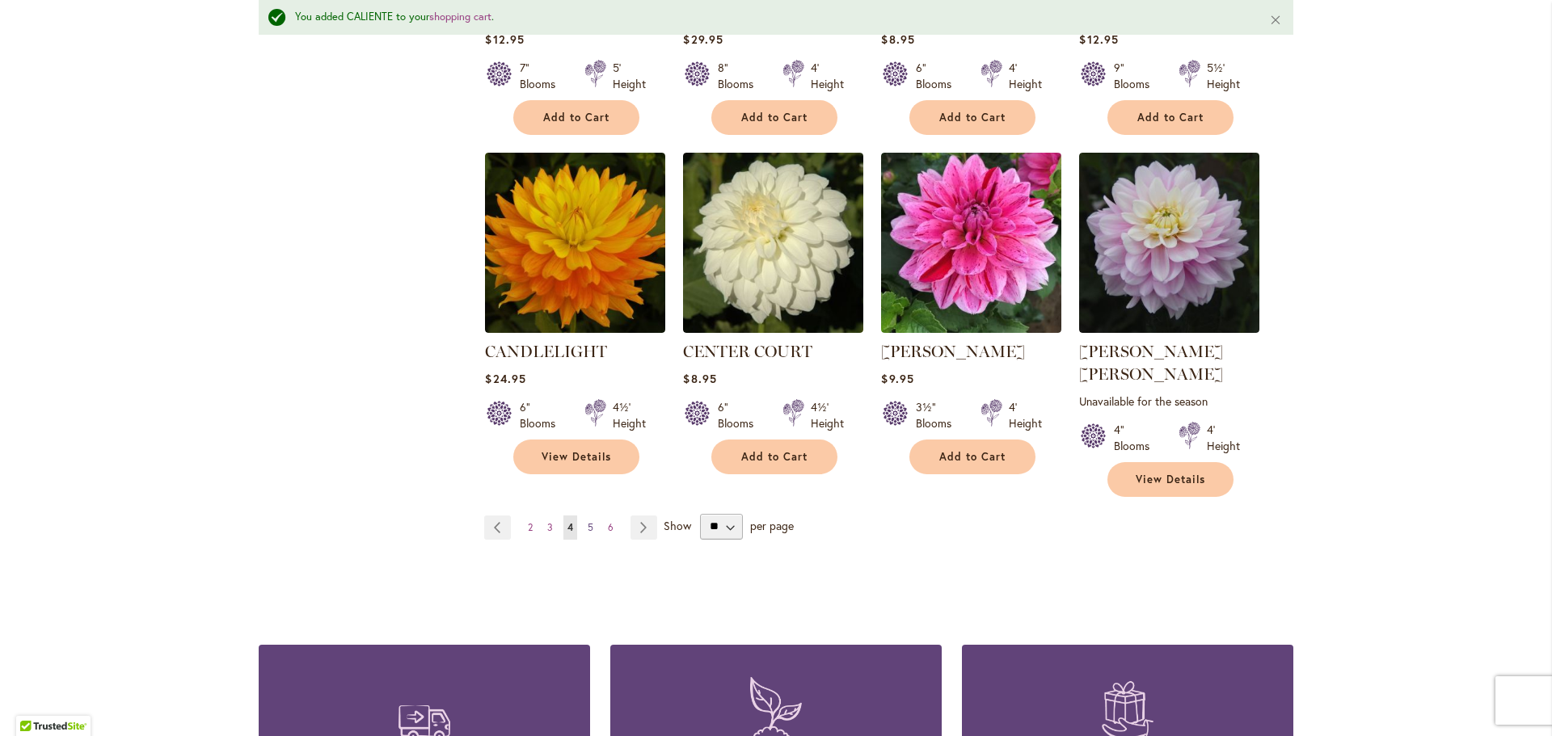
click at [588, 521] on span "5" at bounding box center [591, 527] width 6 height 12
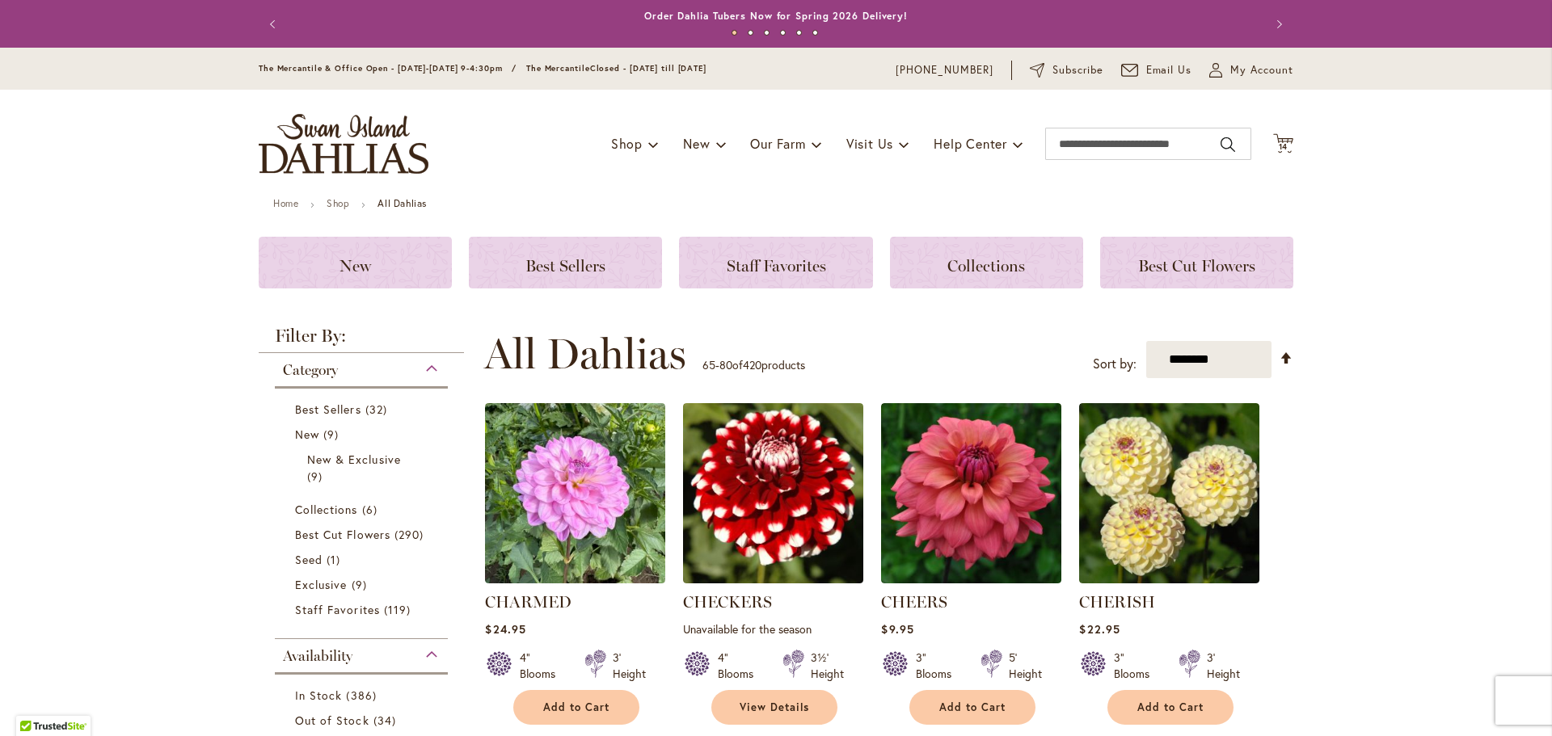
type input "**********"
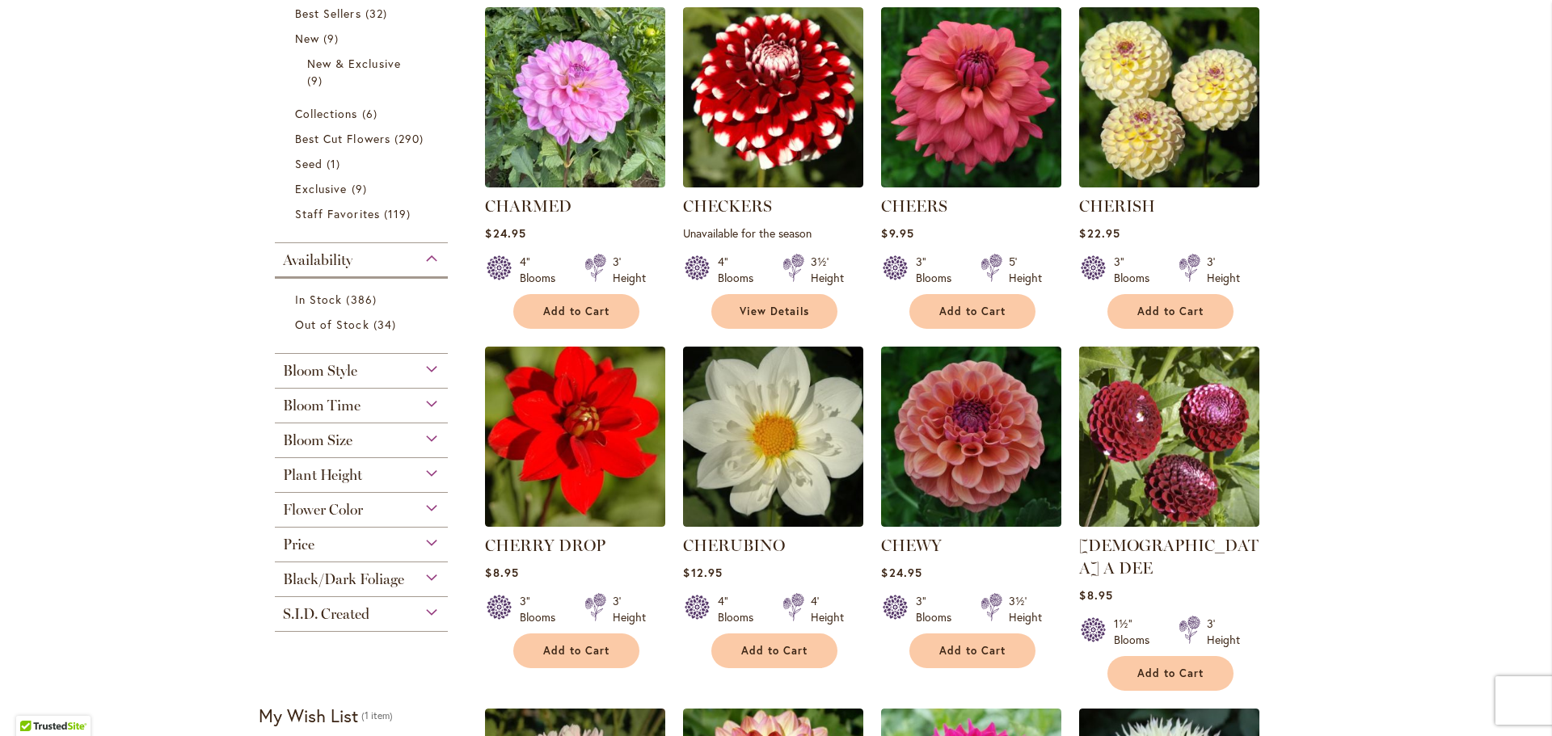
scroll to position [402, 0]
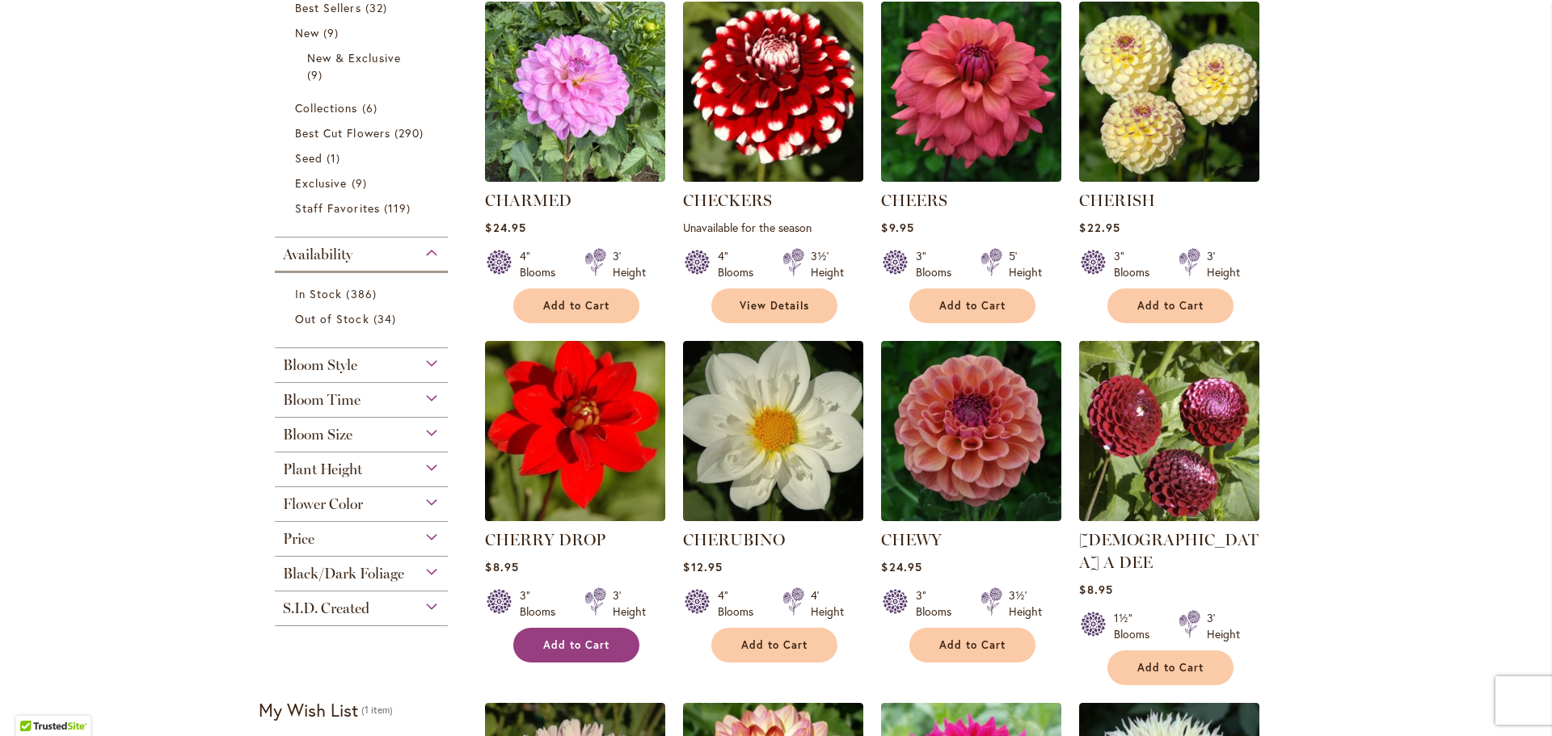
click at [564, 643] on span "Add to Cart" at bounding box center [576, 646] width 66 height 14
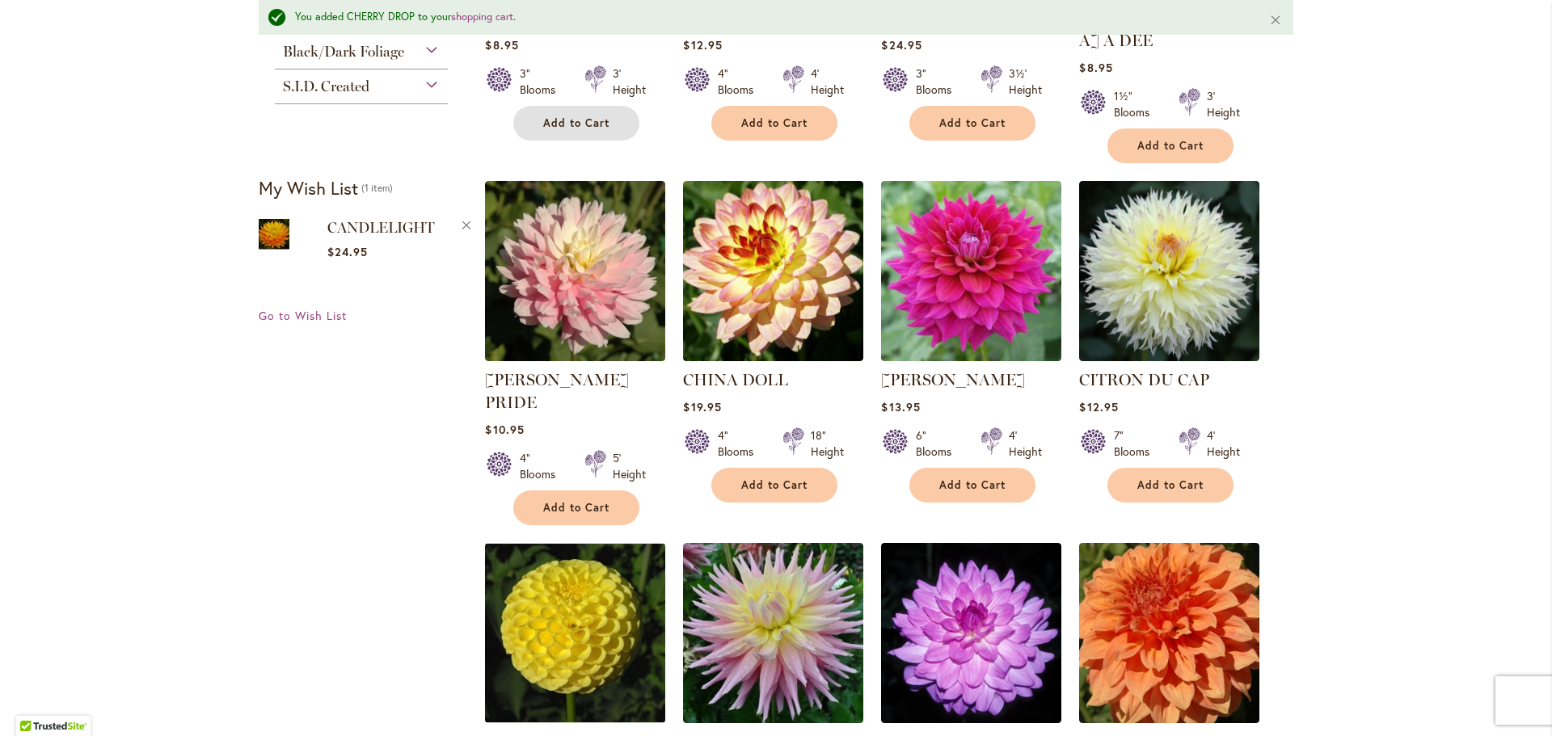
scroll to position [969, 0]
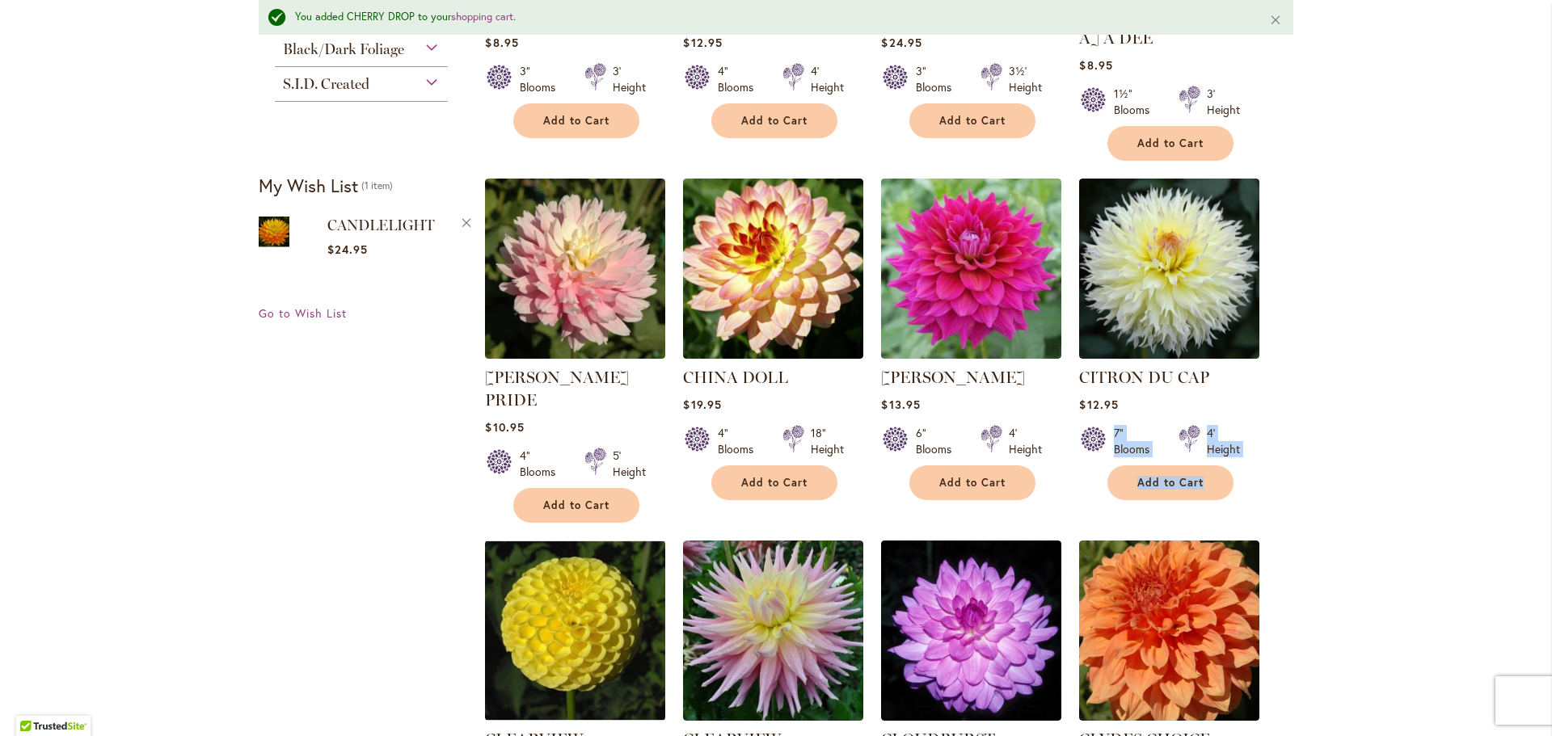
drag, startPoint x: 1538, startPoint y: 381, endPoint x: 1532, endPoint y: 436, distance: 55.3
click at [1532, 436] on div "Skip to Content The Mercantile & Office Open - Monday-Friday 9-4:30pm / The Mer…" at bounding box center [776, 413] width 1552 height 2669
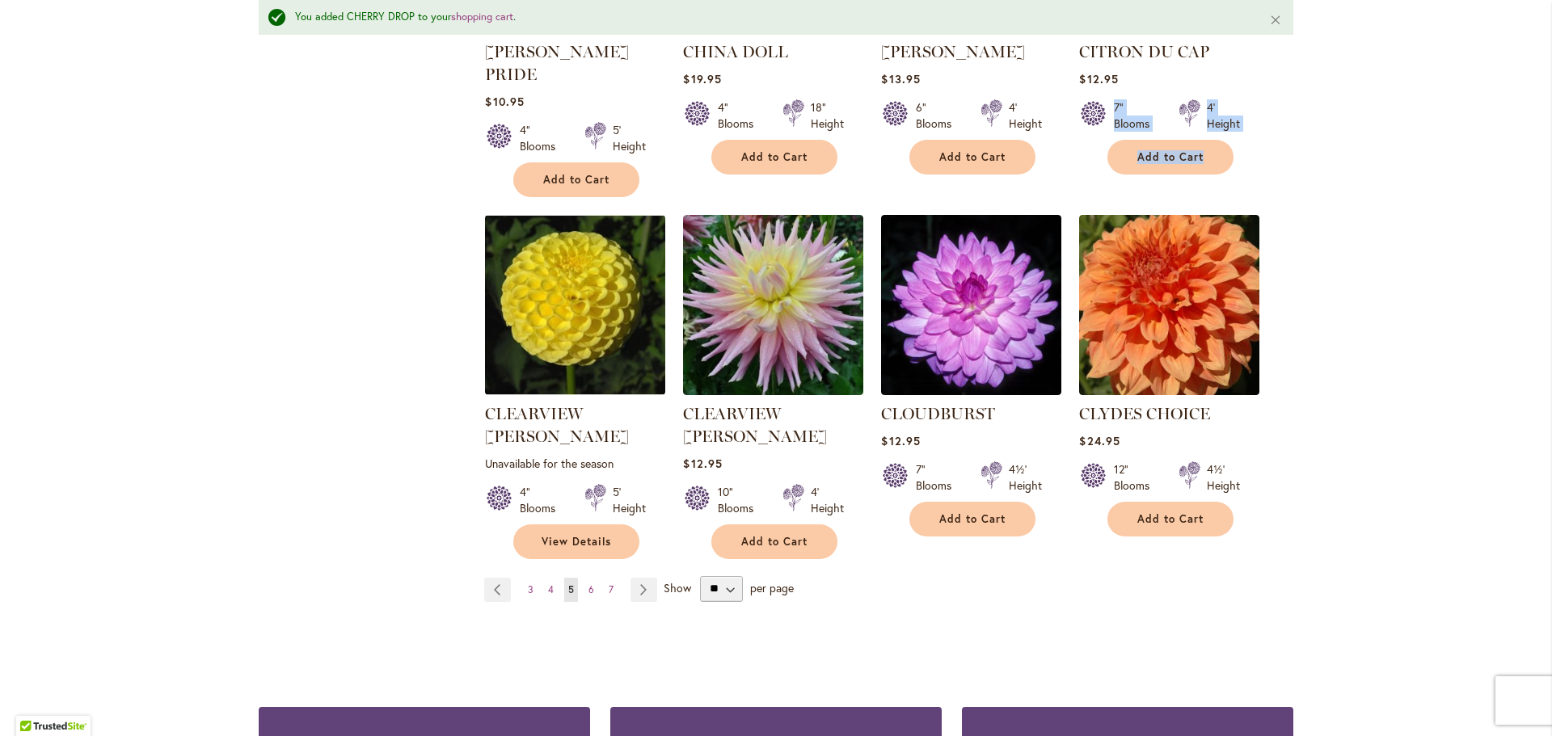
scroll to position [1298, 0]
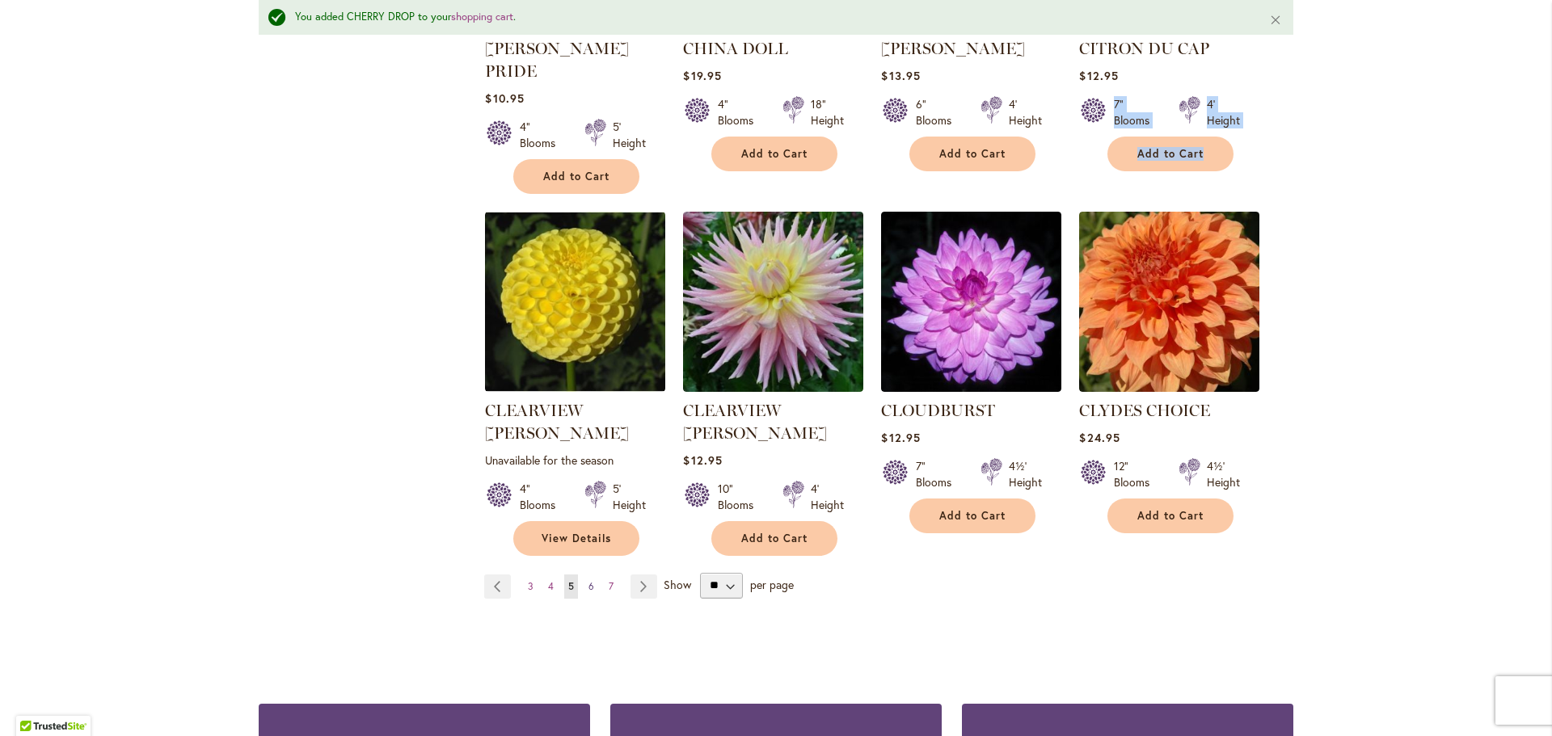
click at [588, 580] on span "6" at bounding box center [591, 586] width 6 height 12
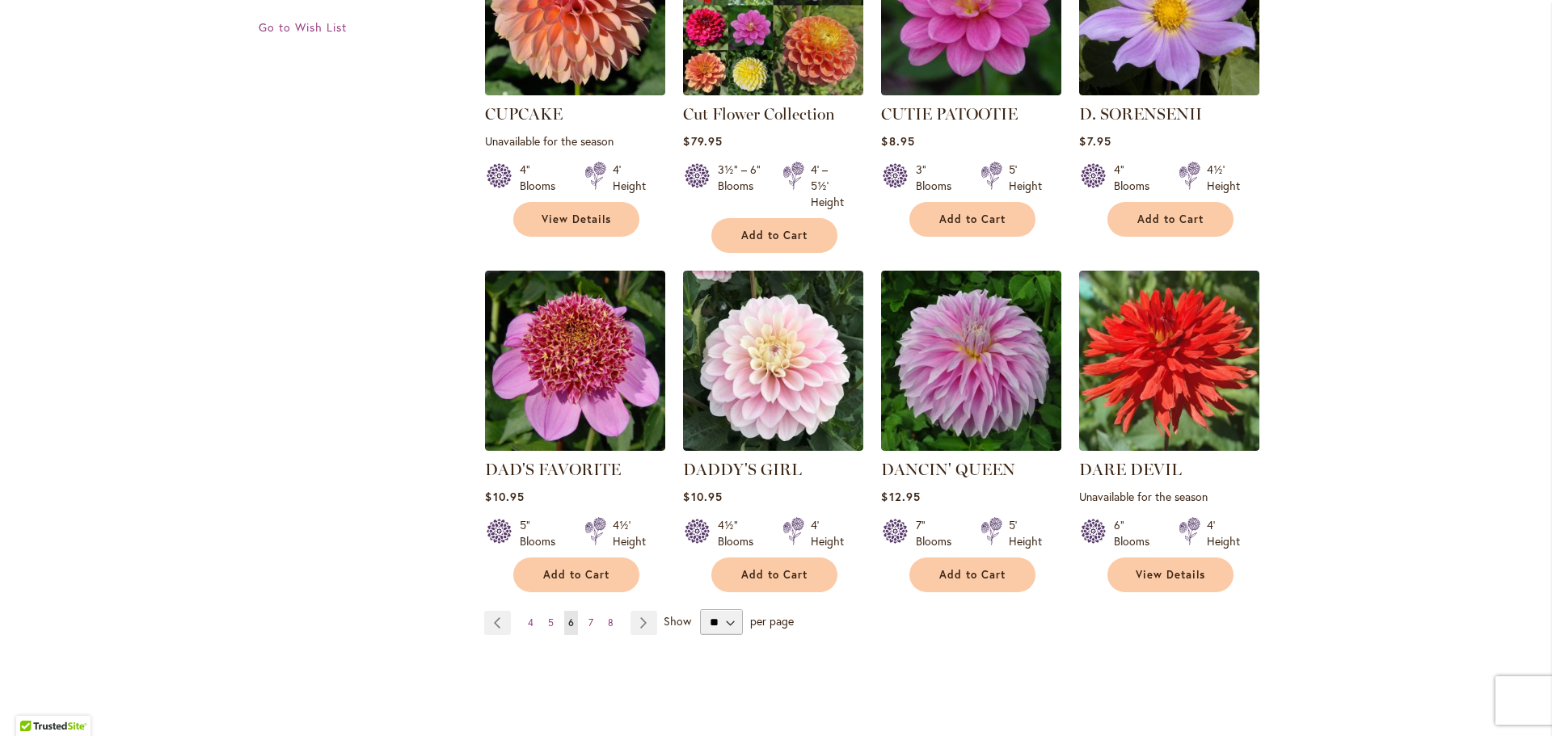
scroll to position [1293, 0]
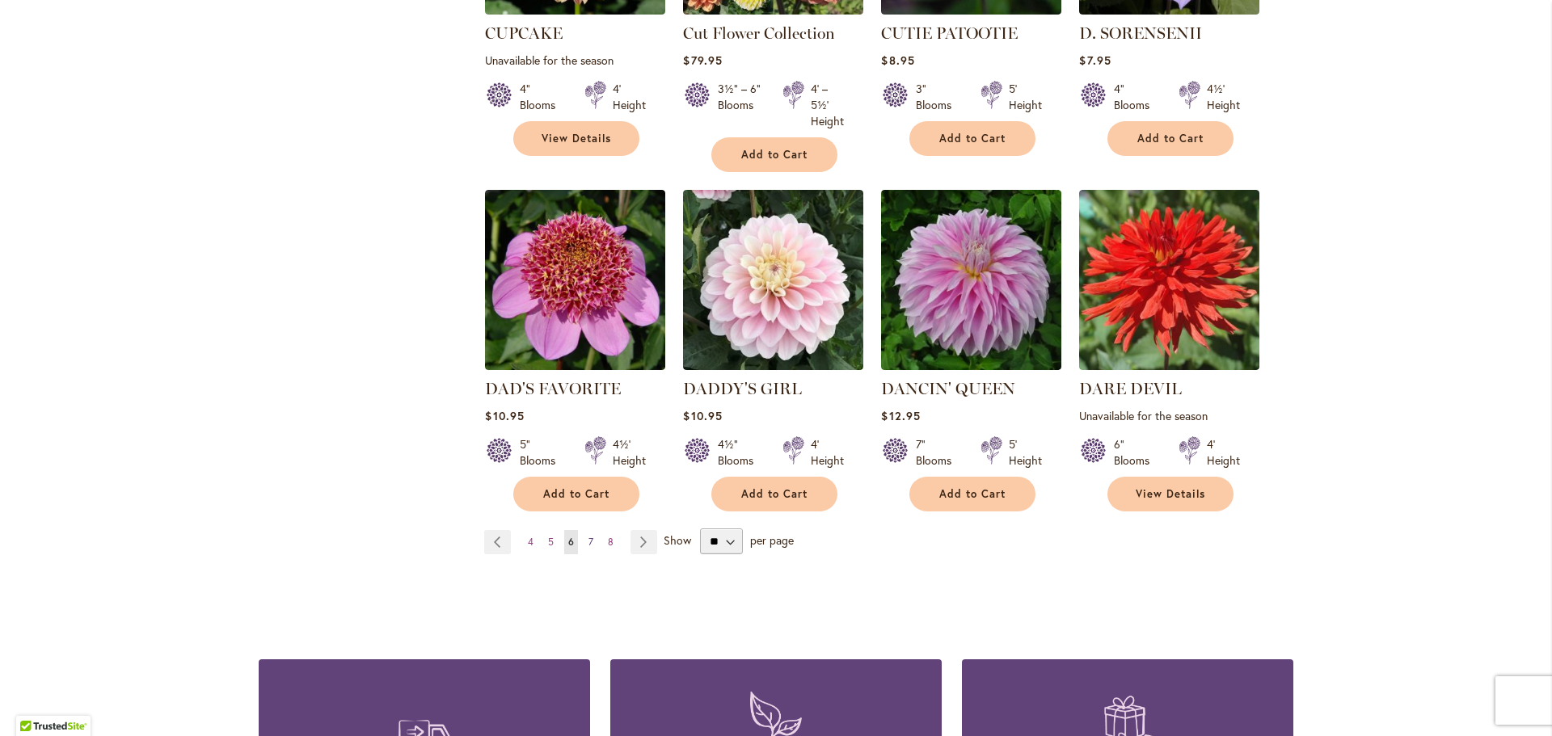
type input "**********"
click at [588, 536] on span "7" at bounding box center [590, 542] width 5 height 12
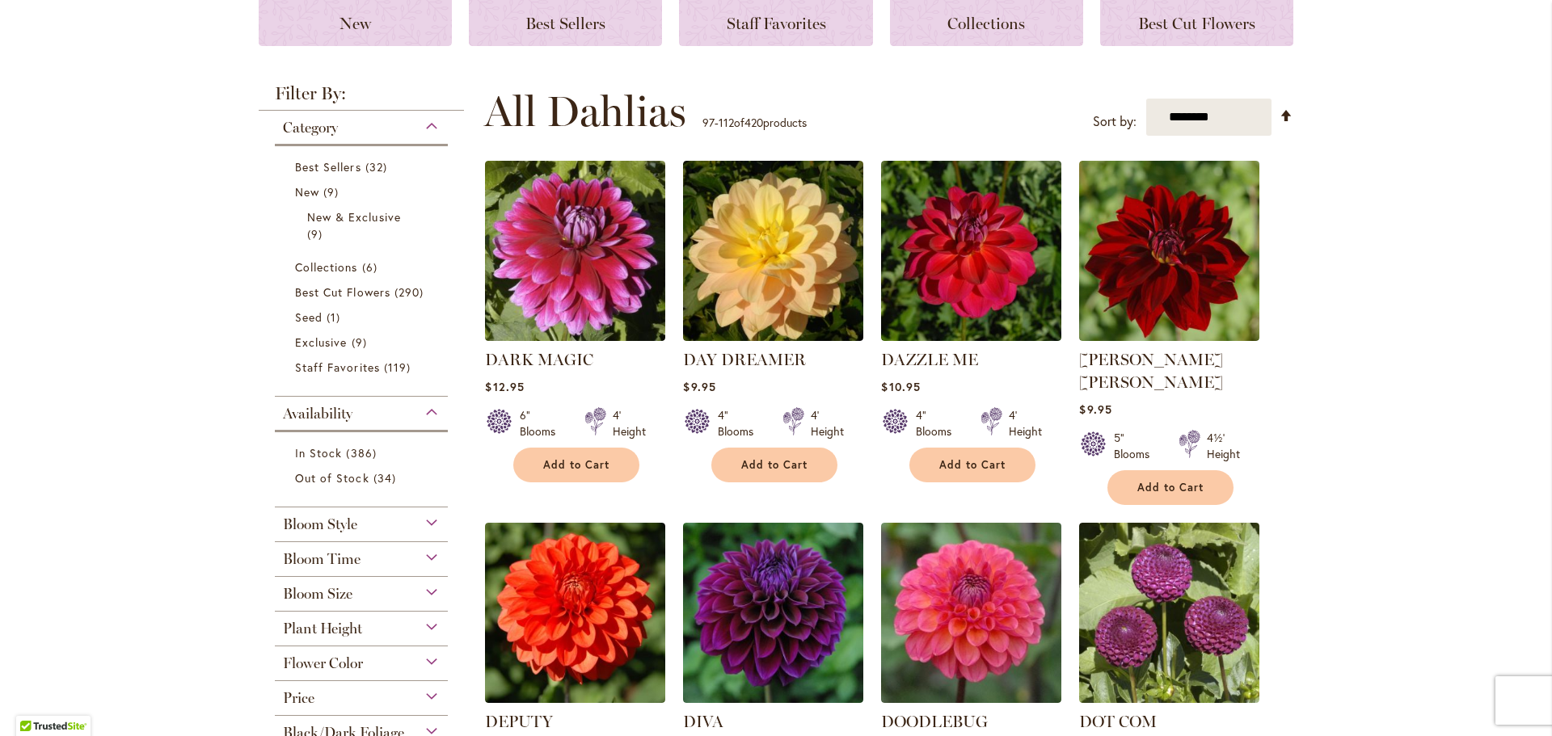
scroll to position [81, 0]
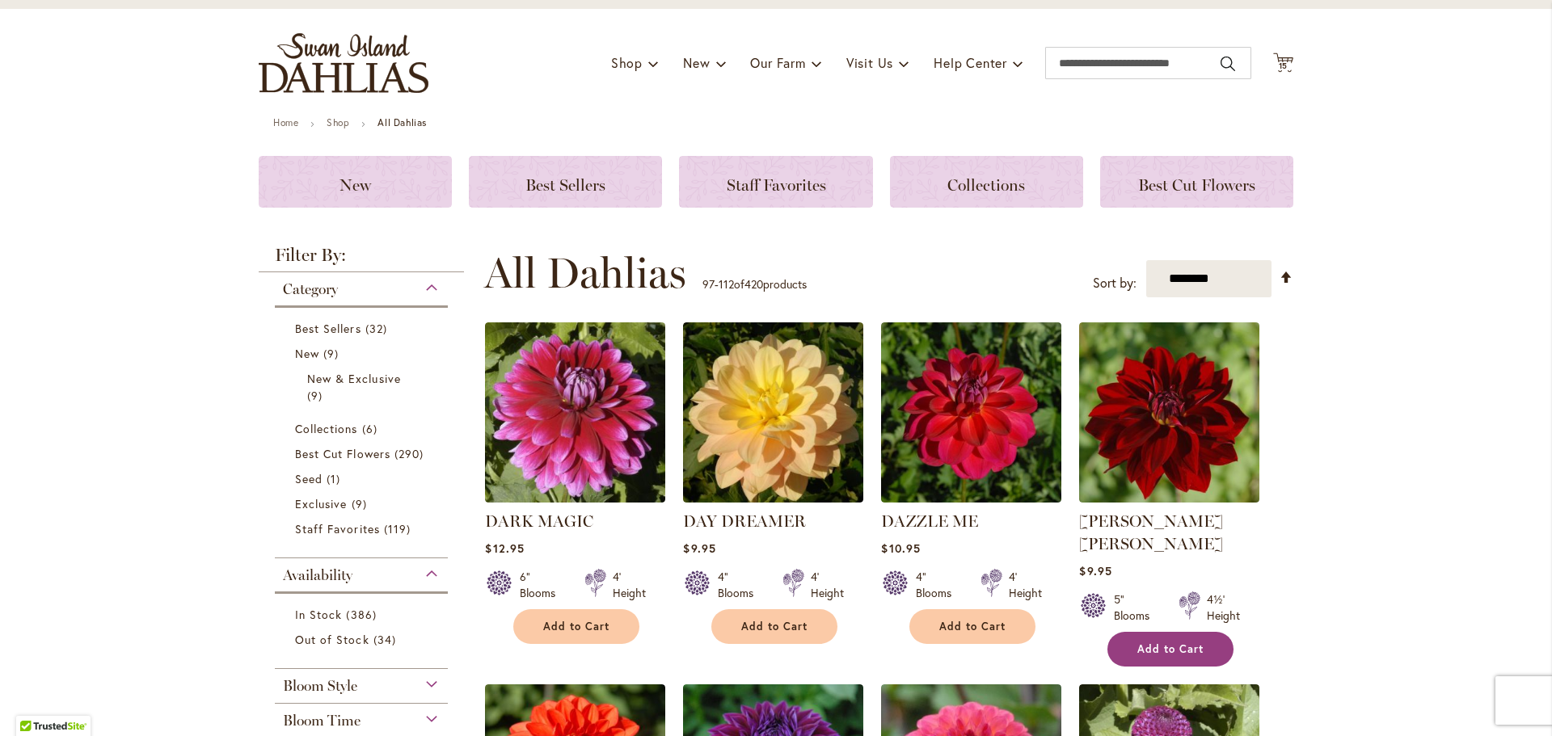
type input "**********"
click at [1165, 632] on button "Add to Cart" at bounding box center [1170, 649] width 126 height 35
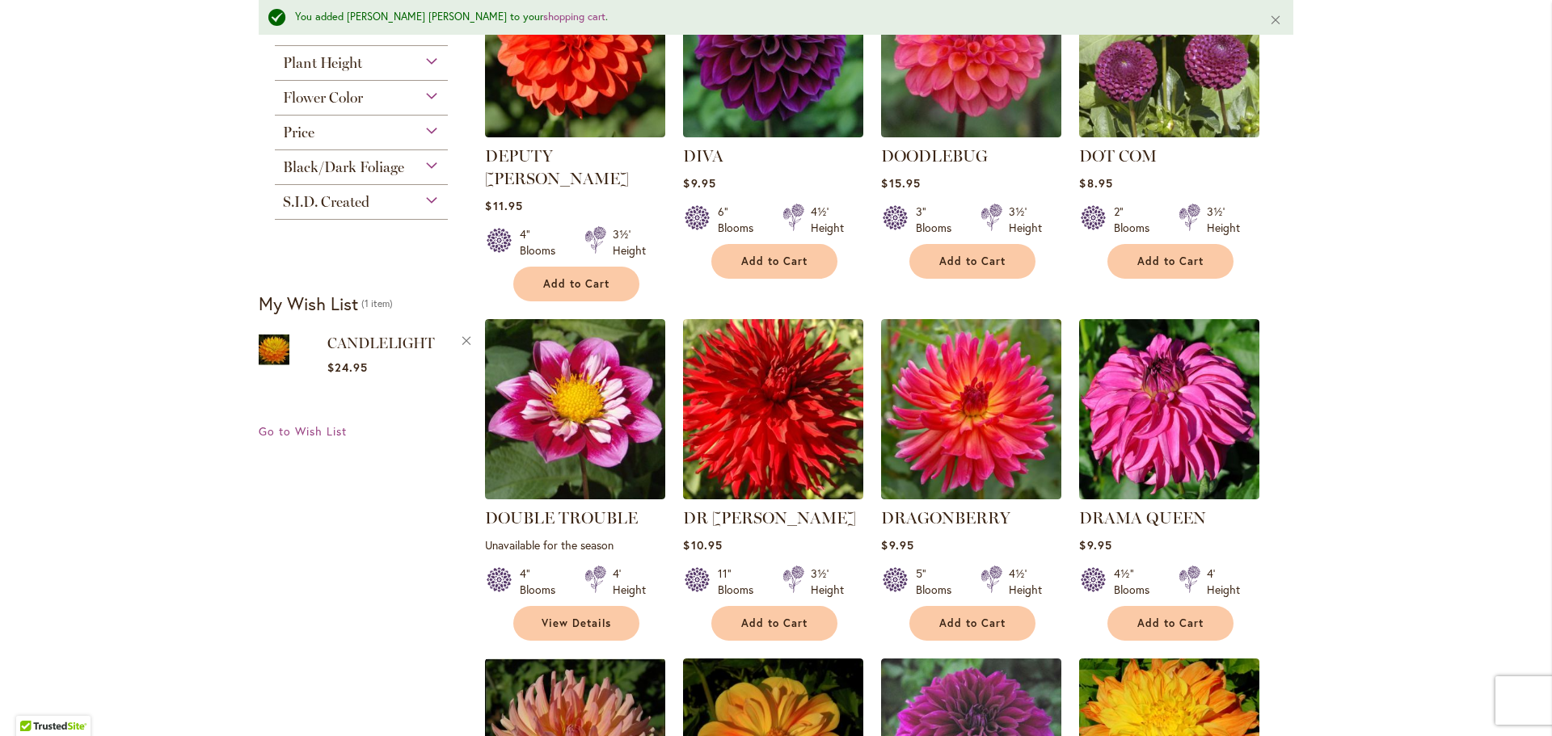
scroll to position [1094, 0]
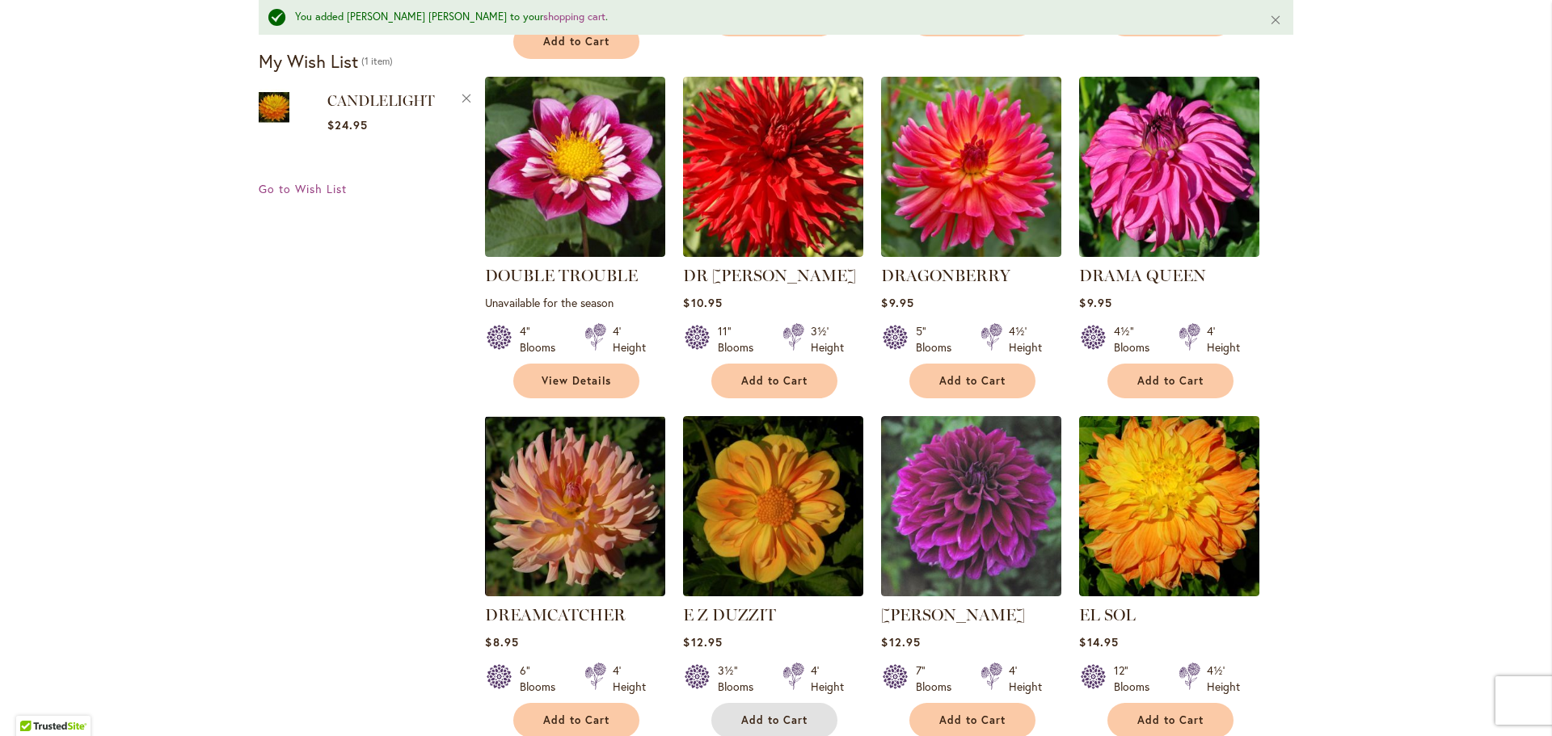
click at [770, 714] on span "Add to Cart" at bounding box center [774, 721] width 66 height 14
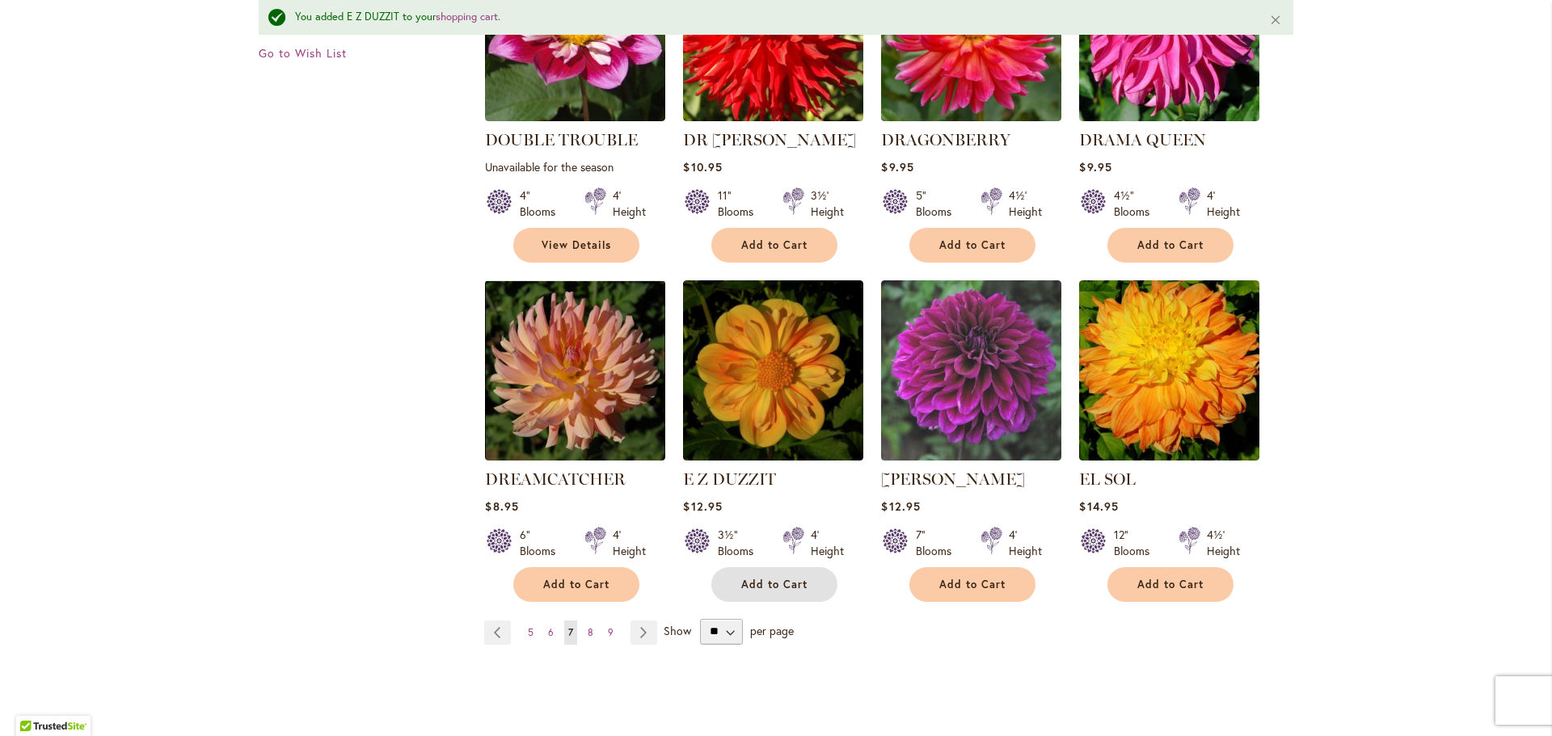
scroll to position [1378, 0]
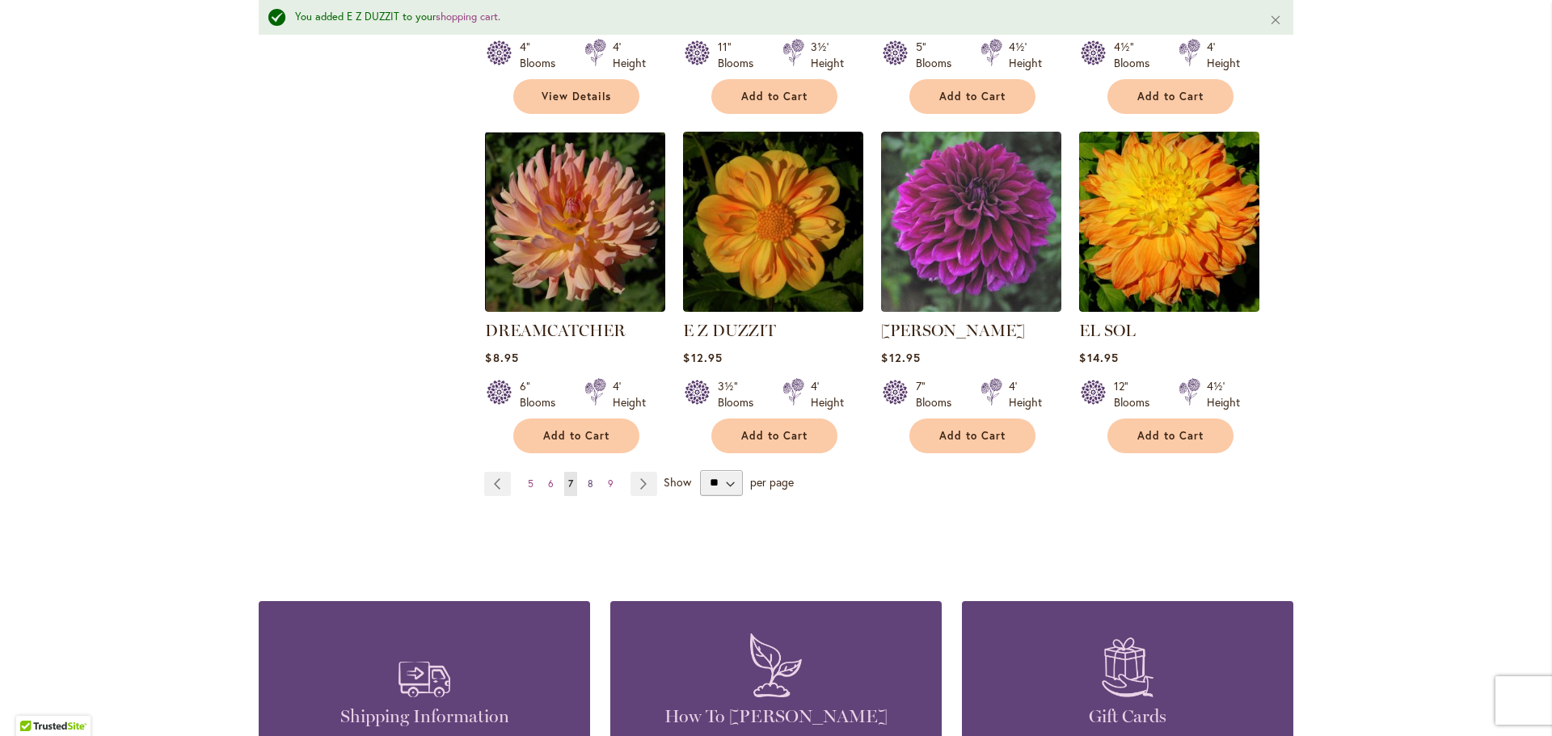
click at [588, 472] on link "Page 8" at bounding box center [591, 484] width 14 height 24
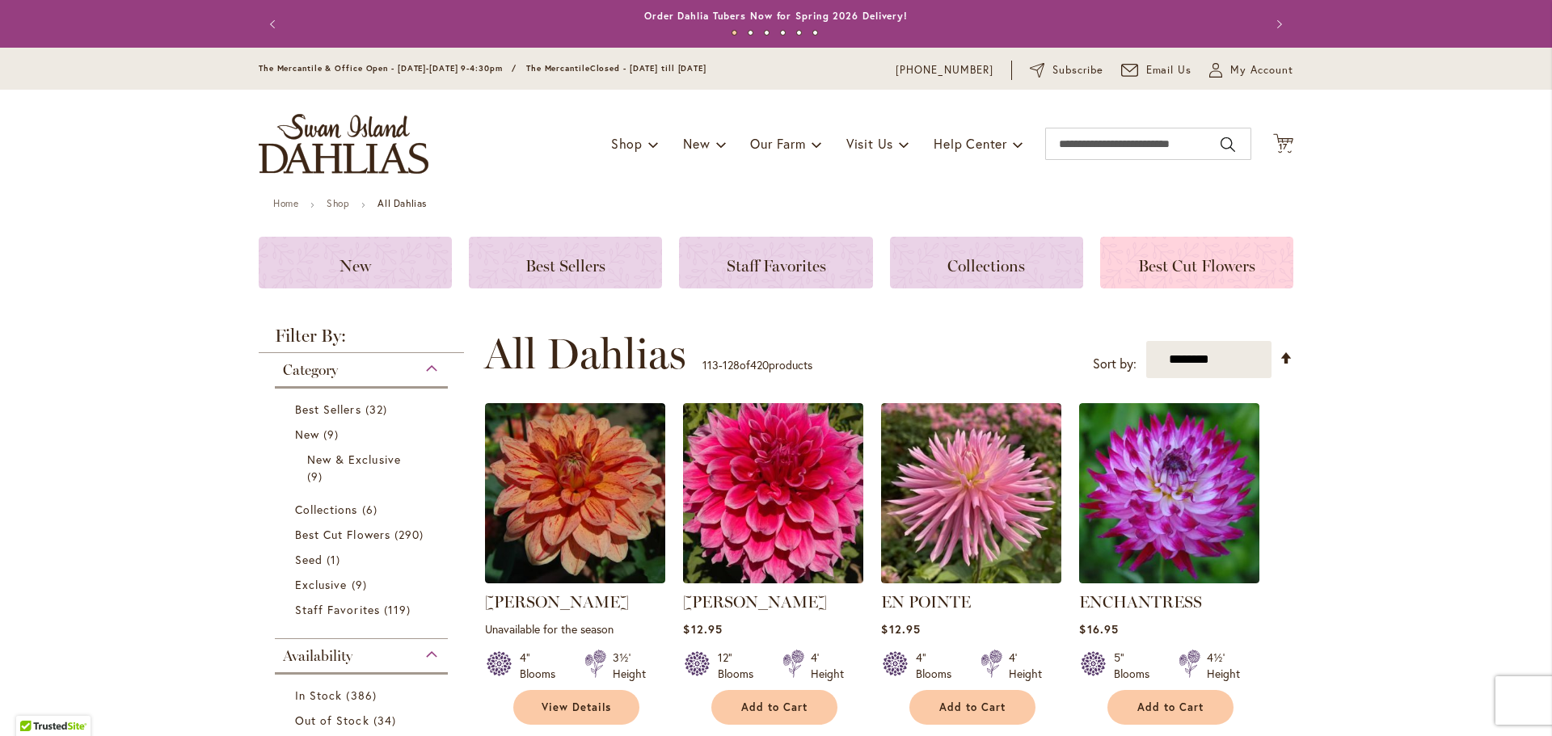
scroll to position [81, 0]
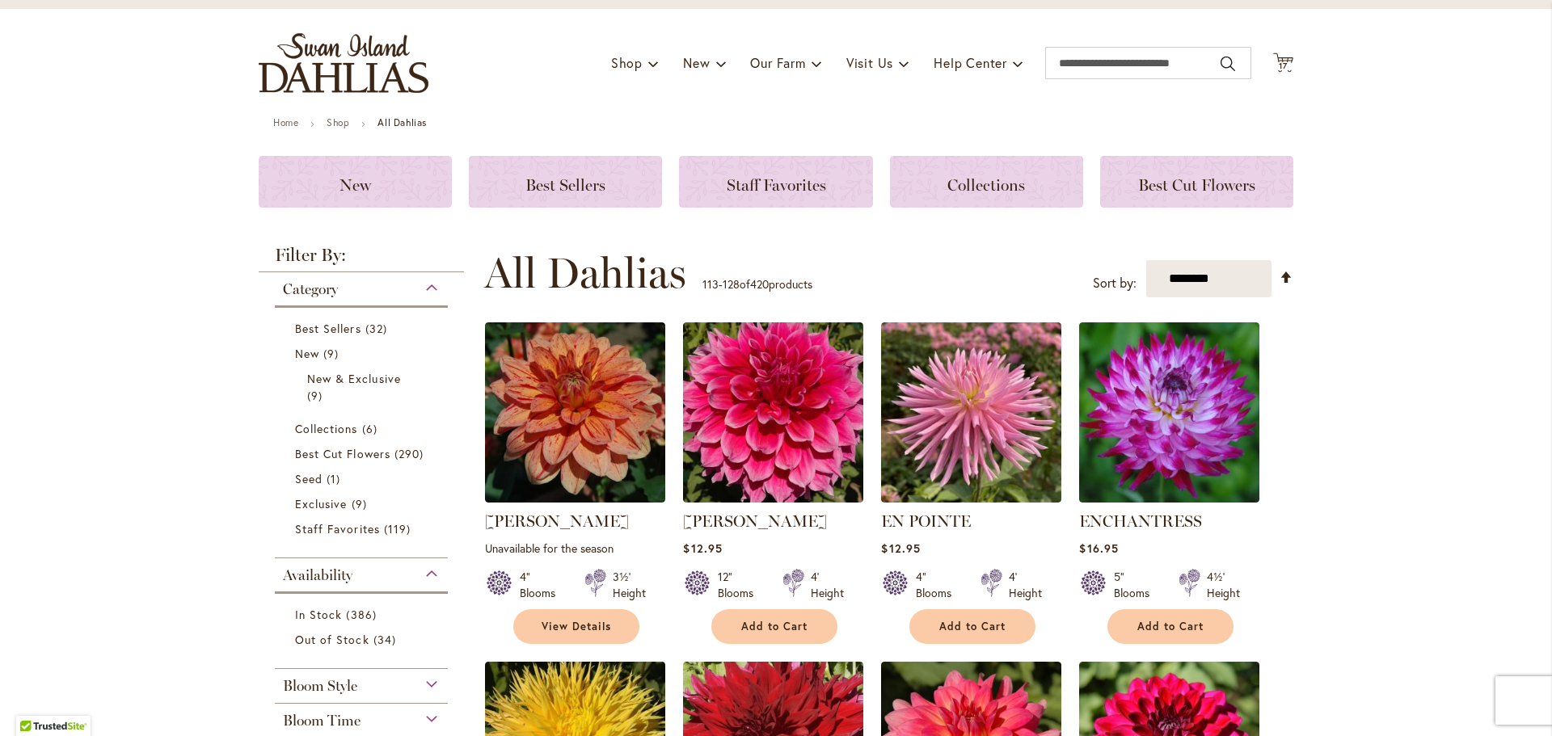
type input "**********"
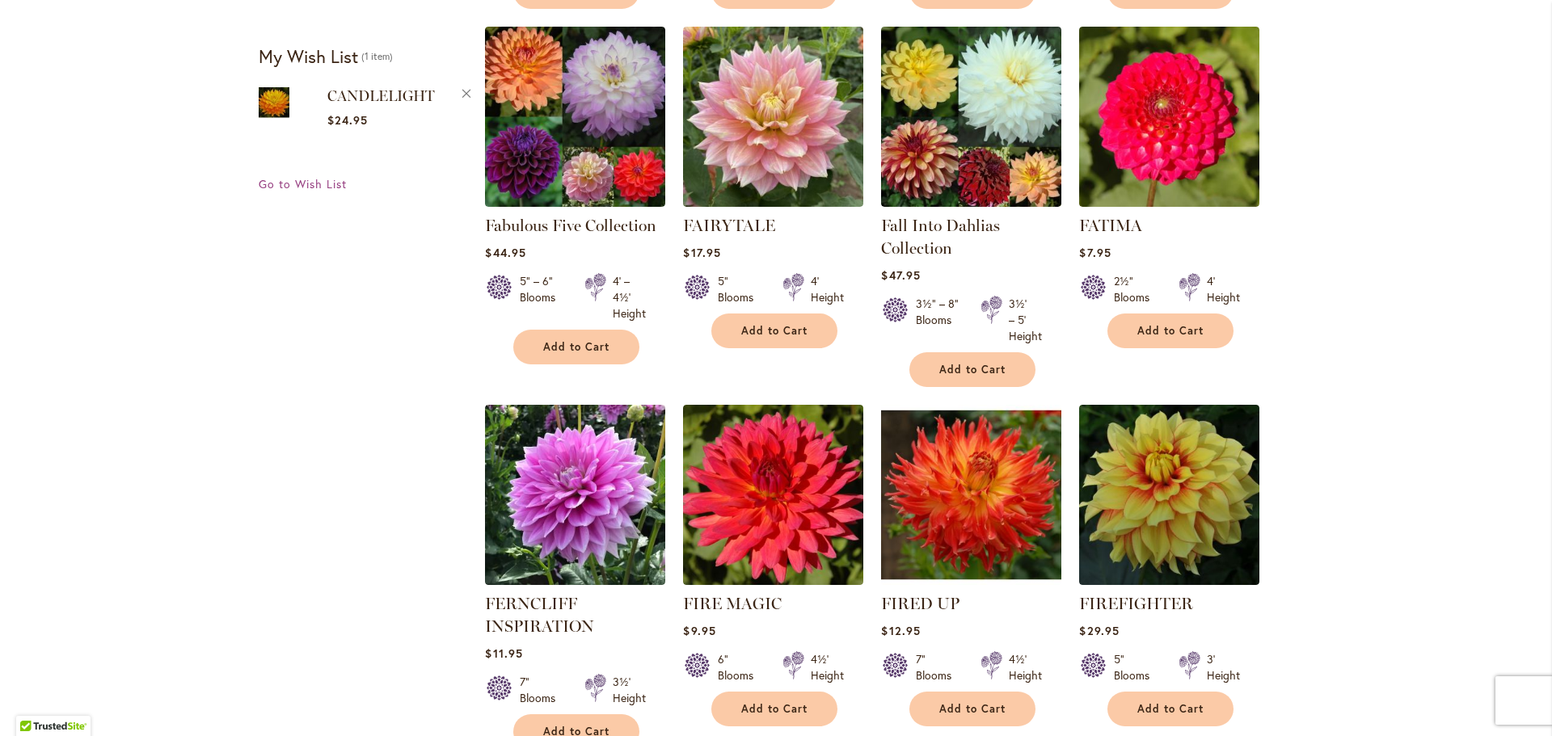
scroll to position [1073, 0]
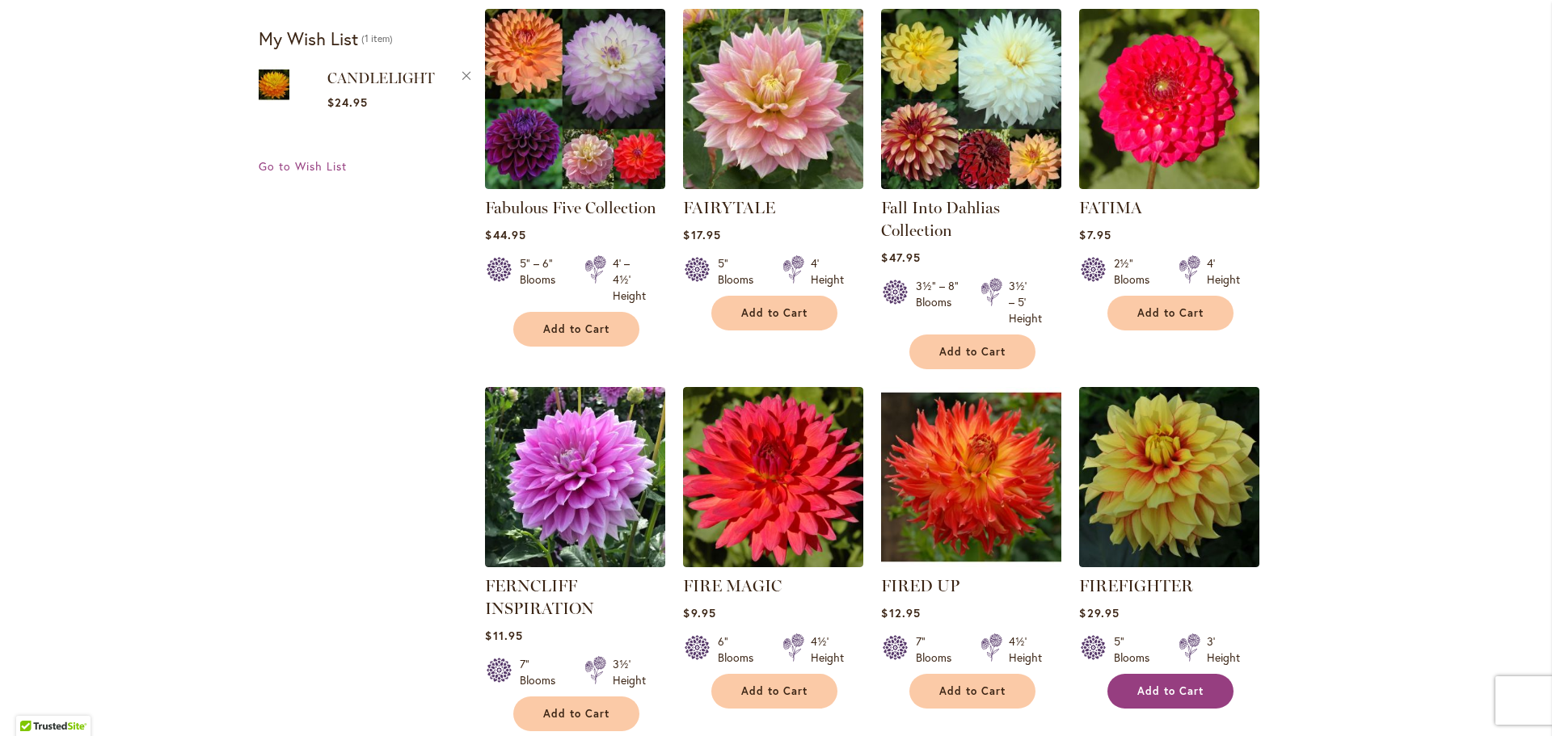
click at [1160, 687] on span "Add to Cart" at bounding box center [1170, 692] width 66 height 14
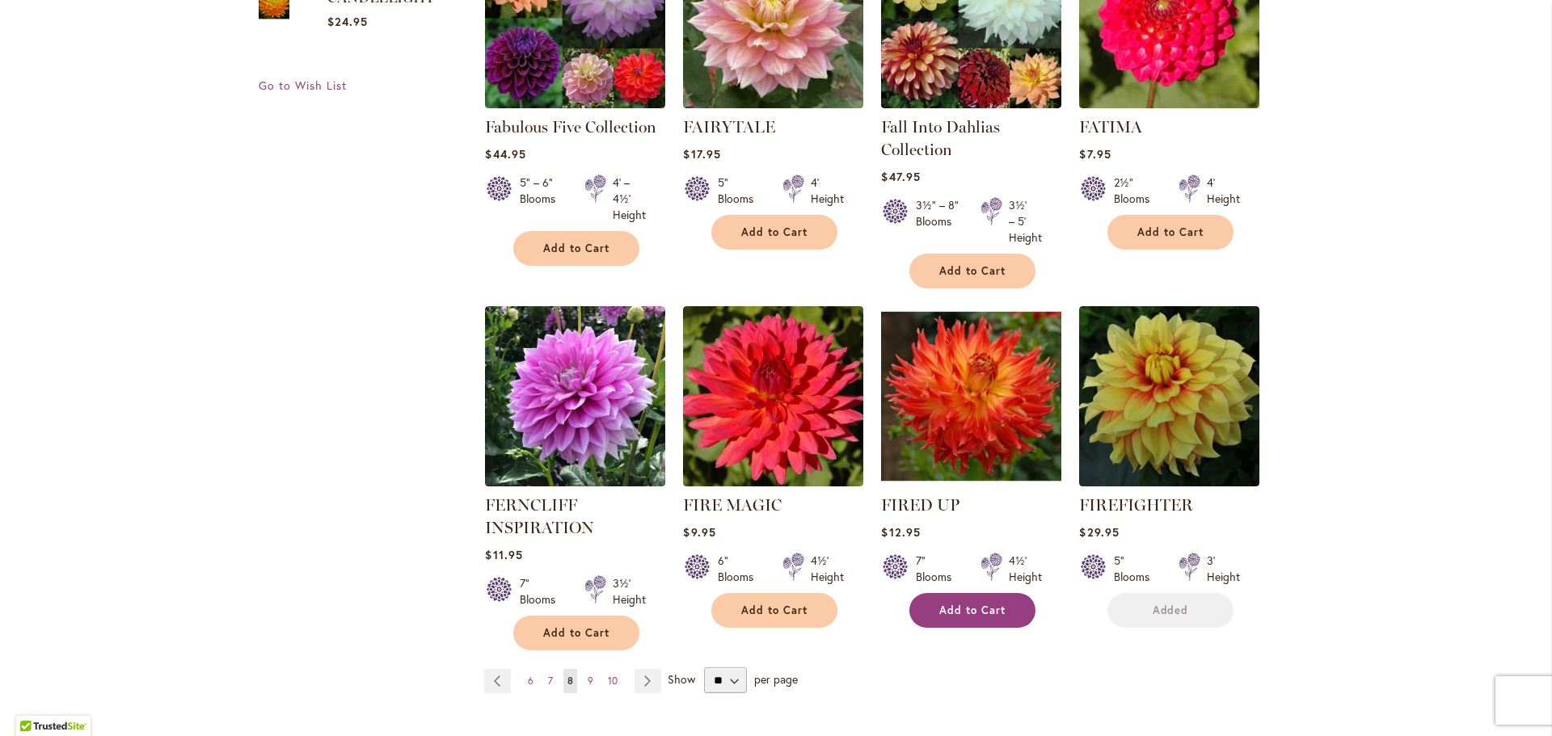
scroll to position [1278, 0]
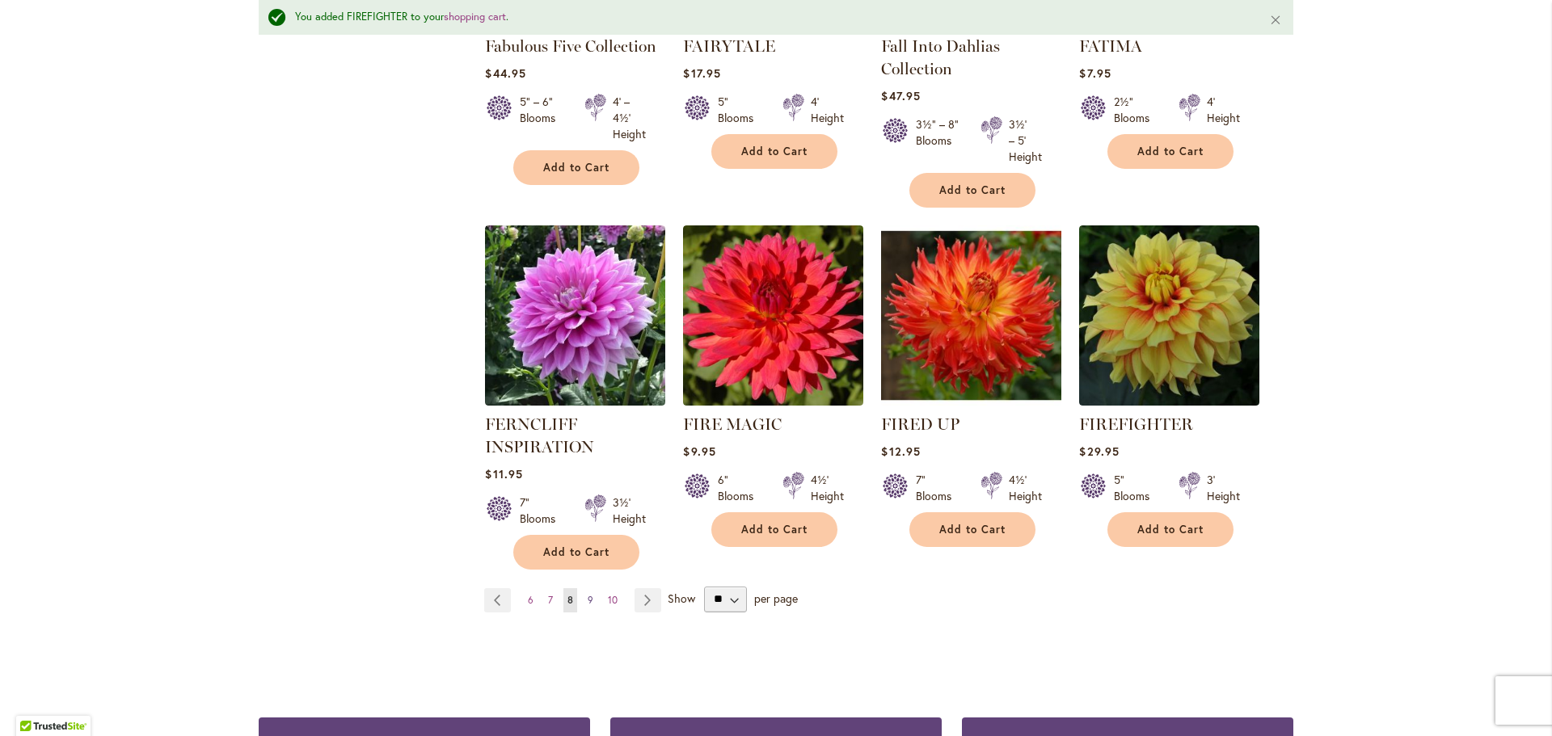
click at [588, 594] on span "9" at bounding box center [591, 600] width 6 height 12
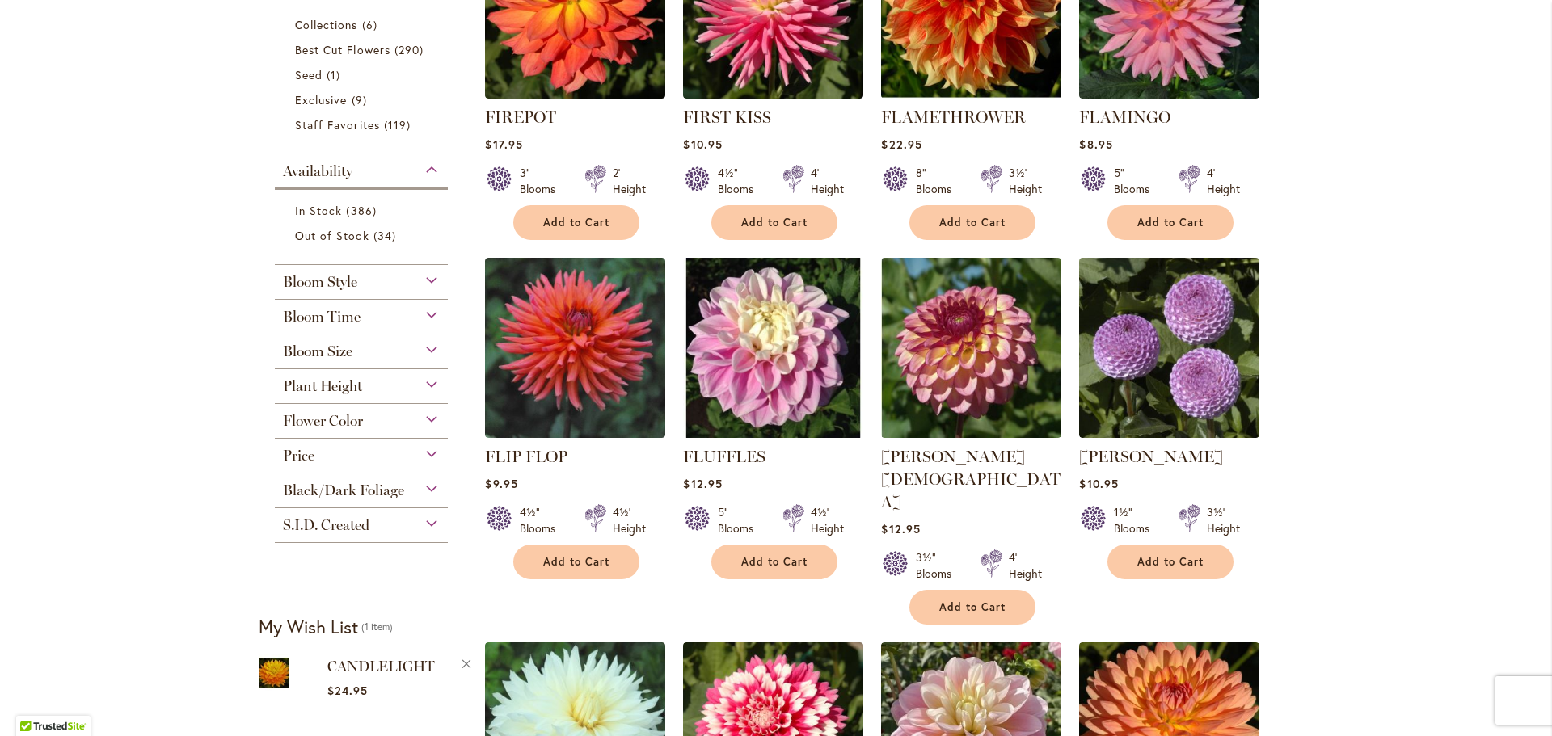
scroll to position [566, 0]
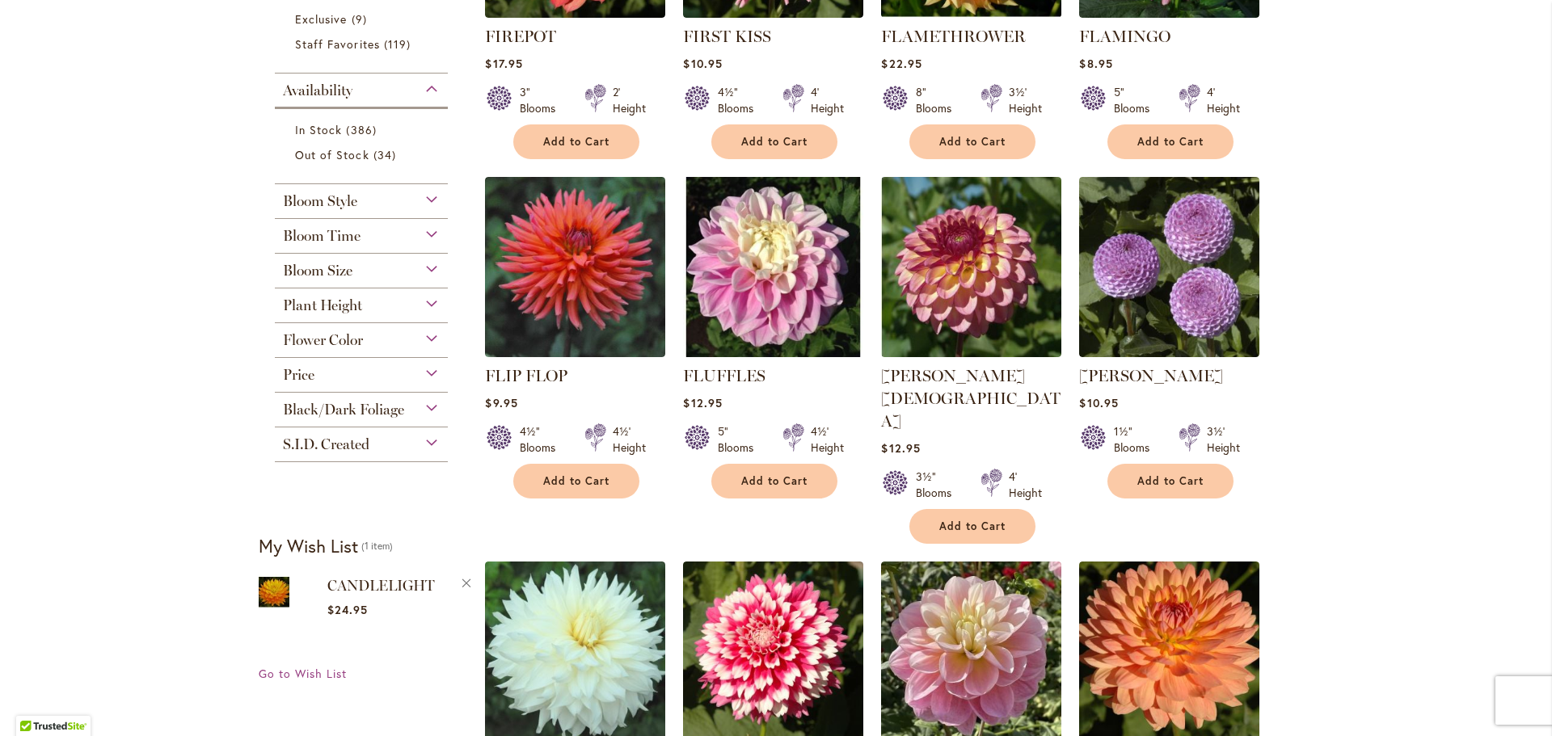
type input "**********"
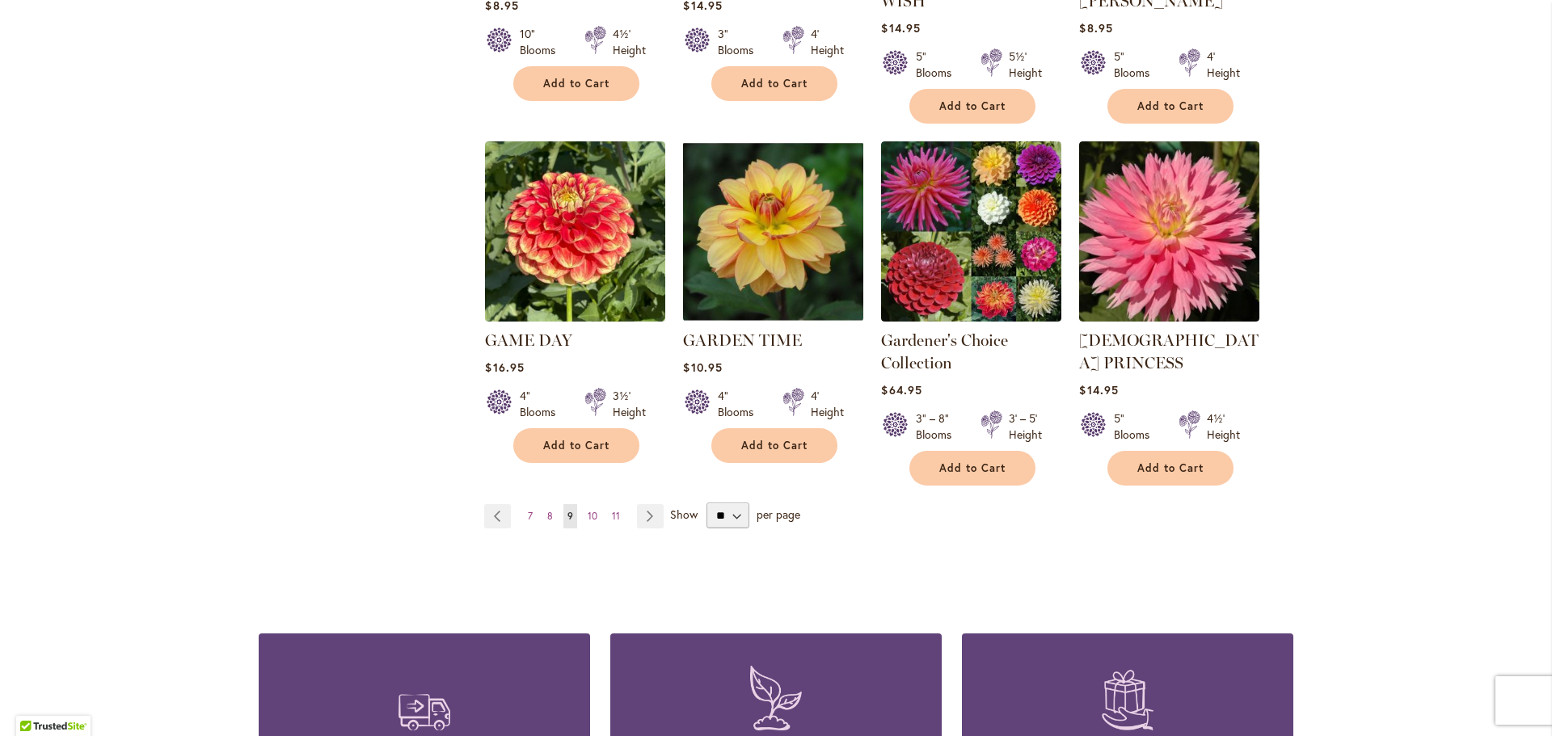
scroll to position [1366, 0]
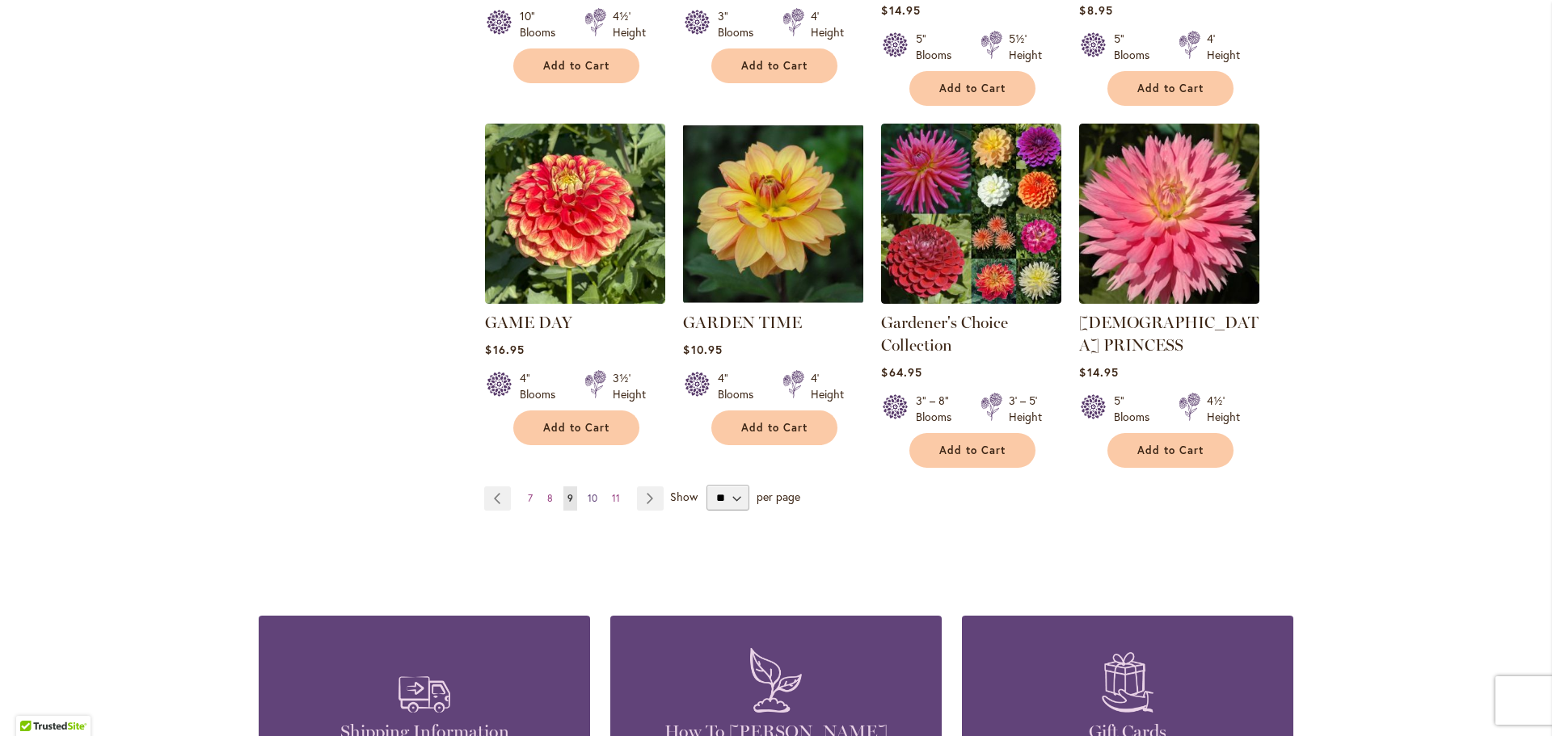
click at [590, 492] on span "10" at bounding box center [593, 498] width 10 height 12
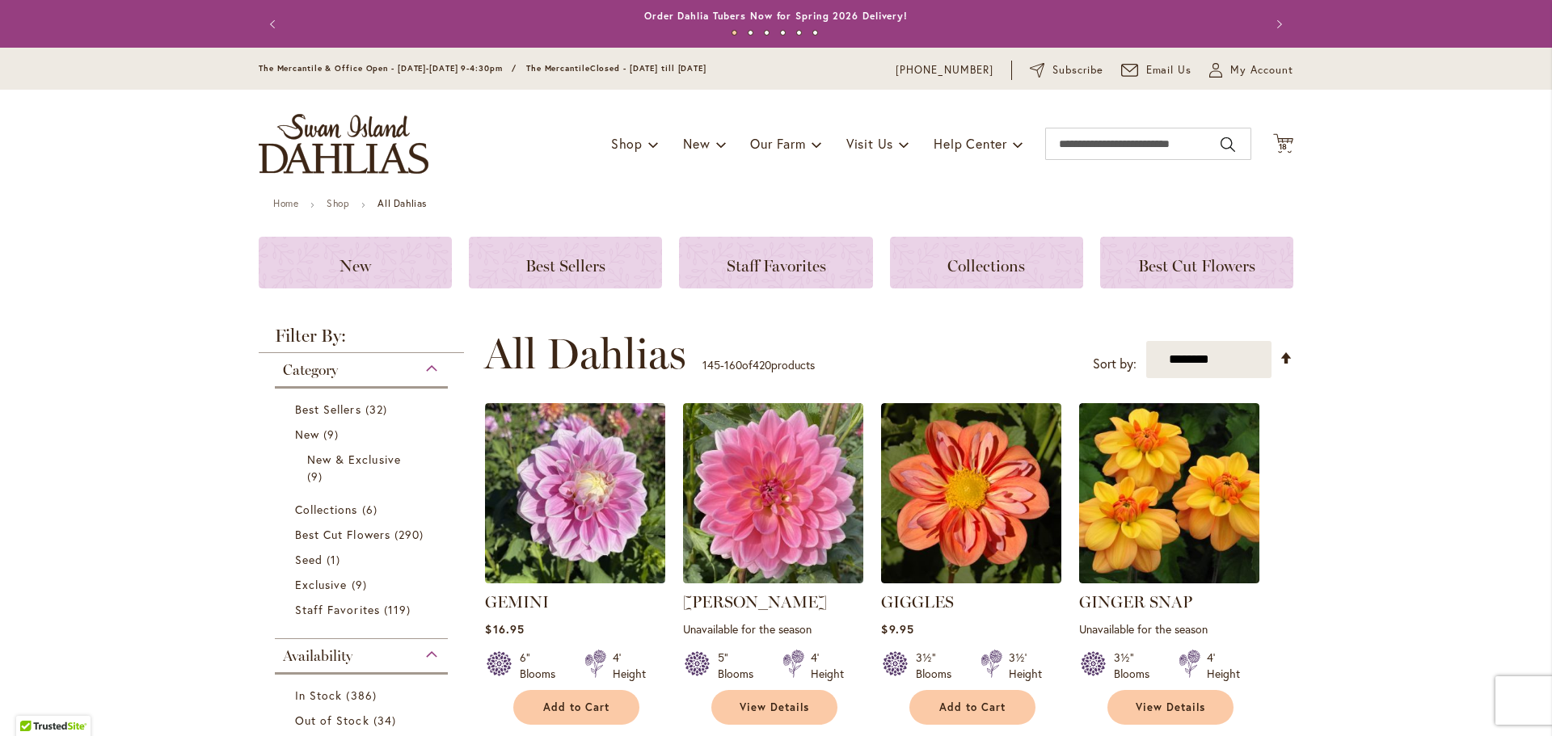
scroll to position [81, 0]
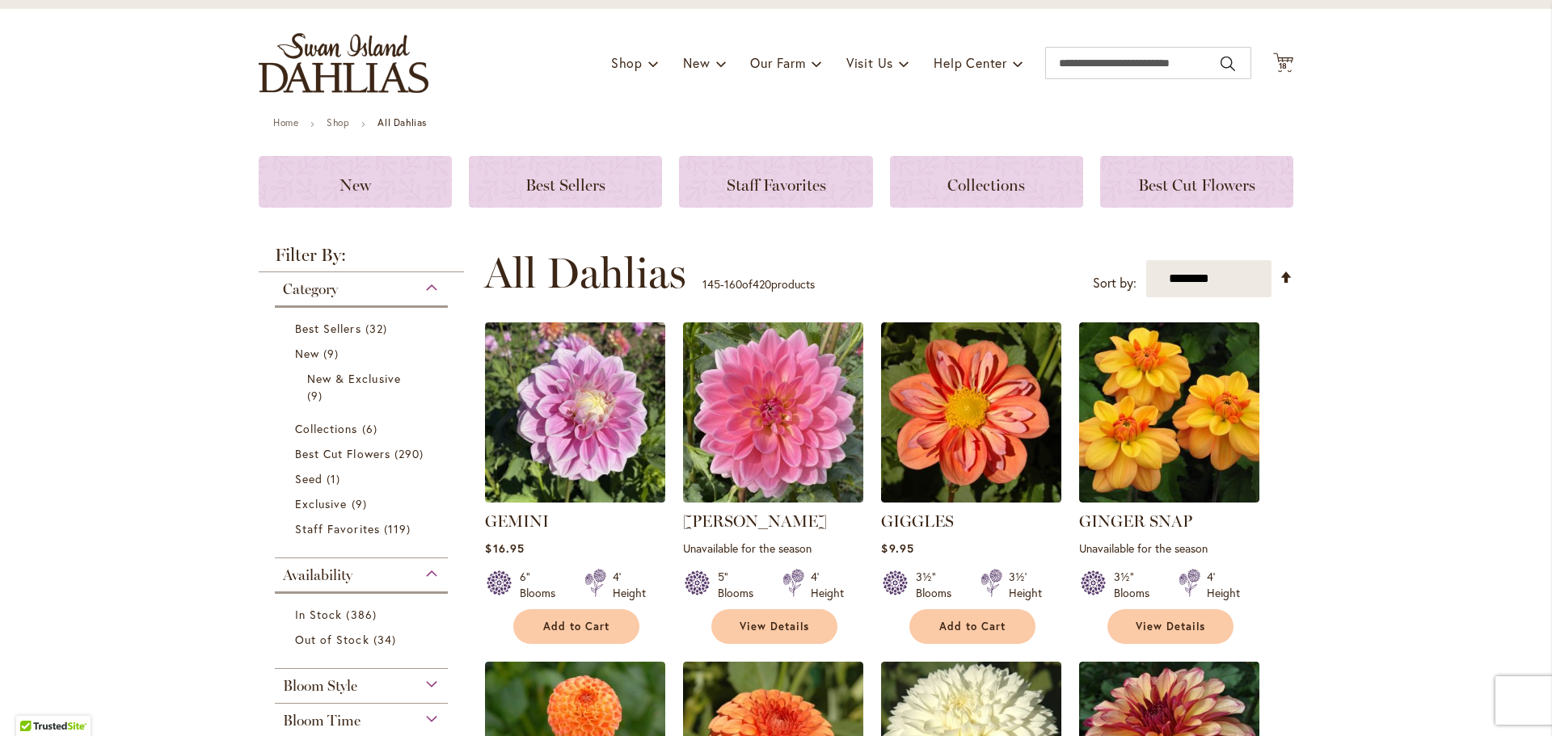
type input "**********"
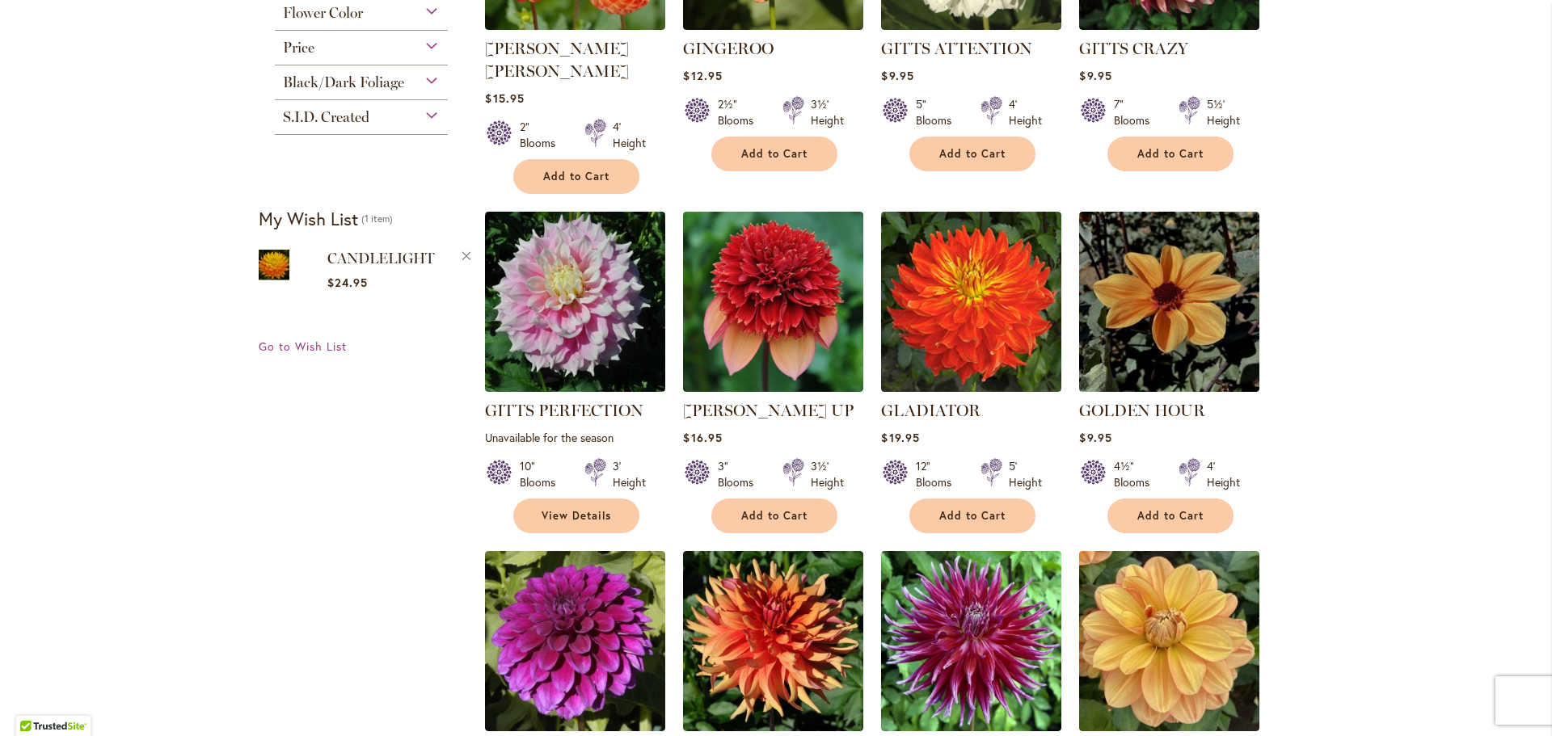
scroll to position [932, 0]
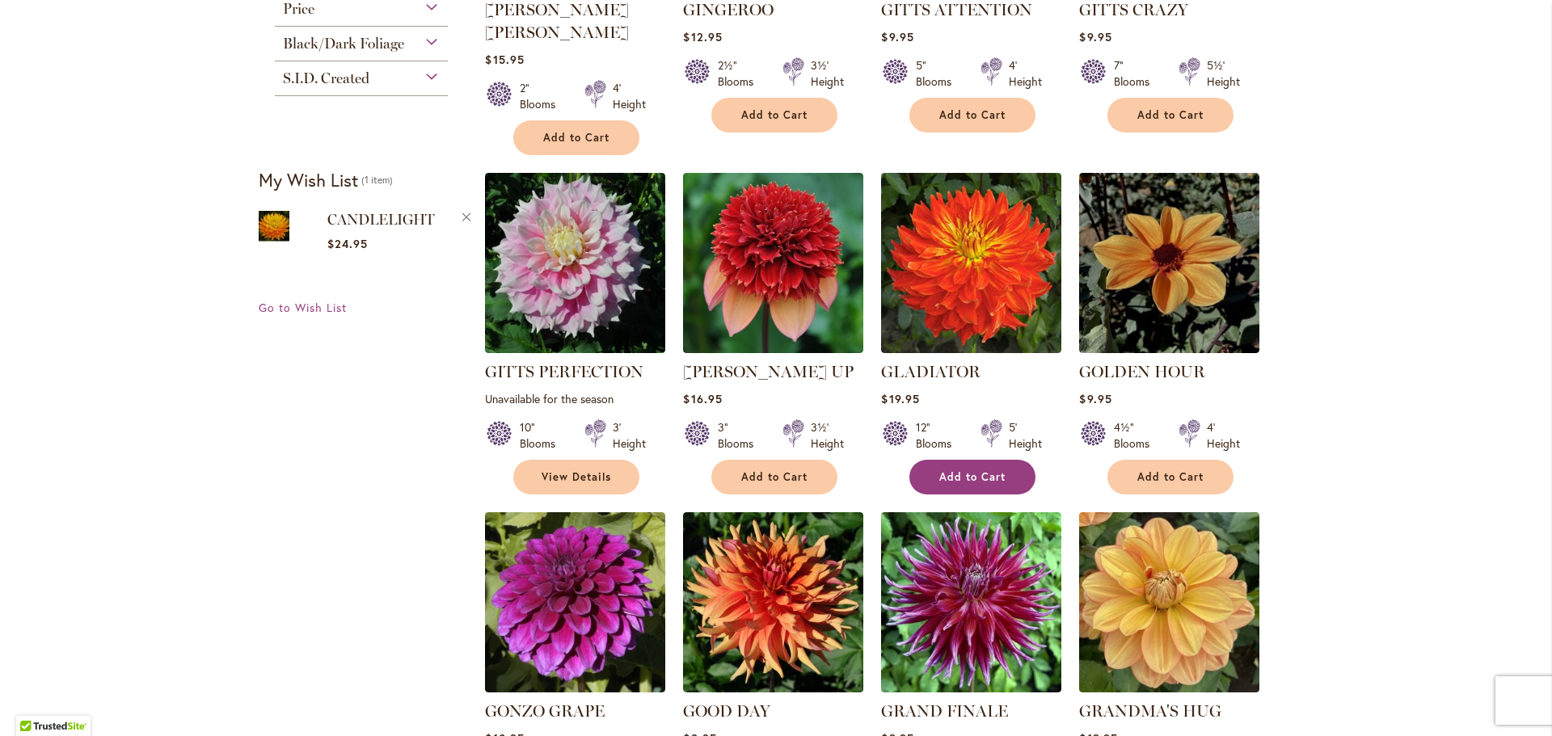
click at [939, 470] on span "Add to Cart" at bounding box center [972, 477] width 66 height 14
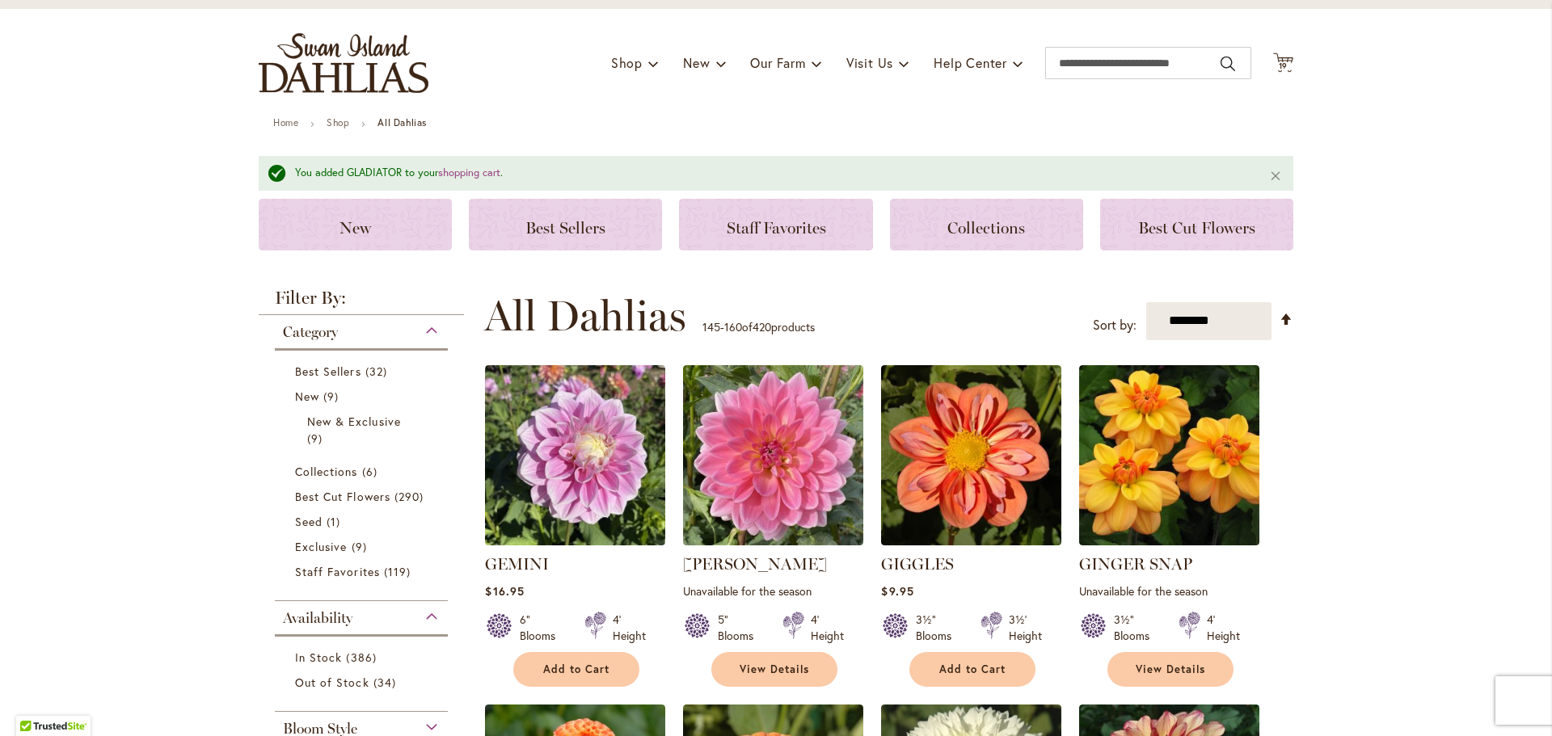
scroll to position [0, 0]
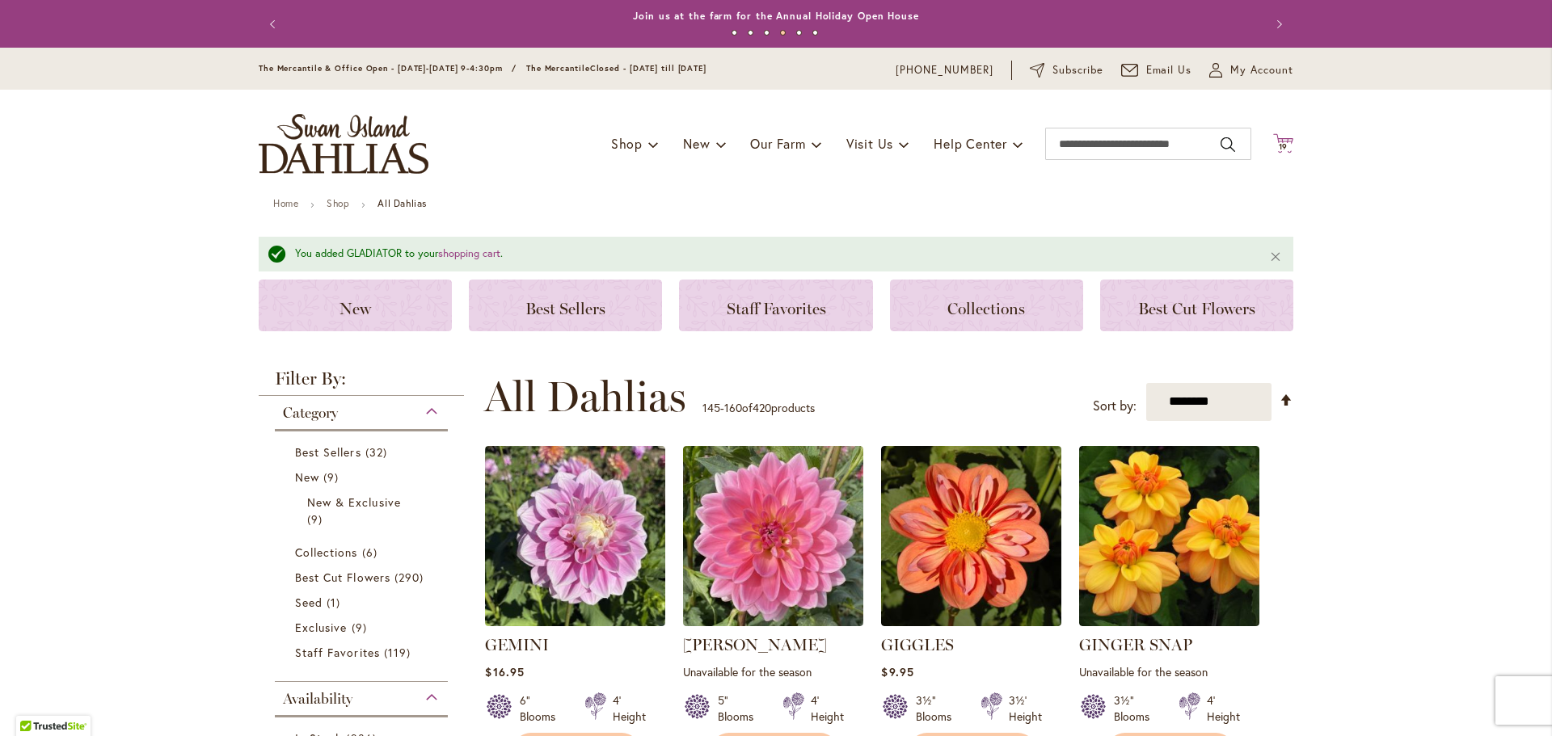
click at [1279, 143] on span "19" at bounding box center [1284, 146] width 10 height 11
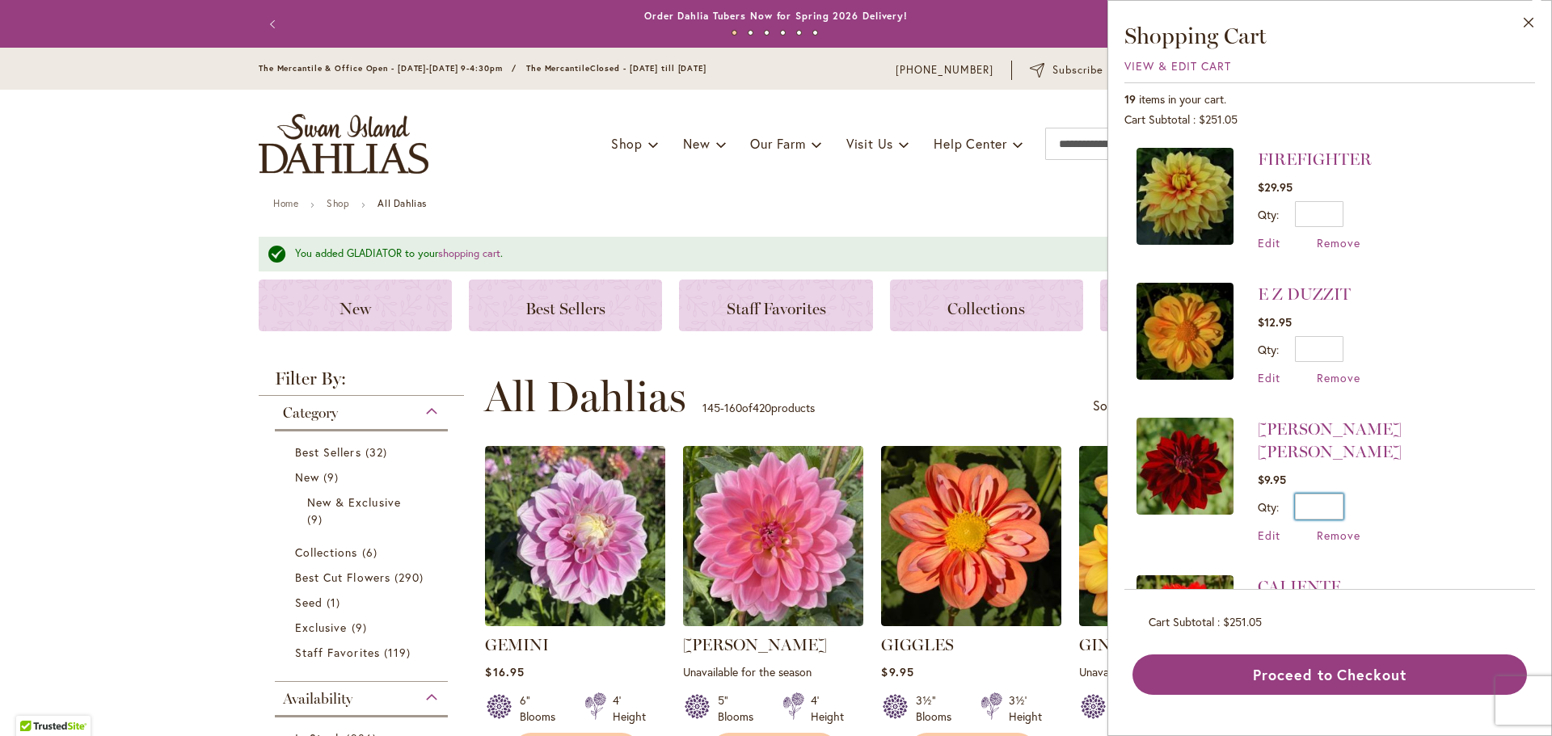
click at [1310, 494] on input "*" at bounding box center [1319, 507] width 48 height 26
drag, startPoint x: 1339, startPoint y: 480, endPoint x: 1321, endPoint y: 483, distance: 18.9
click at [1321, 494] on input "*" at bounding box center [1319, 507] width 48 height 26
type input "*"
click at [1389, 507] on span "Update" at bounding box center [1393, 512] width 35 height 11
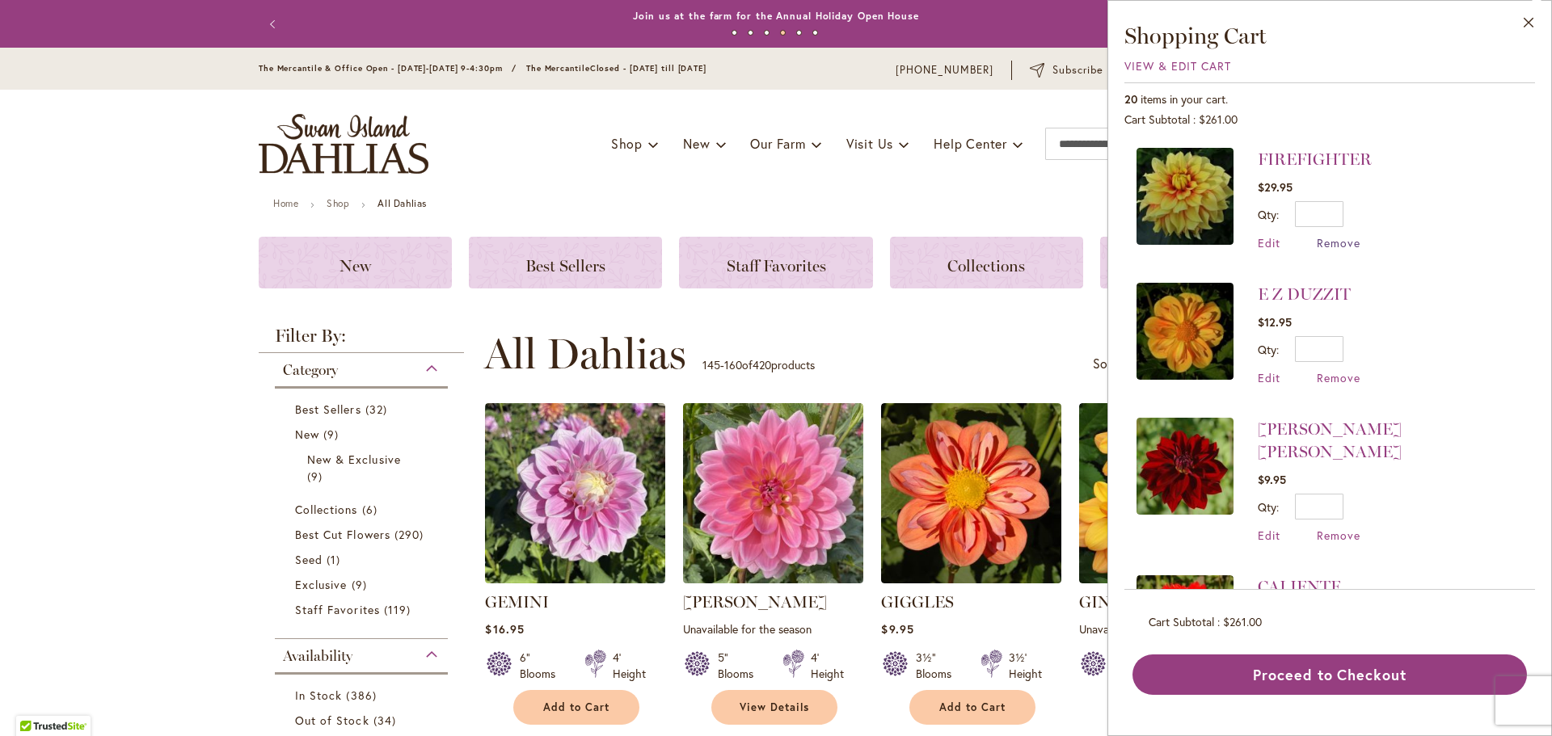
click at [1349, 243] on span "Remove" at bounding box center [1339, 242] width 44 height 15
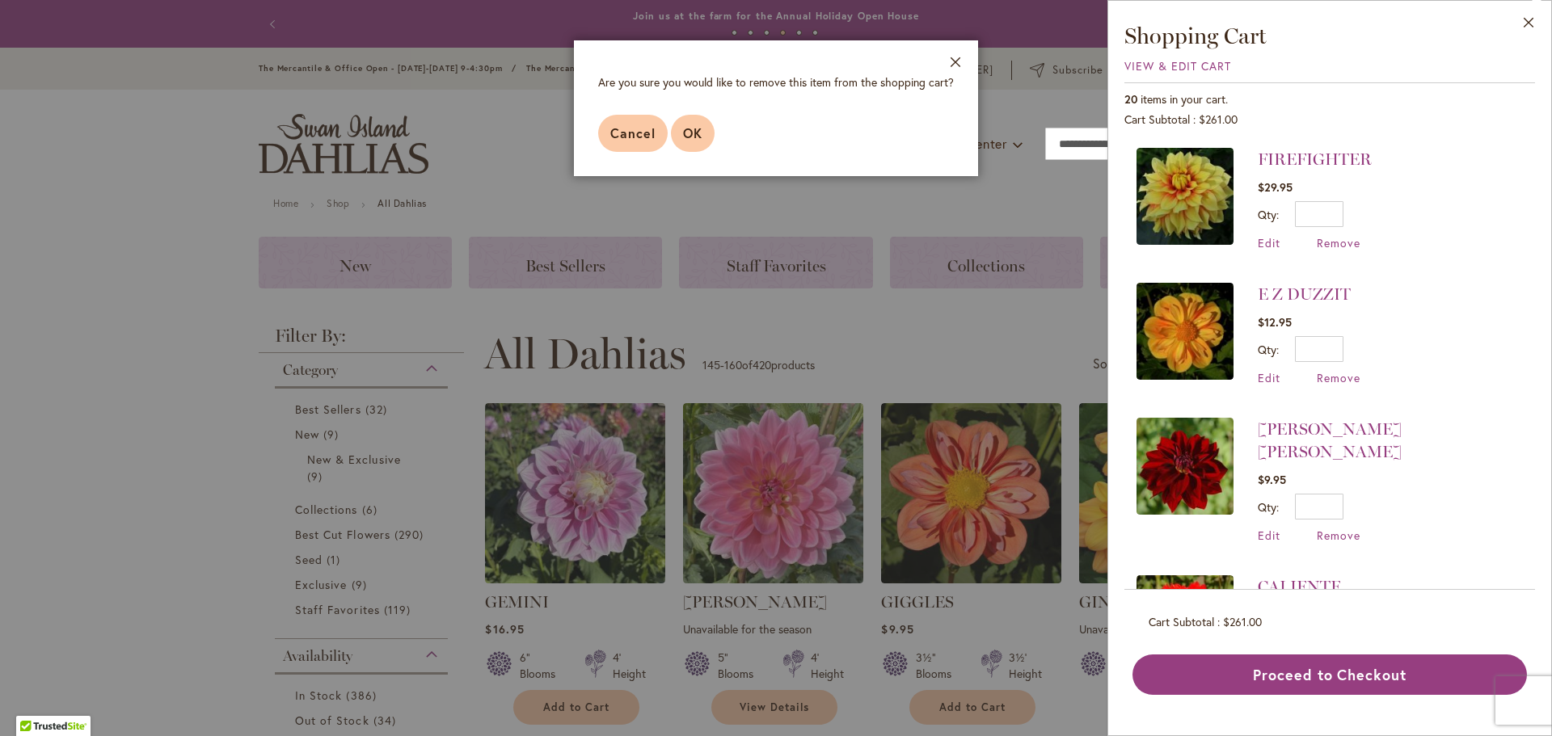
click at [704, 131] on button "OK" at bounding box center [693, 133] width 44 height 37
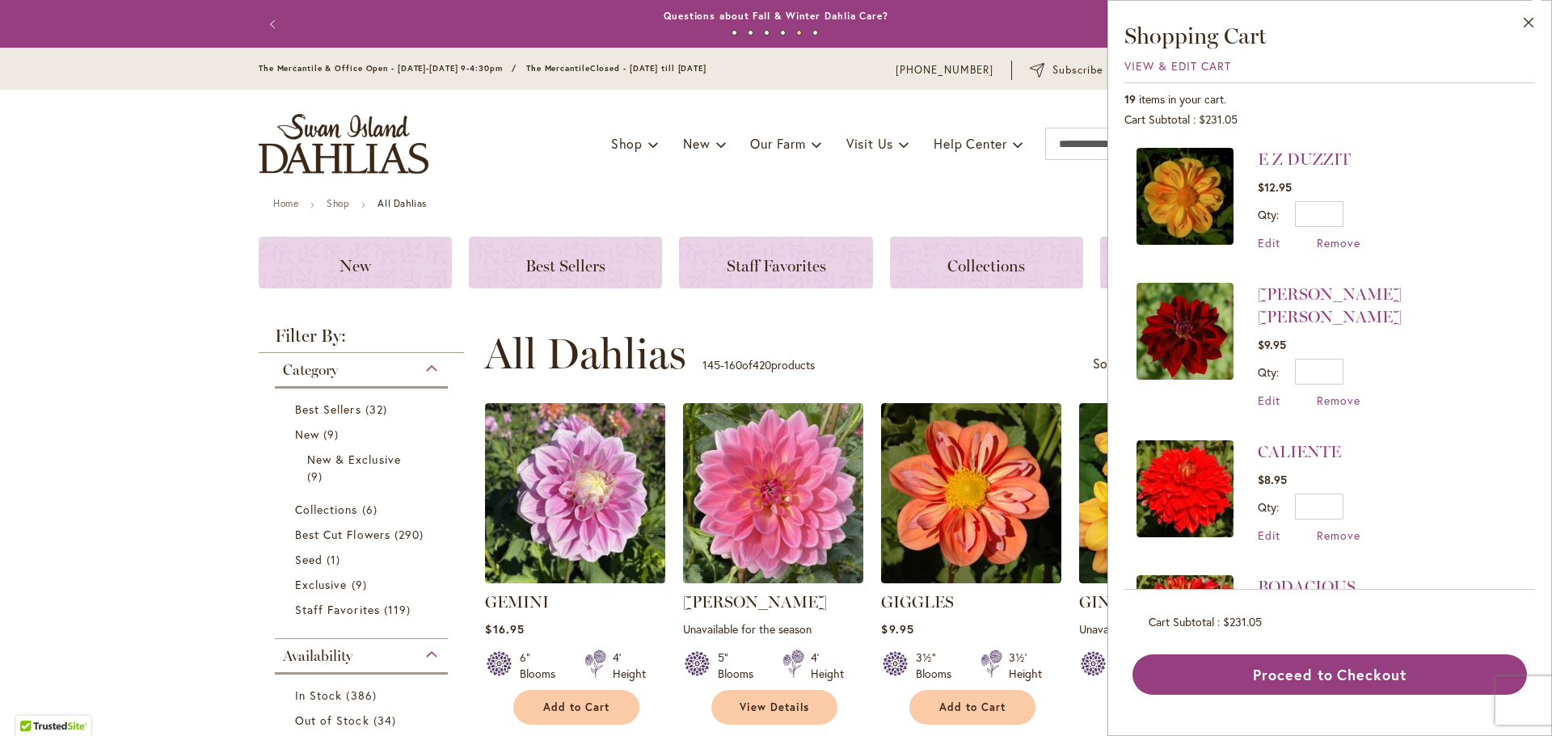
scroll to position [81, 0]
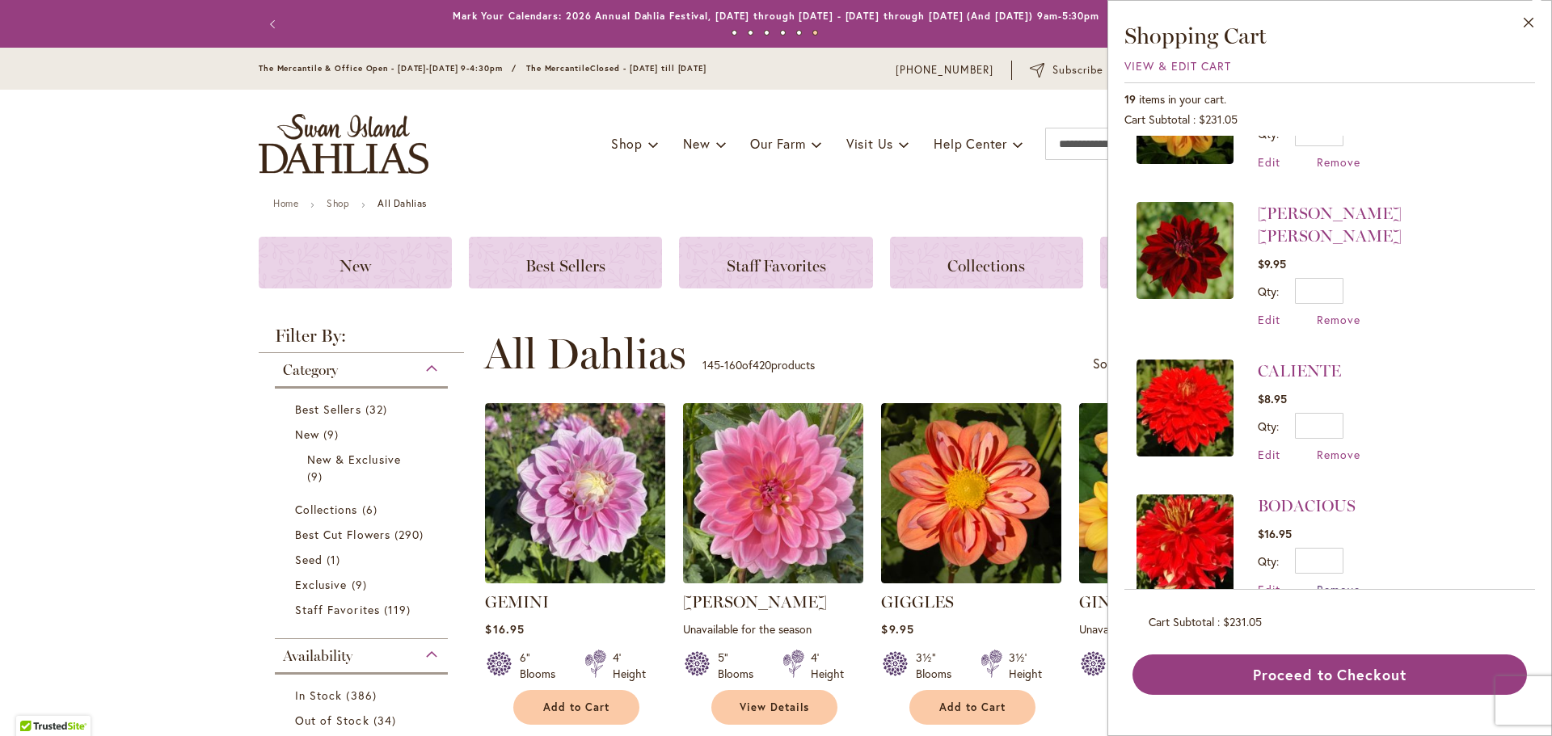
click at [1338, 582] on span "Remove" at bounding box center [1339, 589] width 44 height 15
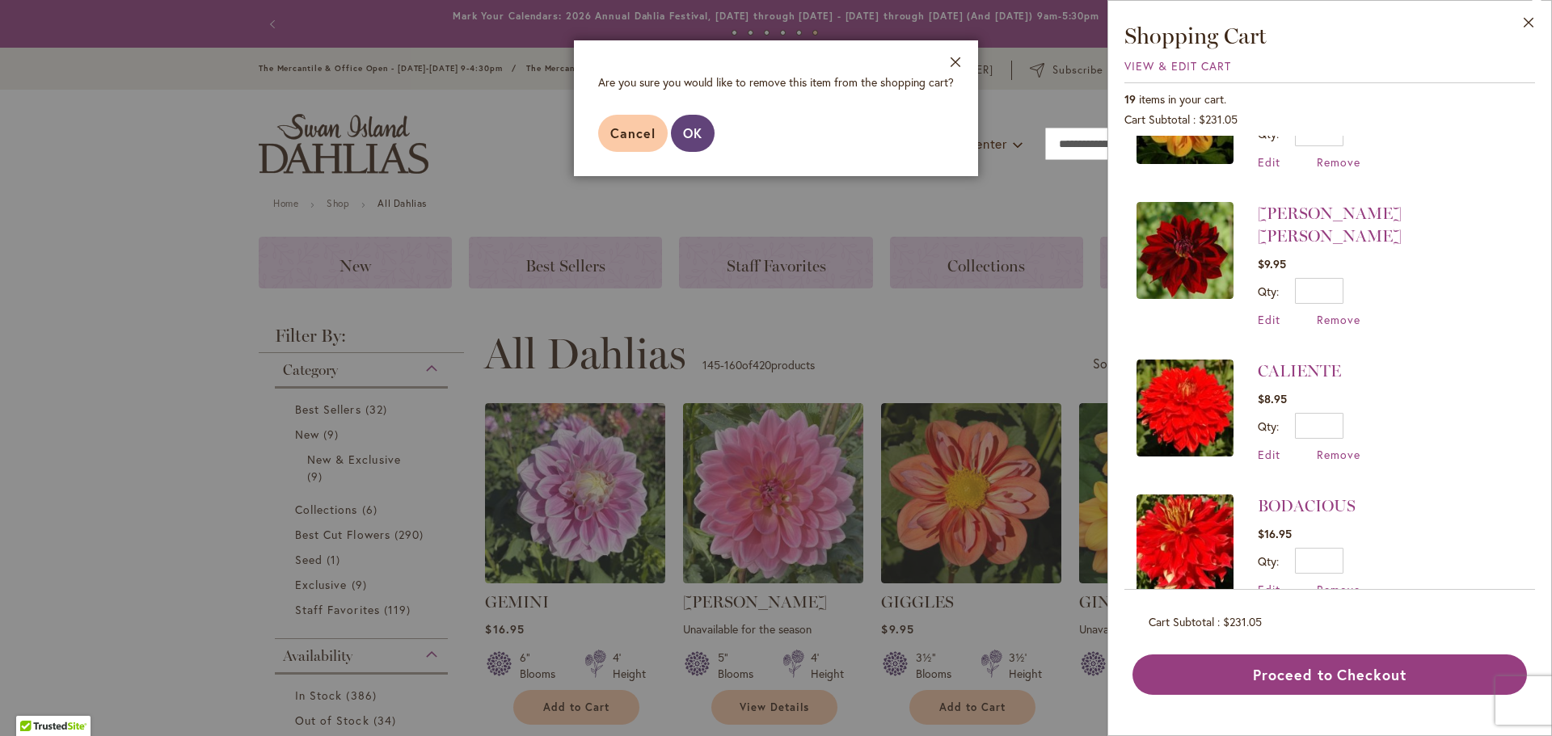
click at [698, 130] on span "OK" at bounding box center [692, 132] width 19 height 17
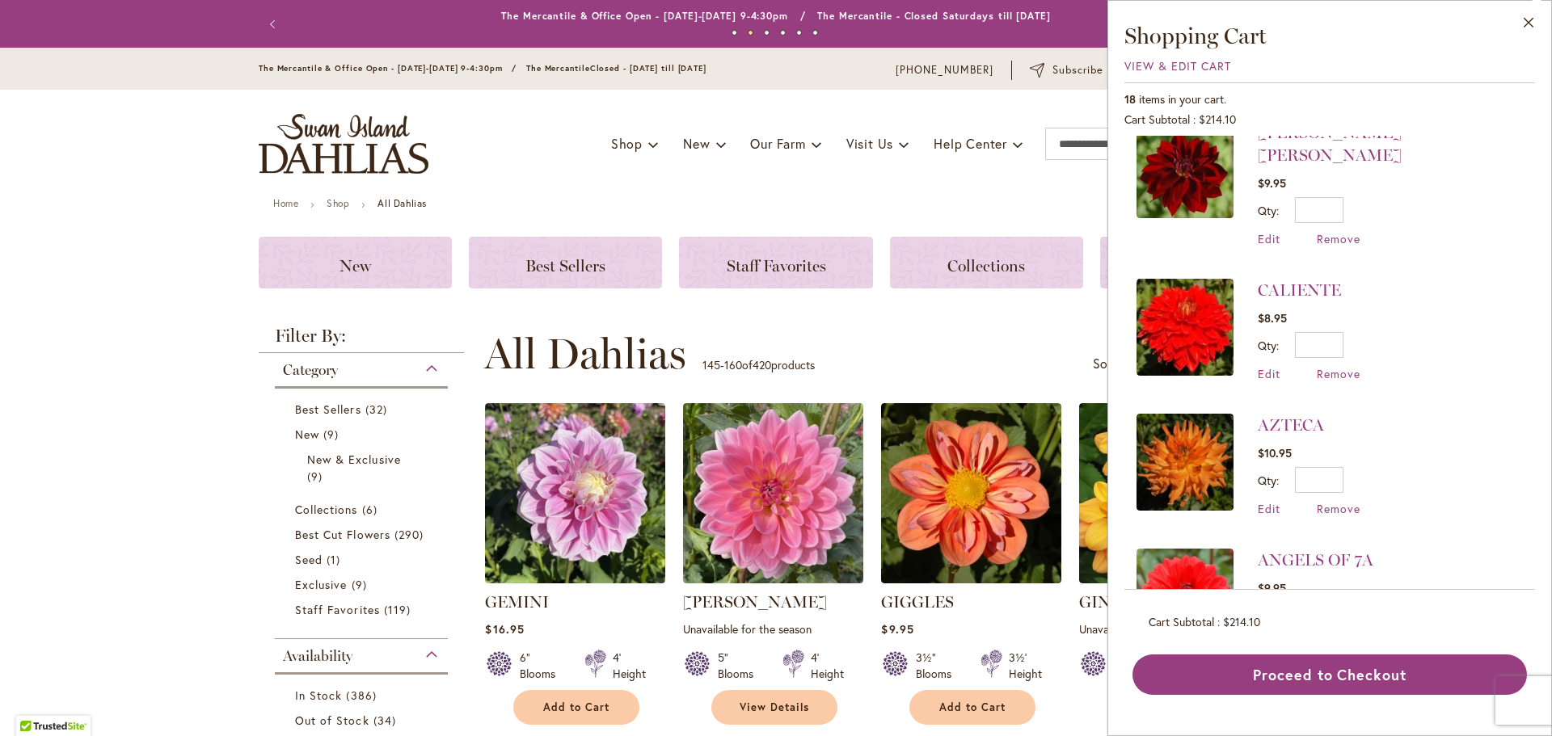
scroll to position [242, 0]
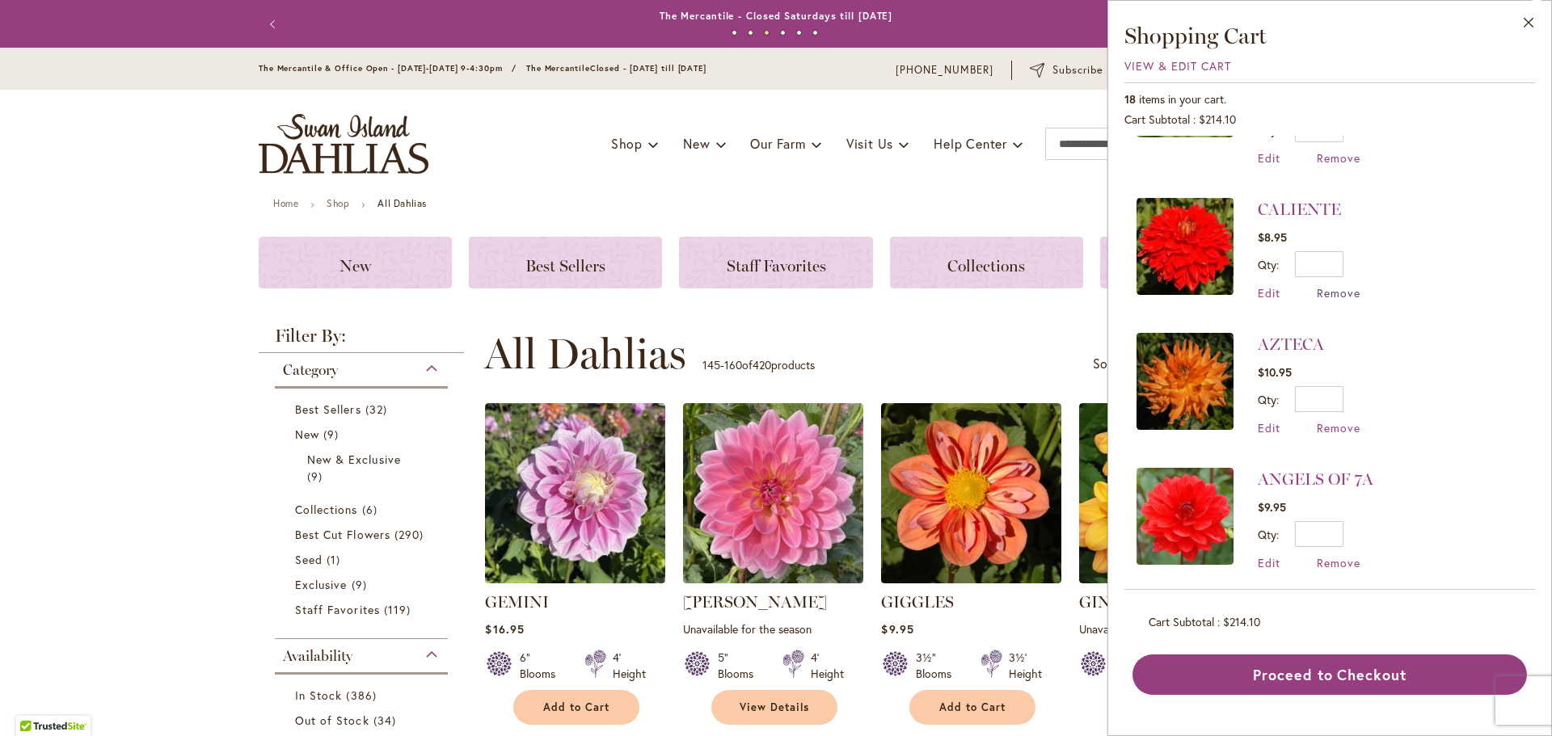
click at [1335, 285] on span "Remove" at bounding box center [1339, 292] width 44 height 15
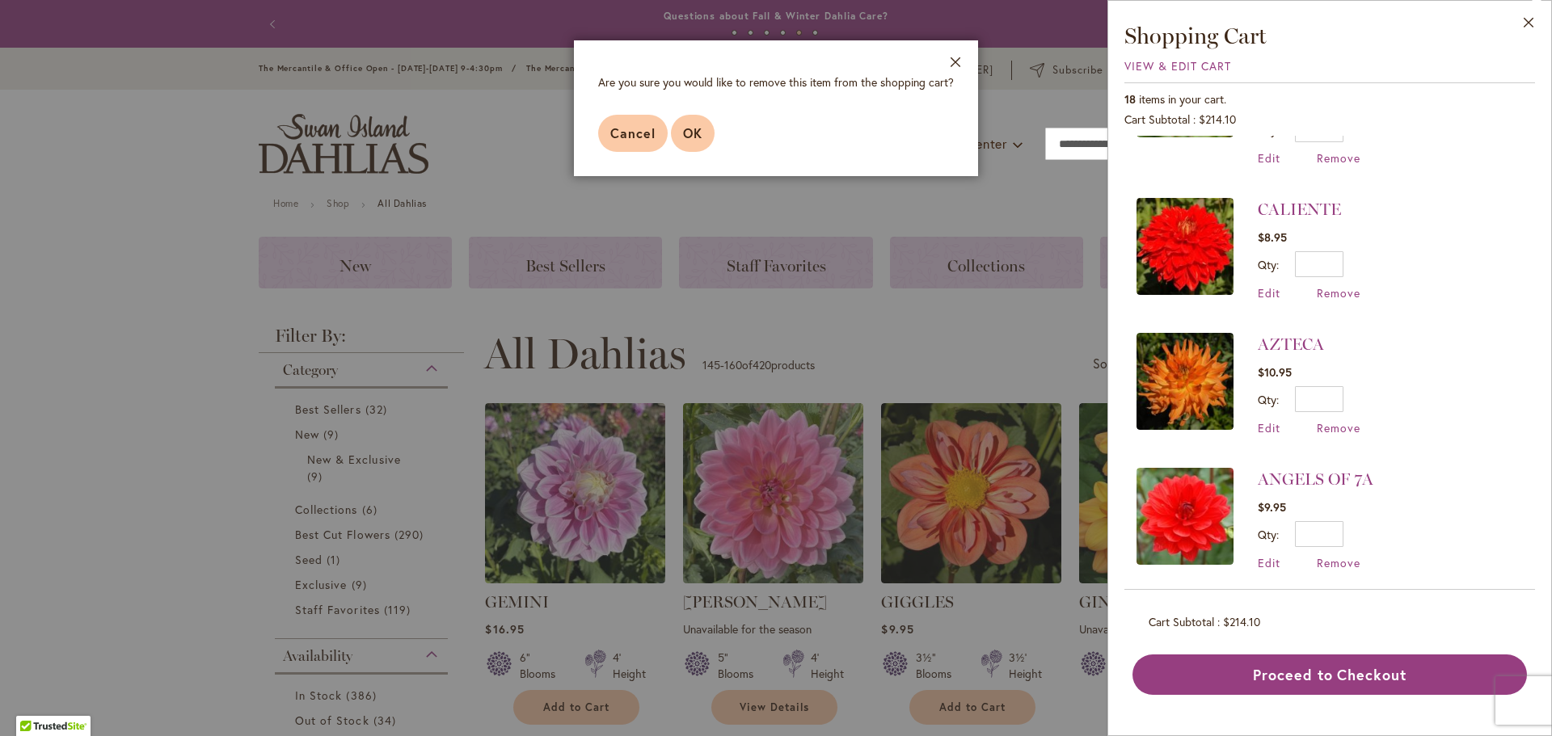
click at [695, 133] on span "OK" at bounding box center [692, 132] width 19 height 17
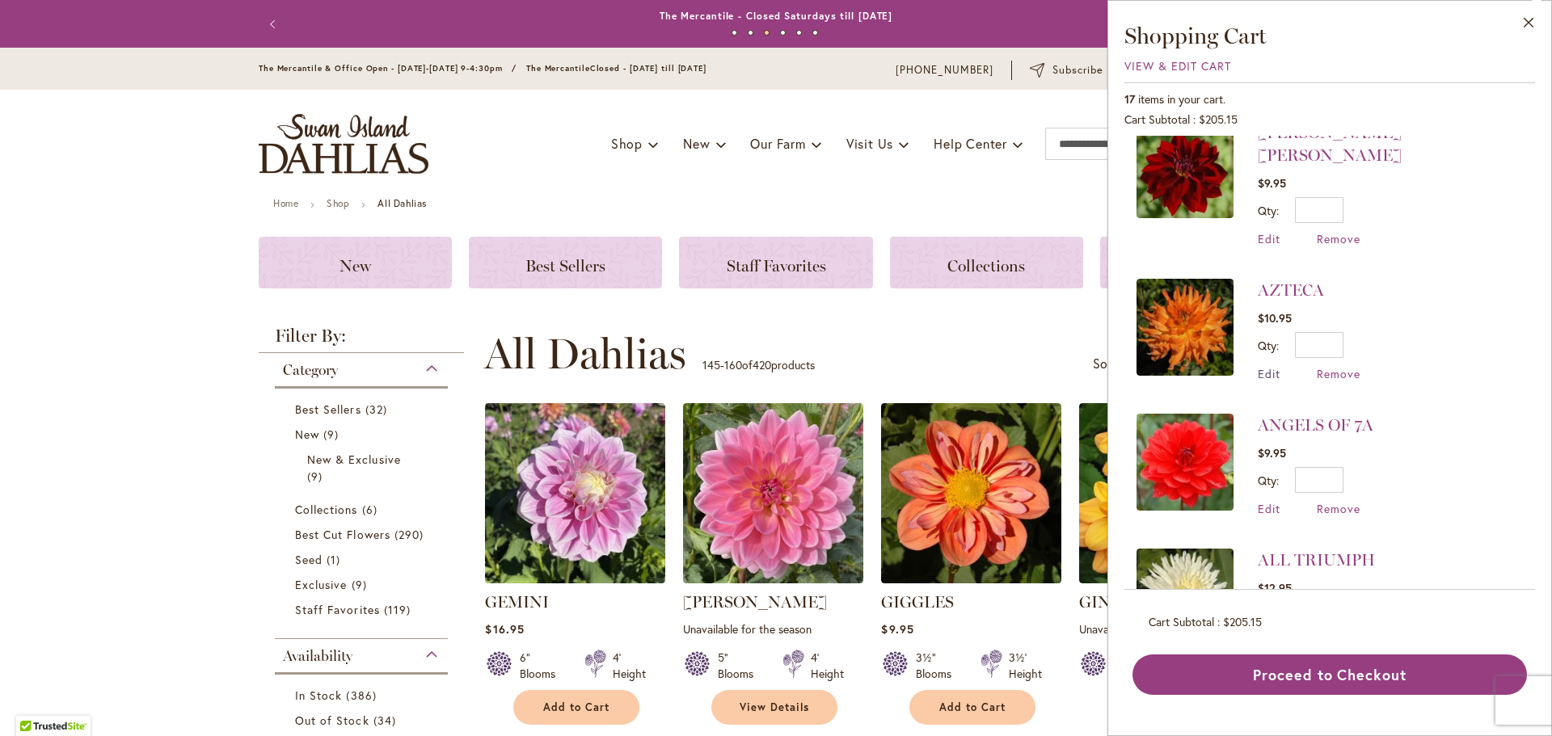
scroll to position [0, 0]
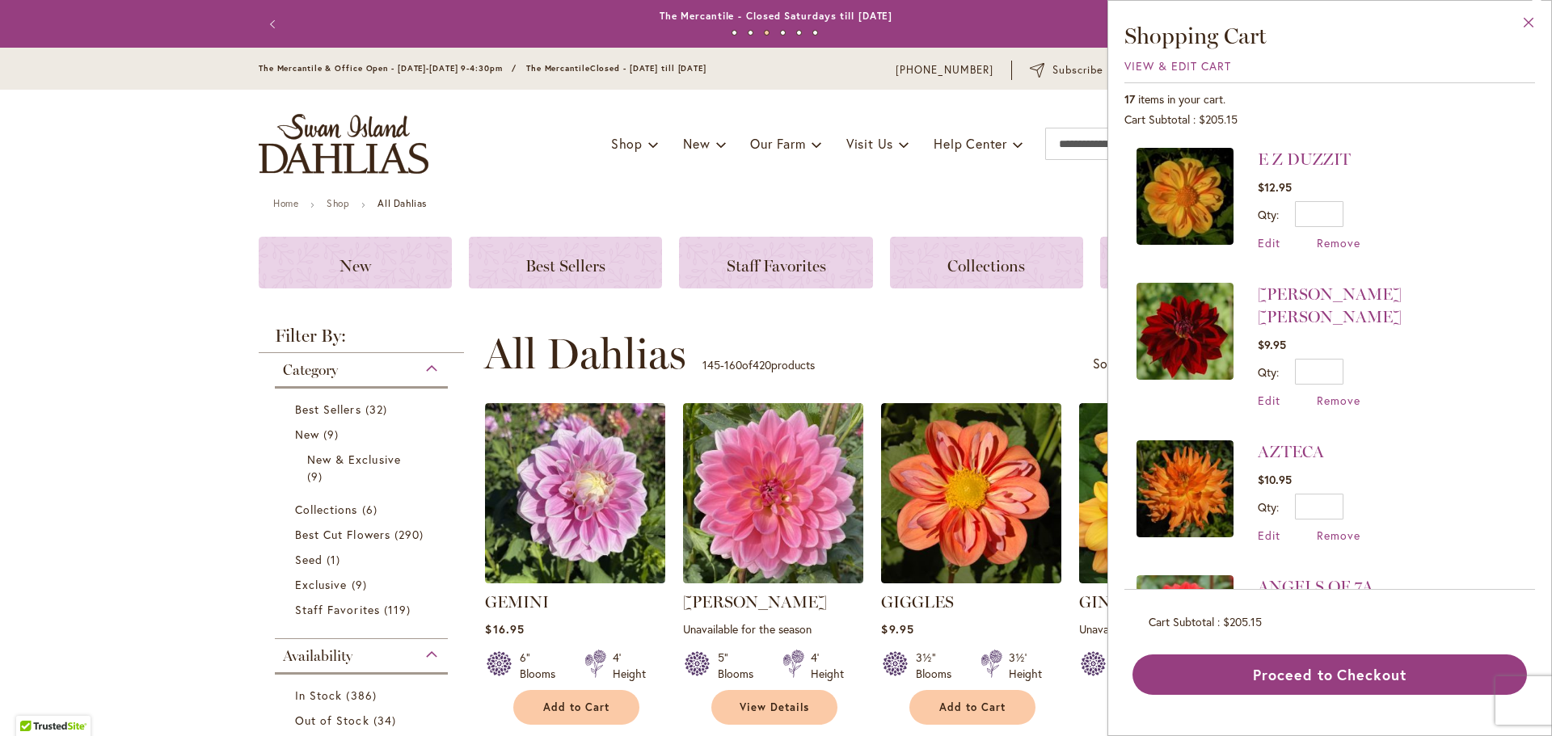
click at [1526, 22] on button "Close" at bounding box center [1529, 26] width 44 height 51
